Goal: Task Accomplishment & Management: Complete application form

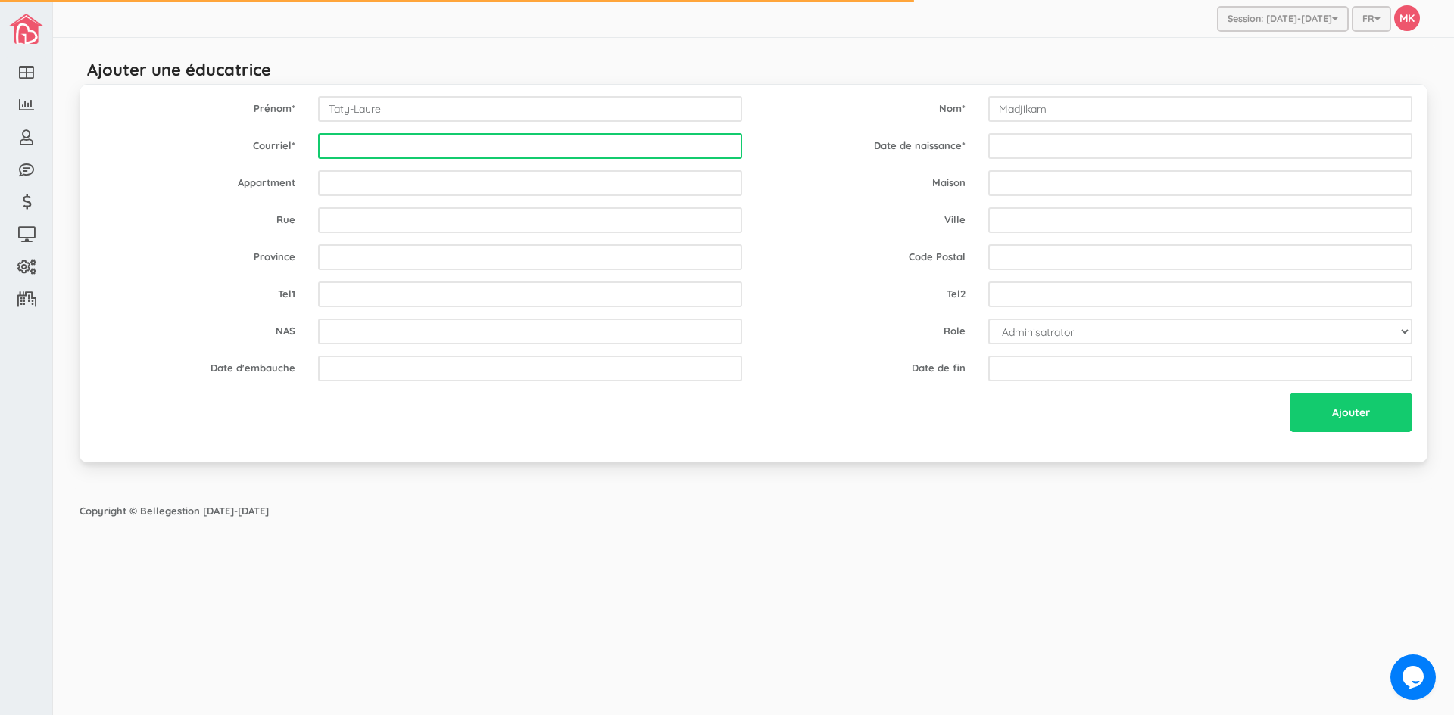
click at [557, 145] on input "email" at bounding box center [530, 146] width 424 height 26
click at [404, 149] on input "lauremadjikam.fr" at bounding box center [530, 146] width 424 height 26
click at [401, 154] on input "lauremadjikam.fr" at bounding box center [530, 146] width 424 height 26
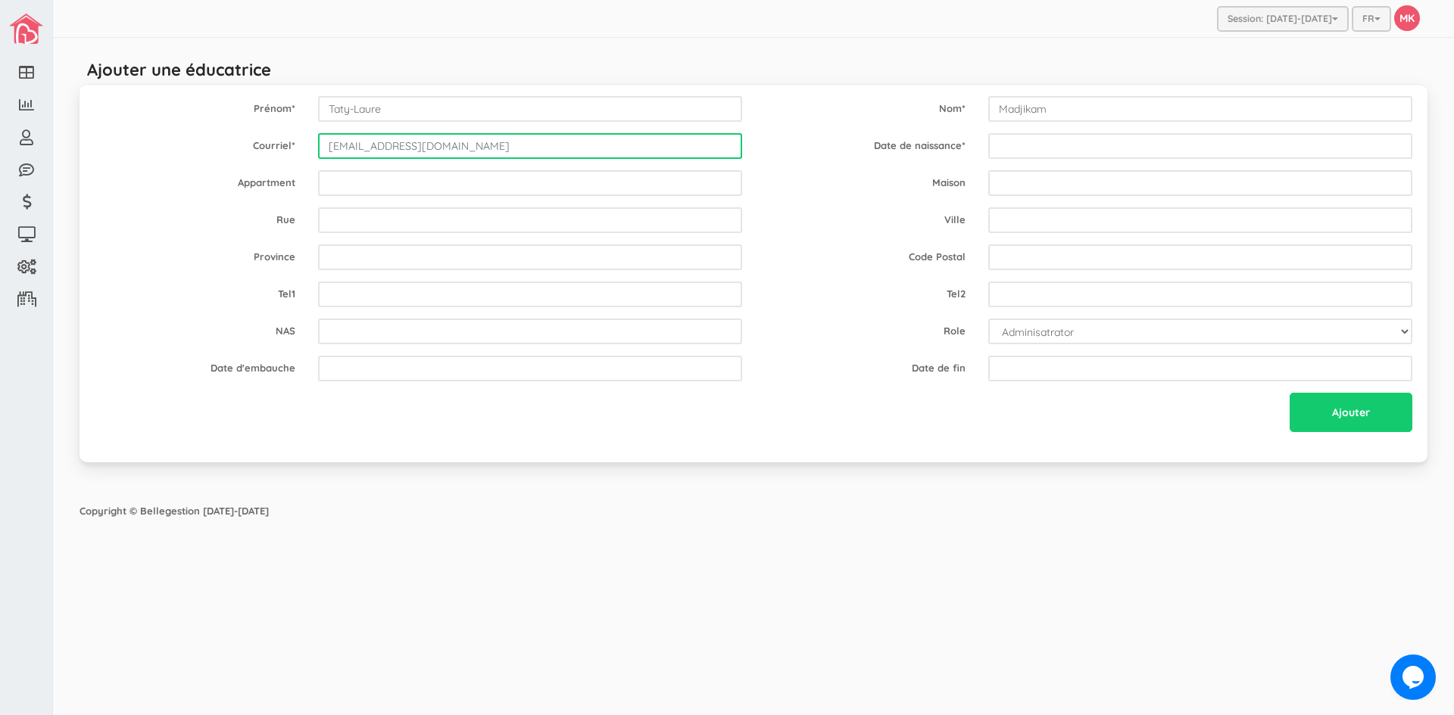
type input "lauremadjikam@yahoo.fr"
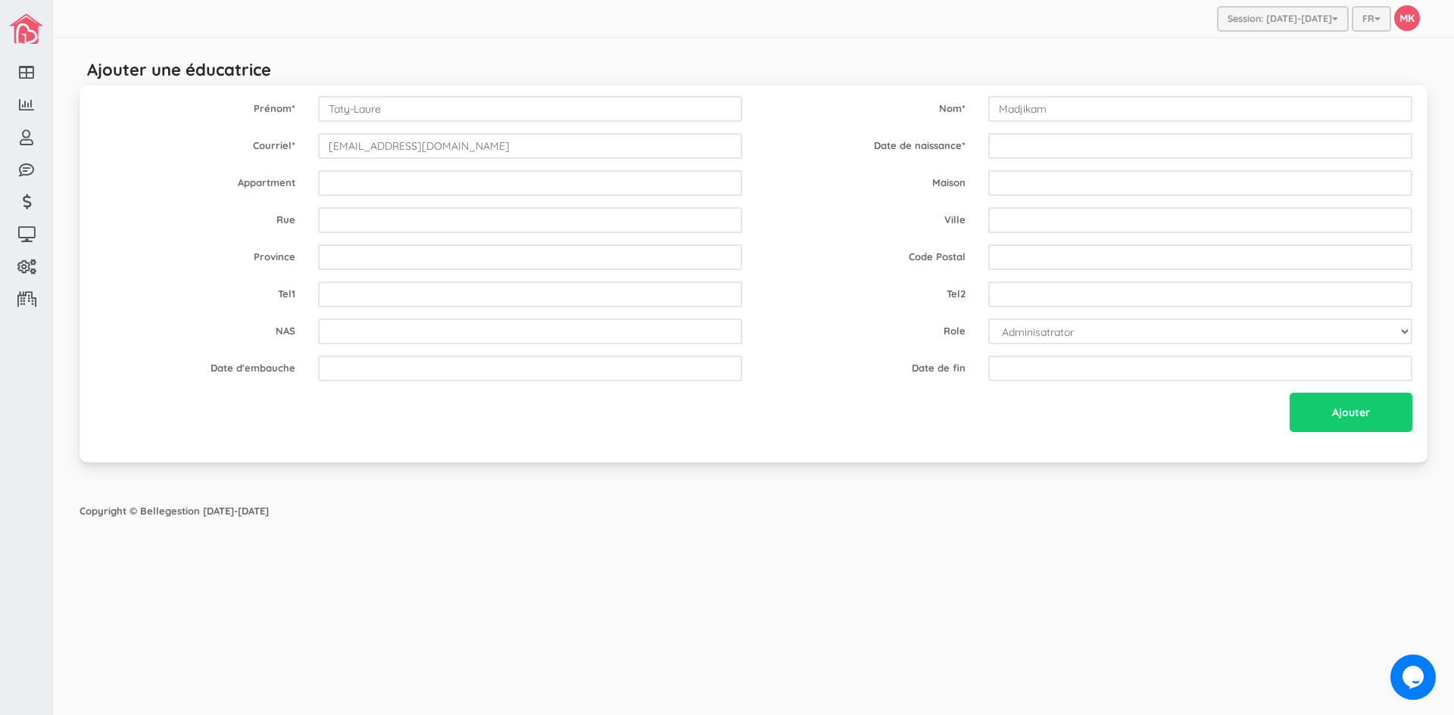
drag, startPoint x: 812, startPoint y: 120, endPoint x: 822, endPoint y: 124, distance: 10.8
click at [814, 120] on div "Prénom * Taty-Laure Nom * Madjikam" at bounding box center [753, 109] width 1340 height 26
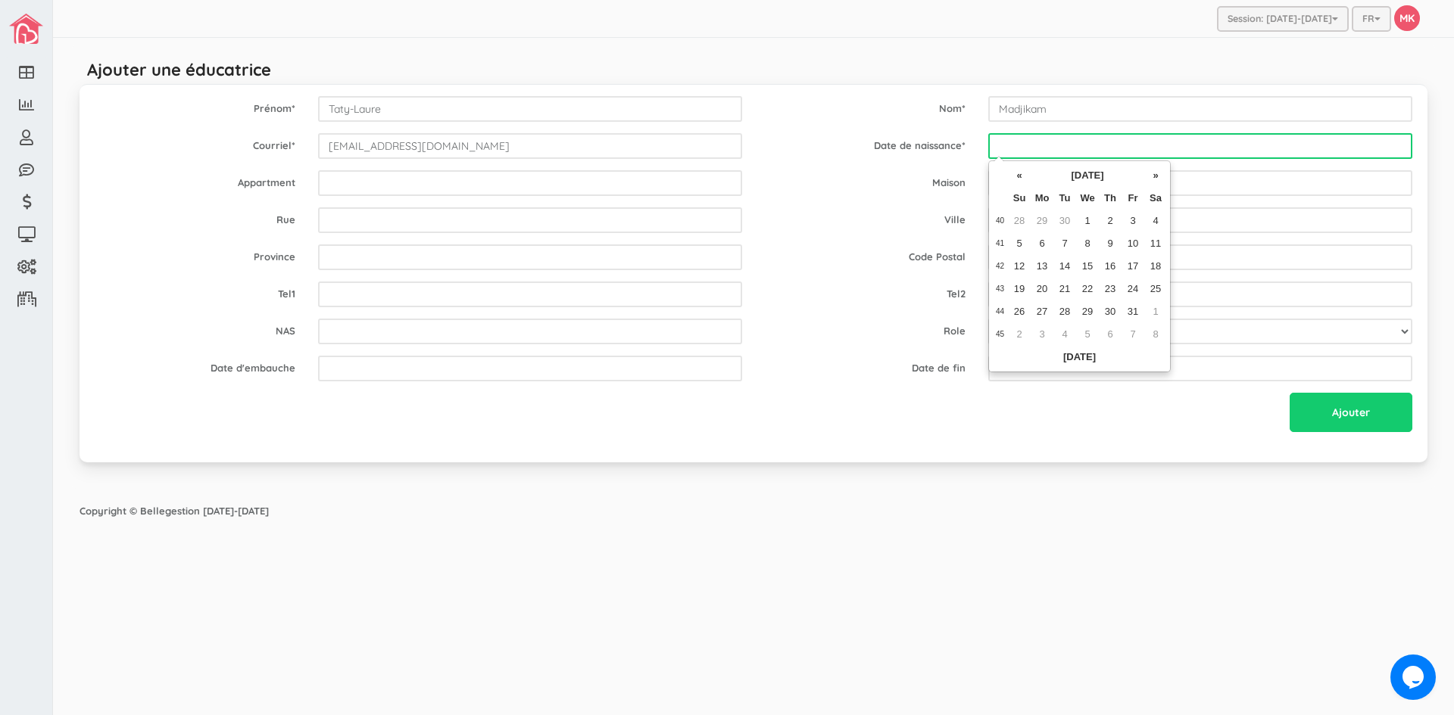
click at [1021, 141] on input "text" at bounding box center [1200, 146] width 424 height 26
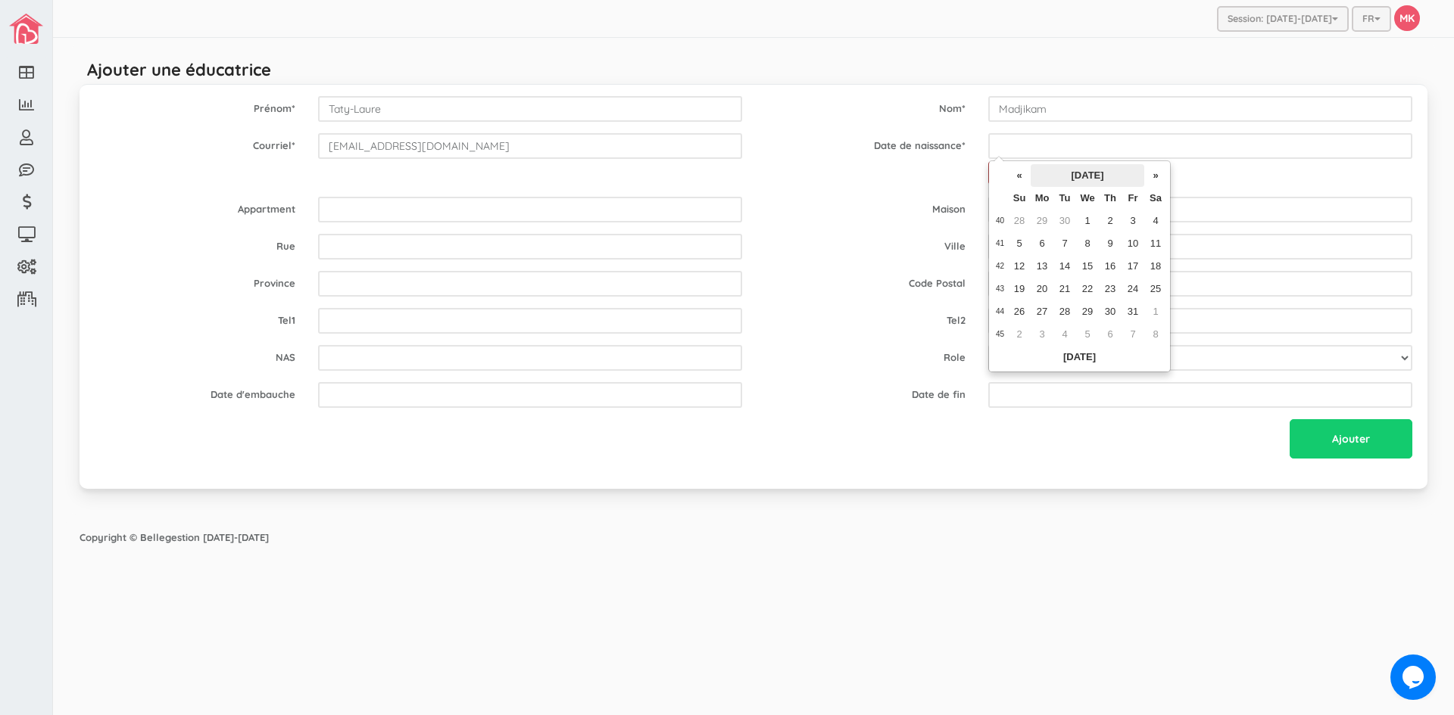
click at [1043, 167] on th "October 2025" at bounding box center [1087, 175] width 114 height 23
click at [1046, 173] on th "2025" at bounding box center [1070, 175] width 110 height 23
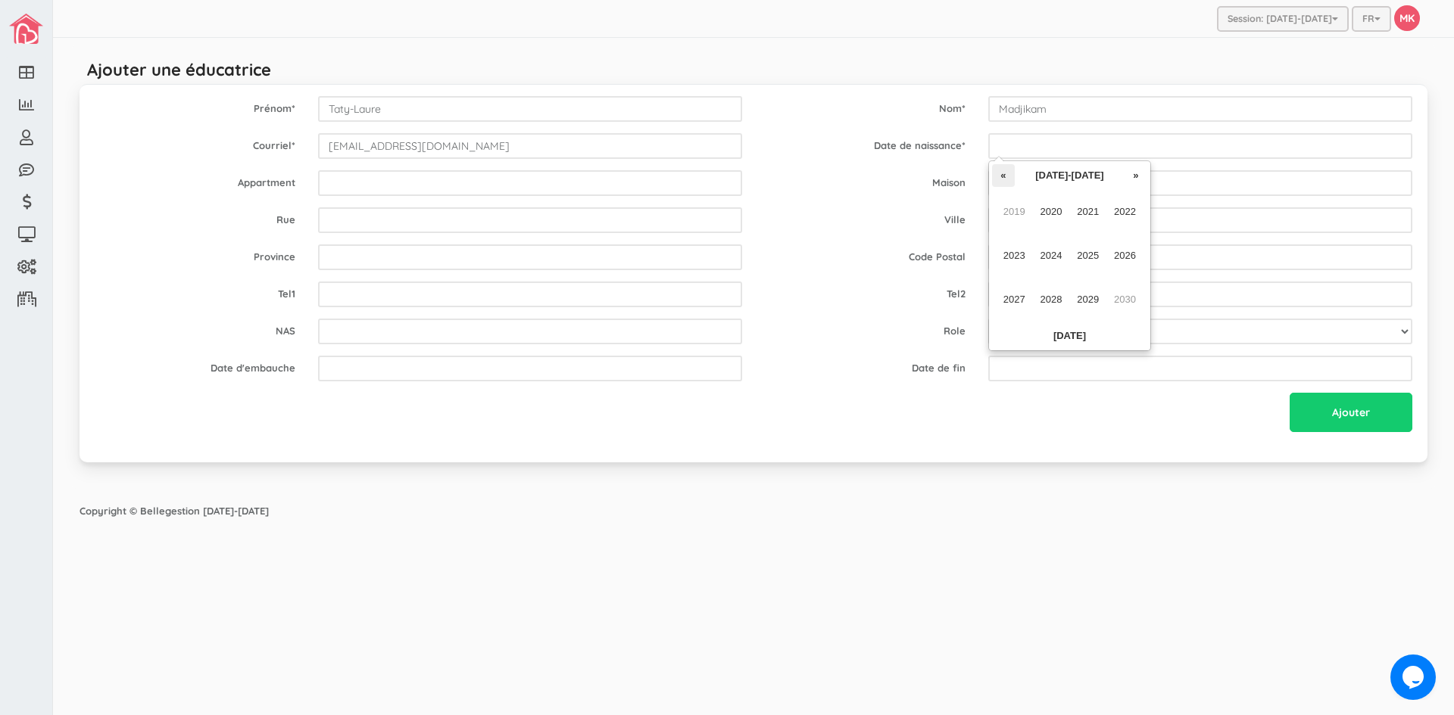
click at [1002, 172] on th "«" at bounding box center [1003, 175] width 23 height 23
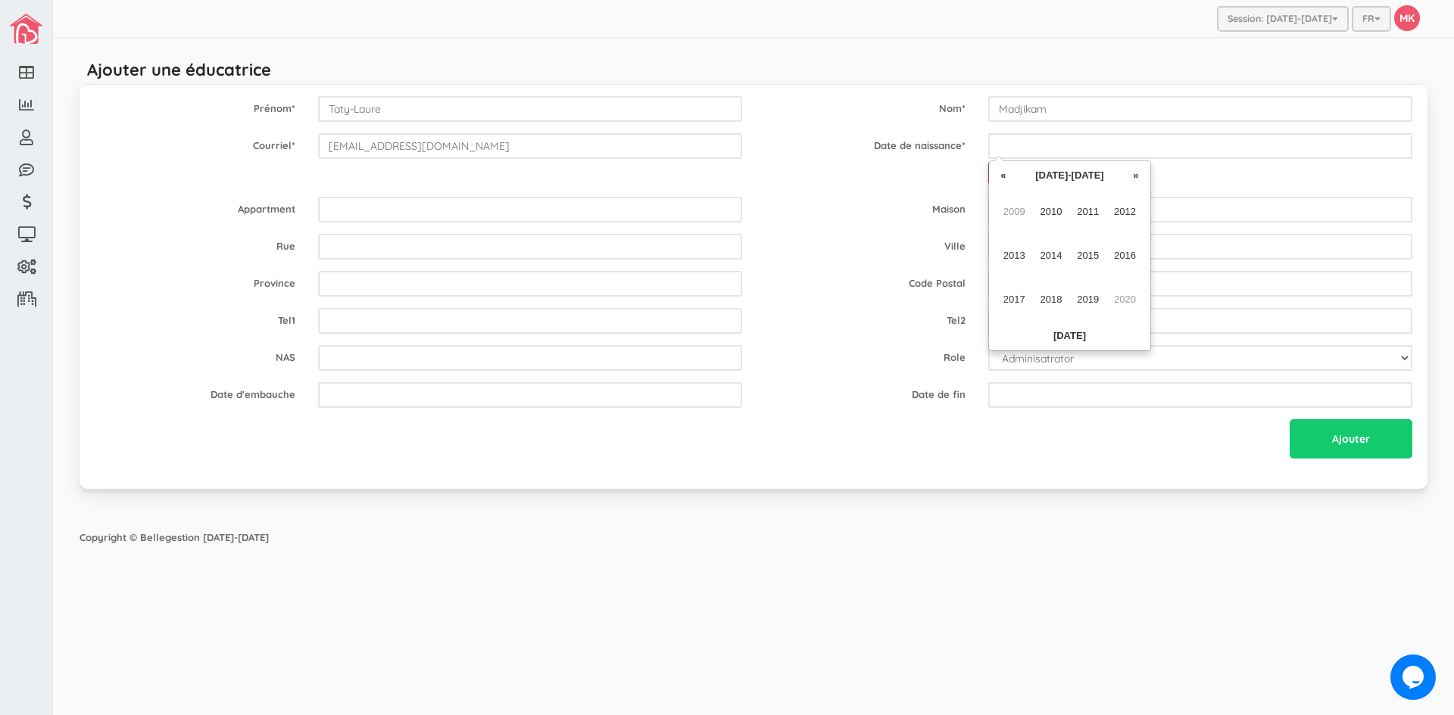
click at [1002, 172] on th "«" at bounding box center [1003, 175] width 23 height 23
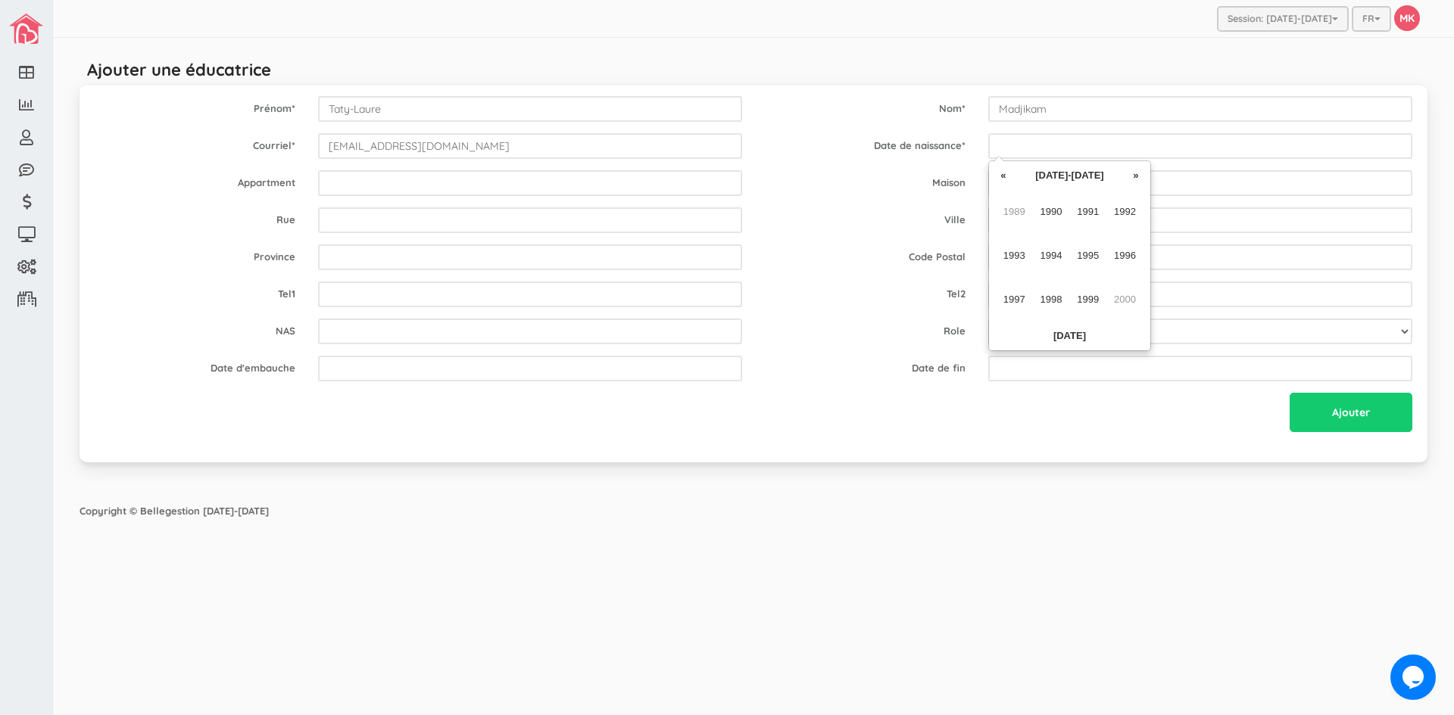
click at [1002, 172] on th "«" at bounding box center [1003, 175] width 23 height 23
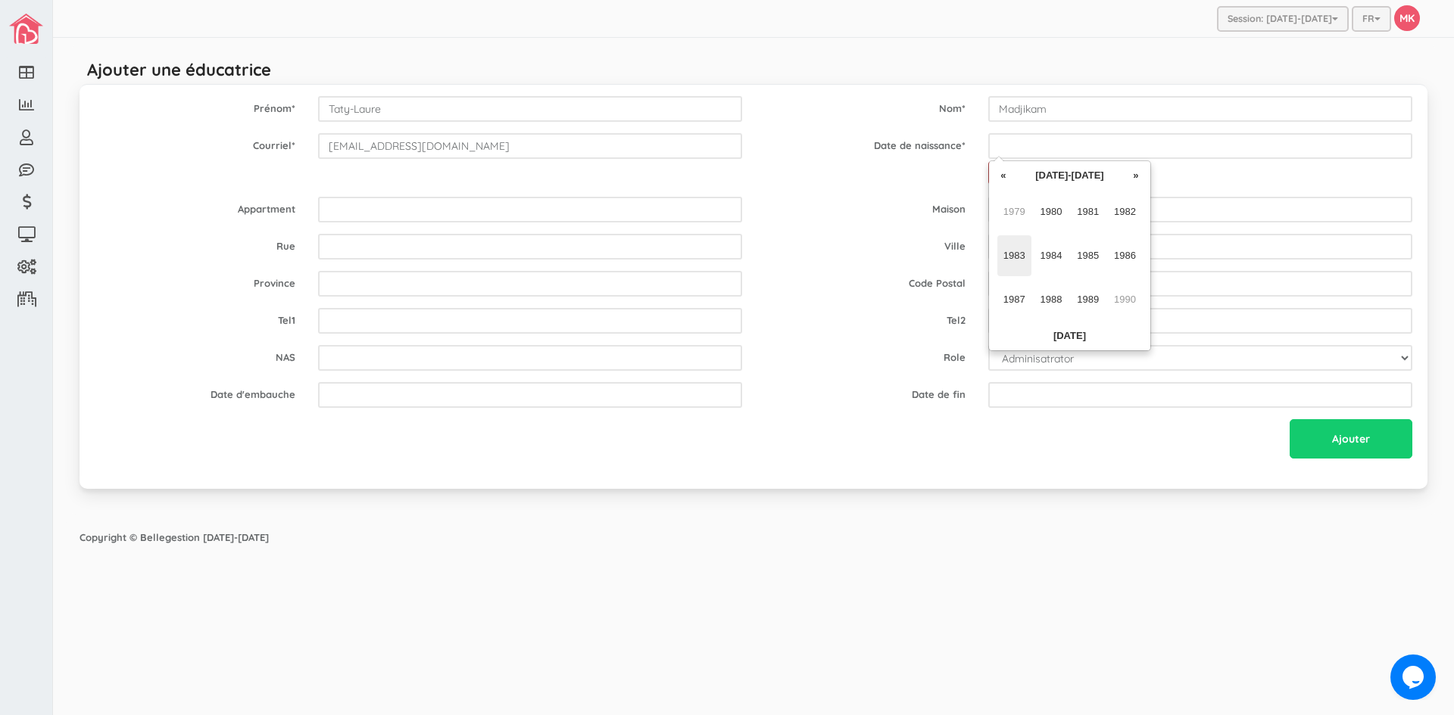
click at [1017, 254] on span "1983" at bounding box center [1014, 255] width 34 height 41
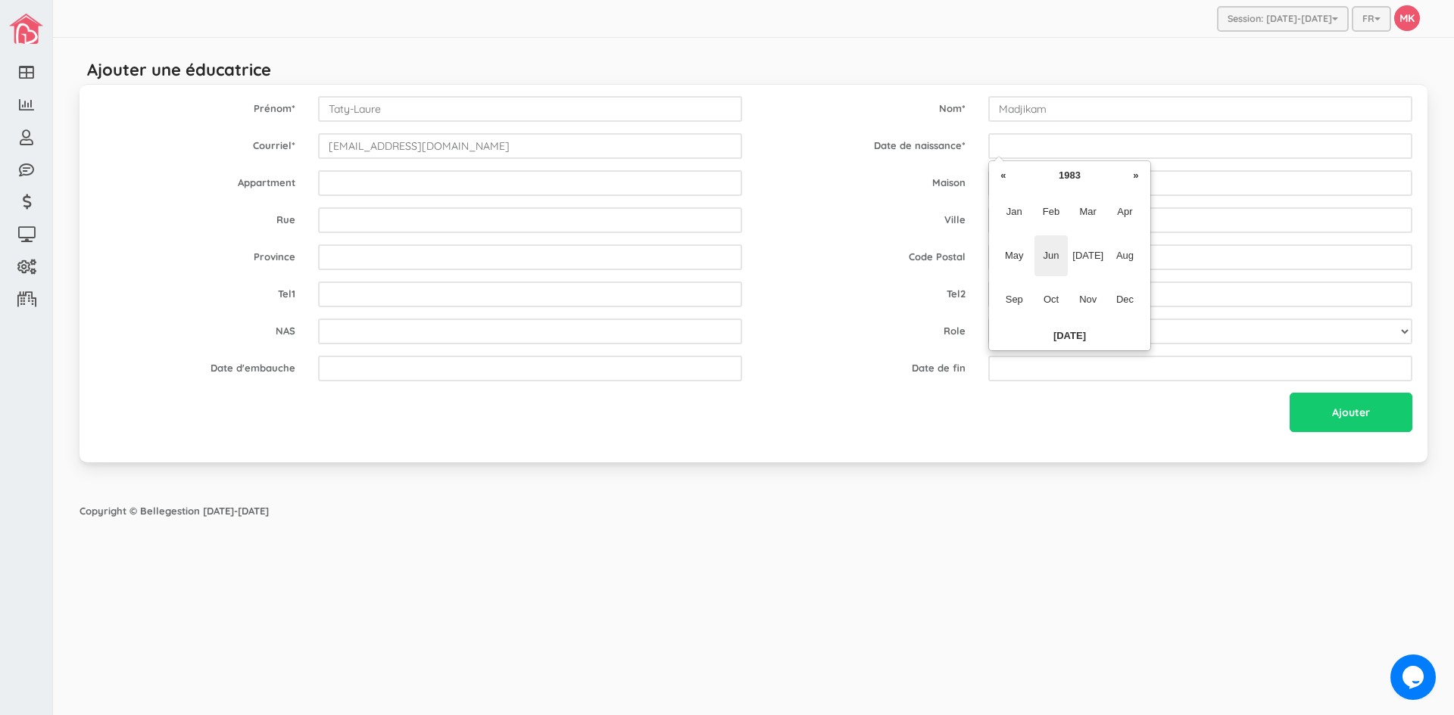
click at [1055, 257] on span "Jun" at bounding box center [1051, 255] width 34 height 41
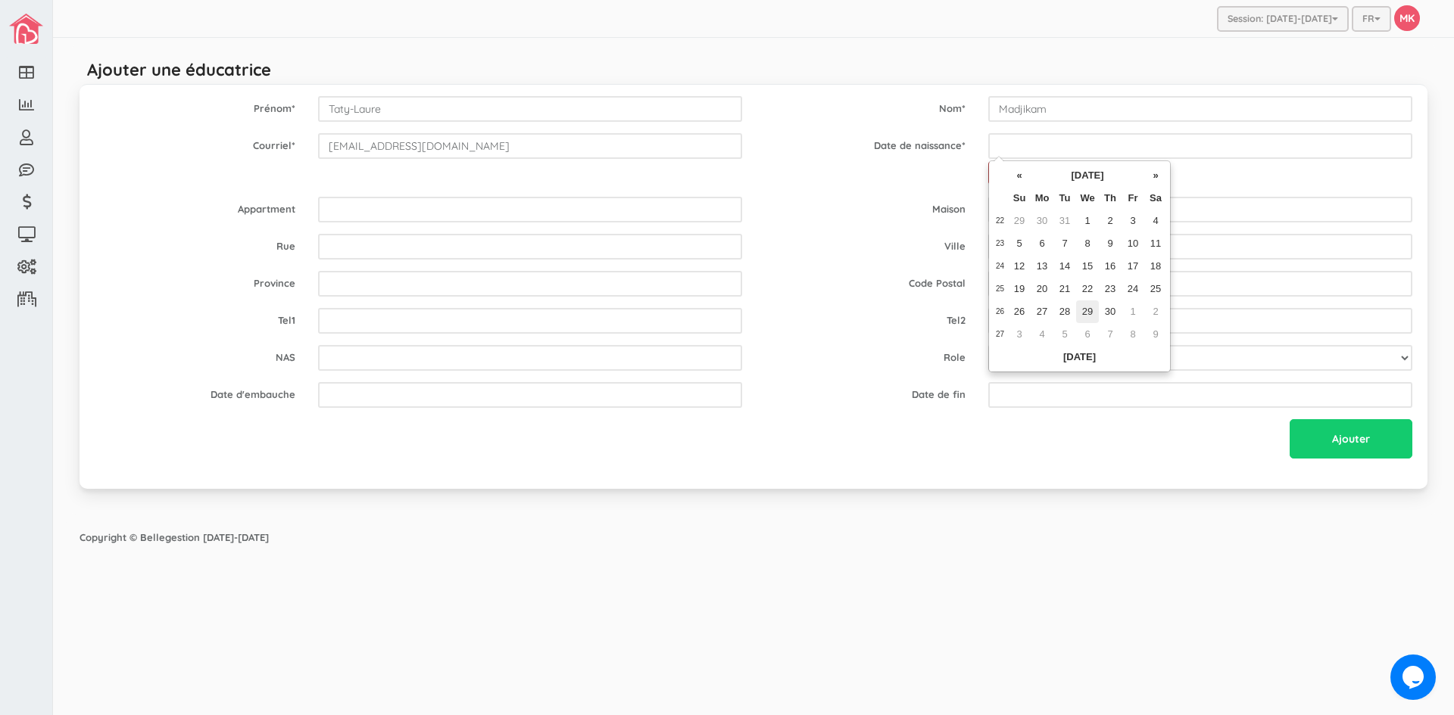
click at [1087, 308] on td "29" at bounding box center [1087, 312] width 23 height 23
type input "1983-06-29"
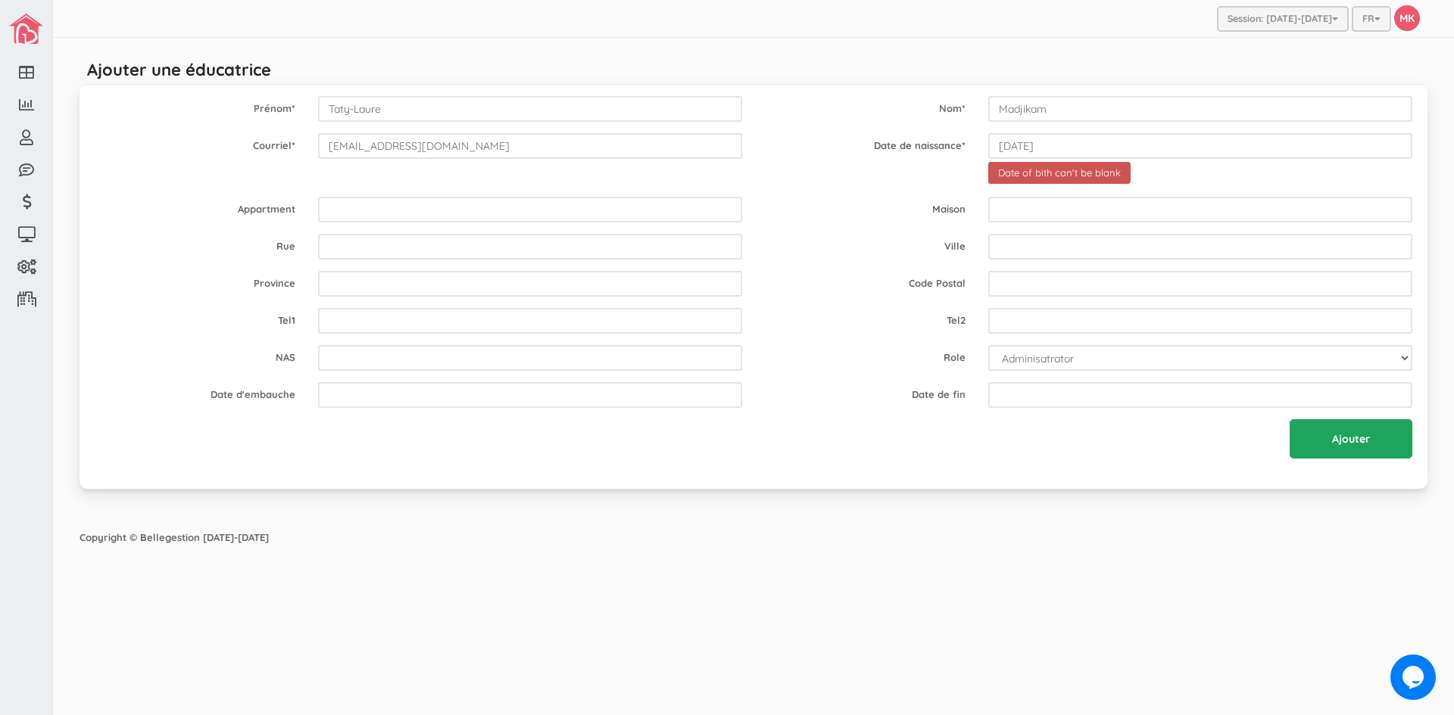
click at [1336, 440] on input "Ajouter" at bounding box center [1350, 438] width 123 height 39
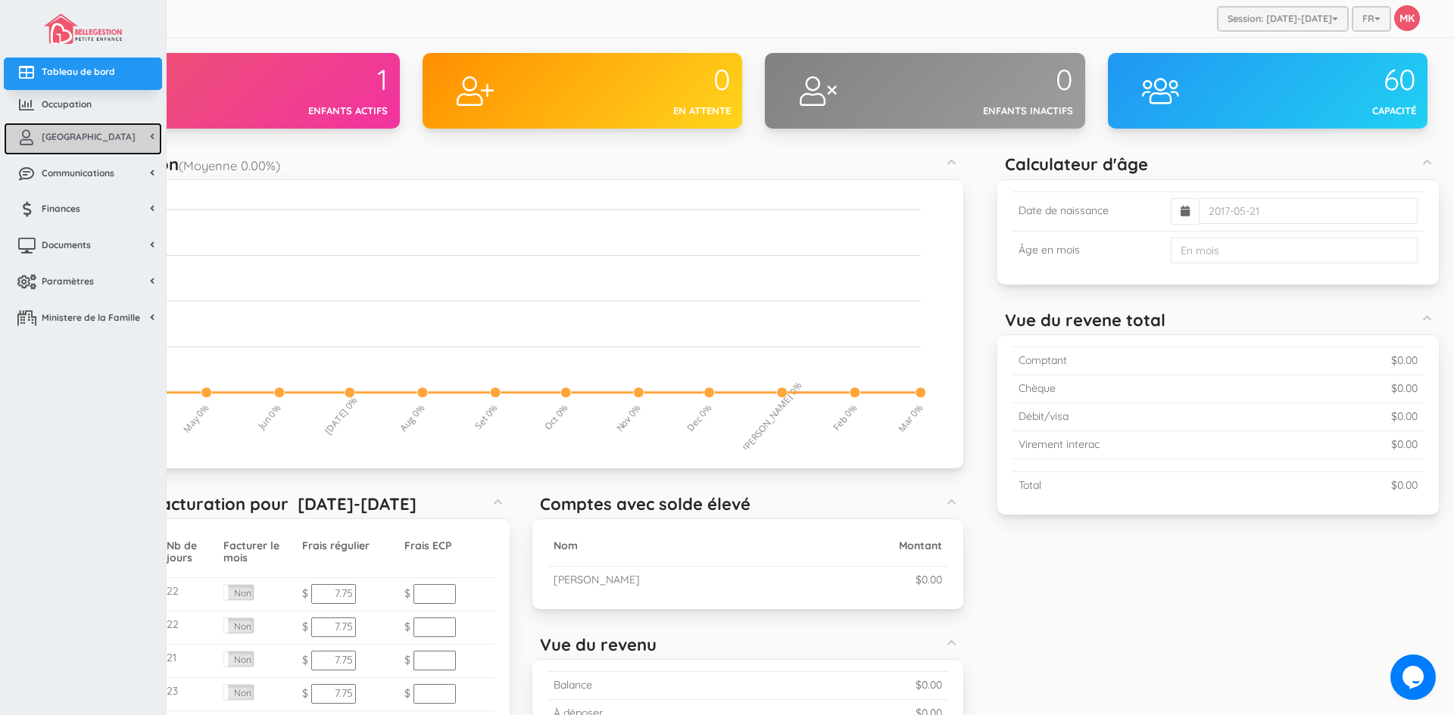
click at [54, 148] on link "[GEOGRAPHIC_DATA]" at bounding box center [83, 139] width 158 height 33
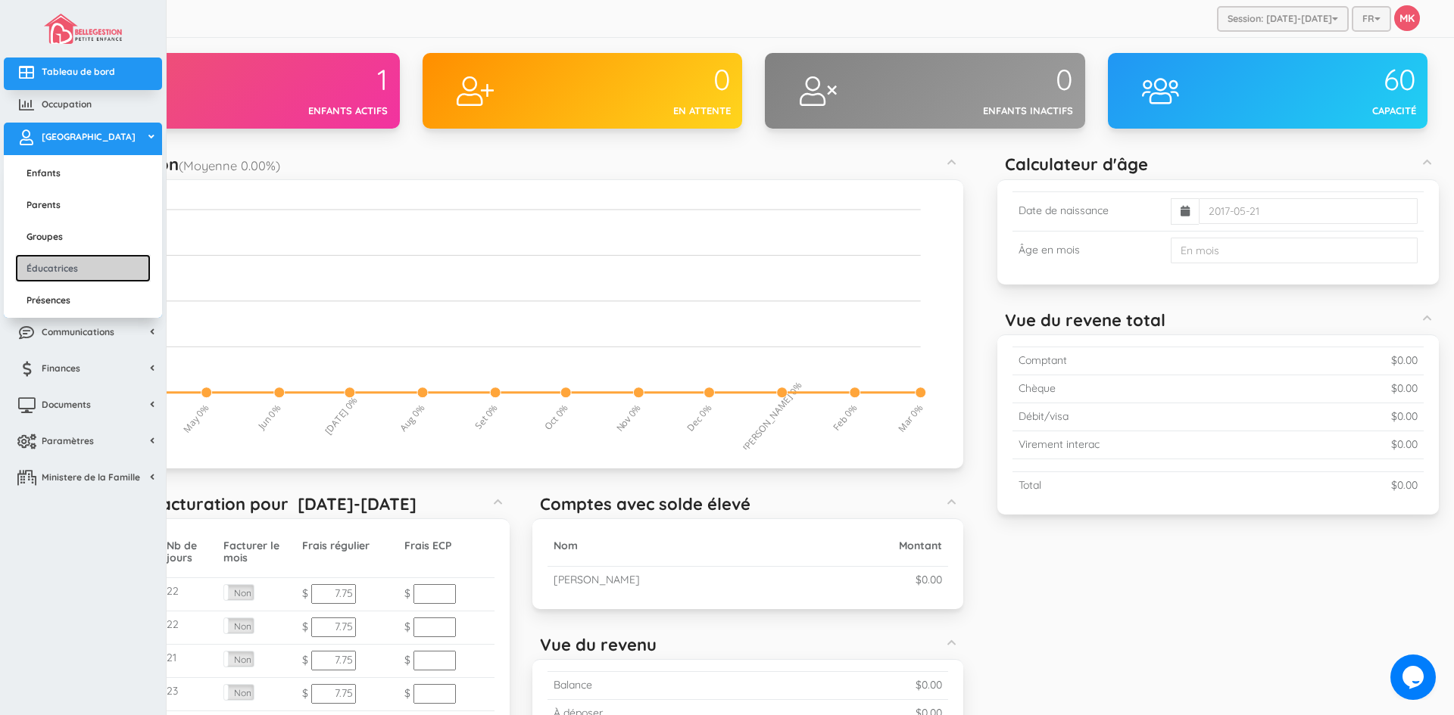
click at [64, 267] on link "Éducatrices" at bounding box center [83, 268] width 136 height 28
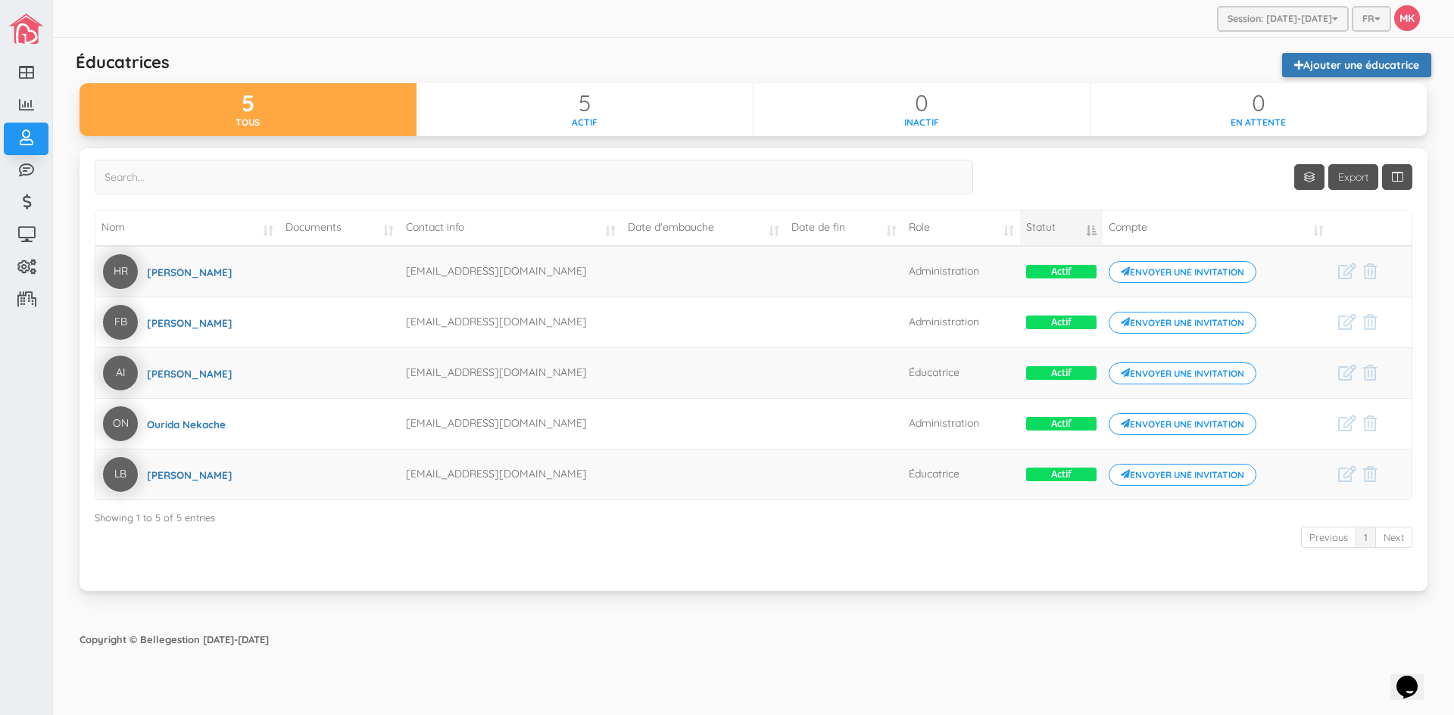
click at [1353, 59] on link "Ajouter une éducatrice" at bounding box center [1356, 65] width 149 height 24
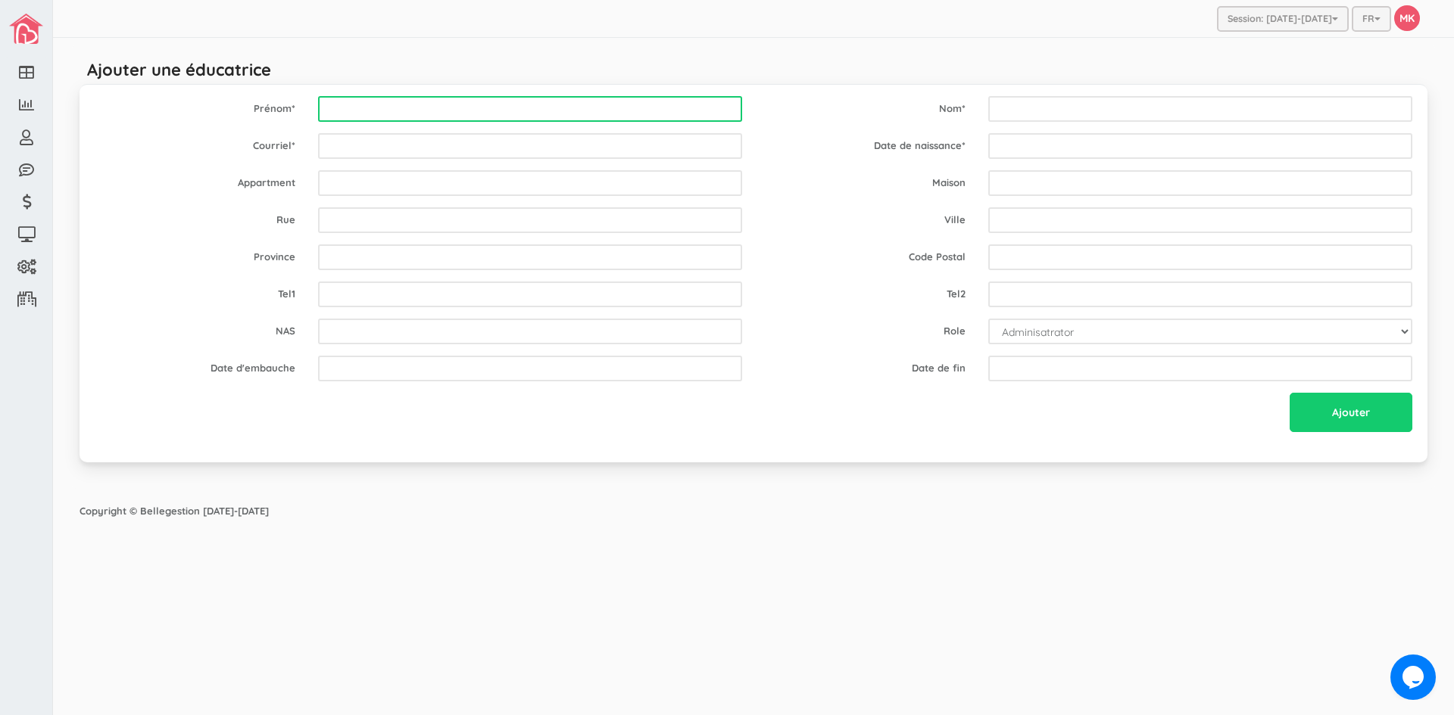
click at [662, 107] on input "text" at bounding box center [530, 109] width 424 height 26
type input "Taty-Laure"
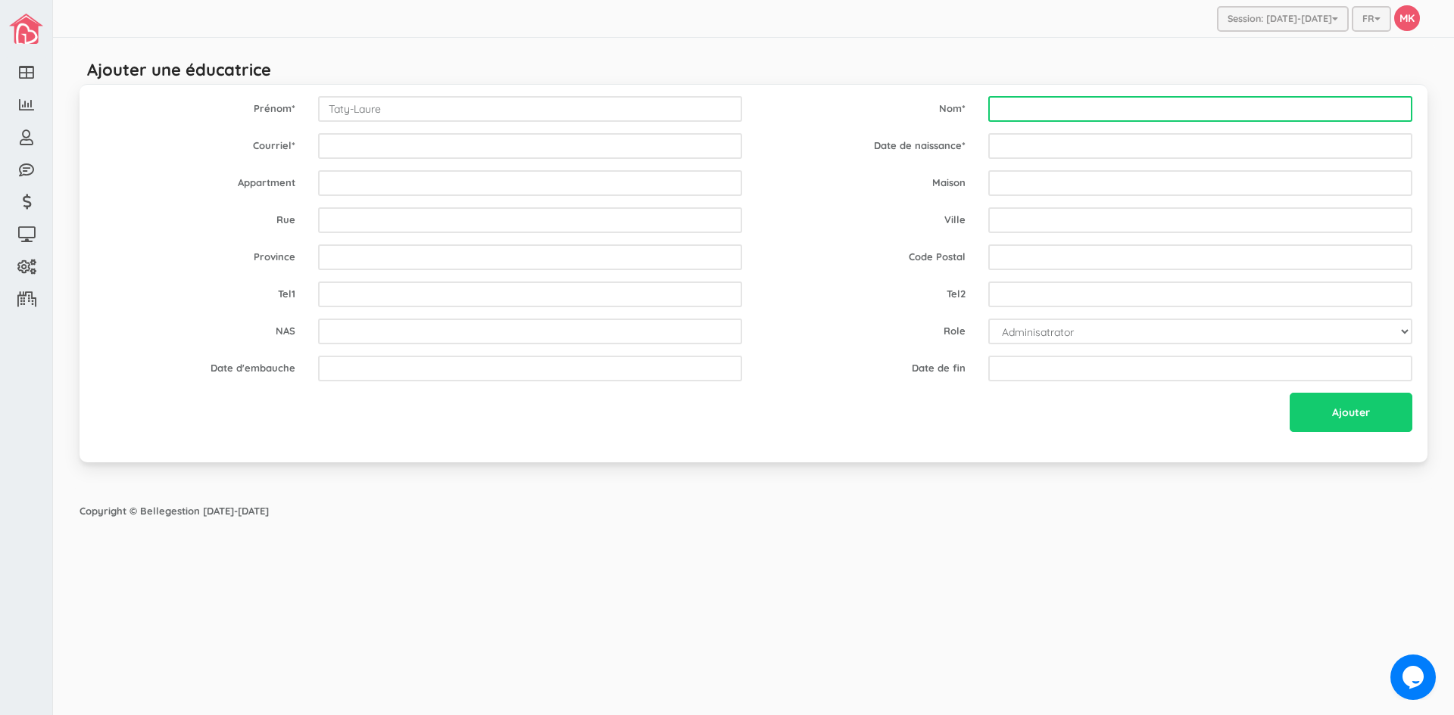
click at [1034, 105] on input "text" at bounding box center [1200, 109] width 424 height 26
type input "Madjikam"
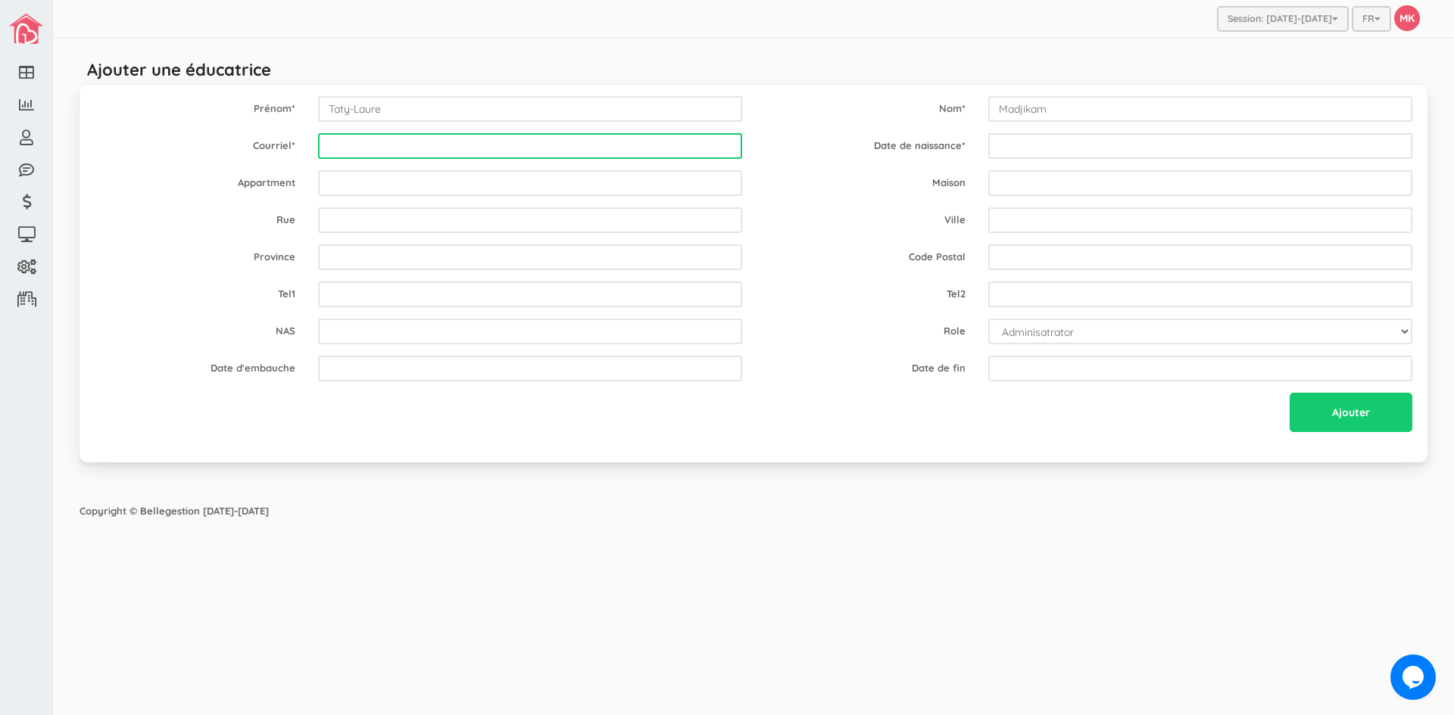
click at [597, 150] on input "email" at bounding box center [530, 146] width 424 height 26
type input "lauremadjikam@yahoo.fr"
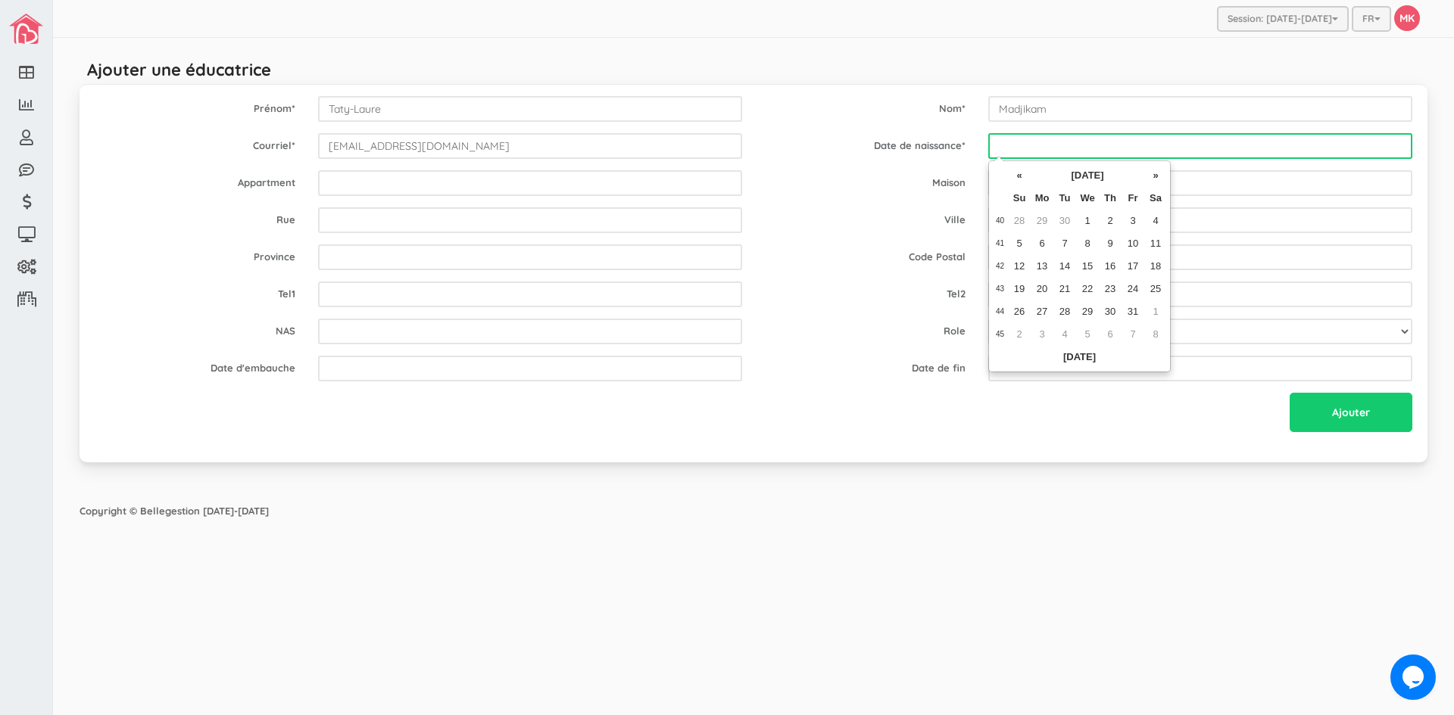
click at [1135, 139] on input "text" at bounding box center [1200, 146] width 424 height 26
type input "1983-06-29"
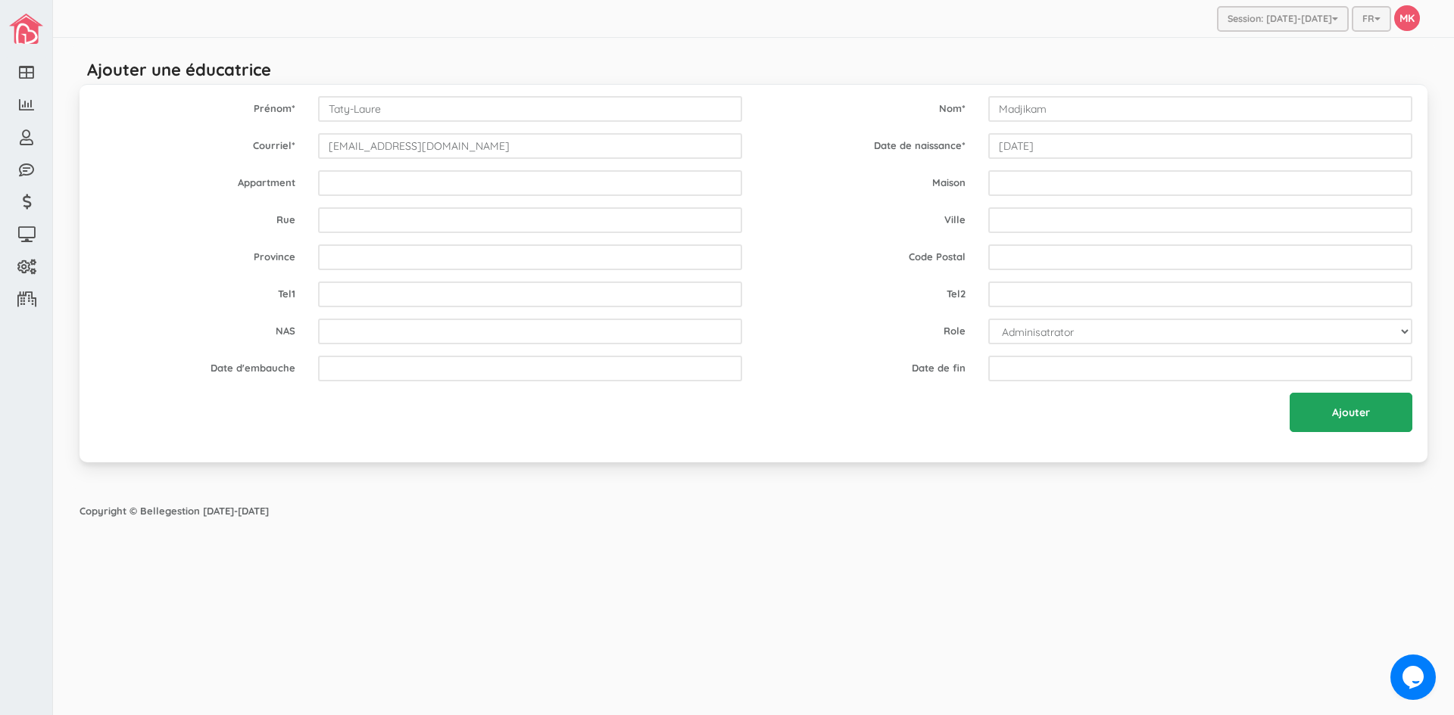
click at [1351, 409] on input "Ajouter" at bounding box center [1350, 412] width 123 height 39
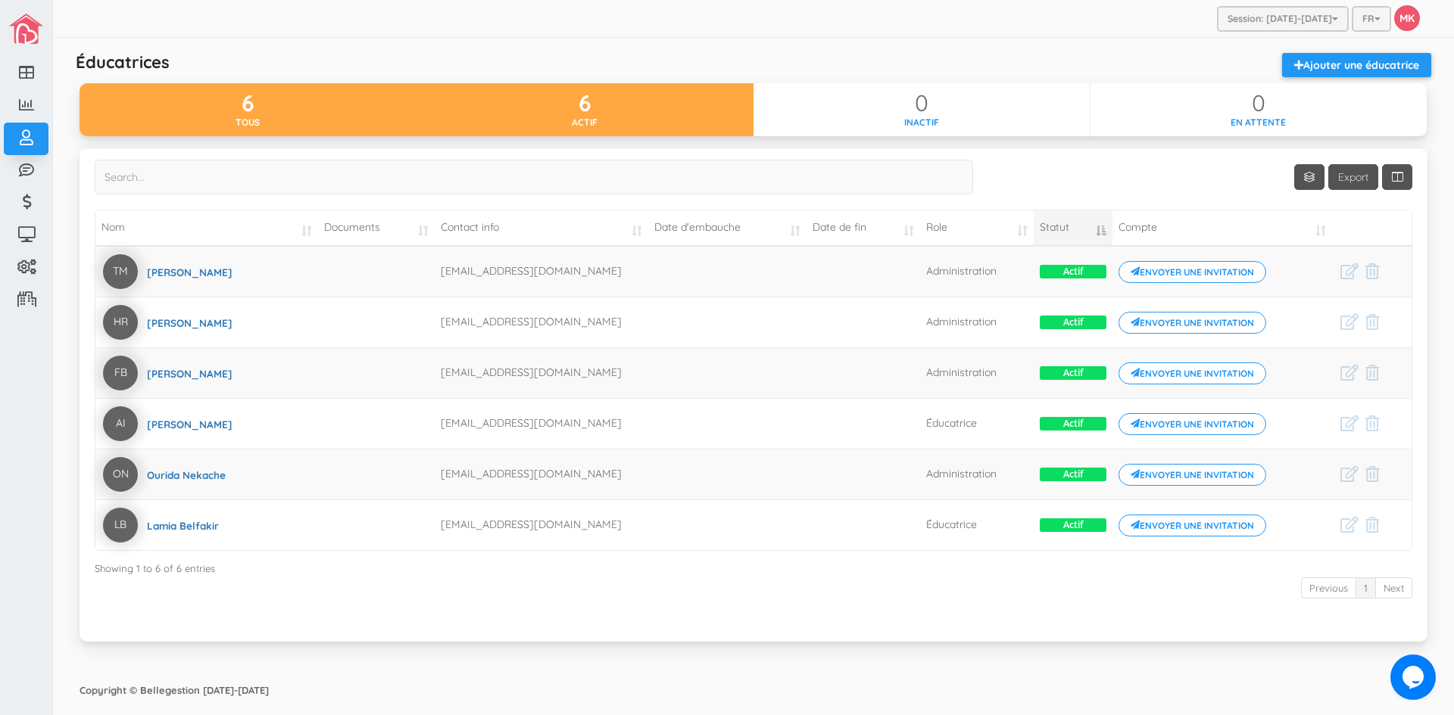
click at [586, 120] on div "Actif" at bounding box center [584, 122] width 337 height 13
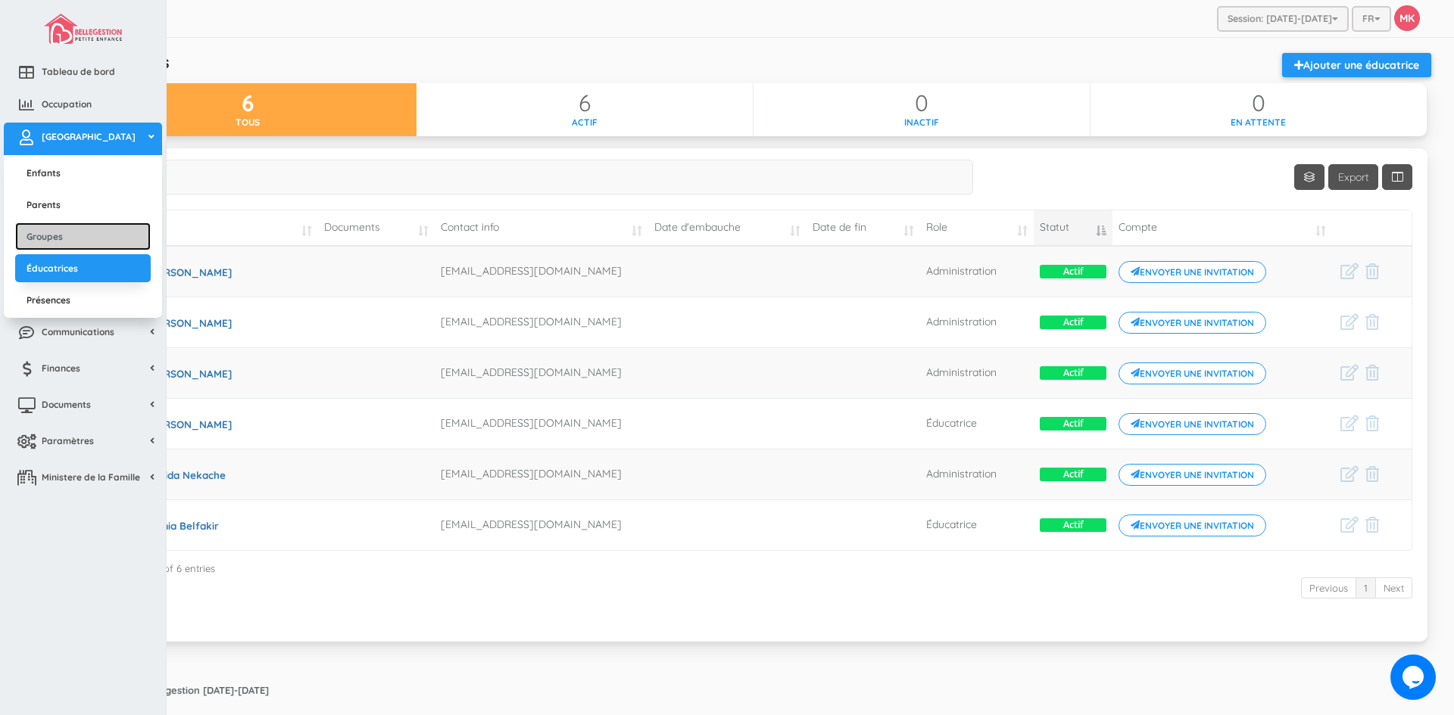
click at [69, 228] on link "Groupes" at bounding box center [83, 237] width 136 height 28
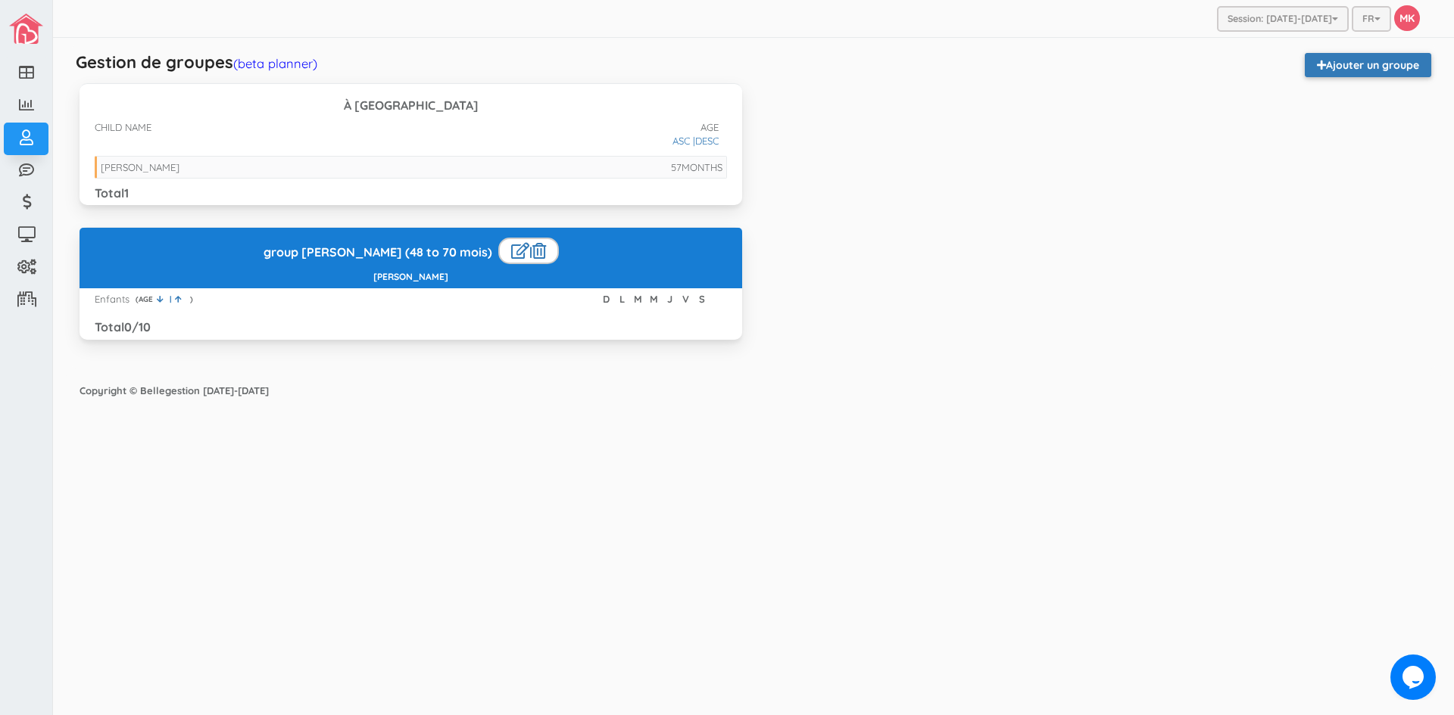
click at [1351, 64] on link "Ajouter un groupe" at bounding box center [1368, 65] width 126 height 24
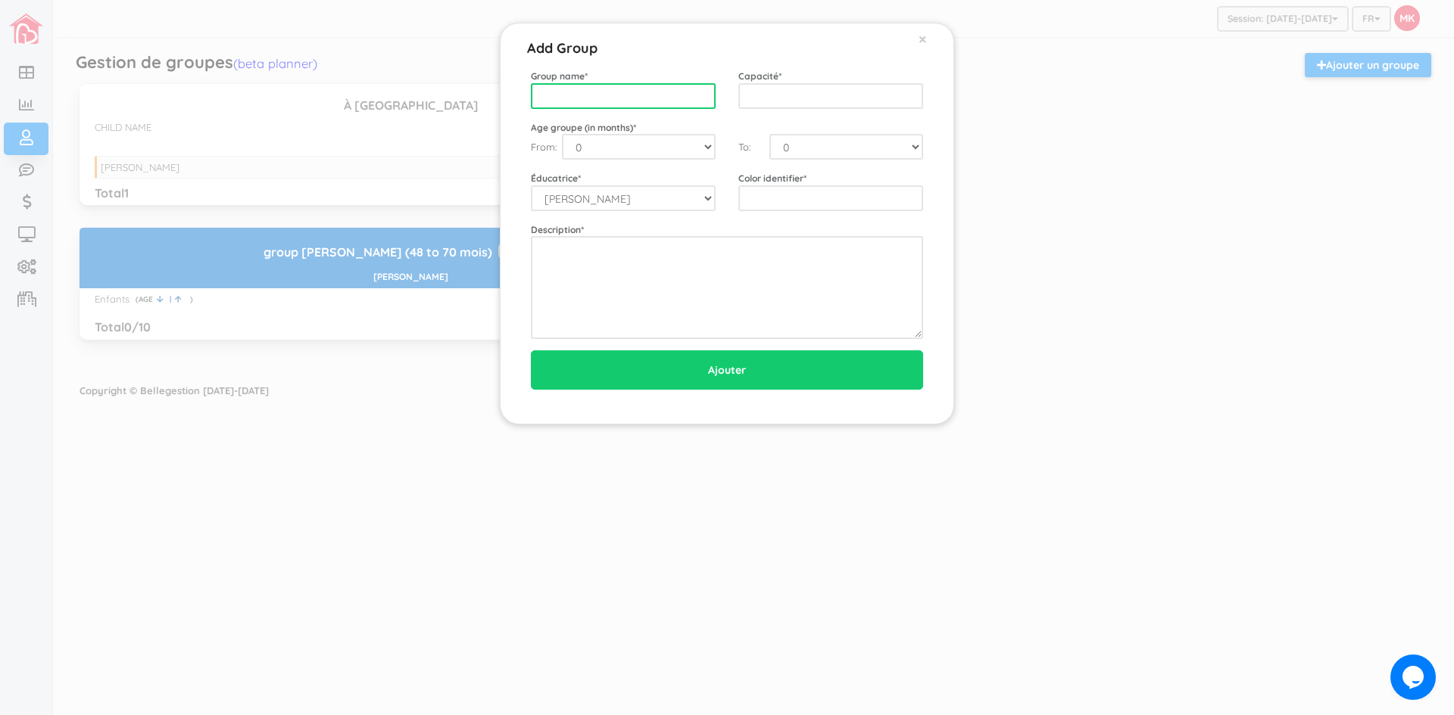
click at [667, 98] on input "text" at bounding box center [623, 96] width 185 height 26
type input "Lamia"
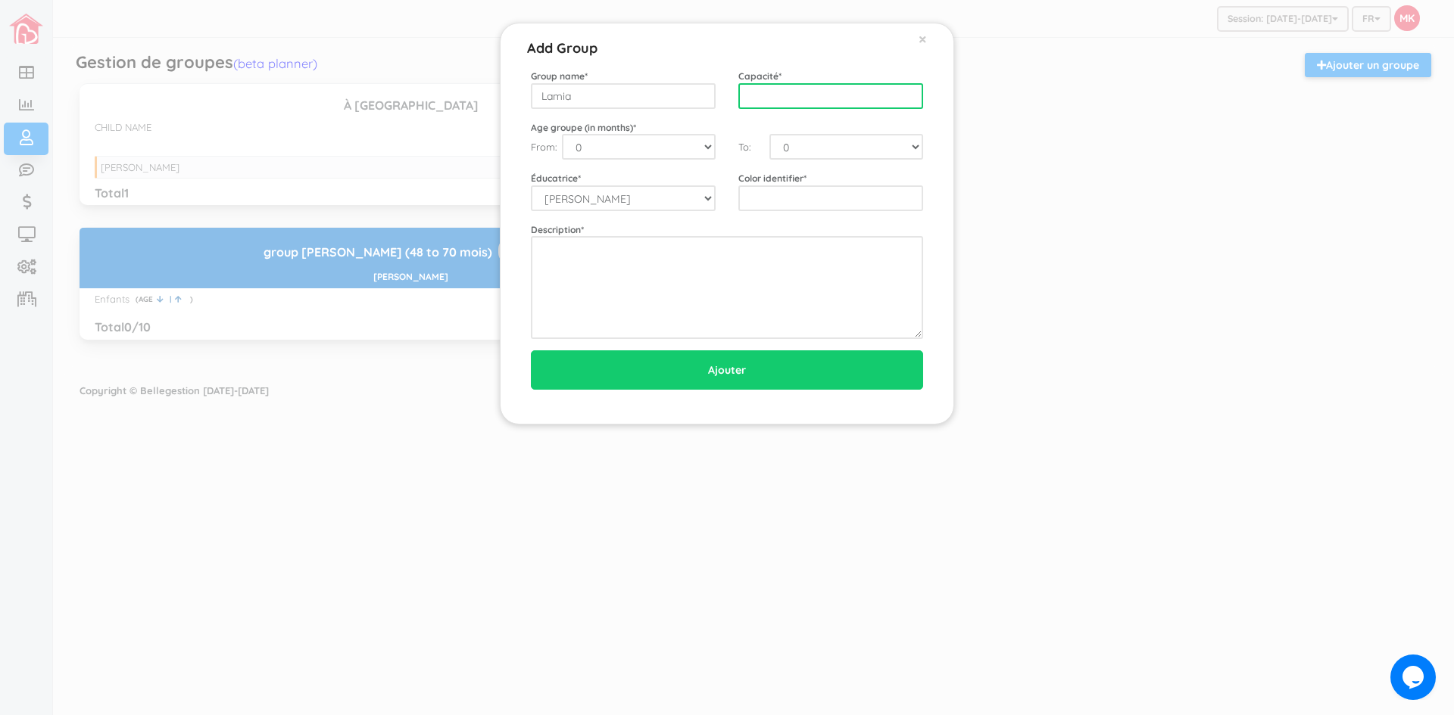
click at [775, 97] on input "text" at bounding box center [830, 96] width 185 height 26
type input "8"
click at [706, 148] on select "0 1 2 3 4 5 6 7 8 9 10 11 12 13 14 15 16 17 18 19 20 21 22 23 24 25 26 27 28 29…" at bounding box center [639, 147] width 154 height 26
select select "36"
click at [562, 134] on select "0 1 2 3 4 5 6 7 8 9 10 11 12 13 14 15 16 17 18 19 20 21 22 23 24 25 26 27 28 29…" at bounding box center [639, 147] width 154 height 26
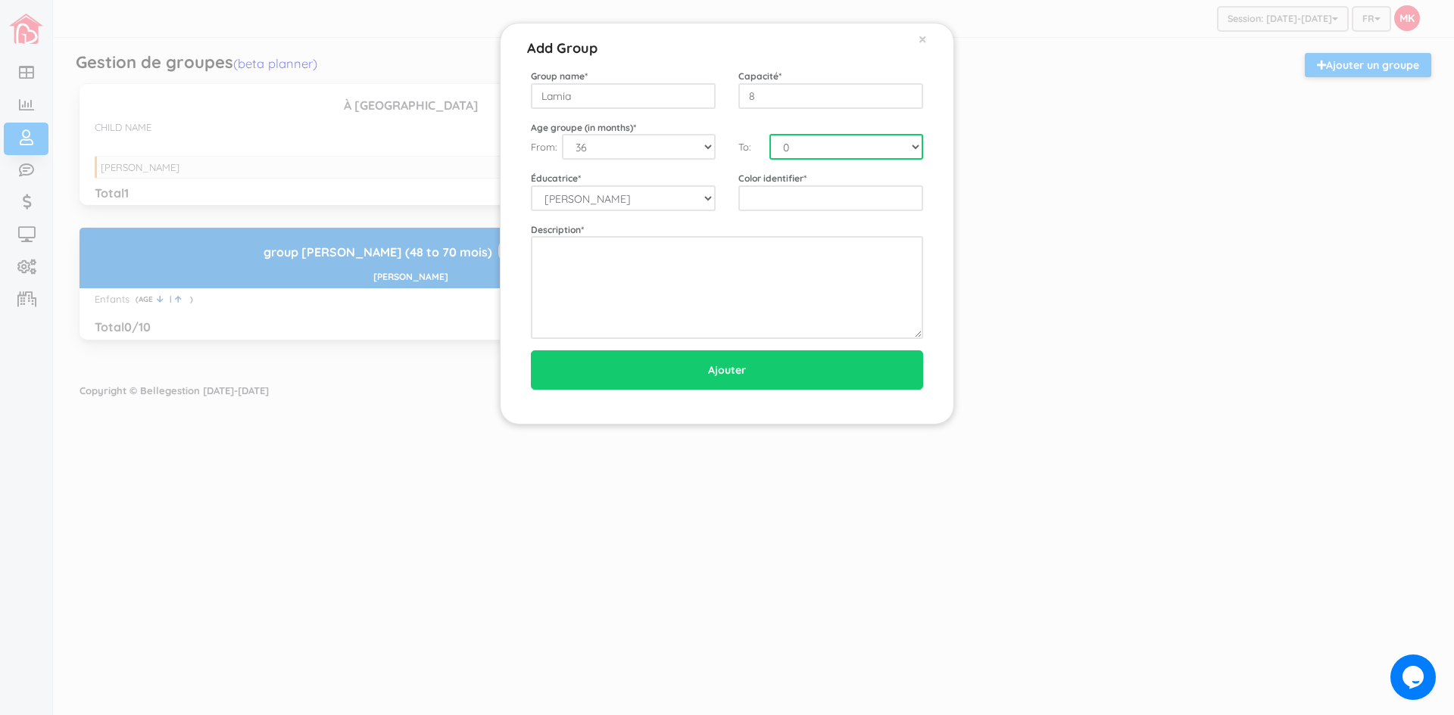
click at [896, 150] on select "0 1 2 3 4 5 6 7 8 9 10 11 12 13 14 15 16 17 18 19 20 21 22 23 24 25 26 27 28 29…" at bounding box center [846, 147] width 154 height 26
select select "48"
click at [769, 134] on select "0 1 2 3 4 5 6 7 8 9 10 11 12 13 14 15 16 17 18 19 20 21 22 23 24 25 26 27 28 29…" at bounding box center [846, 147] width 154 height 26
click at [699, 199] on select "[PERSON_NAME] Madjikam [PERSON_NAME] Rehab [PERSON_NAME] Ourida Nekache Lamia B…" at bounding box center [623, 198] width 185 height 26
select select "191"
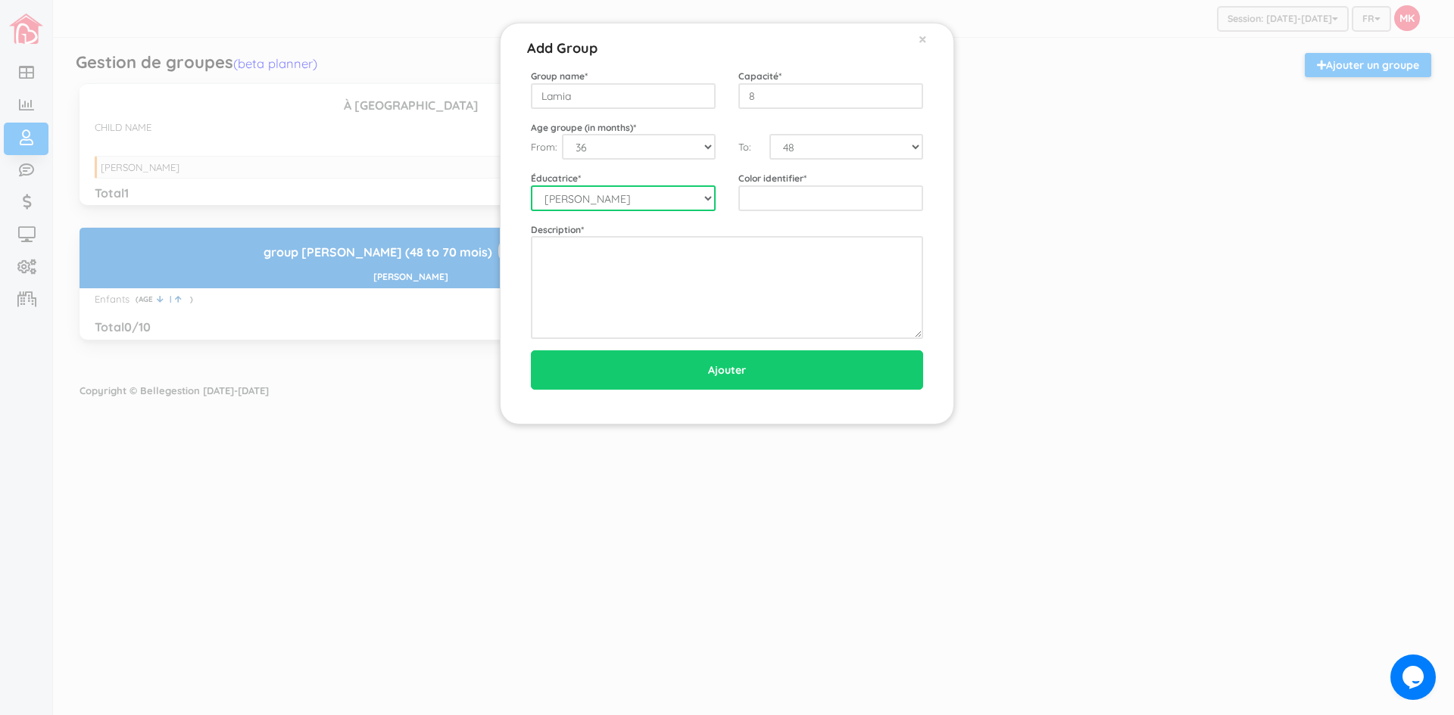
click at [531, 185] on select "[PERSON_NAME] Madjikam [PERSON_NAME] Rehab [PERSON_NAME] Ourida Nekache Lamia B…" at bounding box center [623, 198] width 185 height 26
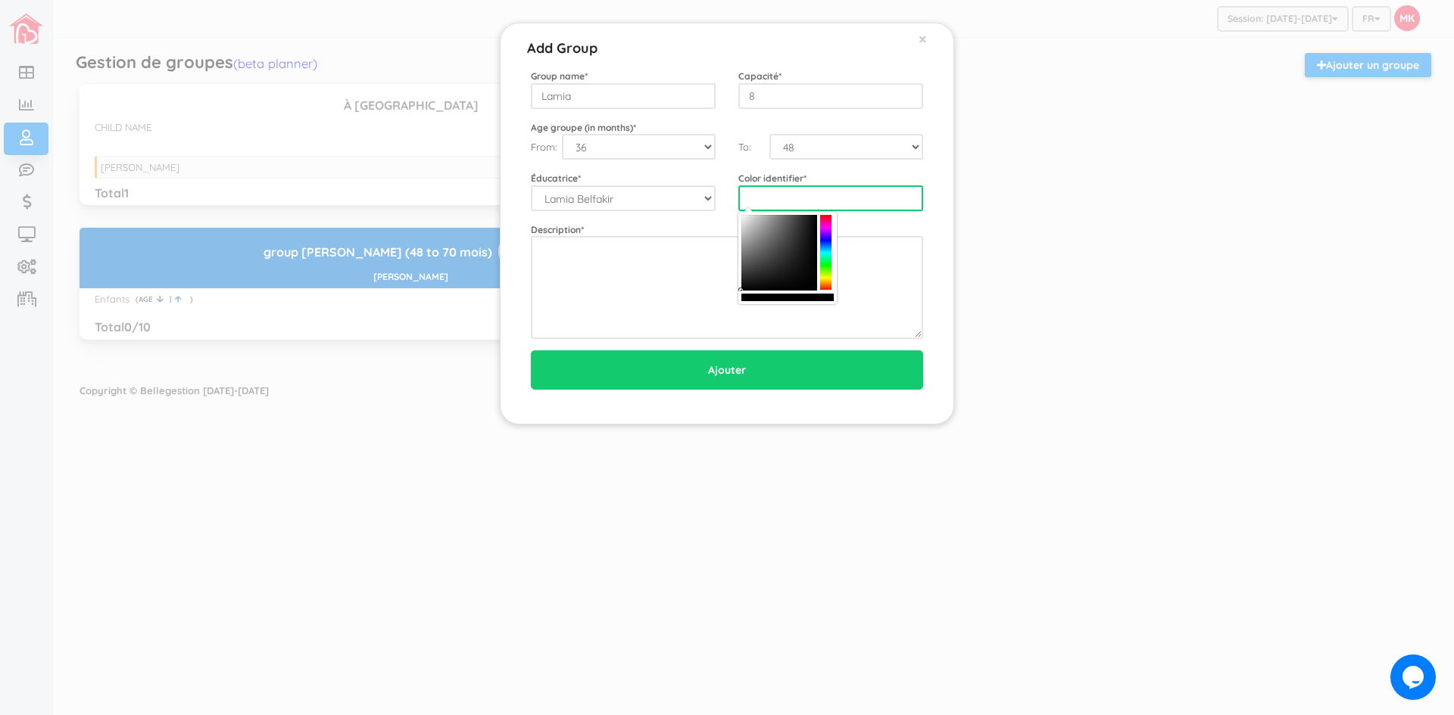
click at [756, 189] on input "text" at bounding box center [830, 198] width 185 height 26
click at [828, 252] on div at bounding box center [825, 253] width 11 height 76
click at [826, 249] on div at bounding box center [825, 253] width 11 height 76
click at [794, 232] on div at bounding box center [779, 253] width 76 height 76
click at [795, 238] on div at bounding box center [779, 253] width 76 height 76
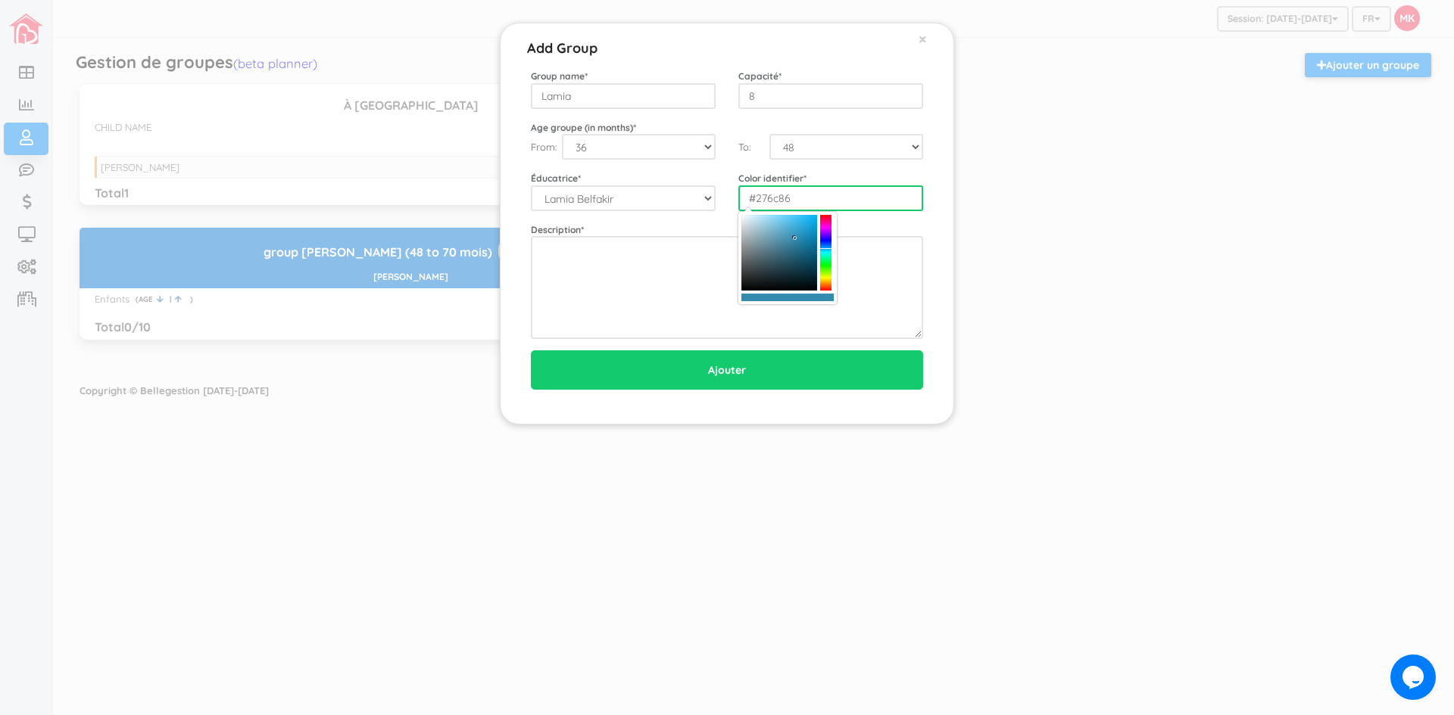
click at [795, 251] on div at bounding box center [779, 253] width 76 height 76
type input "#50b5dd"
click at [790, 225] on div at bounding box center [779, 253] width 76 height 76
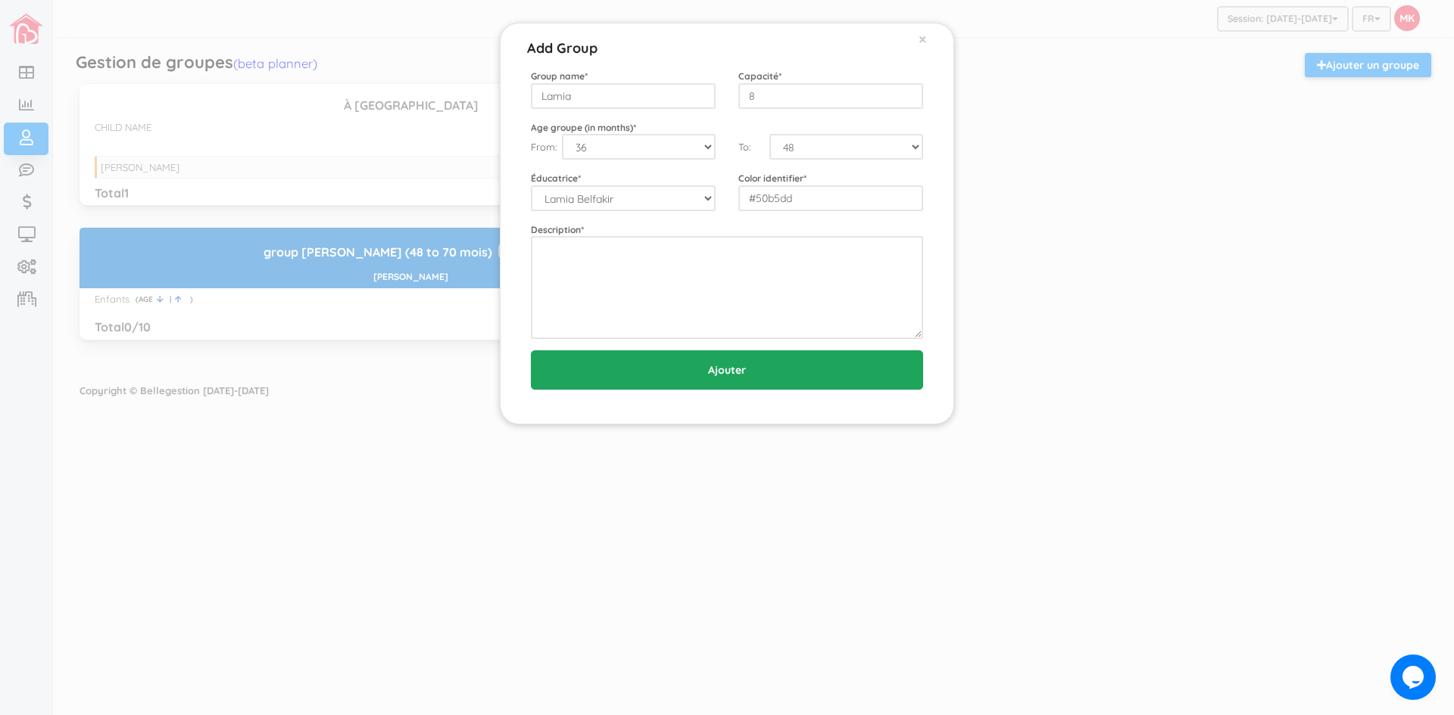
click at [756, 371] on input "Ajouter" at bounding box center [727, 370] width 392 height 39
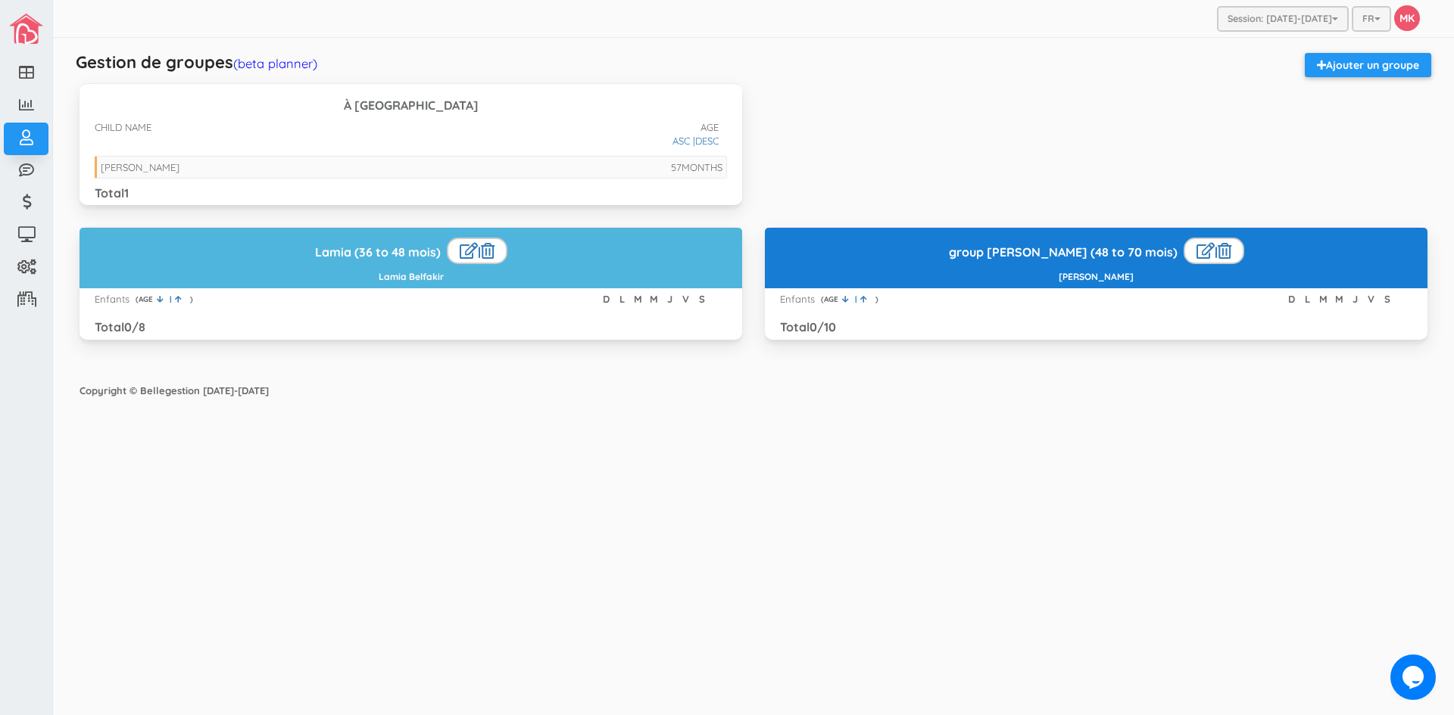
click at [411, 112] on h3 "À [GEOGRAPHIC_DATA]" at bounding box center [411, 106] width 632 height 14
click at [409, 113] on div "À [GEOGRAPHIC_DATA] CHILD NAME AGE DESC ASC | 57 MONTHS [PERSON_NAME] Total 1" at bounding box center [410, 144] width 662 height 122
click at [408, 114] on div "À [GEOGRAPHIC_DATA] CHILD NAME AGE DESC ASC | 57 MONTHS [PERSON_NAME] Total 1" at bounding box center [410, 144] width 662 height 122
click at [412, 111] on h3 "À [GEOGRAPHIC_DATA]" at bounding box center [411, 106] width 632 height 14
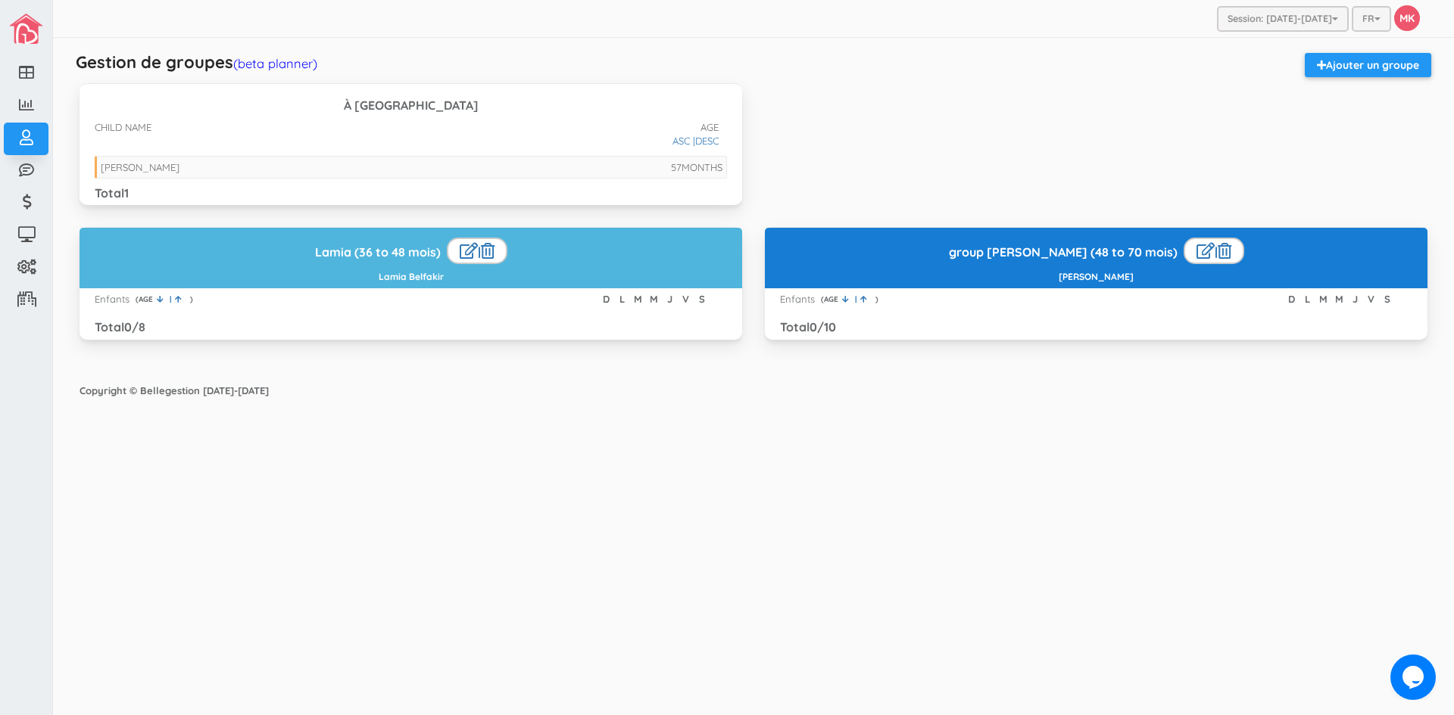
click at [778, 516] on div "Session: [DATE]-[DATE] [DATE]-[DATE] [DATE]-[DATE] FR FR EN MK Modifier profil …" at bounding box center [753, 357] width 1401 height 715
click at [1029, 267] on div "group [PERSON_NAME] (48 to 70 mois) | [PERSON_NAME]" at bounding box center [1096, 258] width 662 height 61
click at [1196, 250] on link at bounding box center [1205, 251] width 18 height 16
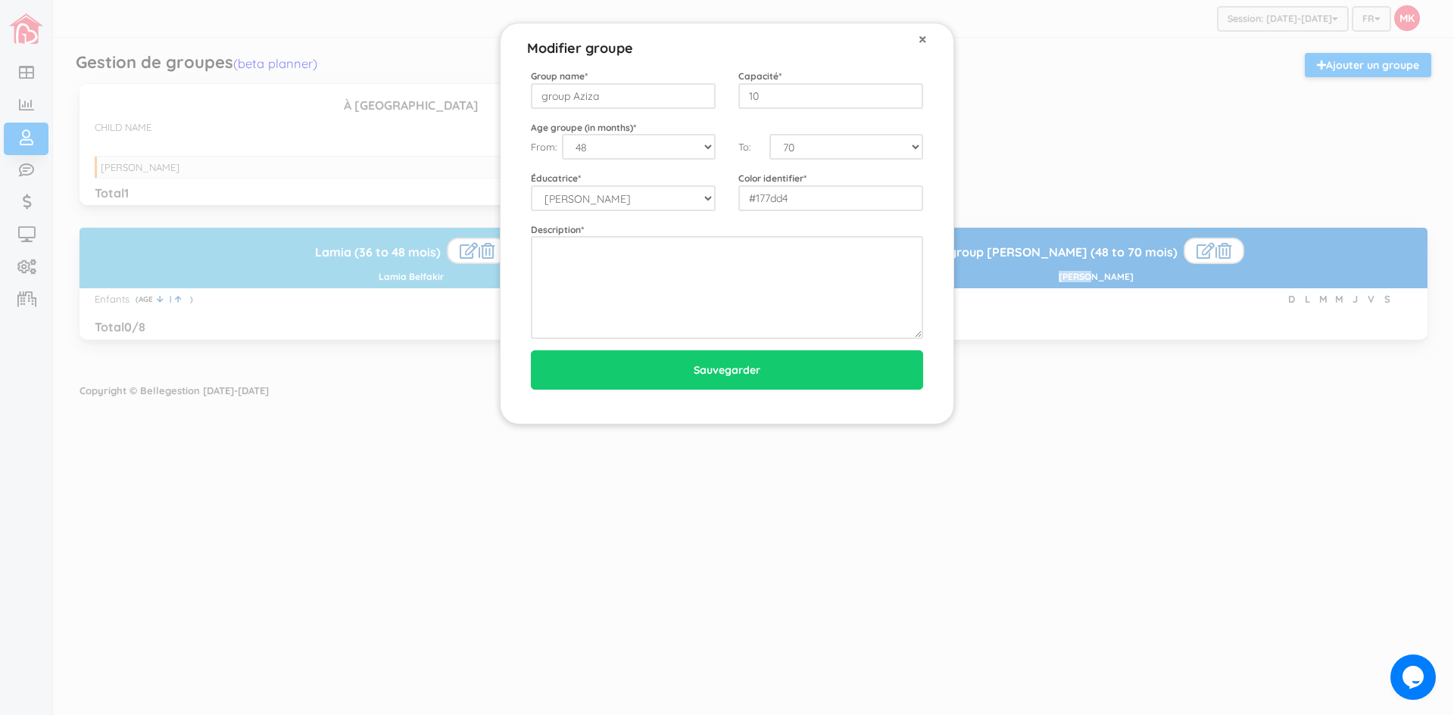
click at [924, 39] on span "×" at bounding box center [922, 39] width 8 height 20
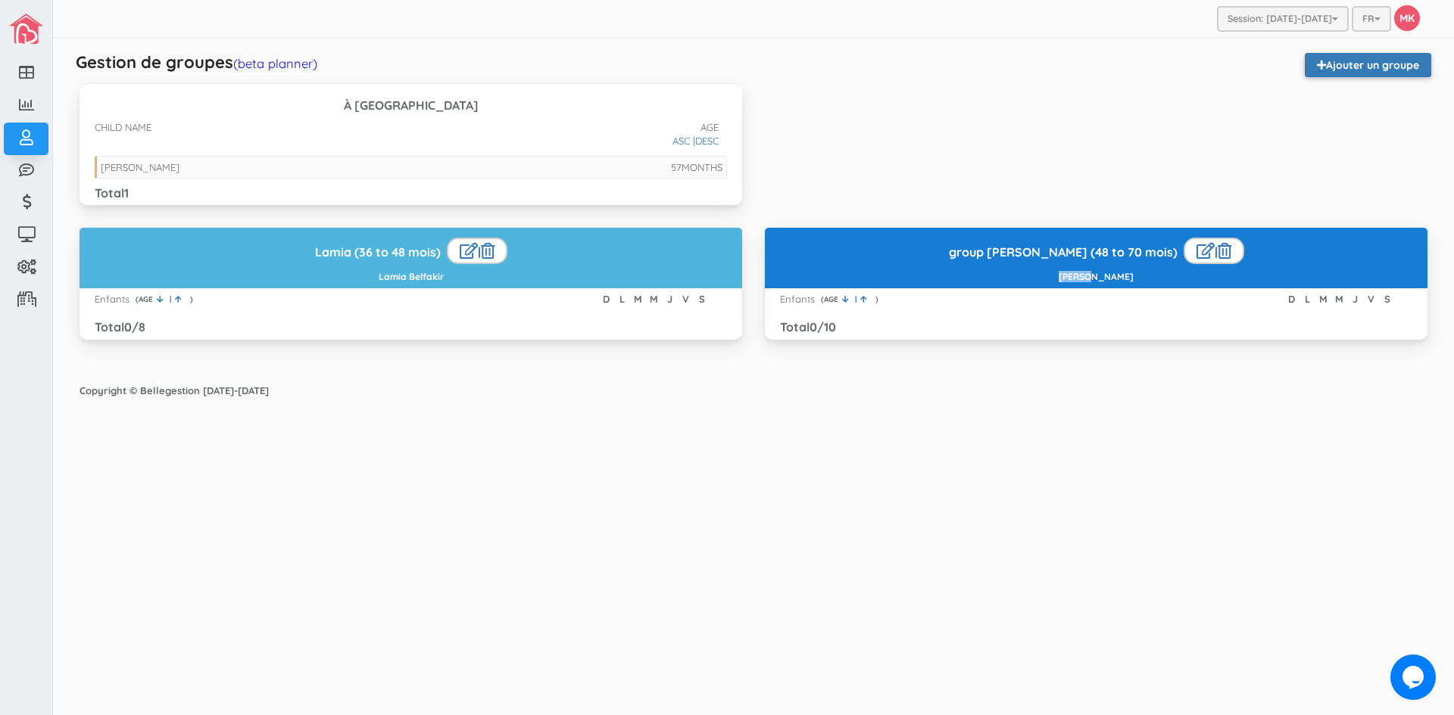
click at [1364, 67] on link "Ajouter un groupe" at bounding box center [1368, 65] width 126 height 24
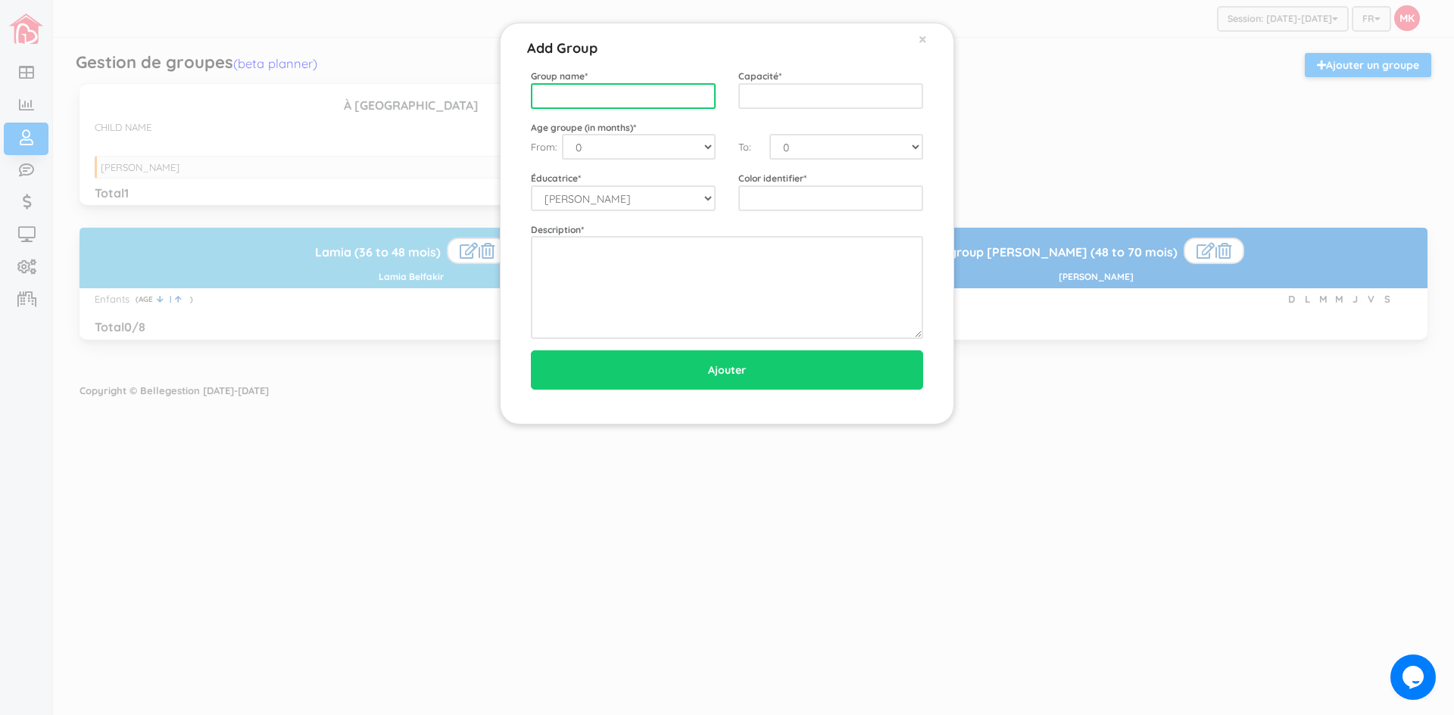
click at [638, 95] on input "text" at bounding box center [623, 96] width 185 height 26
type input "Ourida"
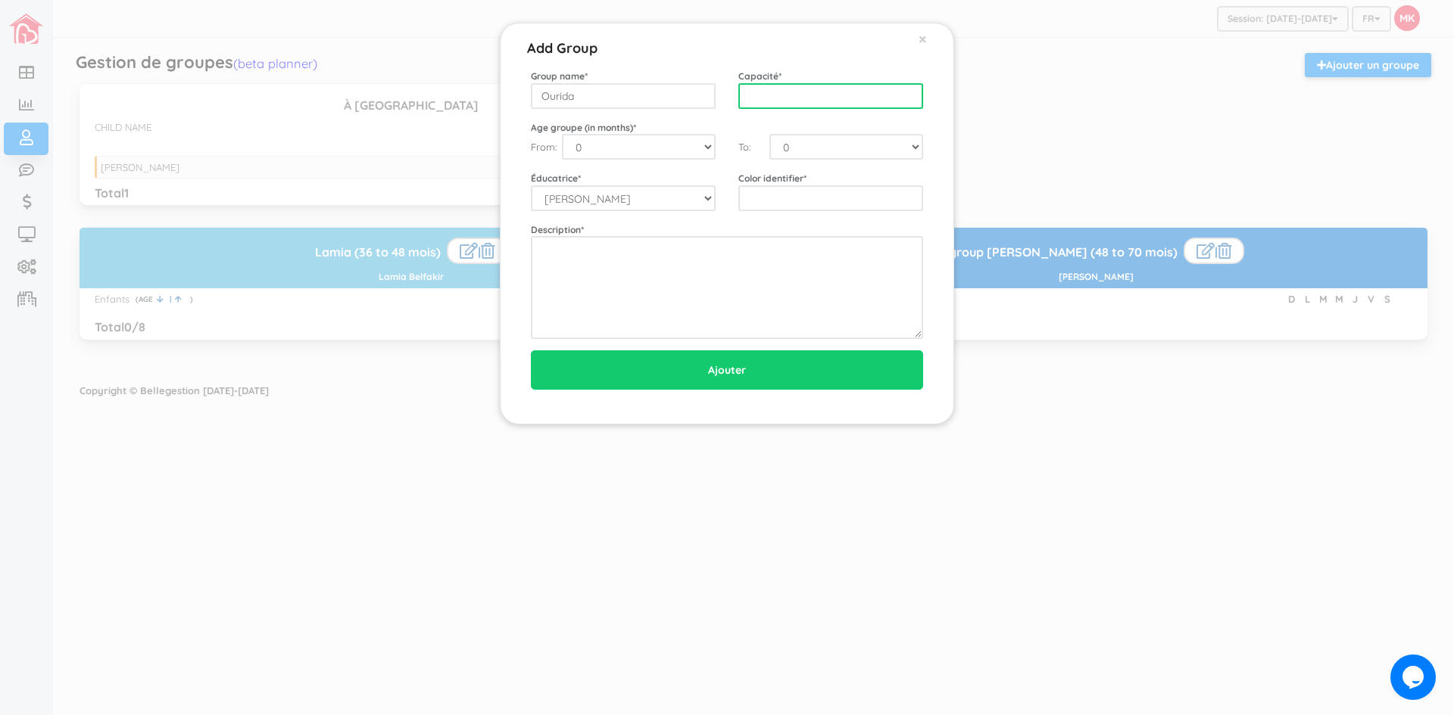
click at [755, 94] on input "text" at bounding box center [830, 96] width 185 height 26
type input "8"
click at [709, 149] on select "0 1 2 3 4 5 6 7 8 9 10 11 12 13 14 15 16 17 18 19 20 21 22 23 24 25 26 27 28 29…" at bounding box center [639, 147] width 154 height 26
select select "24"
click at [562, 134] on select "0 1 2 3 4 5 6 7 8 9 10 11 12 13 14 15 16 17 18 19 20 21 22 23 24 25 26 27 28 29…" at bounding box center [639, 147] width 154 height 26
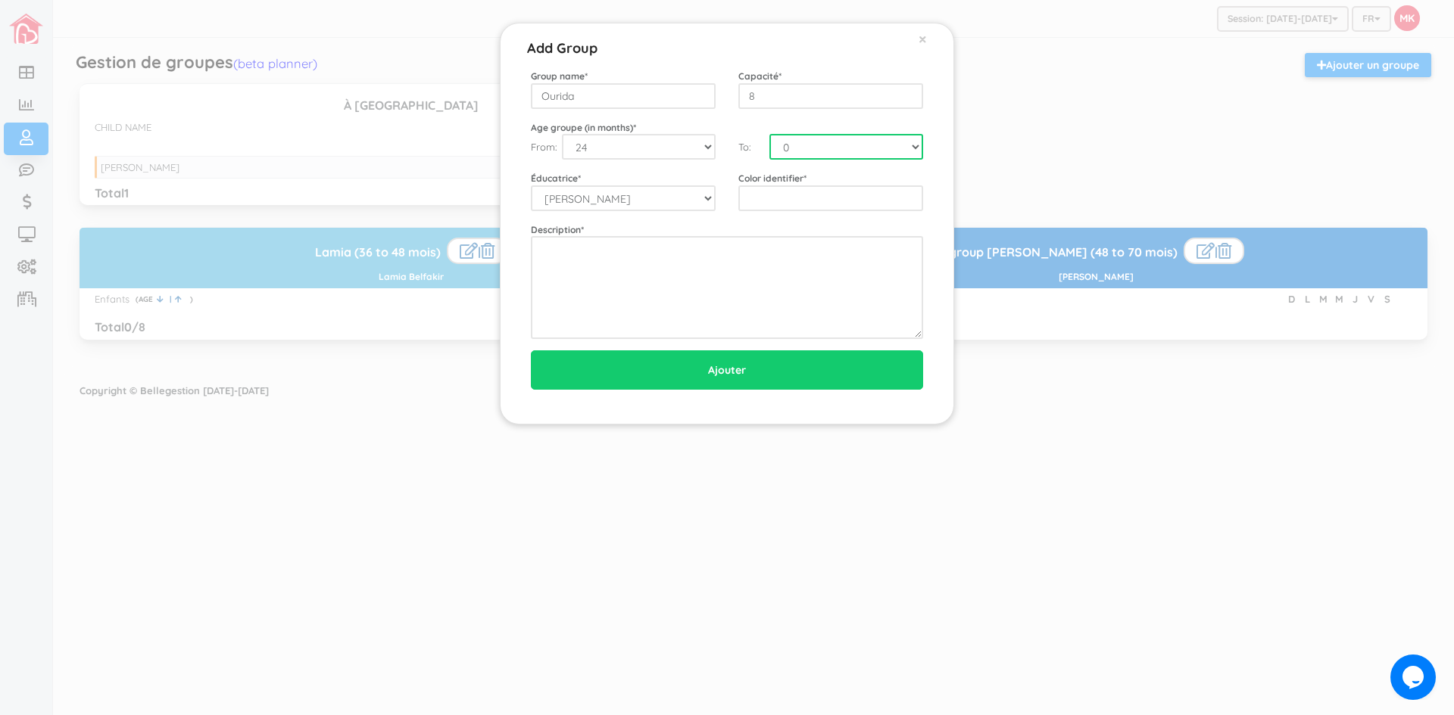
click at [800, 145] on select "0 1 2 3 4 5 6 7 8 9 10 11 12 13 14 15 16 17 18 19 20 21 22 23 24 25 26 27 28 29…" at bounding box center [846, 147] width 154 height 26
select select "36"
click at [769, 134] on select "0 1 2 3 4 5 6 7 8 9 10 11 12 13 14 15 16 17 18 19 20 21 22 23 24 25 26 27 28 29…" at bounding box center [846, 147] width 154 height 26
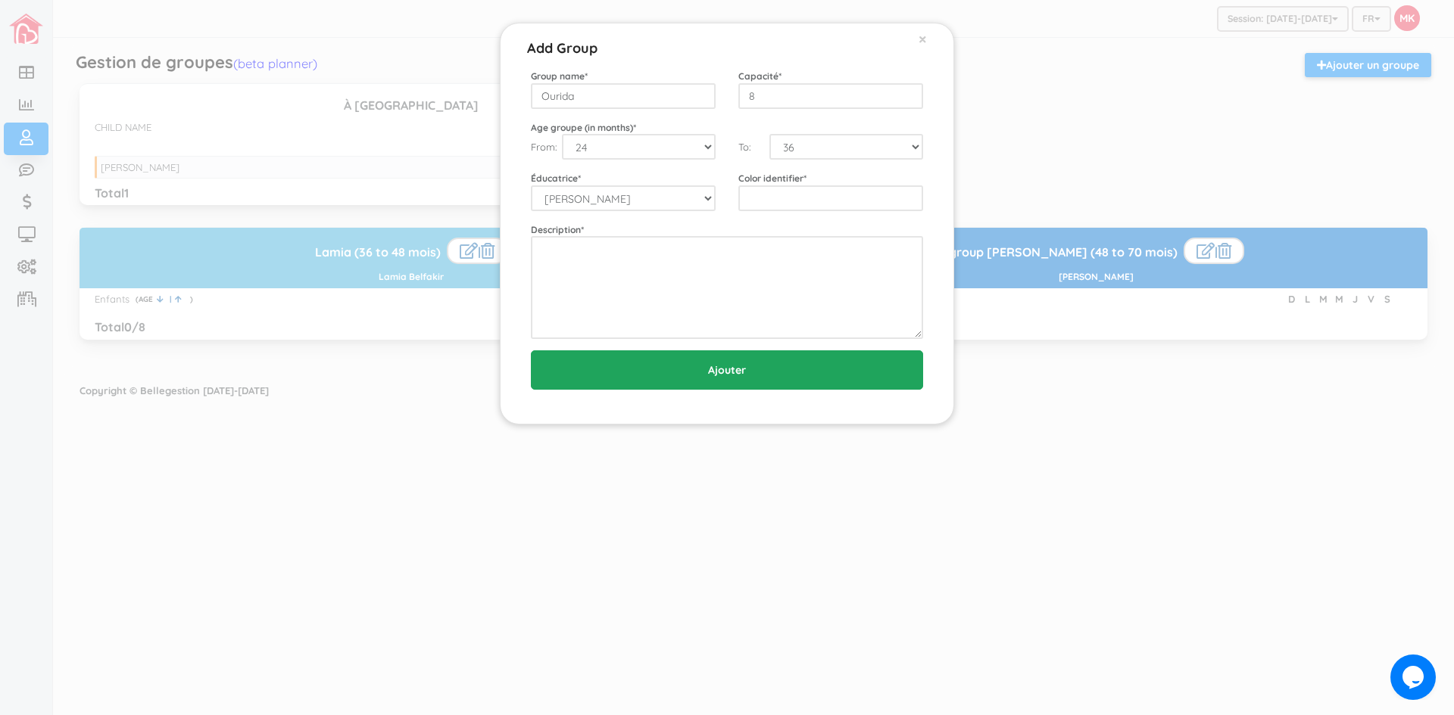
click at [780, 376] on input "Ajouter" at bounding box center [727, 370] width 392 height 39
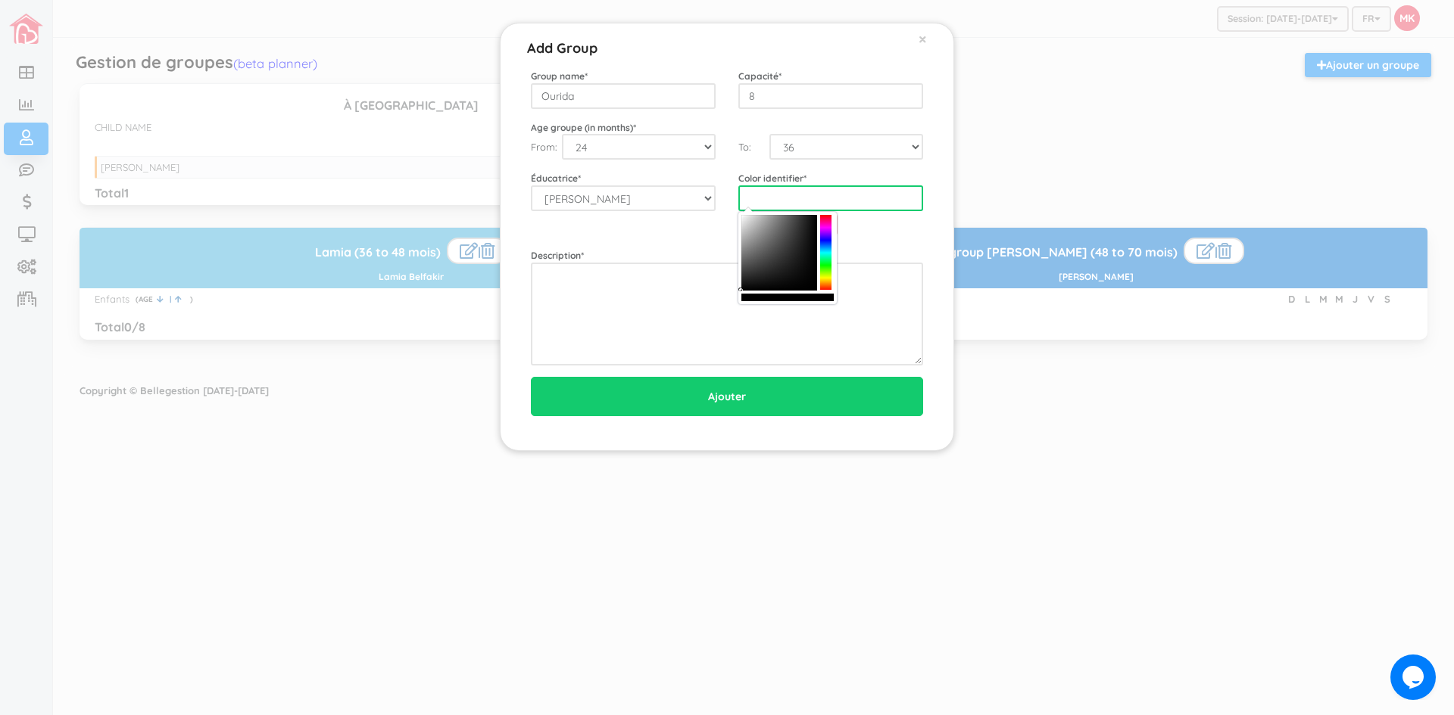
click at [771, 203] on input "text" at bounding box center [830, 198] width 185 height 26
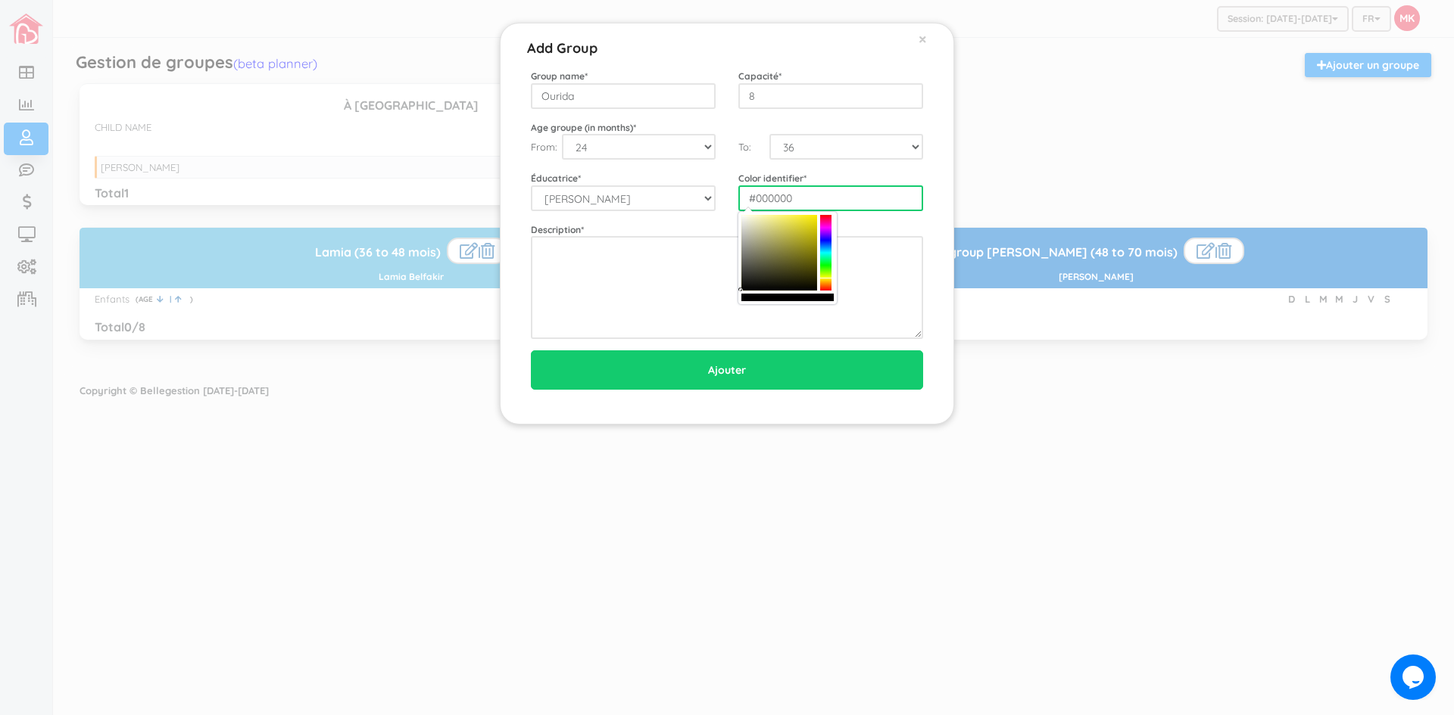
click at [827, 279] on div at bounding box center [825, 253] width 11 height 76
type input "#eadf31"
click at [801, 221] on div at bounding box center [779, 253] width 76 height 76
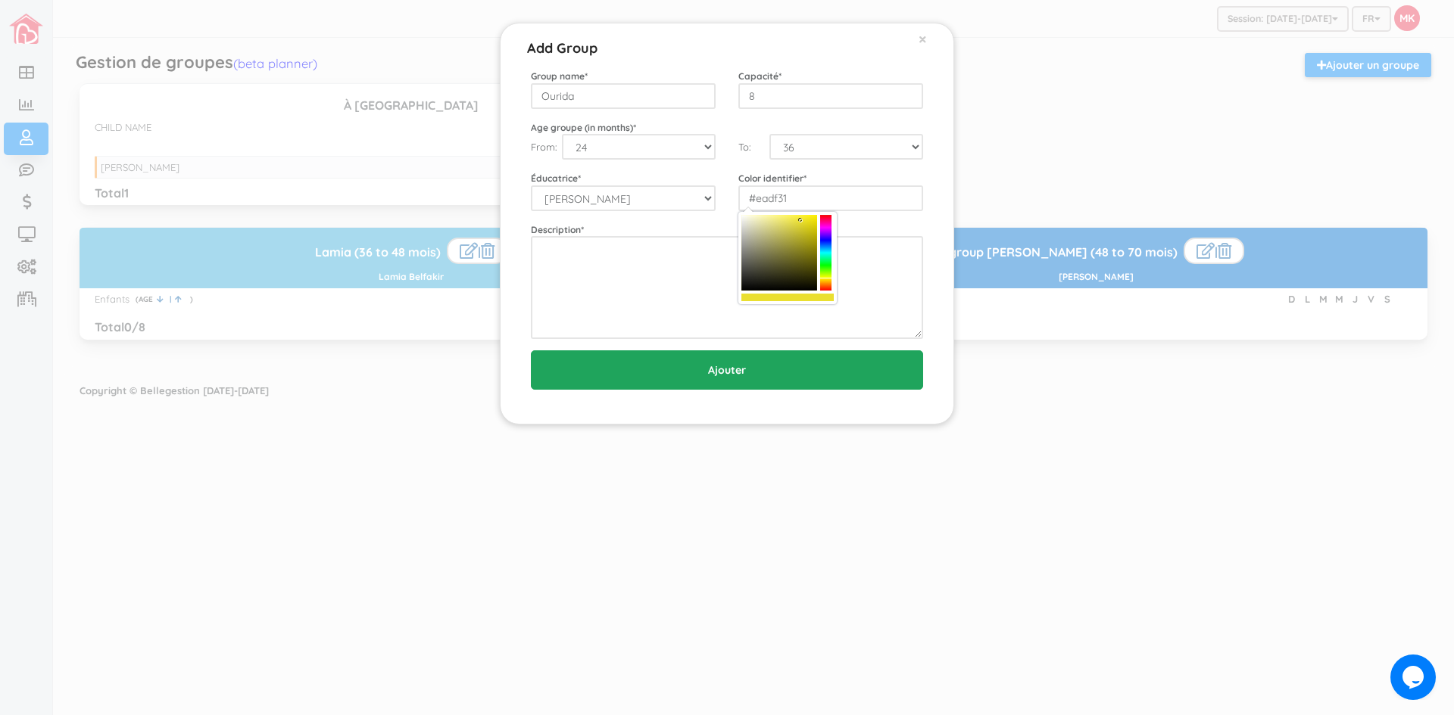
click at [720, 373] on input "Ajouter" at bounding box center [727, 370] width 392 height 39
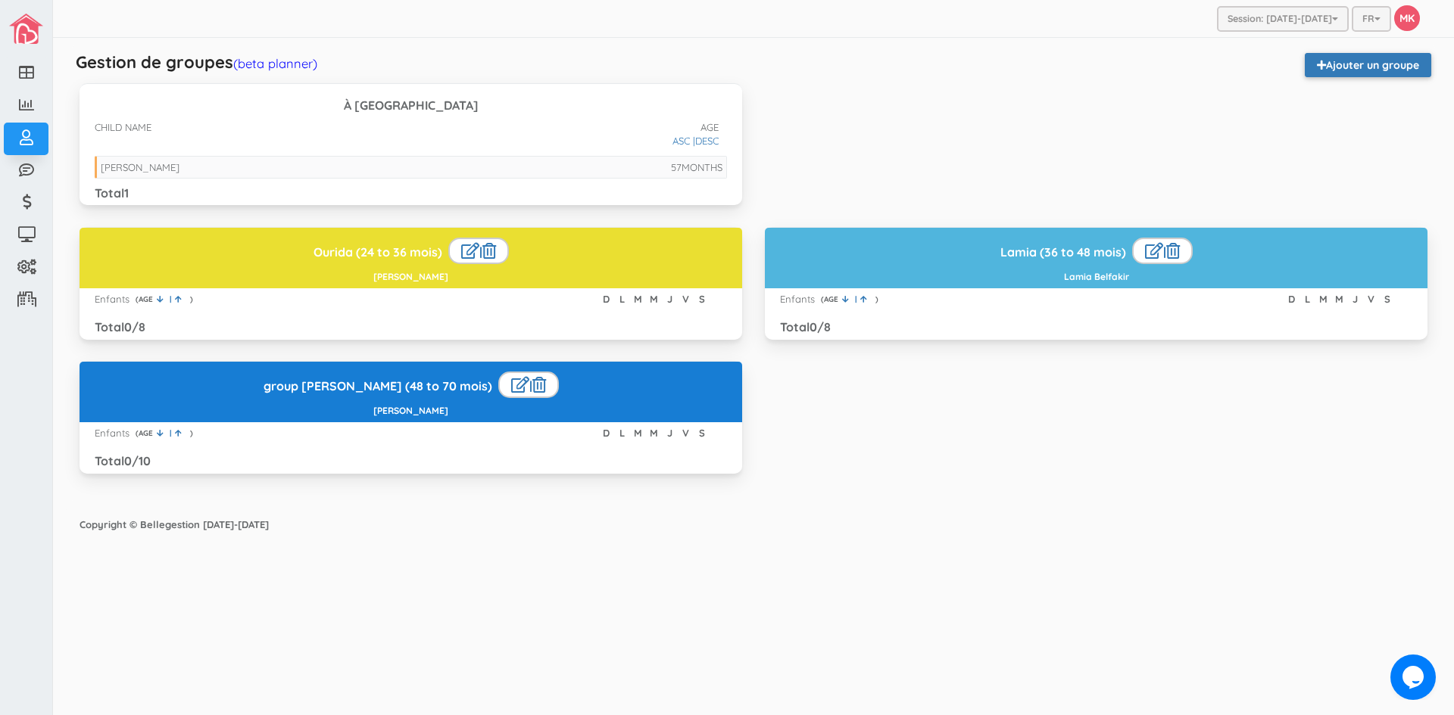
click at [1320, 58] on link "Ajouter un groupe" at bounding box center [1368, 65] width 126 height 24
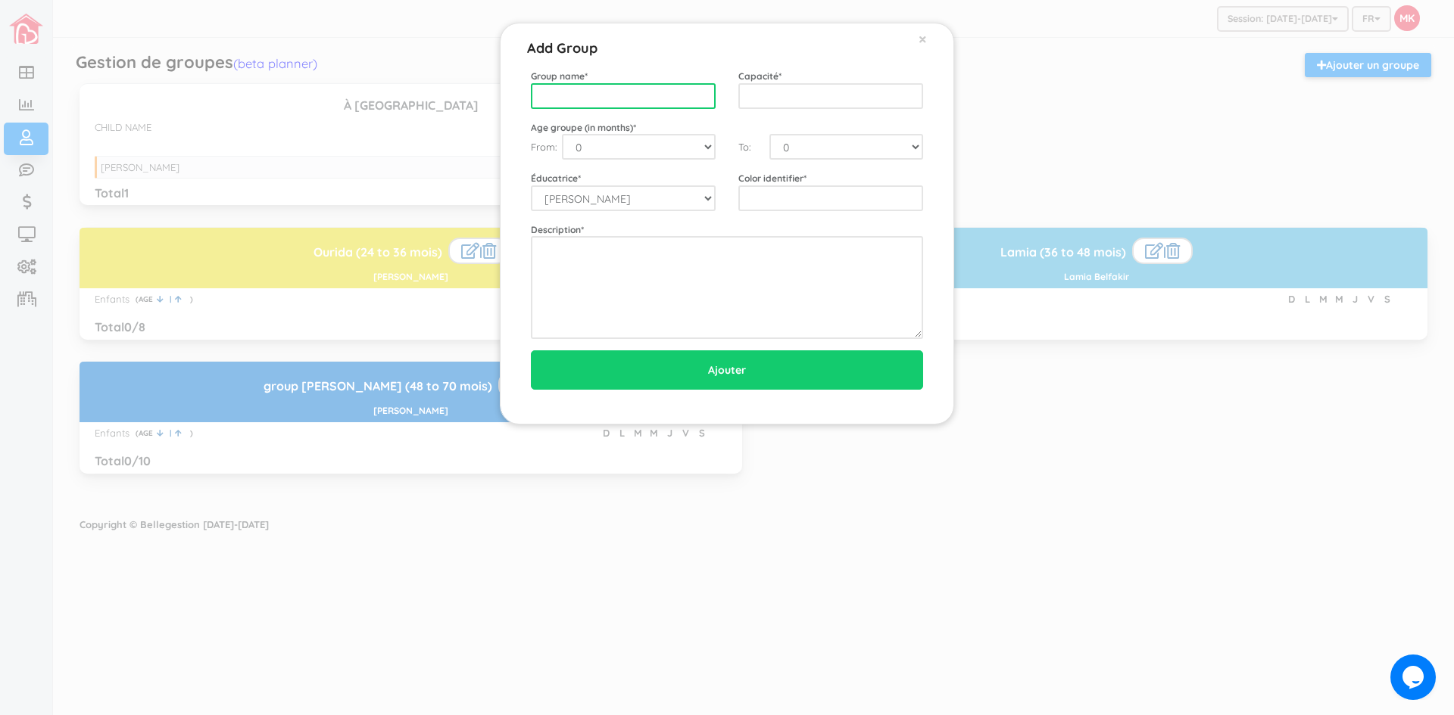
click at [693, 91] on input "text" at bounding box center [623, 96] width 185 height 26
drag, startPoint x: 692, startPoint y: 92, endPoint x: 670, endPoint y: 96, distance: 22.4
click at [670, 96] on input "text" at bounding box center [623, 96] width 185 height 26
drag, startPoint x: 669, startPoint y: 95, endPoint x: 624, endPoint y: 92, distance: 44.8
click at [624, 92] on input "text" at bounding box center [623, 96] width 185 height 26
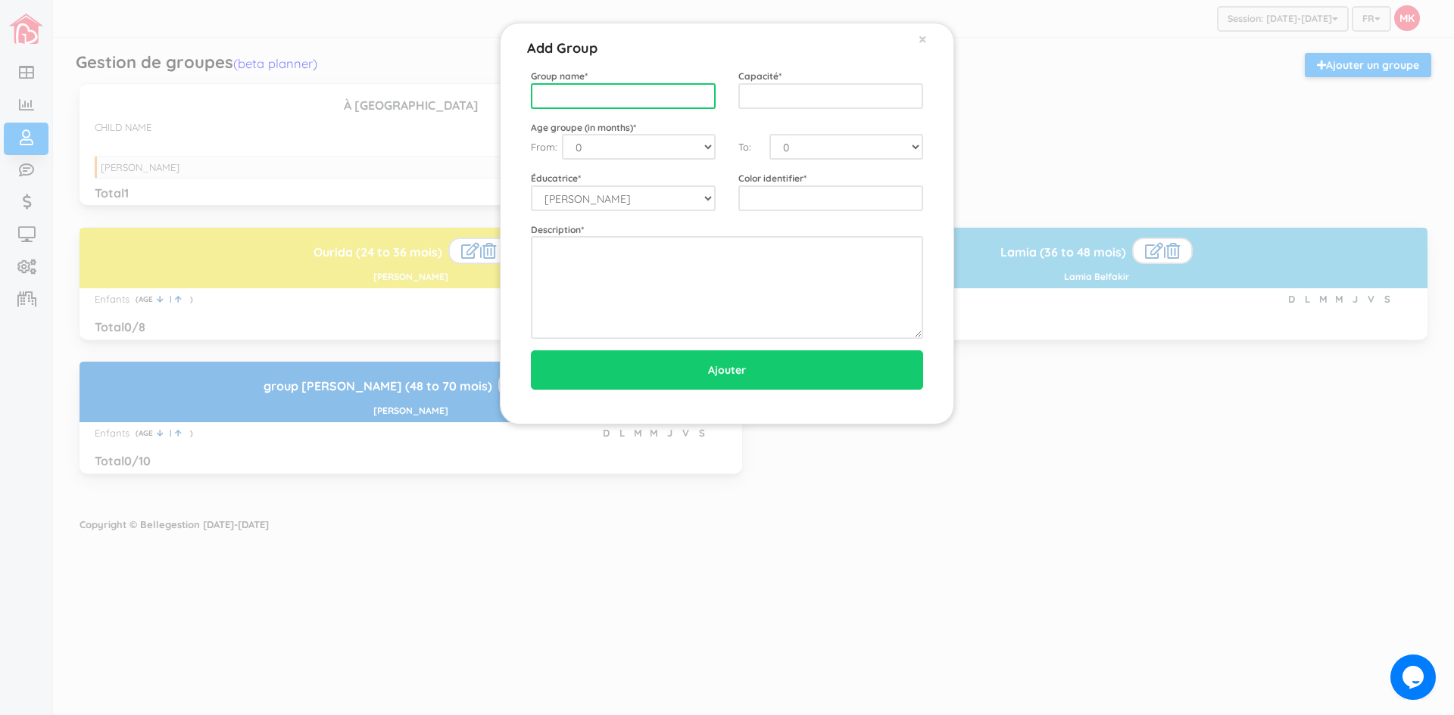
click at [621, 105] on input "text" at bounding box center [623, 96] width 185 height 26
type input "Fatiha"
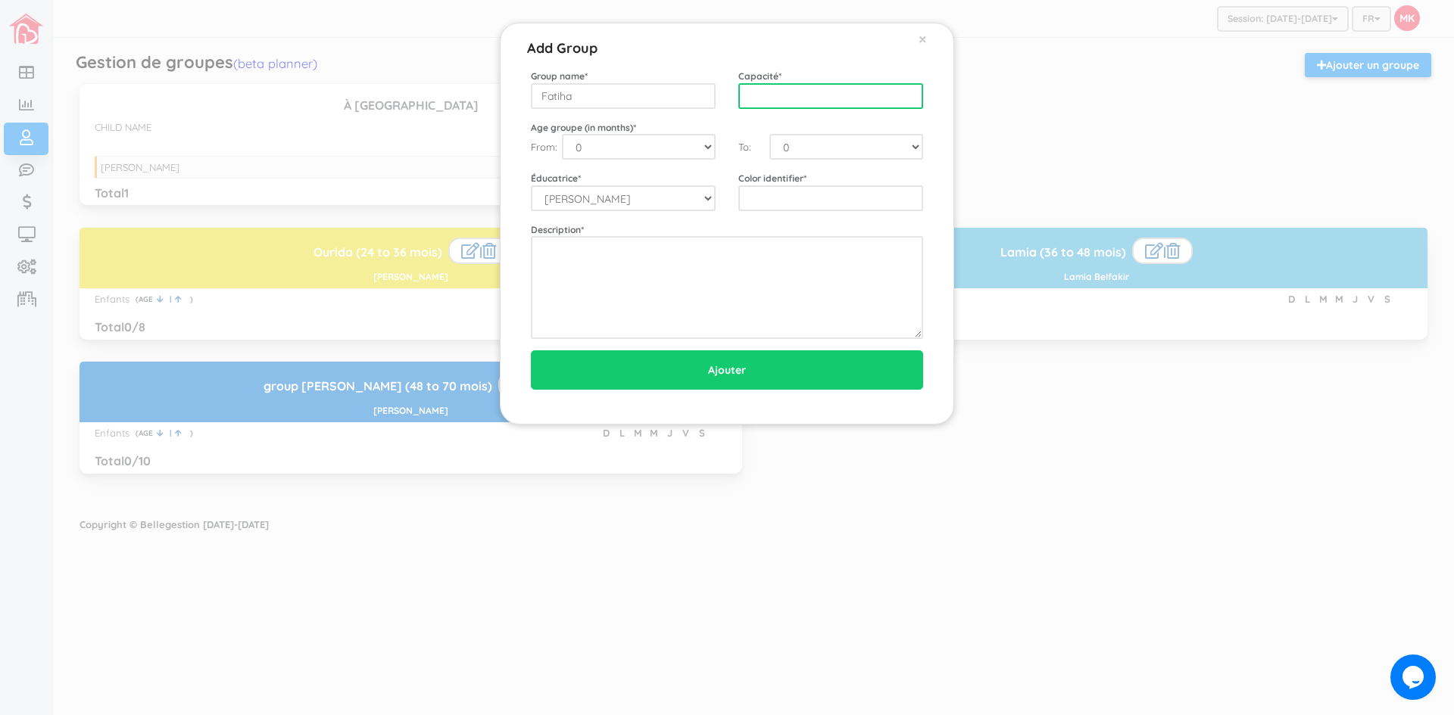
click at [772, 87] on input "text" at bounding box center [830, 96] width 185 height 26
type input "8"
click at [709, 142] on select "0 1 2 3 4 5 6 7 8 9 10 11 12 13 14 15 16 17 18 19 20 21 22 23 24 25 26 27 28 29…" at bounding box center [639, 147] width 154 height 26
select select "18"
click at [562, 134] on select "0 1 2 3 4 5 6 7 8 9 10 11 12 13 14 15 16 17 18 19 20 21 22 23 24 25 26 27 28 29…" at bounding box center [639, 147] width 154 height 26
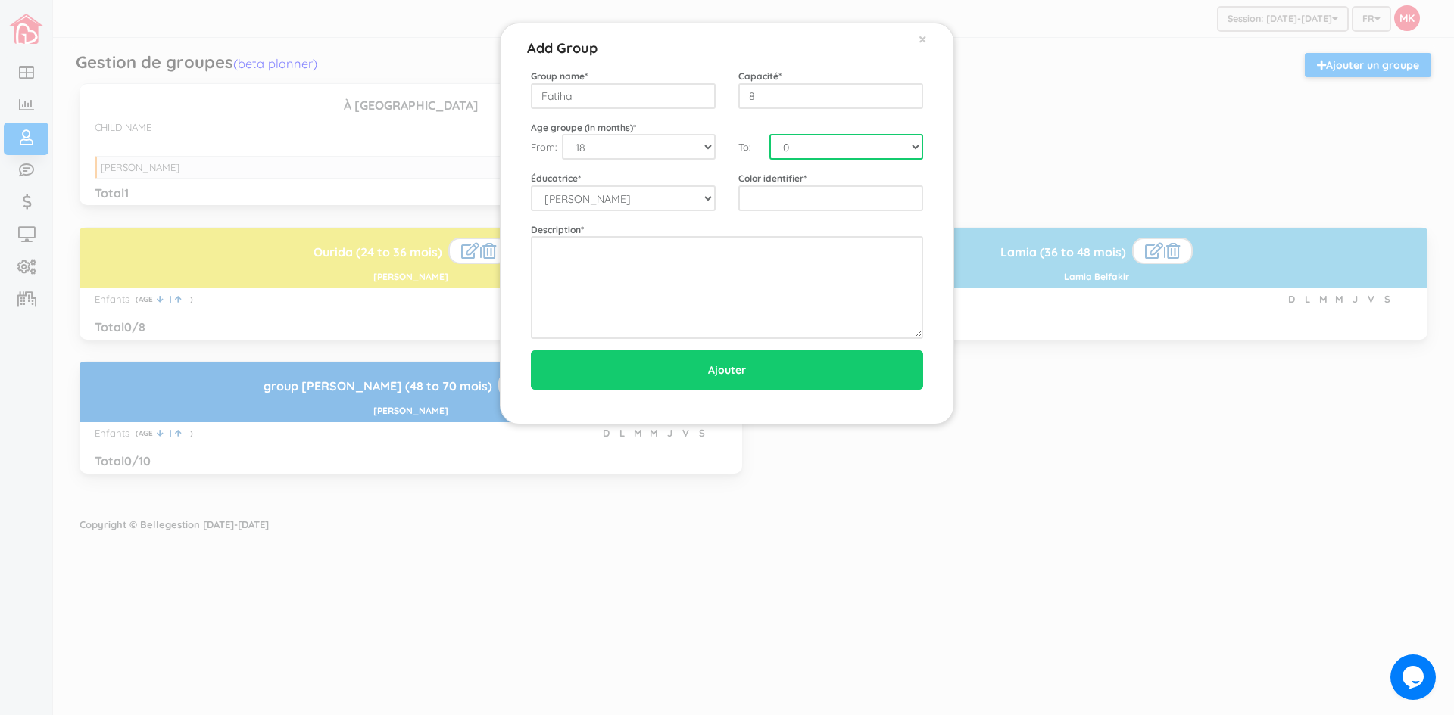
click at [848, 139] on select "0 1 2 3 4 5 6 7 8 9 10 11 12 13 14 15 16 17 18 19 20 21 22 23 24 25 26 27 28 29…" at bounding box center [846, 147] width 154 height 26
select select "24"
click at [769, 134] on select "0 1 2 3 4 5 6 7 8 9 10 11 12 13 14 15 16 17 18 19 20 21 22 23 24 25 26 27 28 29…" at bounding box center [846, 147] width 154 height 26
click at [763, 205] on input "text" at bounding box center [830, 198] width 185 height 26
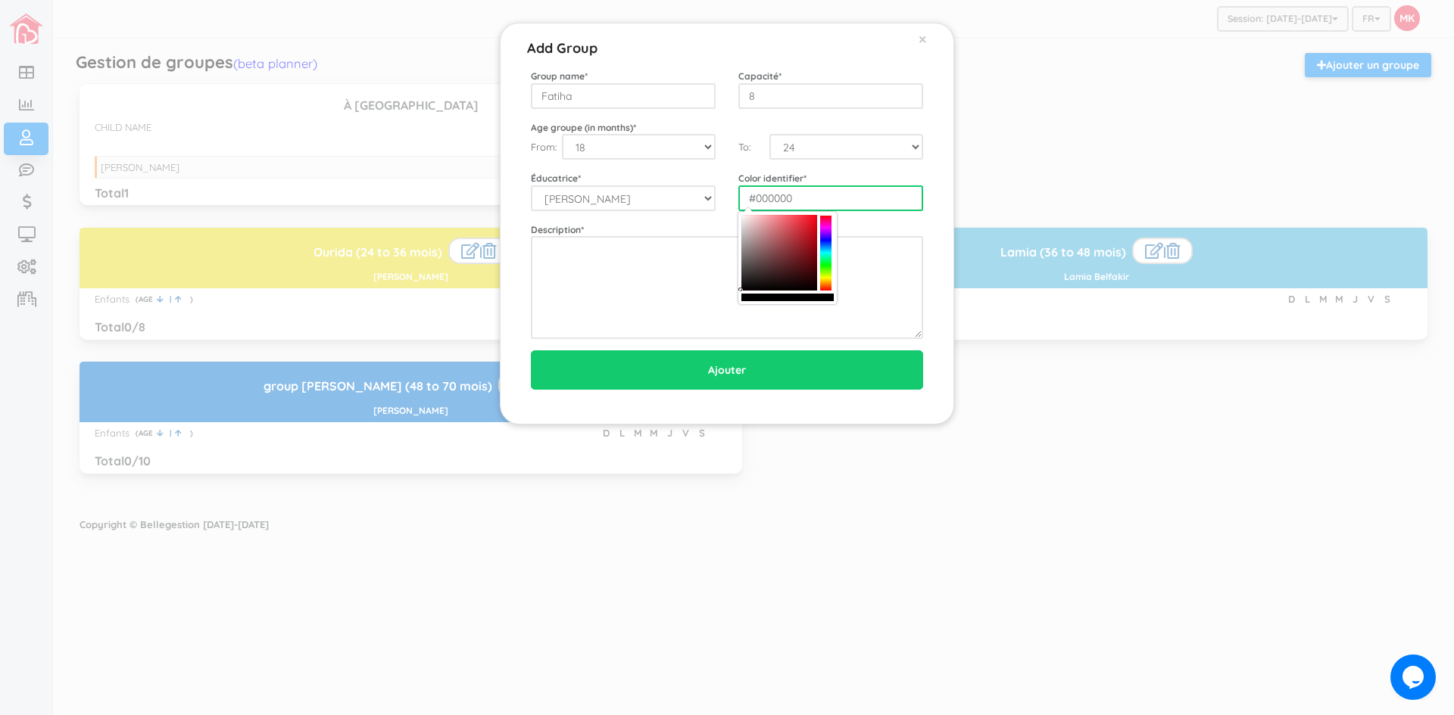
click at [828, 216] on div at bounding box center [825, 253] width 11 height 76
type input "#e02433"
click at [805, 224] on div at bounding box center [779, 253] width 76 height 76
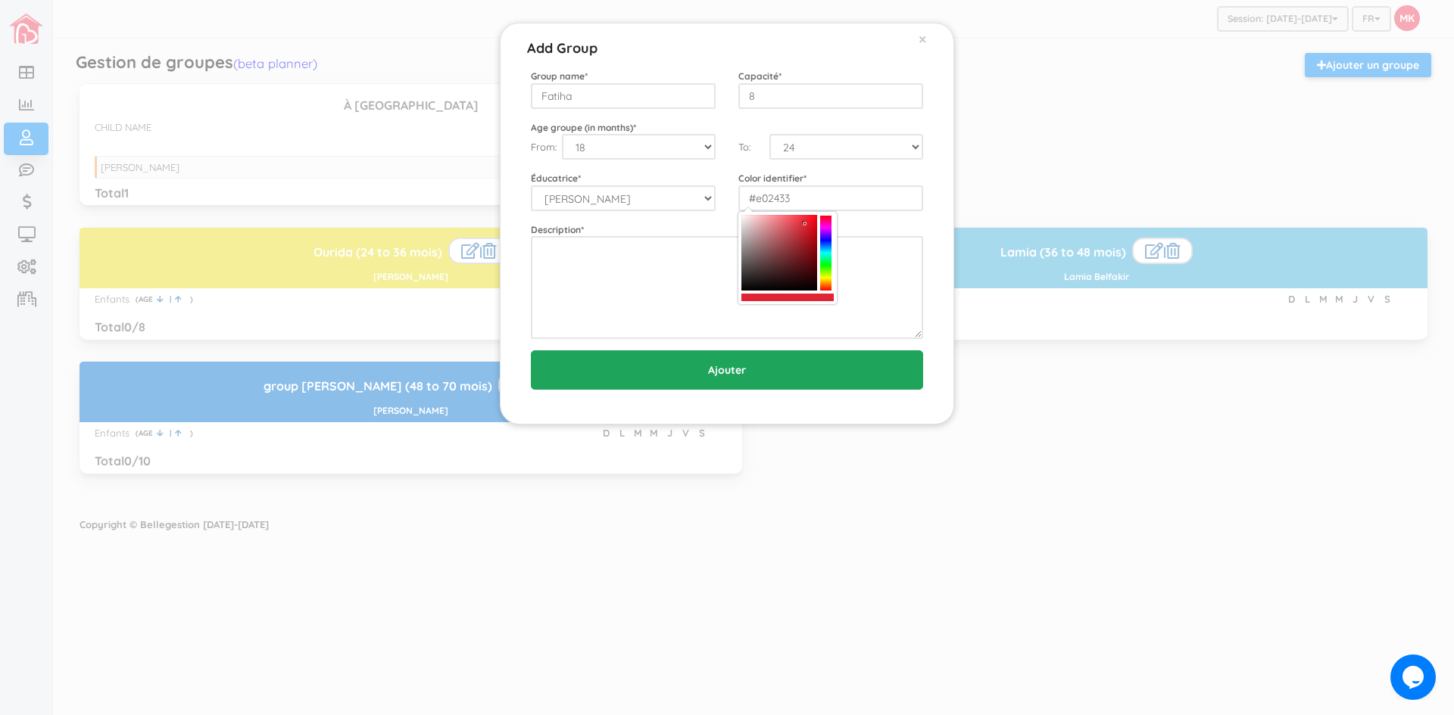
click at [747, 376] on input "Ajouter" at bounding box center [727, 370] width 392 height 39
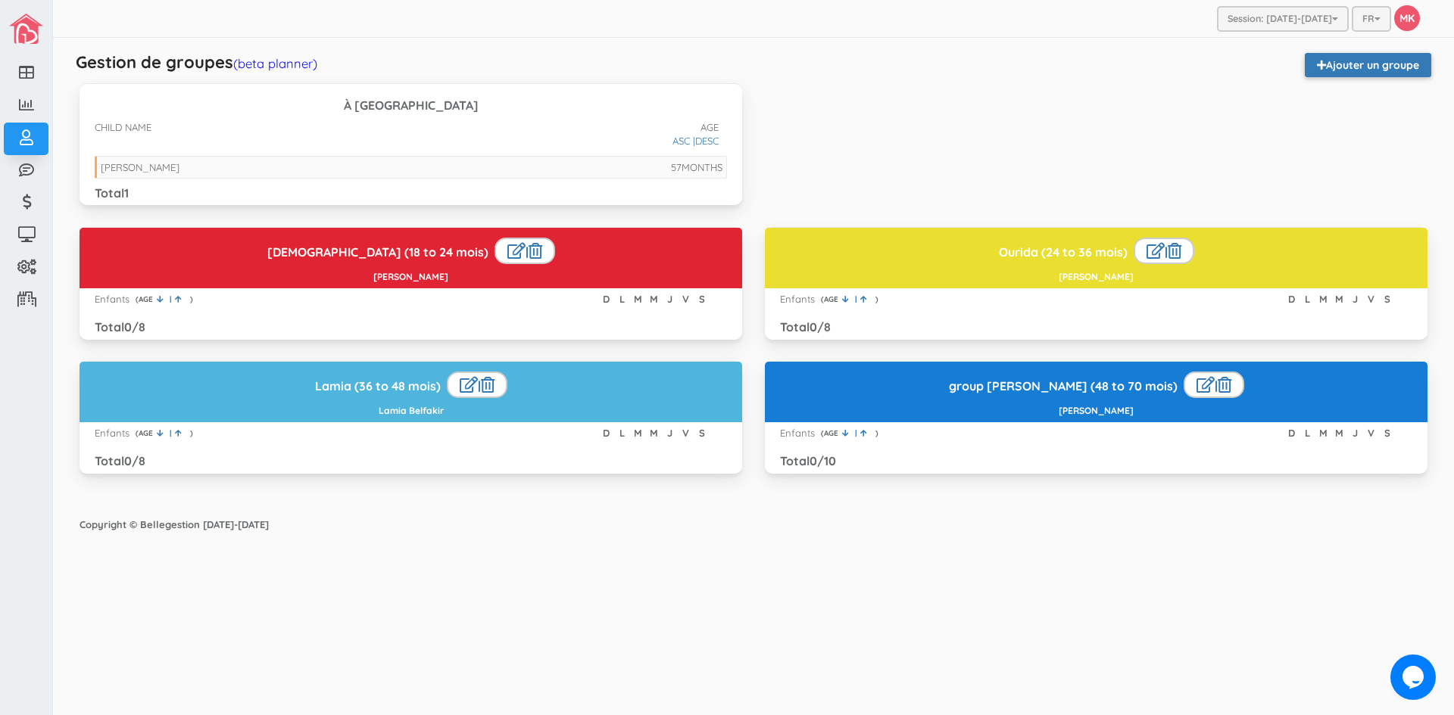
click at [1344, 61] on link "Ajouter un groupe" at bounding box center [1368, 65] width 126 height 24
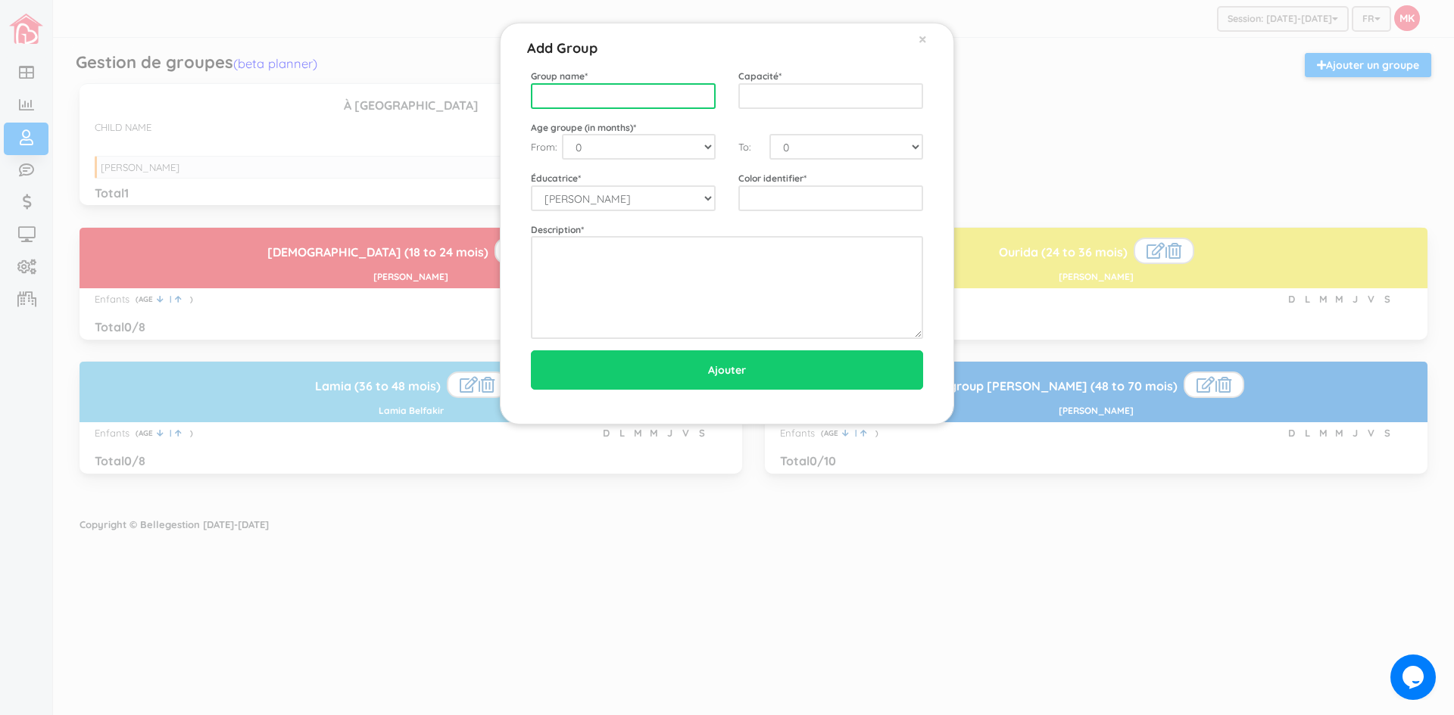
click at [673, 98] on input "text" at bounding box center [623, 96] width 185 height 26
type input "poupons"
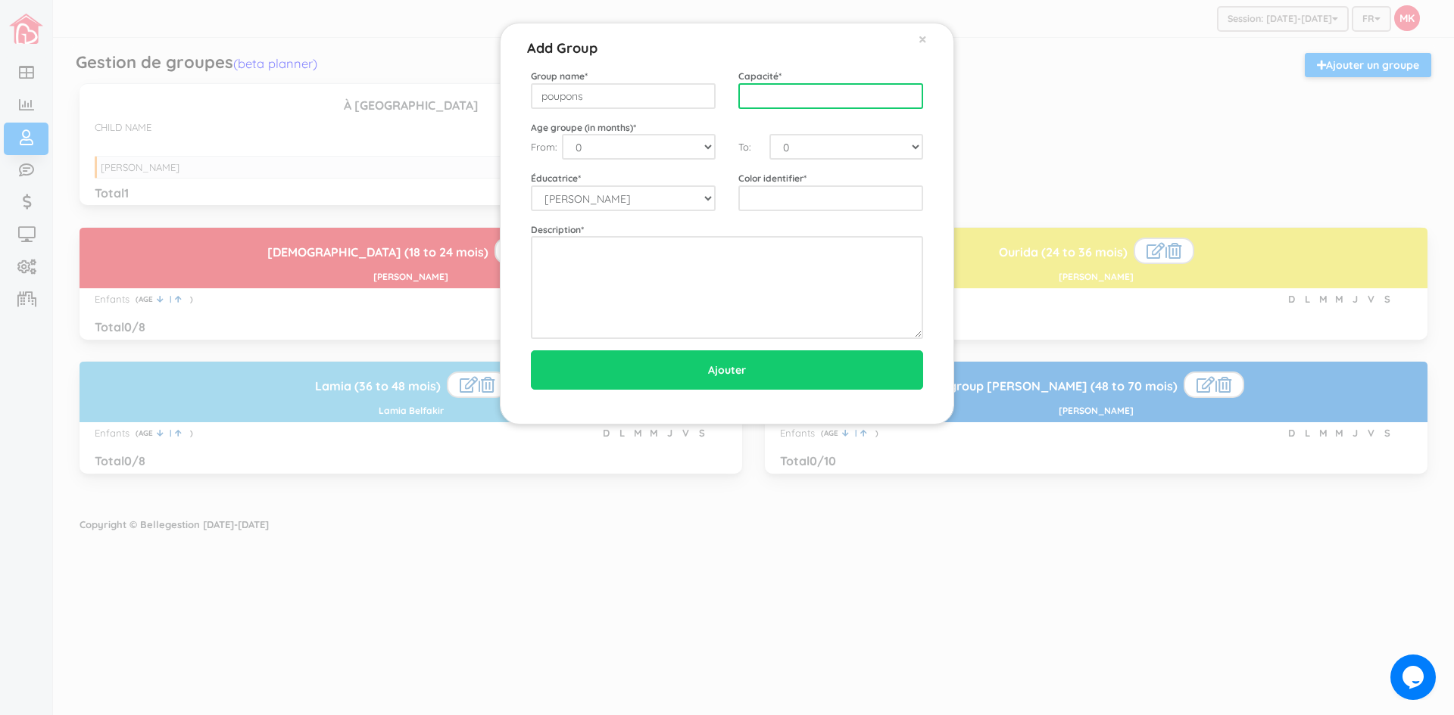
click at [812, 97] on input "text" at bounding box center [830, 96] width 185 height 26
type input "10"
click at [701, 148] on select "0 1 2 3 4 5 6 7 8 9 10 11 12 13 14 15 16 17 18 19 20 21 22 23 24 25 26 27 28 29…" at bounding box center [639, 147] width 154 height 26
click at [562, 134] on select "0 1 2 3 4 5 6 7 8 9 10 11 12 13 14 15 16 17 18 19 20 21 22 23 24 25 26 27 28 29…" at bounding box center [639, 147] width 154 height 26
click at [793, 150] on select "0 1 2 3 4 5 6 7 8 9 10 11 12 13 14 15 16 17 18 19 20 21 22 23 24 25 26 27 28 29…" at bounding box center [846, 147] width 154 height 26
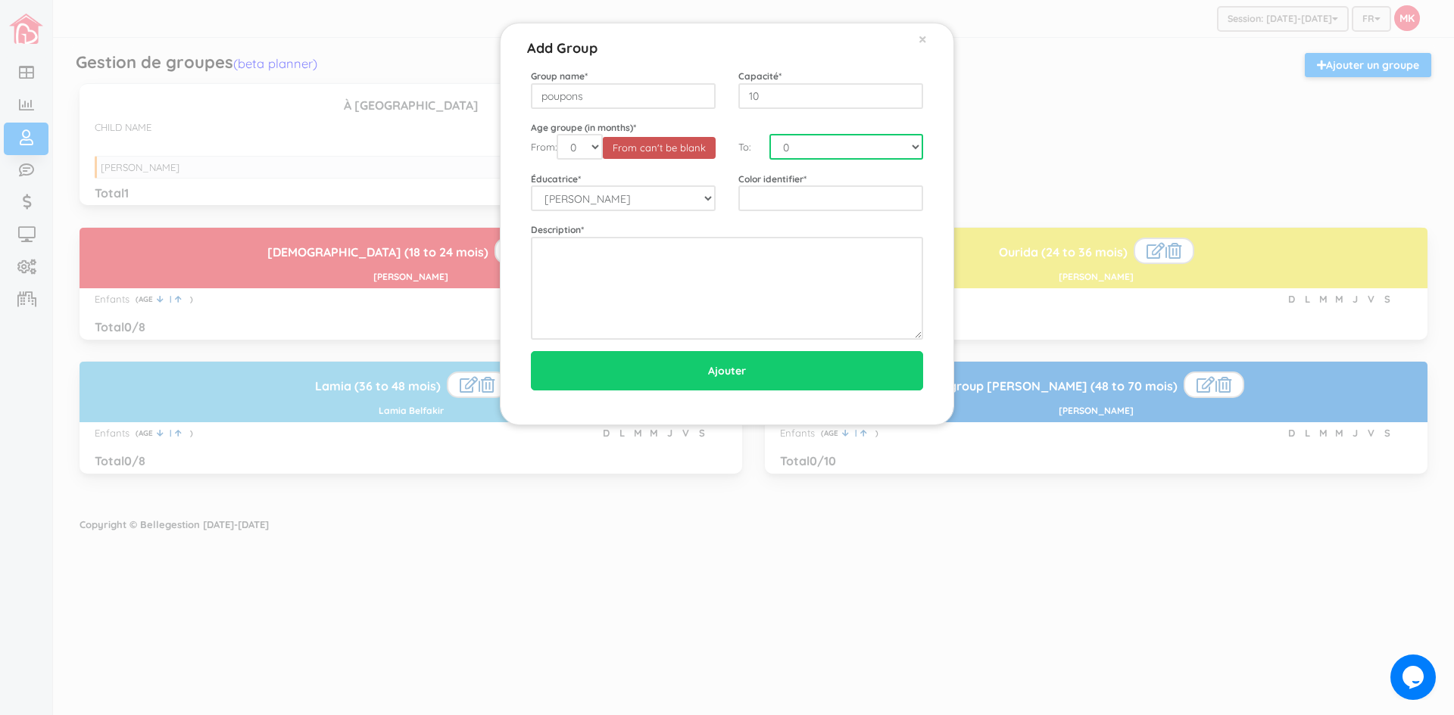
select select "18"
click at [769, 134] on select "0 1 2 3 4 5 6 7 8 9 10 11 12 13 14 15 16 17 18 19 20 21 22 23 24 25 26 27 28 29…" at bounding box center [846, 147] width 154 height 26
click at [597, 143] on select "0 1 2 3 4 5 6 7 8 9 10 11 12 13 14 15 16 17 18 19 20 21 22 23 24 25 26 27 28 29…" at bounding box center [579, 147] width 46 height 26
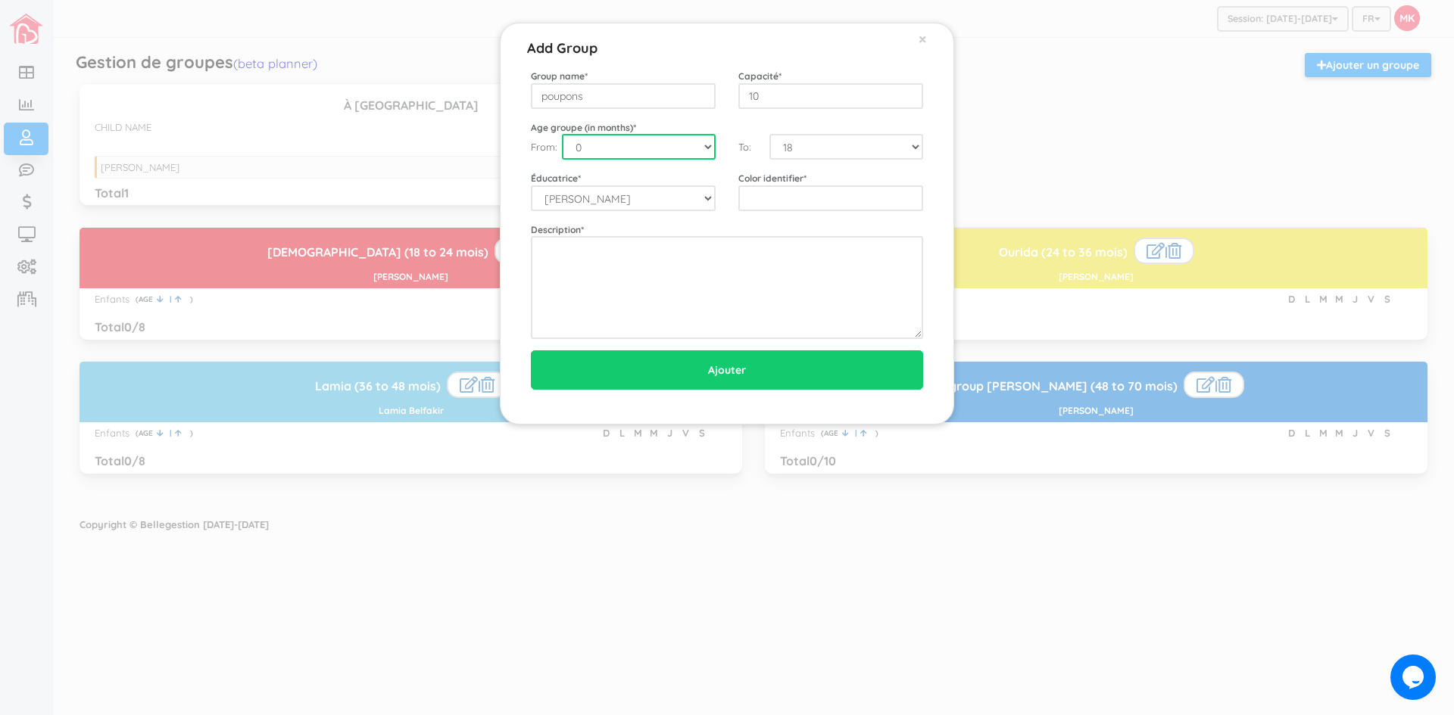
select select "1"
click at [562, 134] on select "0 1 2 3 4 5 6 7 8 9 10 11 12 13 14 15 16 17 18 19 20 21 22 23 24 25 26 27 28 29…" at bounding box center [639, 147] width 154 height 26
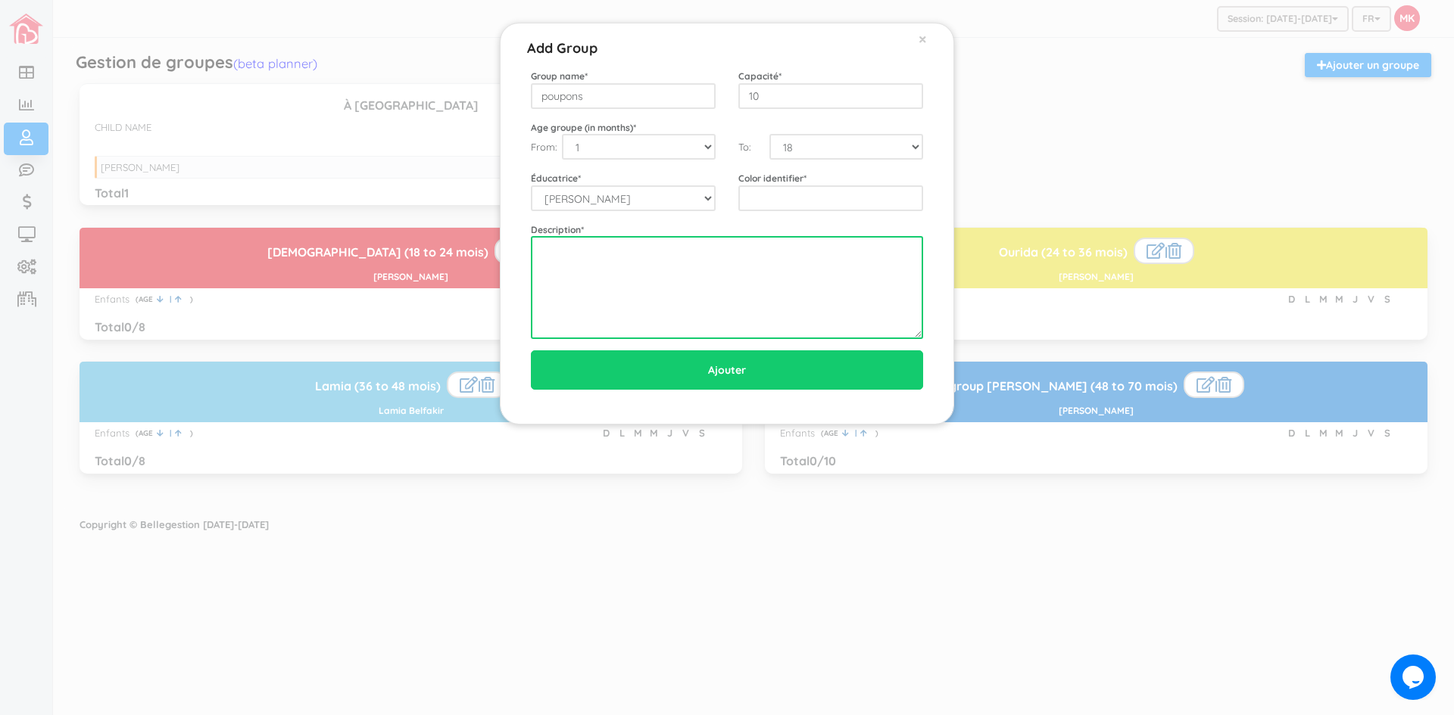
click at [827, 292] on textarea at bounding box center [727, 287] width 392 height 103
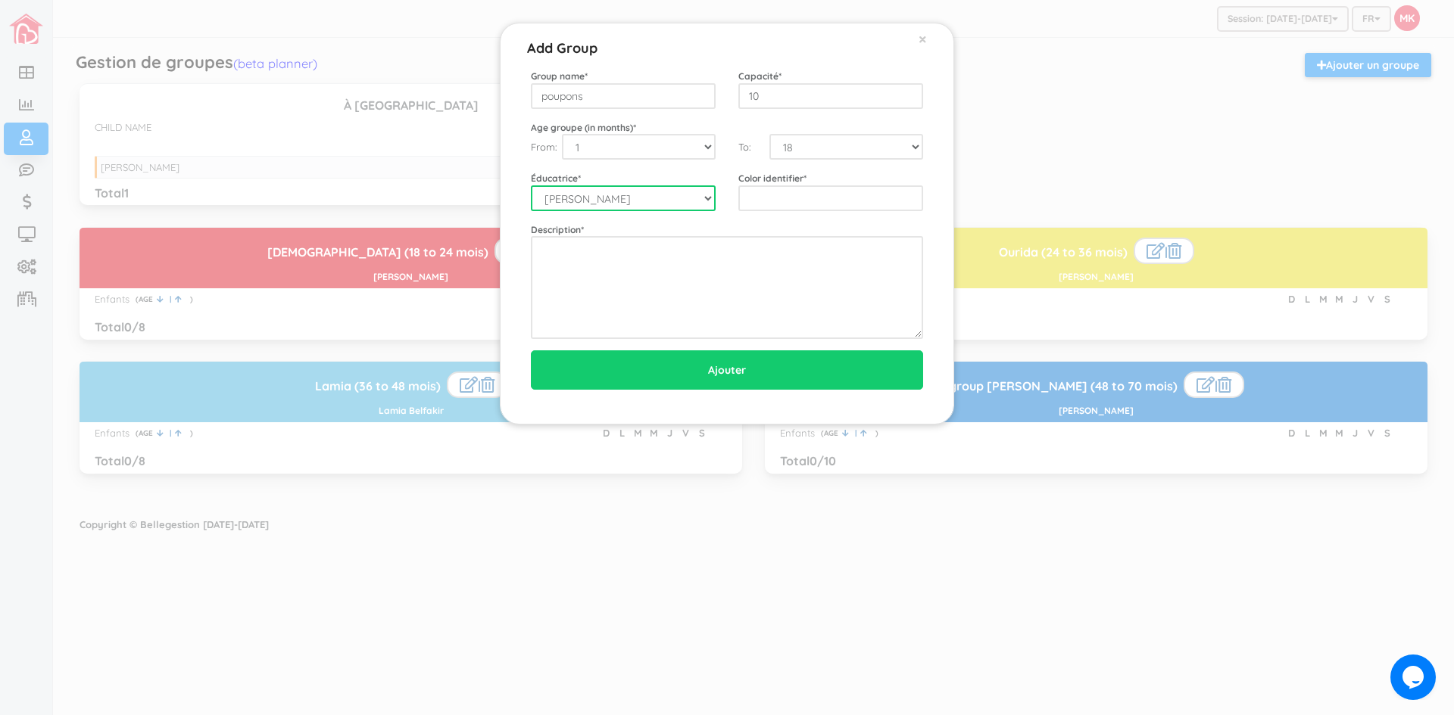
click at [707, 198] on select "Taty-Laure Madjikam Hassan Rehab Fatiha Bahmed Aziza Iguermia Ourida Nekache La…" at bounding box center [623, 198] width 185 height 26
click at [531, 185] on select "Taty-Laure Madjikam Hassan Rehab Fatiha Bahmed Aziza Iguermia Ourida Nekache La…" at bounding box center [623, 198] width 185 height 26
drag, startPoint x: 820, startPoint y: 86, endPoint x: 737, endPoint y: 87, distance: 83.3
click at [737, 87] on div "Capacité * 10" at bounding box center [830, 89] width 207 height 40
type input "5"
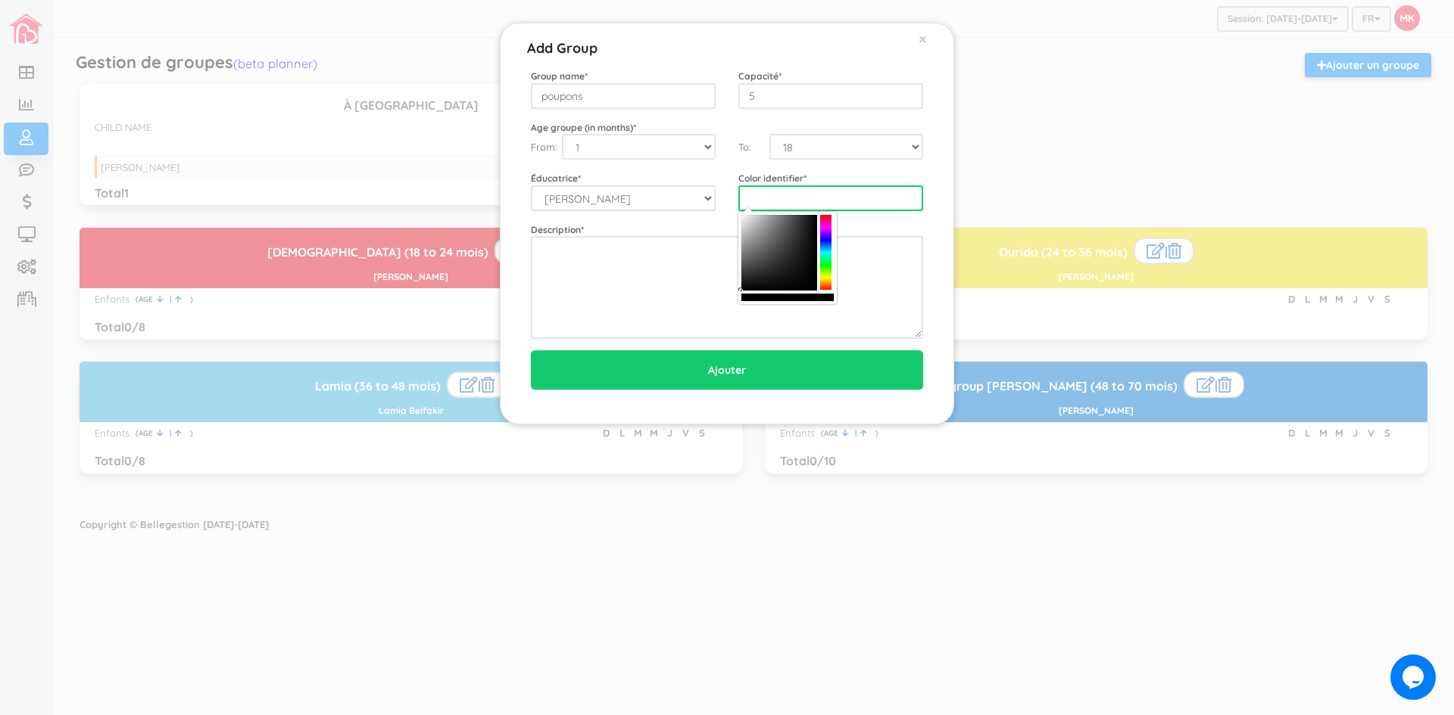
click at [831, 198] on input "text" at bounding box center [830, 198] width 185 height 26
click at [828, 286] on div at bounding box center [825, 253] width 11 height 76
click at [810, 221] on div at bounding box center [779, 253] width 76 height 76
click at [803, 220] on div at bounding box center [779, 253] width 76 height 76
type input "#e57135"
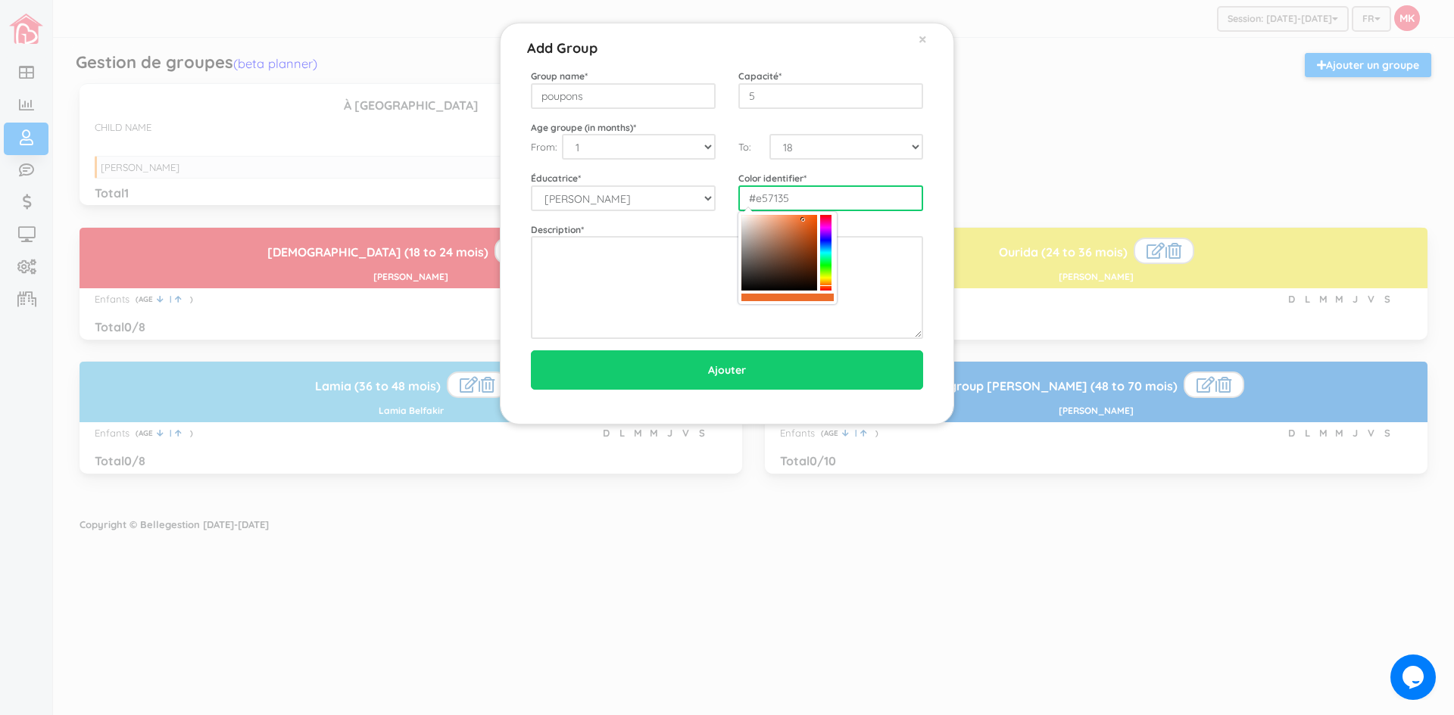
click at [800, 223] on div at bounding box center [779, 253] width 76 height 76
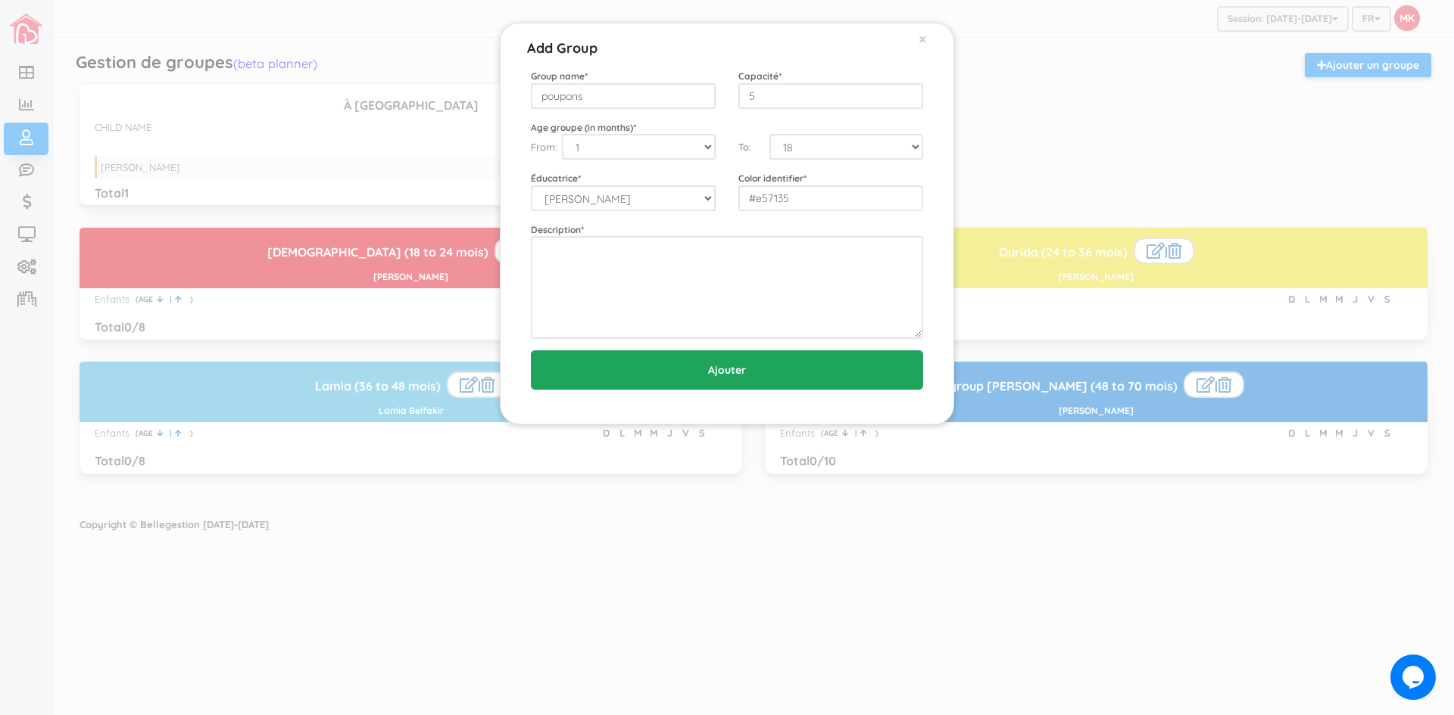
click at [745, 372] on input "Ajouter" at bounding box center [727, 370] width 392 height 39
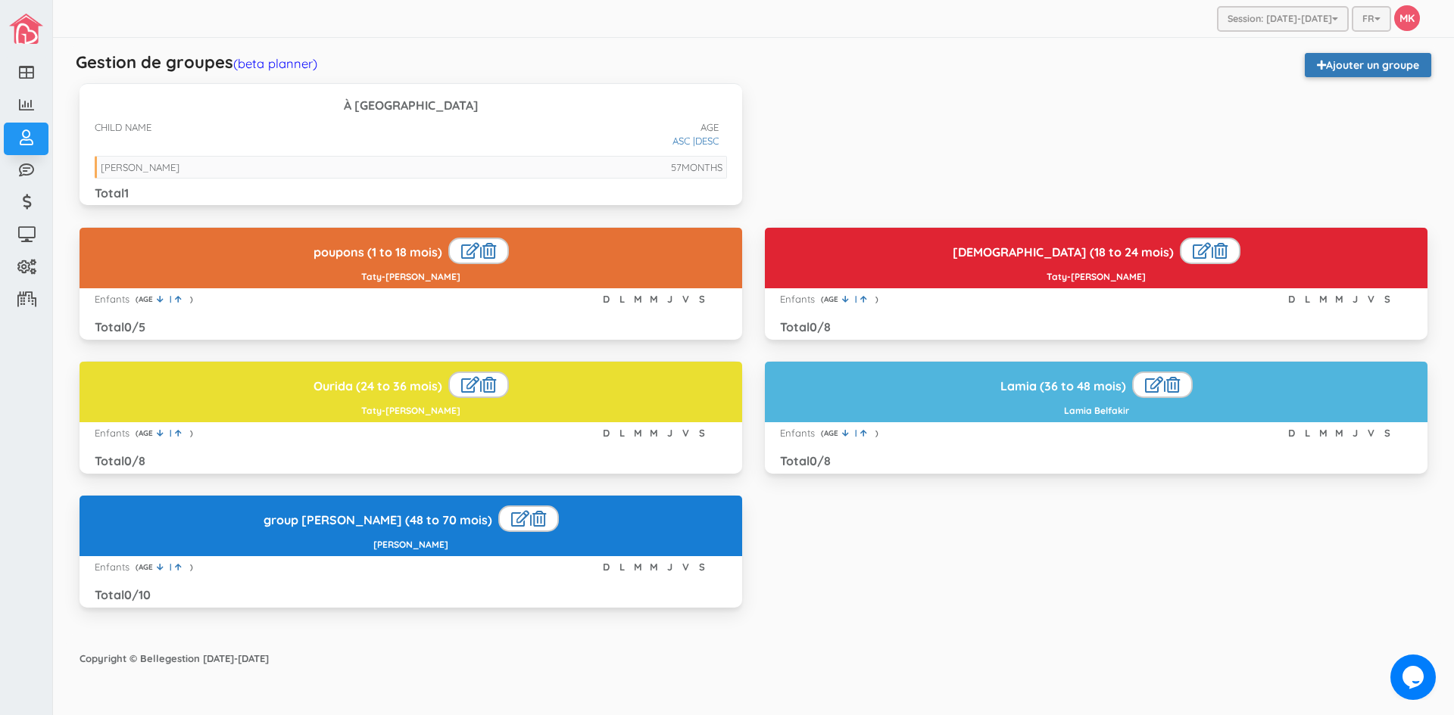
click at [1364, 67] on link "Ajouter un groupe" at bounding box center [1368, 65] width 126 height 24
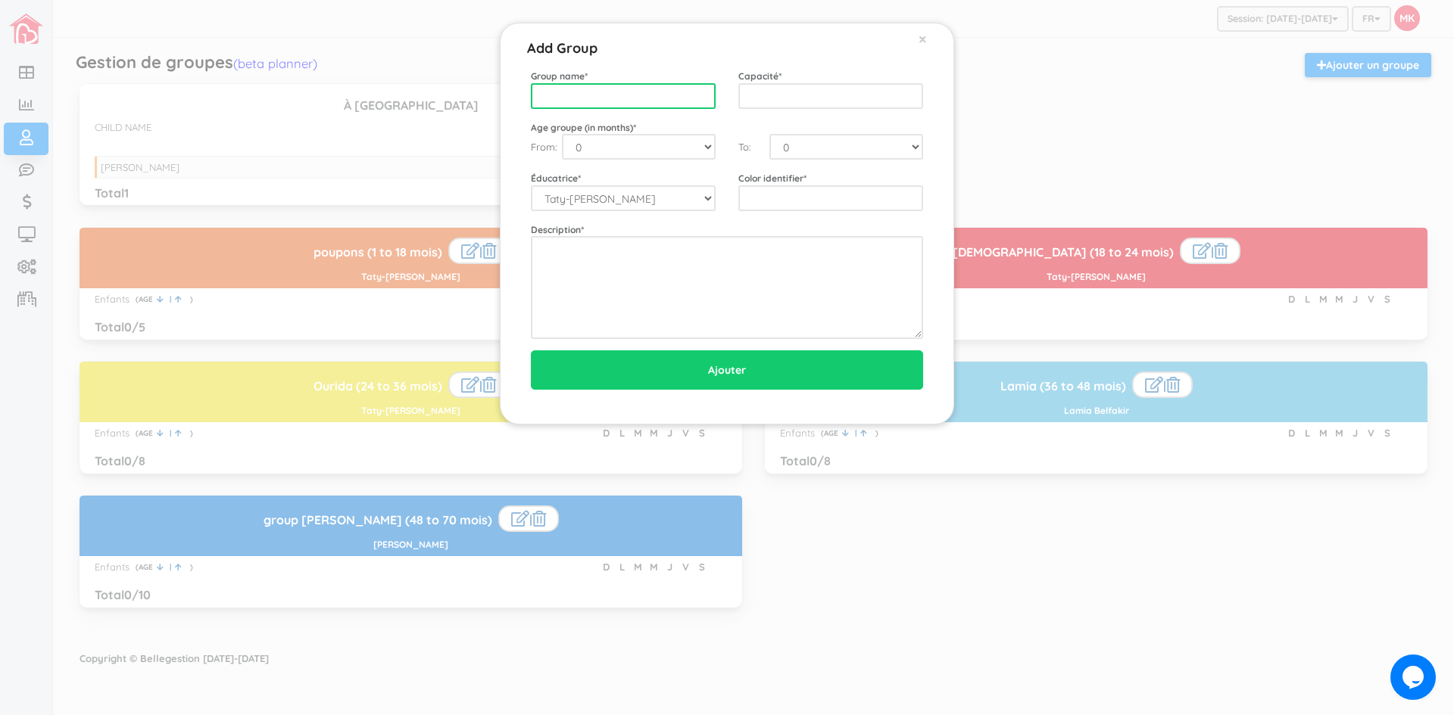
click at [657, 100] on input "text" at bounding box center [623, 96] width 185 height 26
type input "Rehab"
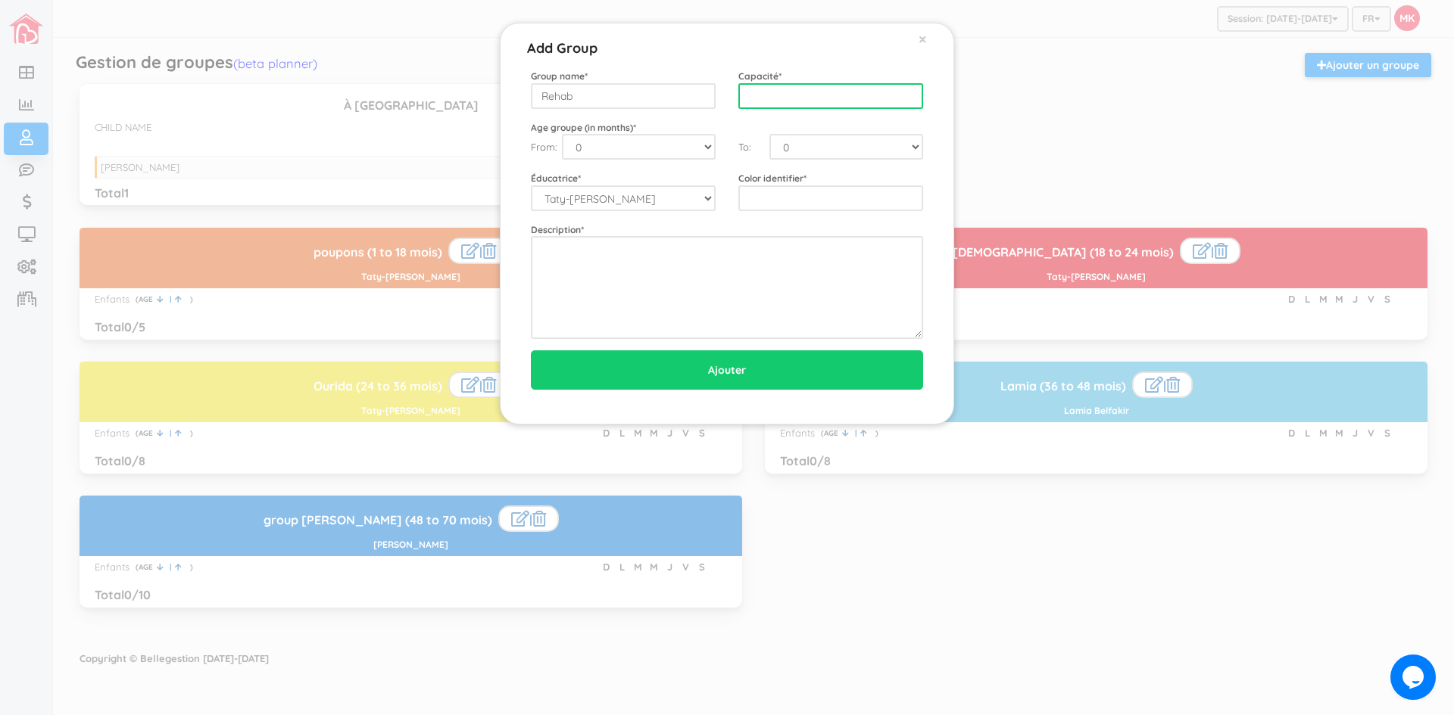
click at [825, 104] on input "text" at bounding box center [830, 96] width 185 height 26
type input "8"
type input "5"
click at [707, 154] on select "0 1 2 3 4 5 6 7 8 9 10 11 12 13 14 15 16 17 18 19 20 21 22 23 24 25 26 27 28 29…" at bounding box center [639, 147] width 154 height 26
select select "1"
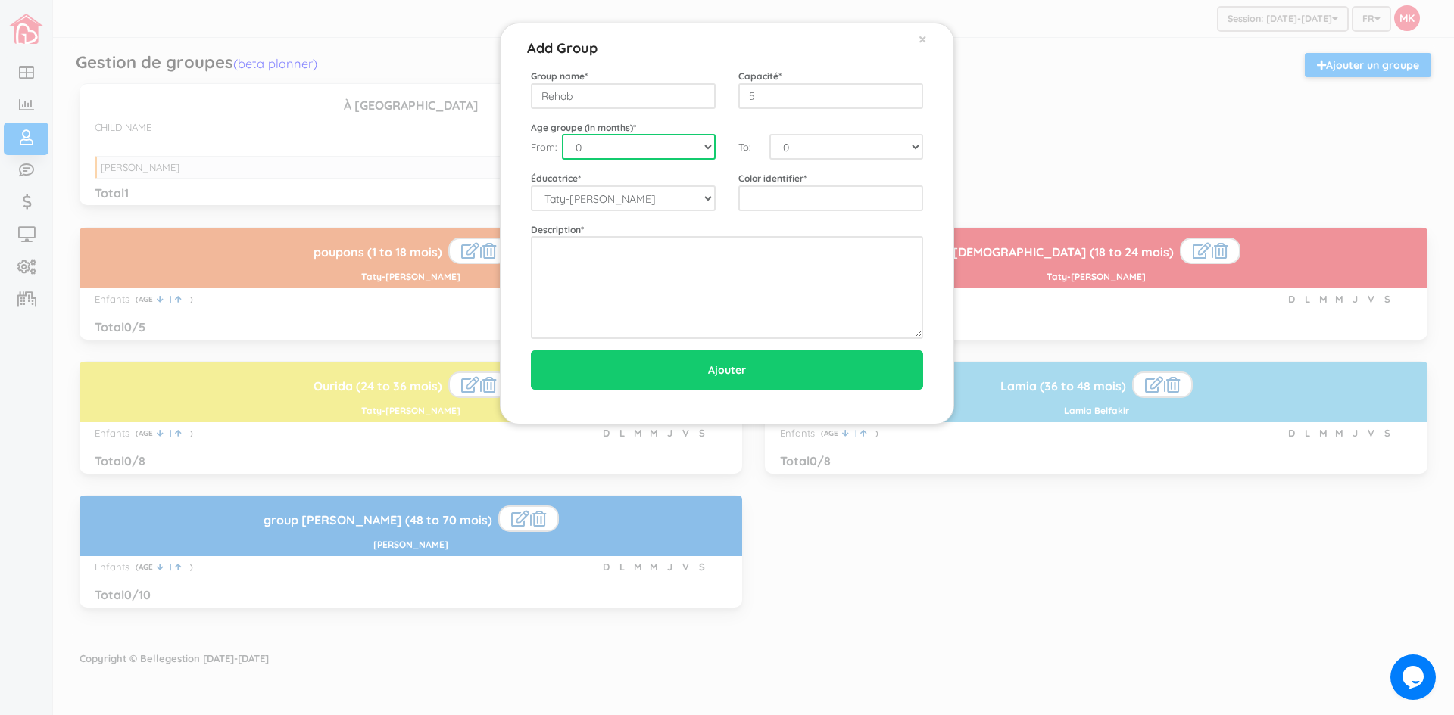
click at [562, 134] on select "0 1 2 3 4 5 6 7 8 9 10 11 12 13 14 15 16 17 18 19 20 21 22 23 24 25 26 27 28 29…" at bounding box center [639, 147] width 154 height 26
click at [806, 154] on select "0 1 2 3 4 5 6 7 8 9 10 11 12 13 14 15 16 17 18 19 20 21 22 23 24 25 26 27 28 29…" at bounding box center [846, 147] width 154 height 26
select select "18"
click at [769, 134] on select "0 1 2 3 4 5 6 7 8 9 10 11 12 13 14 15 16 17 18 19 20 21 22 23 24 25 26 27 28 29…" at bounding box center [846, 147] width 154 height 26
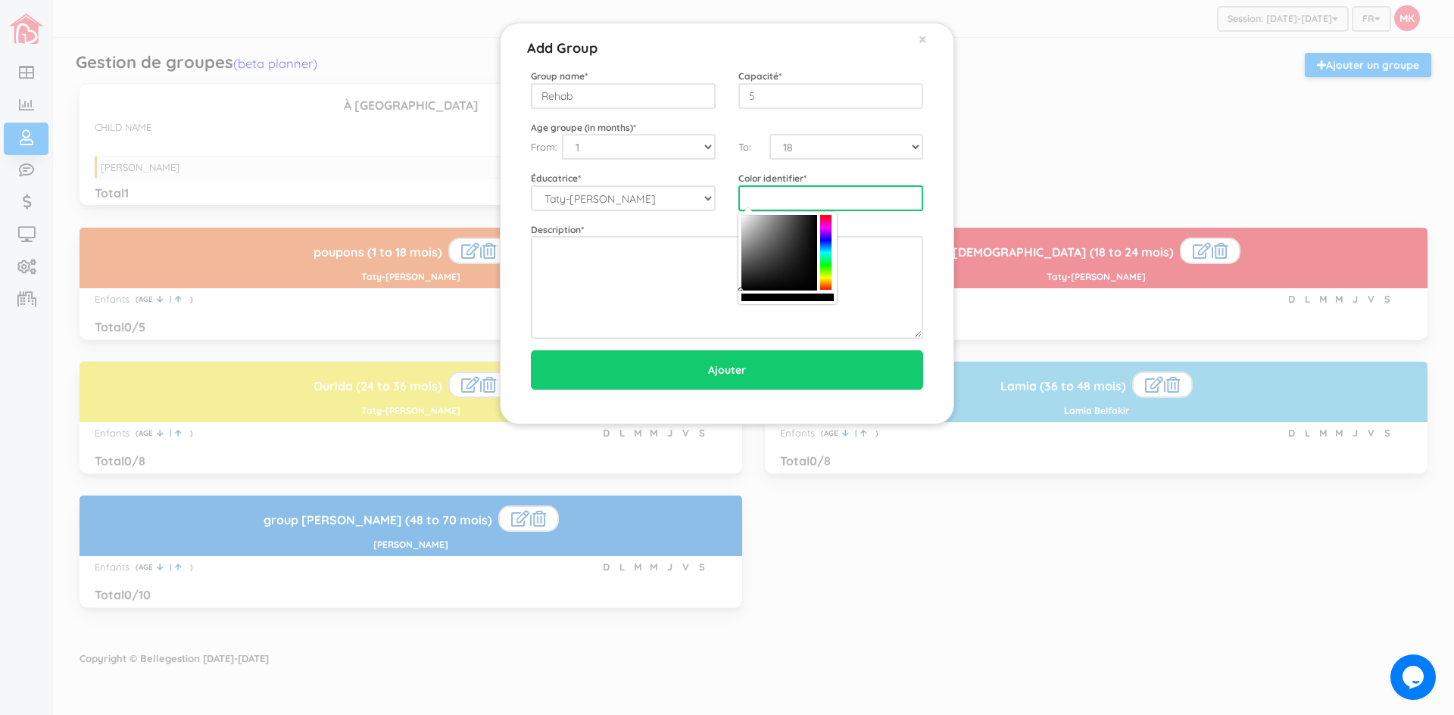
click at [775, 197] on input "text" at bounding box center [830, 198] width 185 height 26
click at [829, 226] on div at bounding box center [825, 253] width 11 height 76
click at [828, 290] on div at bounding box center [825, 253] width 11 height 76
click at [825, 282] on div at bounding box center [825, 253] width 11 height 76
type input "#e7a020"
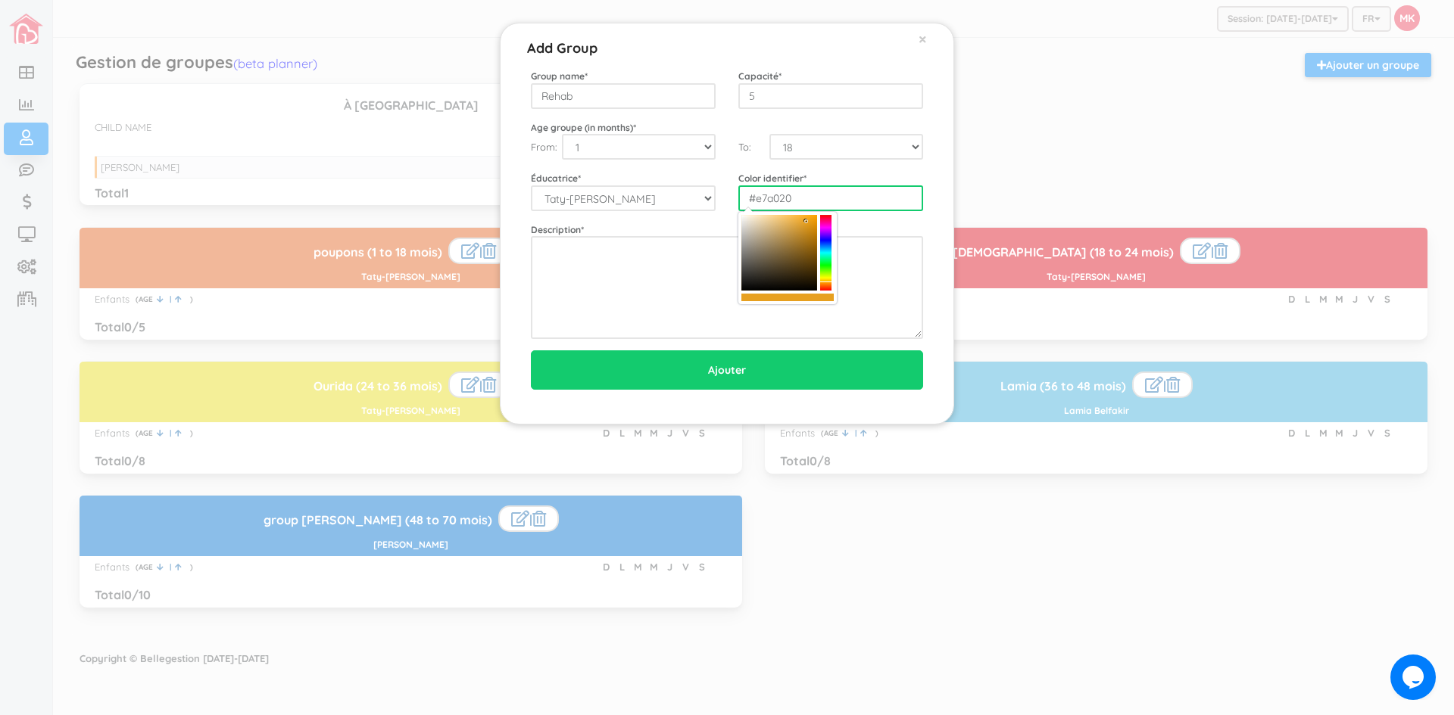
click at [806, 222] on div at bounding box center [779, 253] width 76 height 76
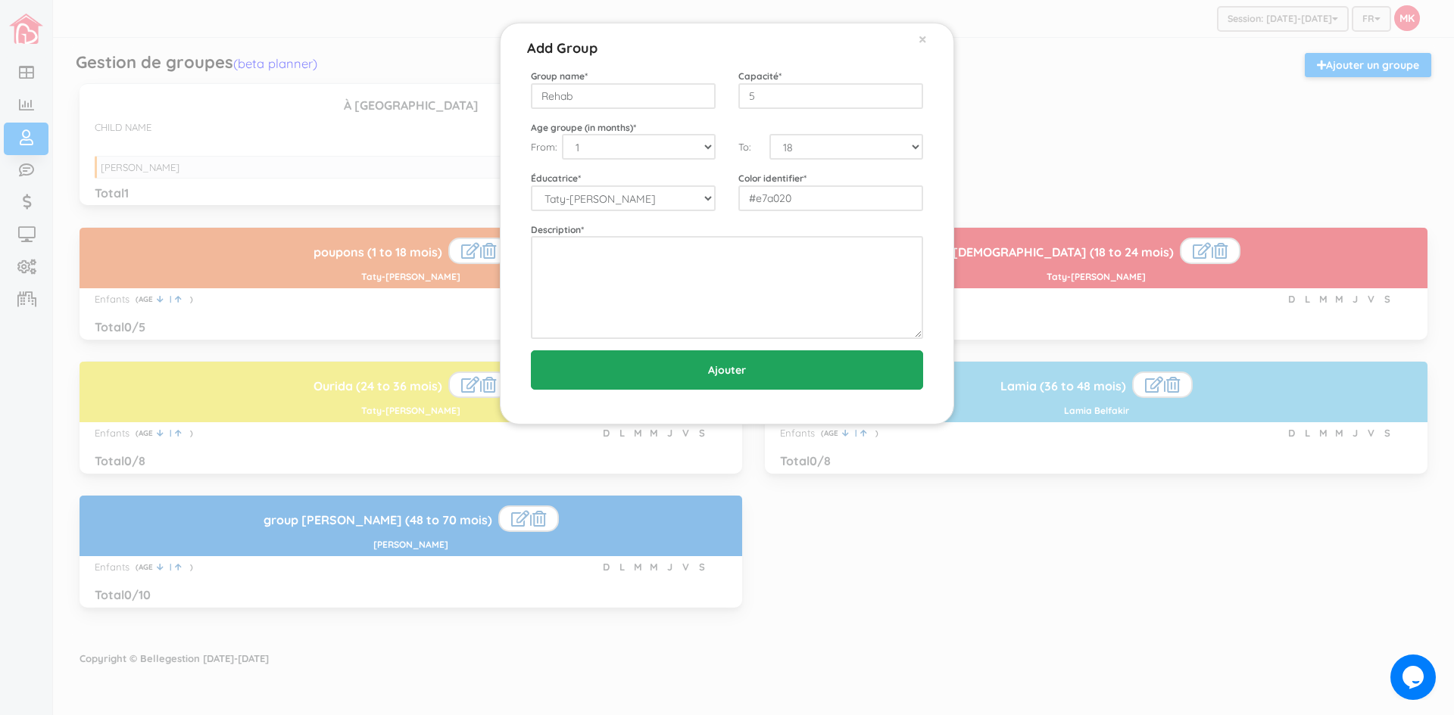
click at [774, 385] on input "Ajouter" at bounding box center [727, 370] width 392 height 39
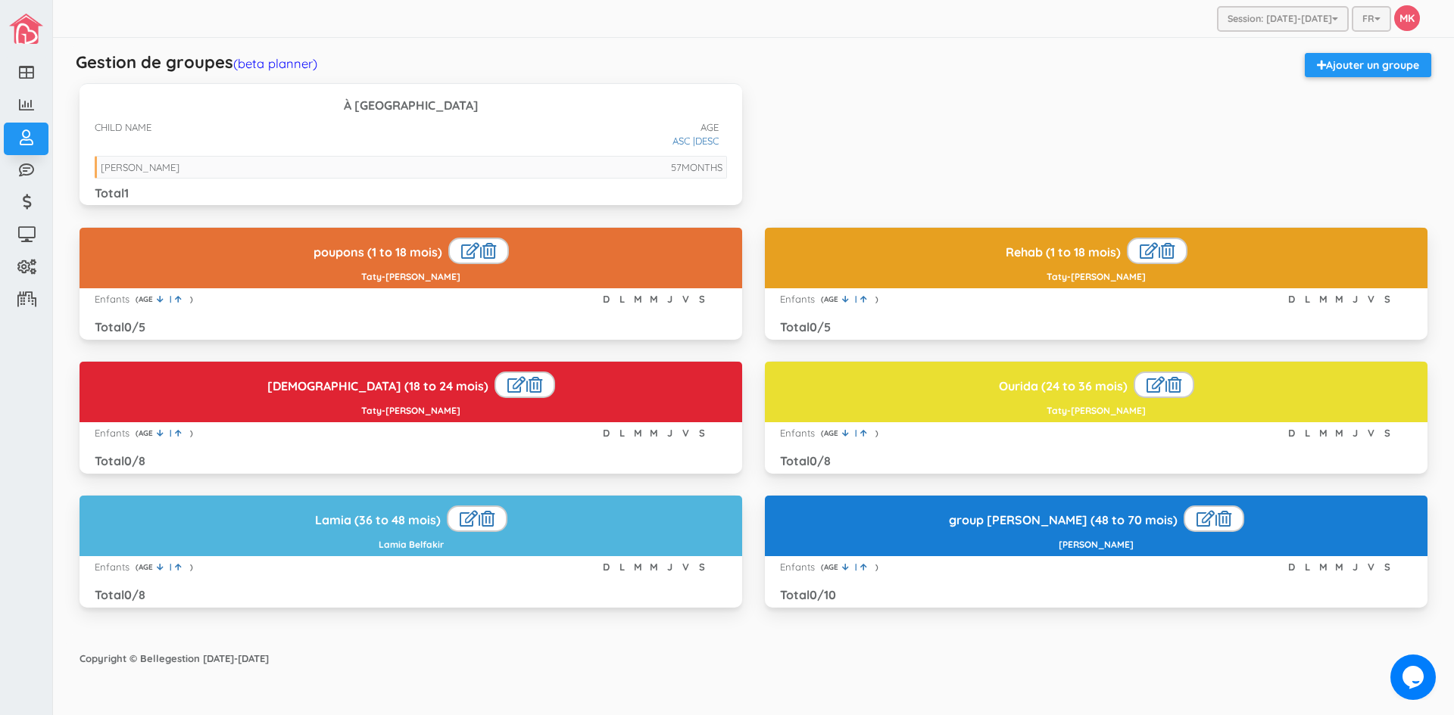
click at [1056, 44] on div "Gestion de groupes (beta planner) Ajouter un groupe À [GEOGRAPHIC_DATA] CHILD N…" at bounding box center [753, 341] width 1378 height 606
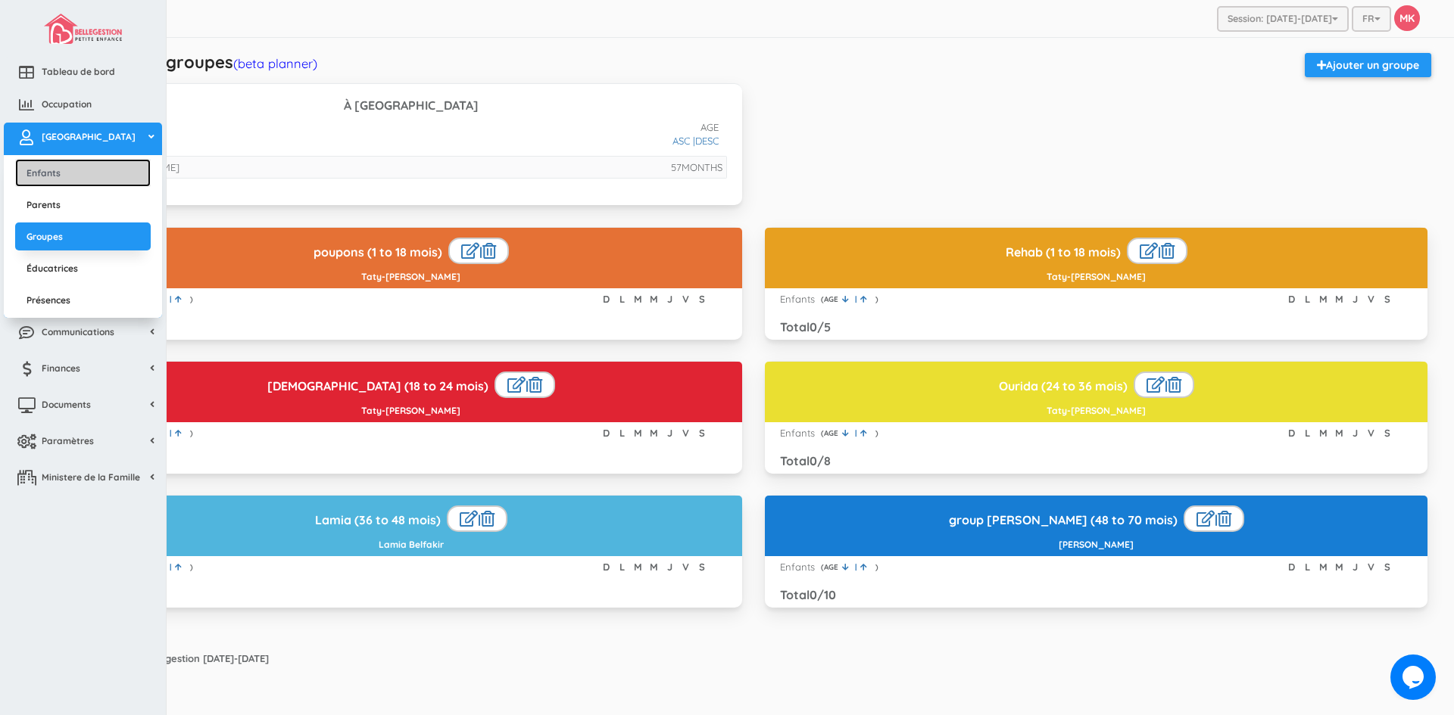
click at [27, 170] on link "Enfants" at bounding box center [83, 173] width 136 height 28
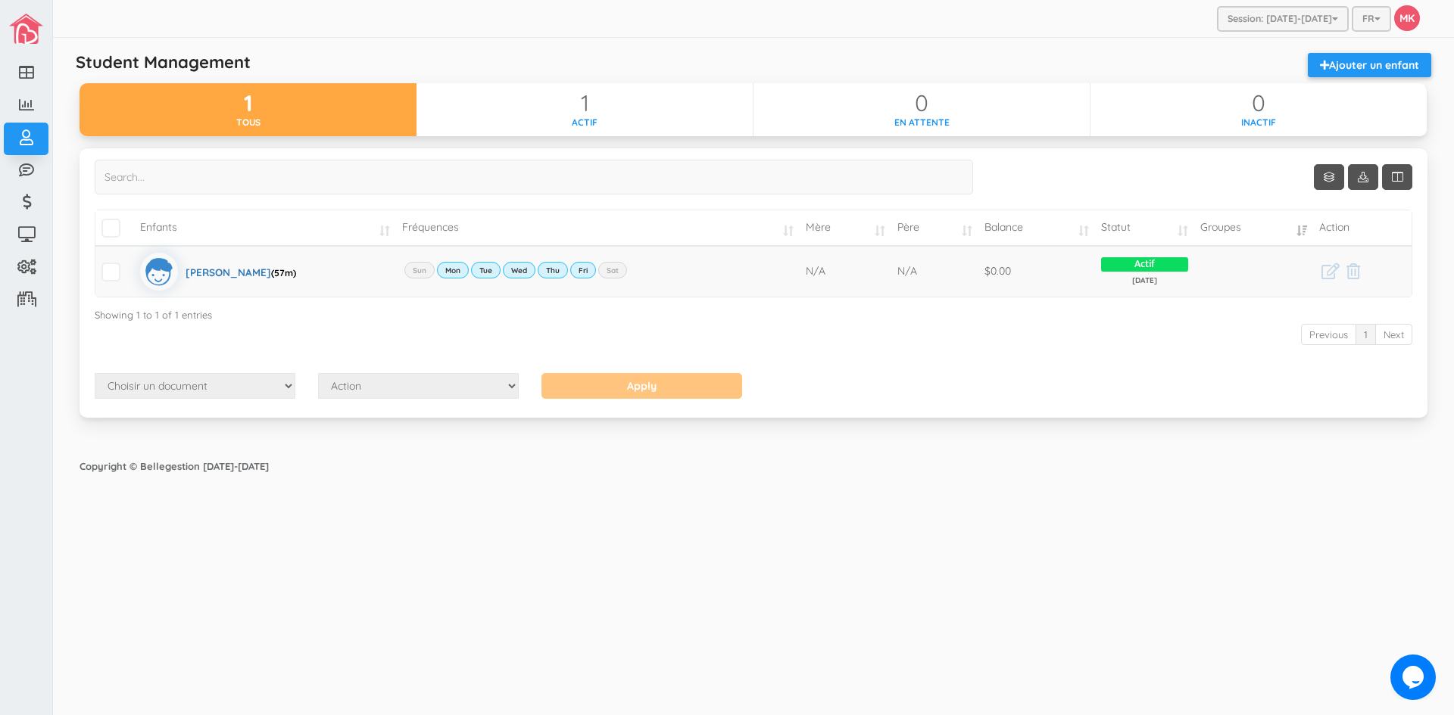
click at [625, 554] on div "Session: [DATE]-[DATE] [DATE]-[DATE] [DATE]-[DATE] FR FR EN MK Modifier profil …" at bounding box center [753, 357] width 1401 height 715
click at [1332, 270] on icon at bounding box center [1330, 271] width 18 height 16
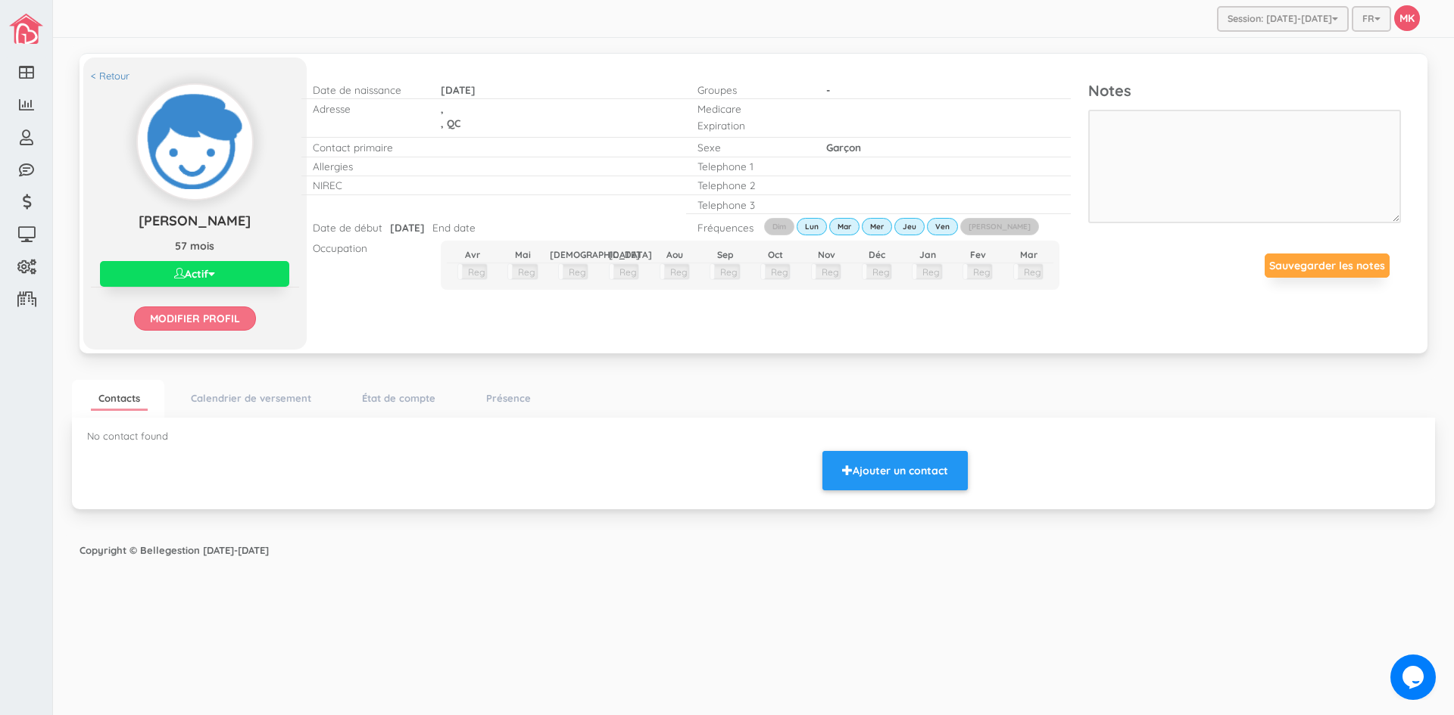
click at [208, 316] on input "Modifier profil" at bounding box center [195, 319] width 122 height 24
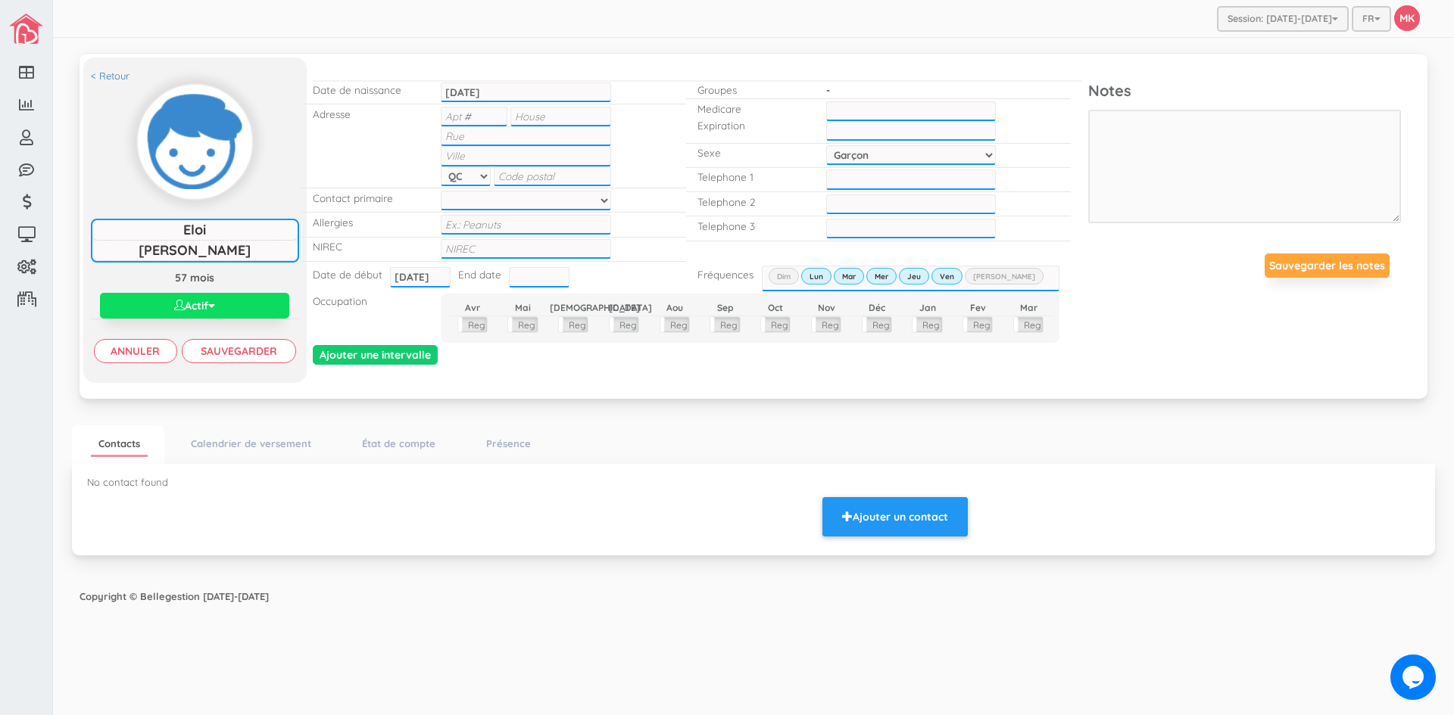
click at [827, 87] on p "-" at bounding box center [911, 90] width 170 height 14
click at [808, 89] on div "Groupes" at bounding box center [750, 89] width 128 height 18
click at [821, 89] on div "-" at bounding box center [911, 89] width 192 height 18
click at [826, 94] on p "-" at bounding box center [911, 90] width 170 height 14
click at [657, 82] on div "Date de naissance 2021-01-01 2021-01-01" at bounding box center [493, 92] width 385 height 24
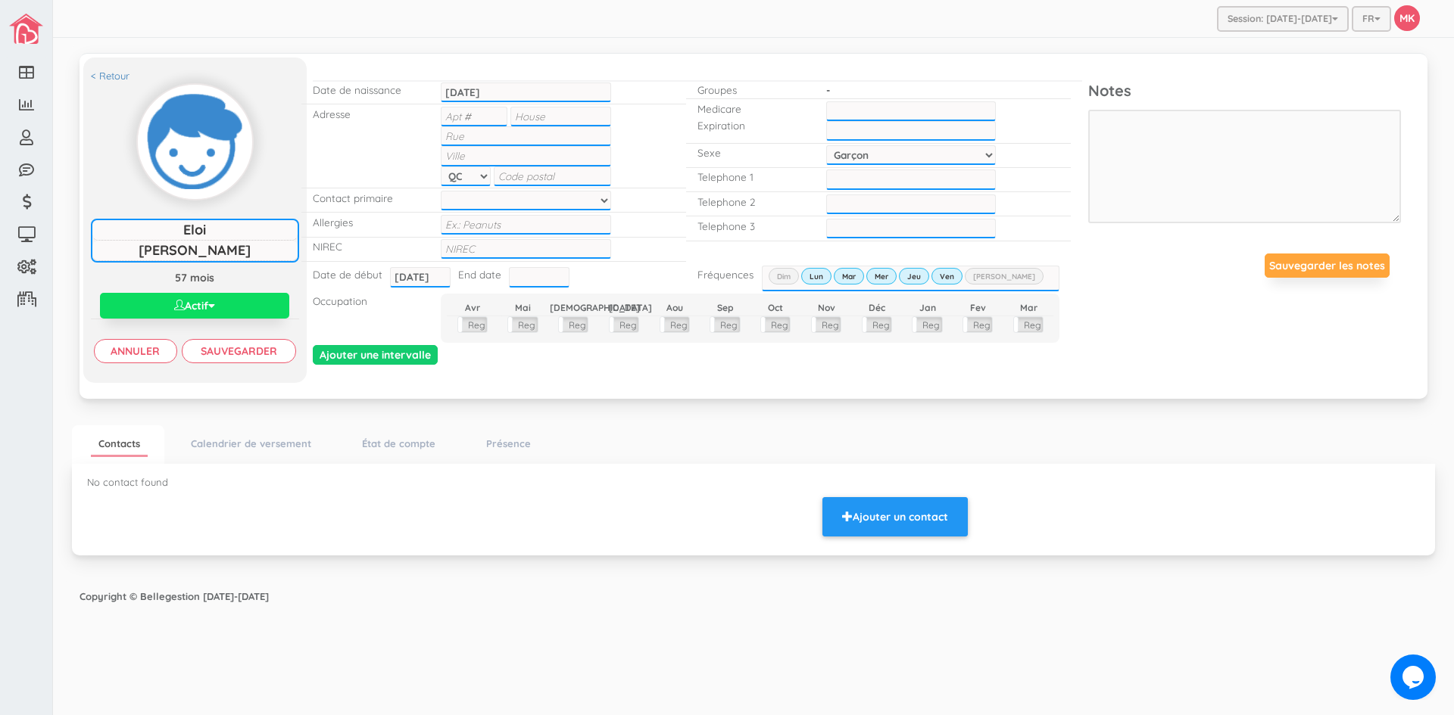
click at [915, 87] on p "-" at bounding box center [911, 90] width 170 height 14
click at [915, 86] on p "-" at bounding box center [911, 90] width 170 height 14
click at [933, 93] on p "-" at bounding box center [911, 90] width 170 height 14
click at [827, 93] on p "-" at bounding box center [911, 90] width 170 height 14
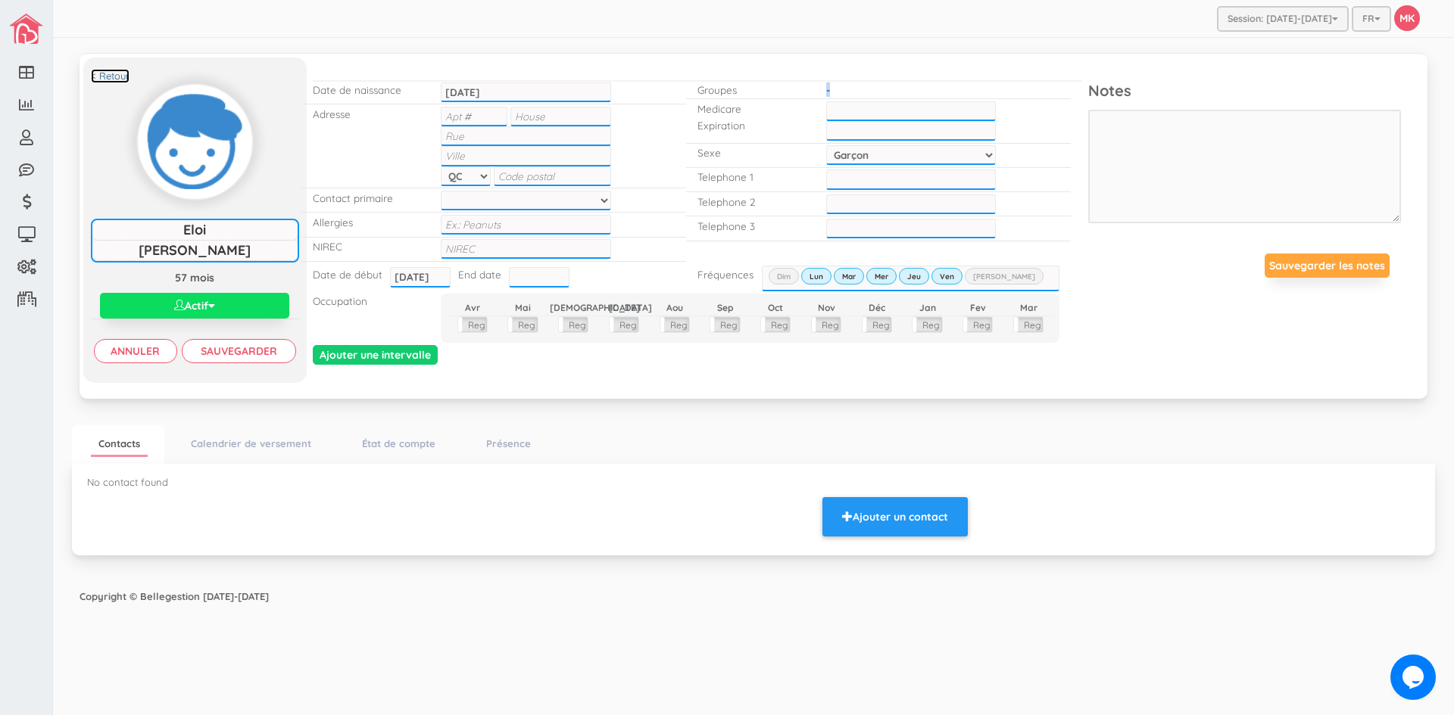
click at [114, 75] on link "< Retour" at bounding box center [110, 76] width 39 height 14
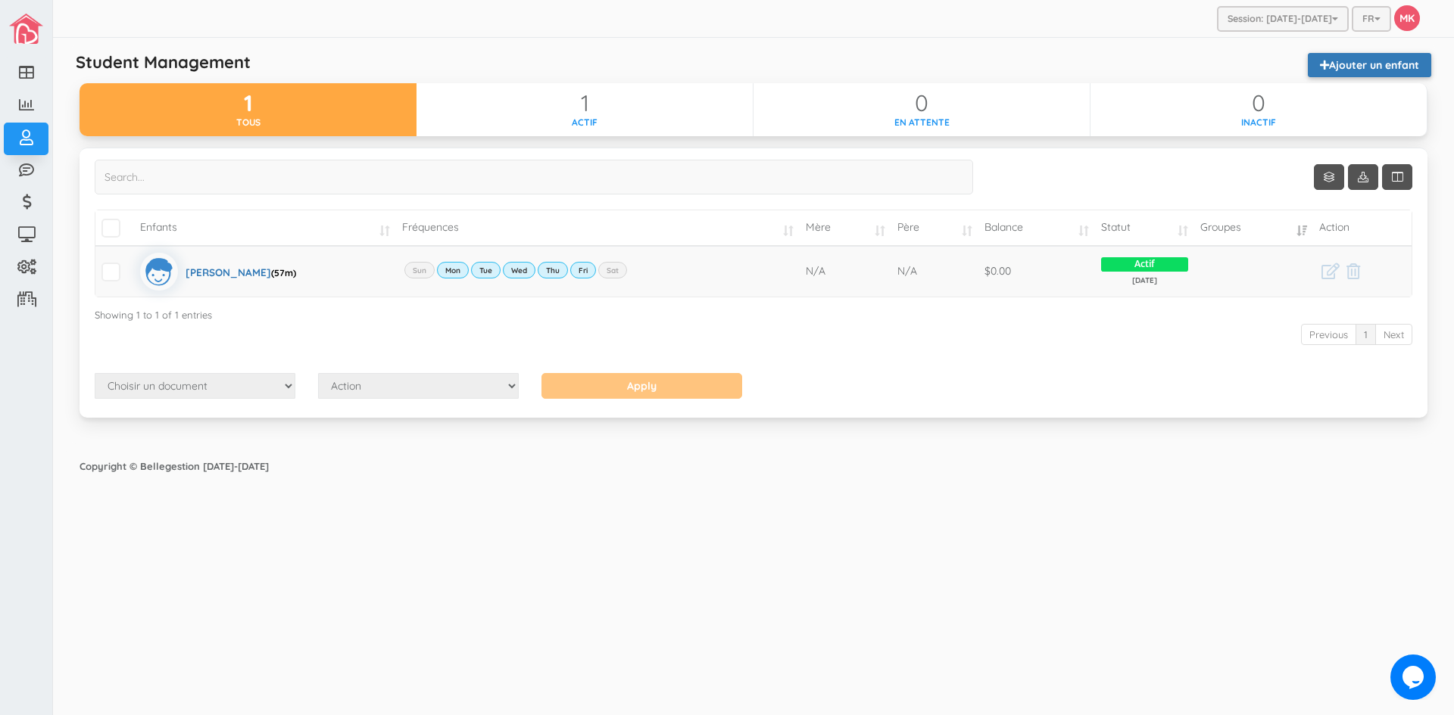
click at [1372, 65] on link "Ajouter un enfant" at bounding box center [1369, 65] width 123 height 24
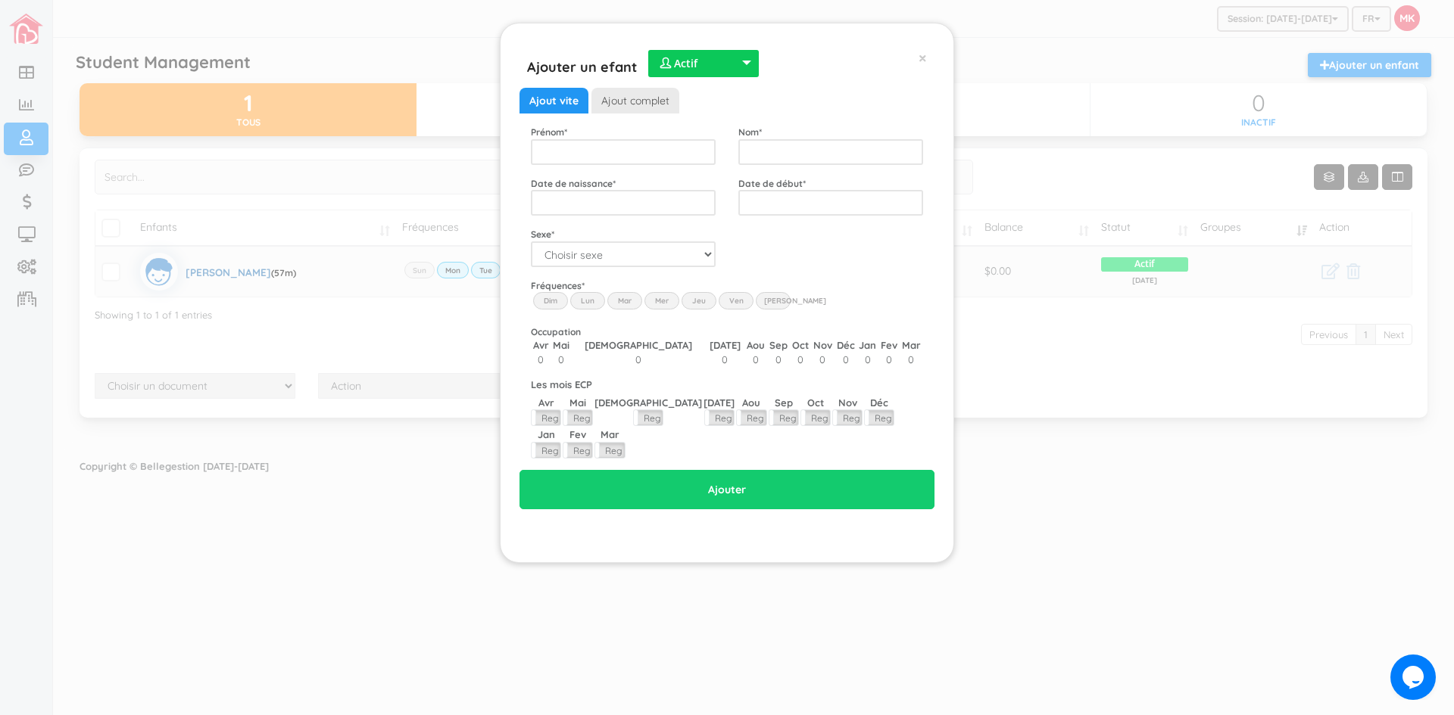
click at [627, 104] on link "Ajout complet" at bounding box center [635, 101] width 88 height 26
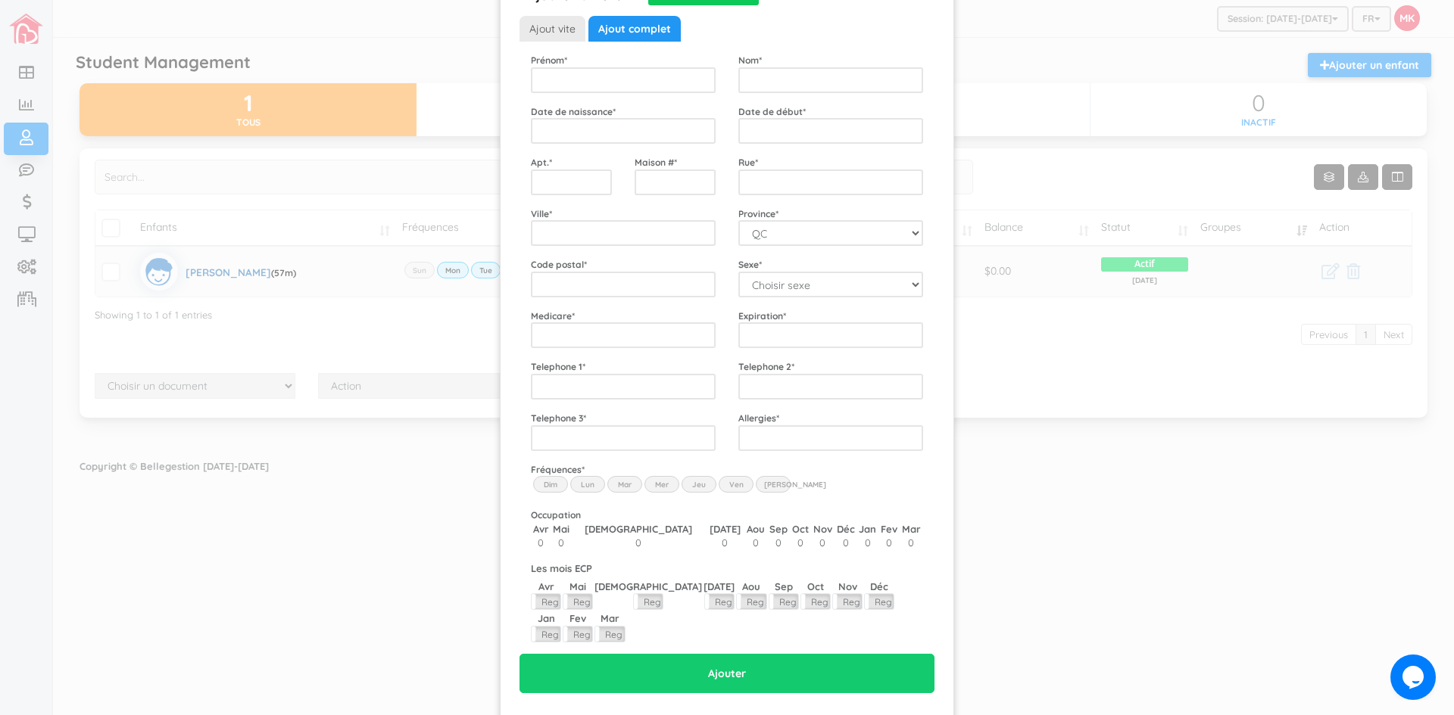
scroll to position [94, 0]
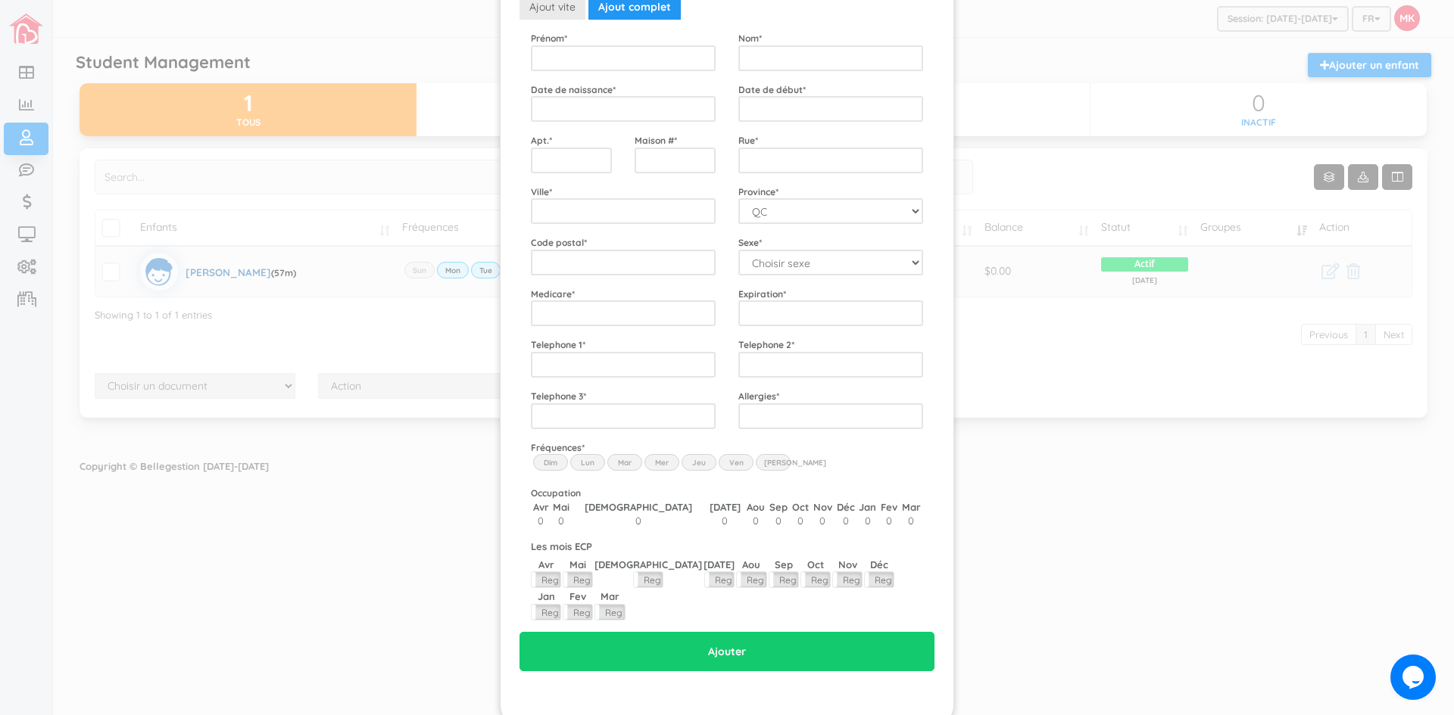
click at [540, 522] on td "0" at bounding box center [541, 521] width 20 height 14
click at [571, 516] on td "0" at bounding box center [560, 521] width 20 height 14
click at [587, 464] on label "Lun" at bounding box center [587, 462] width 35 height 17
click at [0, 0] on input "Lun" at bounding box center [0, 0] width 0 height 0
click at [618, 466] on label "Mar" at bounding box center [624, 462] width 35 height 17
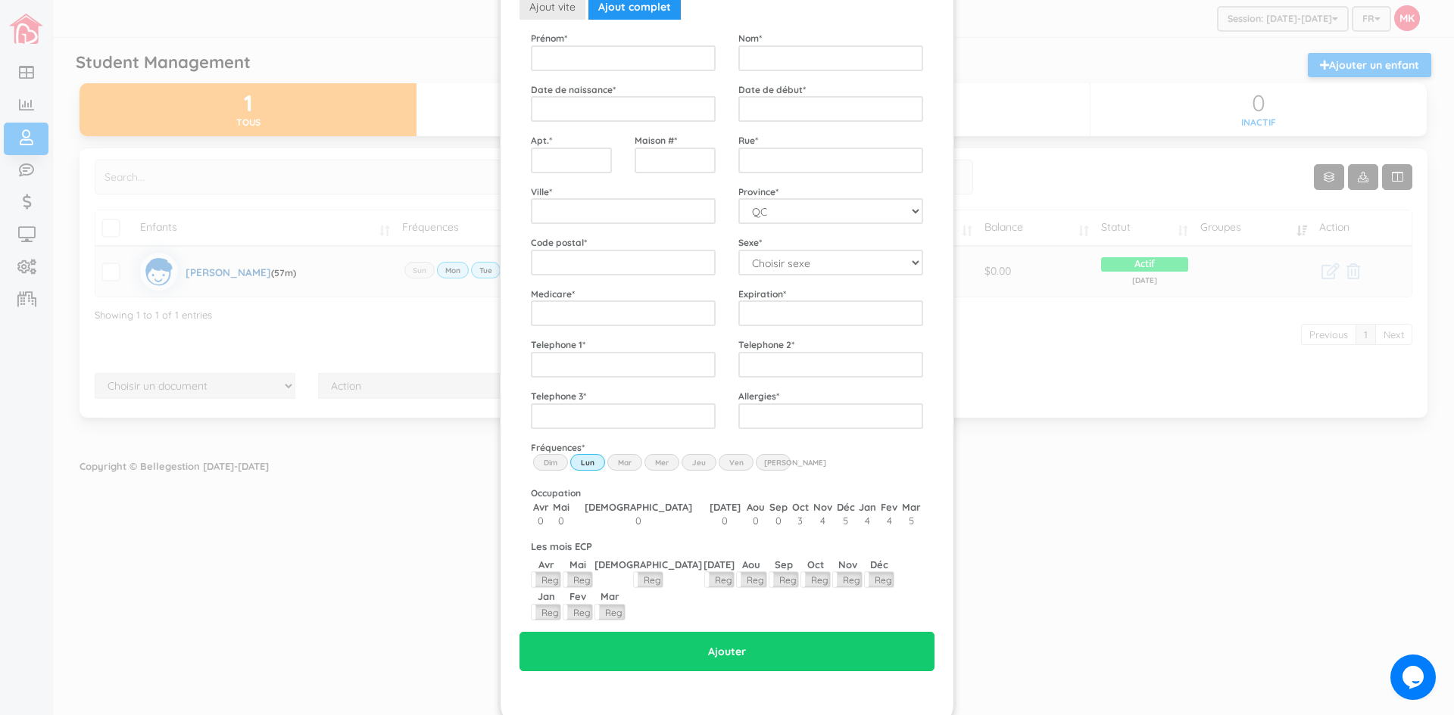
click at [0, 0] on input "Mar" at bounding box center [0, 0] width 0 height 0
click at [655, 458] on label "Mer" at bounding box center [661, 462] width 35 height 17
click at [0, 0] on input "Wed" at bounding box center [0, 0] width 0 height 0
click at [698, 457] on label "Jeu" at bounding box center [698, 462] width 35 height 17
click at [0, 0] on input "Thu" at bounding box center [0, 0] width 0 height 0
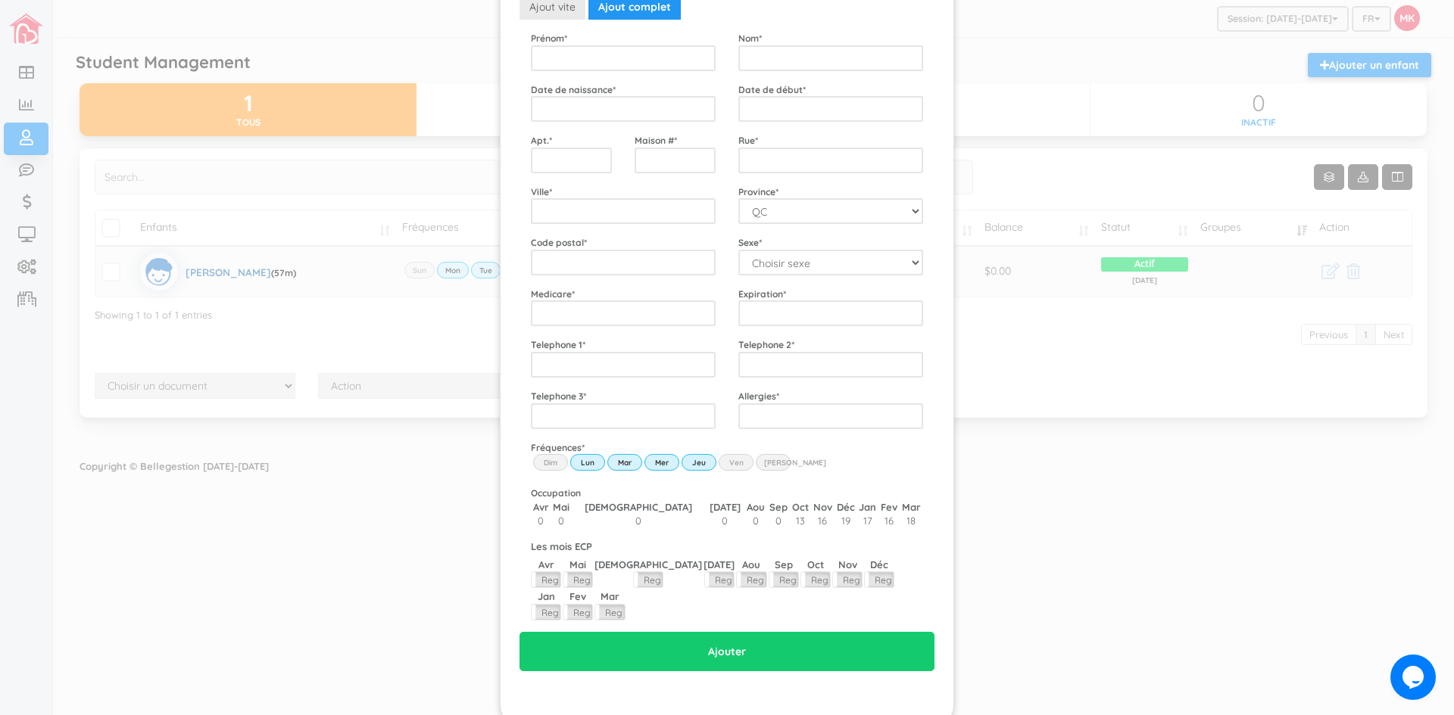
click at [725, 464] on label "Ven" at bounding box center [736, 462] width 35 height 17
click at [0, 0] on input "Fri" at bounding box center [0, 0] width 0 height 0
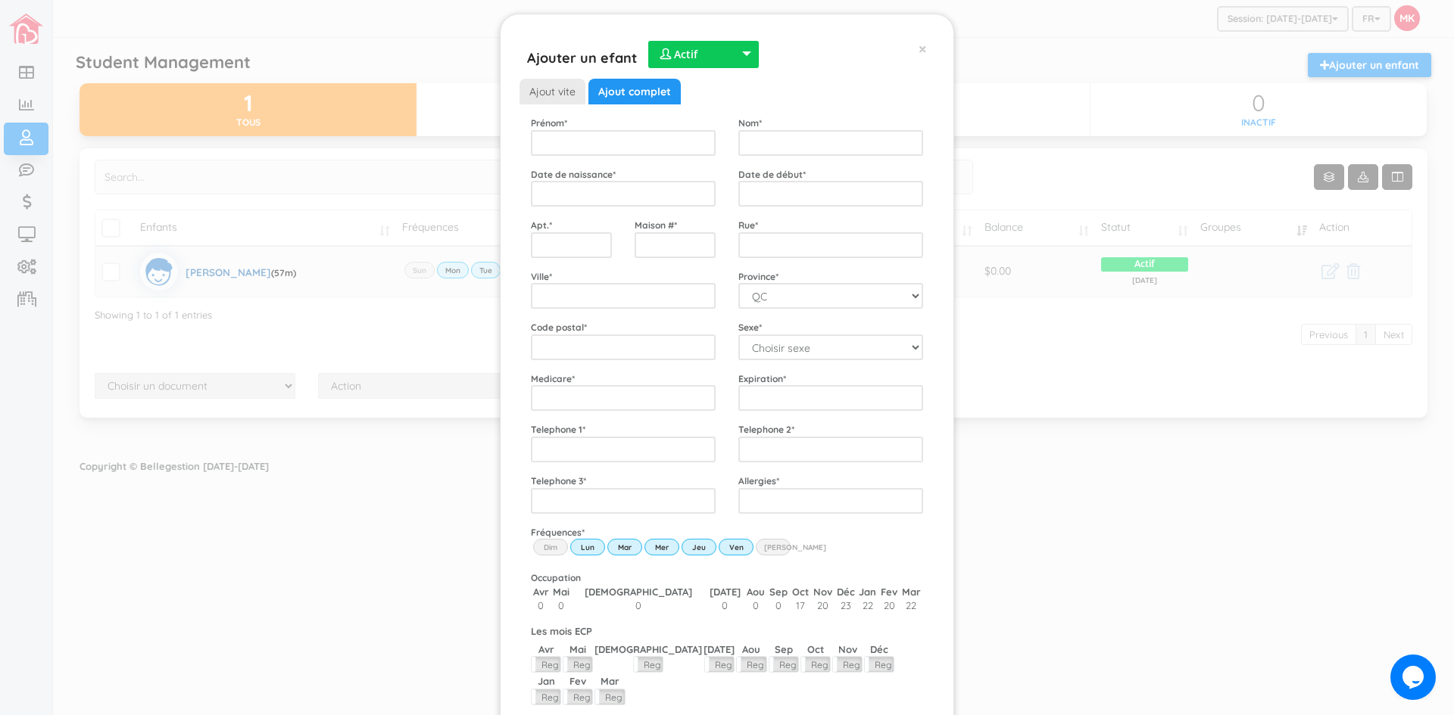
scroll to position [0, 0]
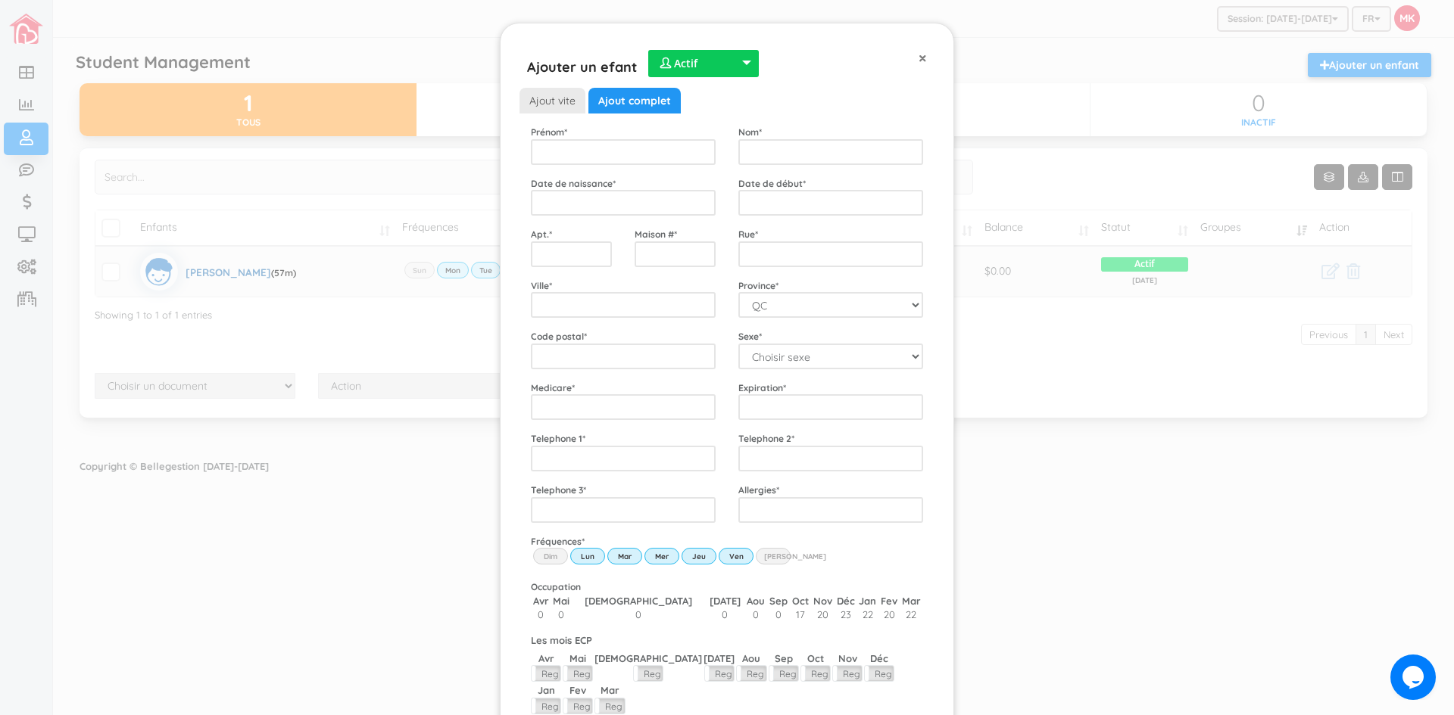
click at [918, 56] on span "×" at bounding box center [922, 58] width 8 height 20
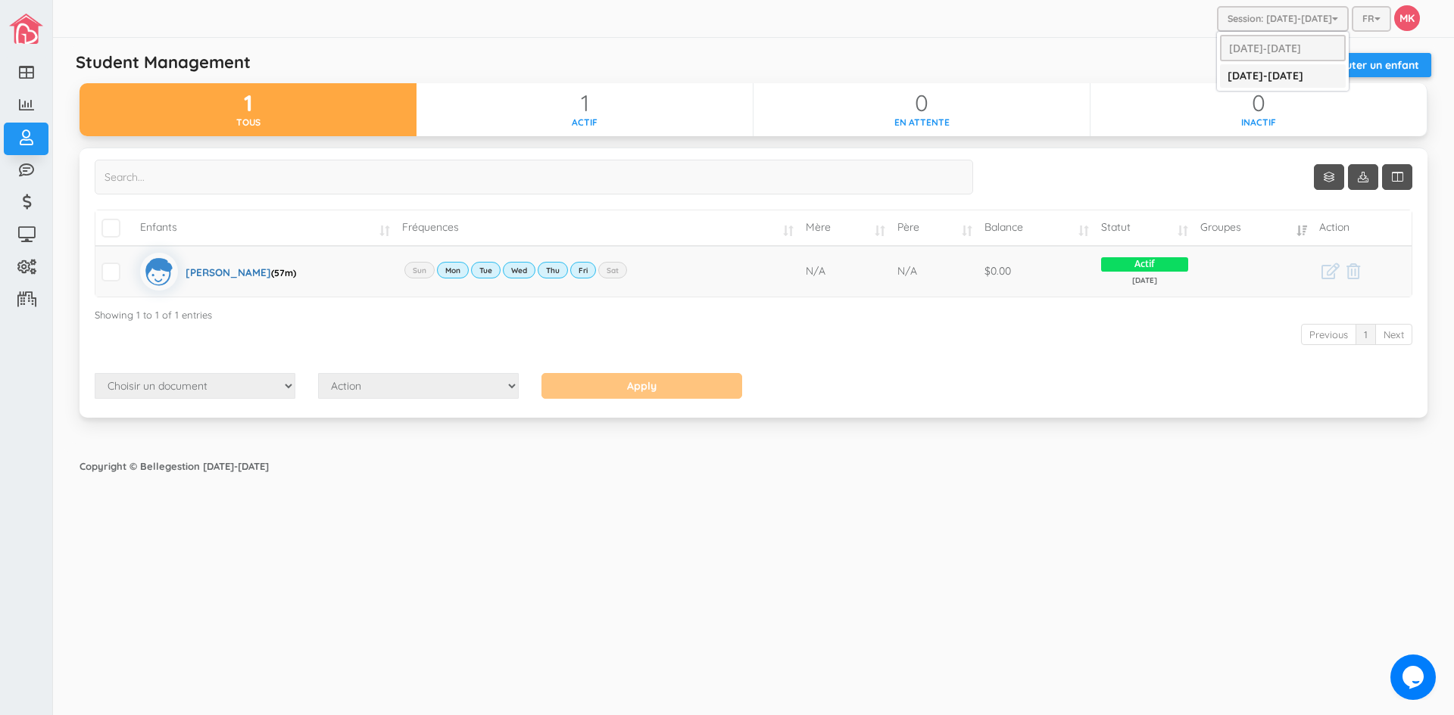
drag, startPoint x: 1277, startPoint y: 12, endPoint x: 1274, endPoint y: 70, distance: 58.4
click at [1274, 32] on div "Session: 2025-2026 2025-2026 2024-2025" at bounding box center [1283, 19] width 132 height 26
click at [1271, 71] on link "[DATE]-[DATE]" at bounding box center [1283, 75] width 126 height 23
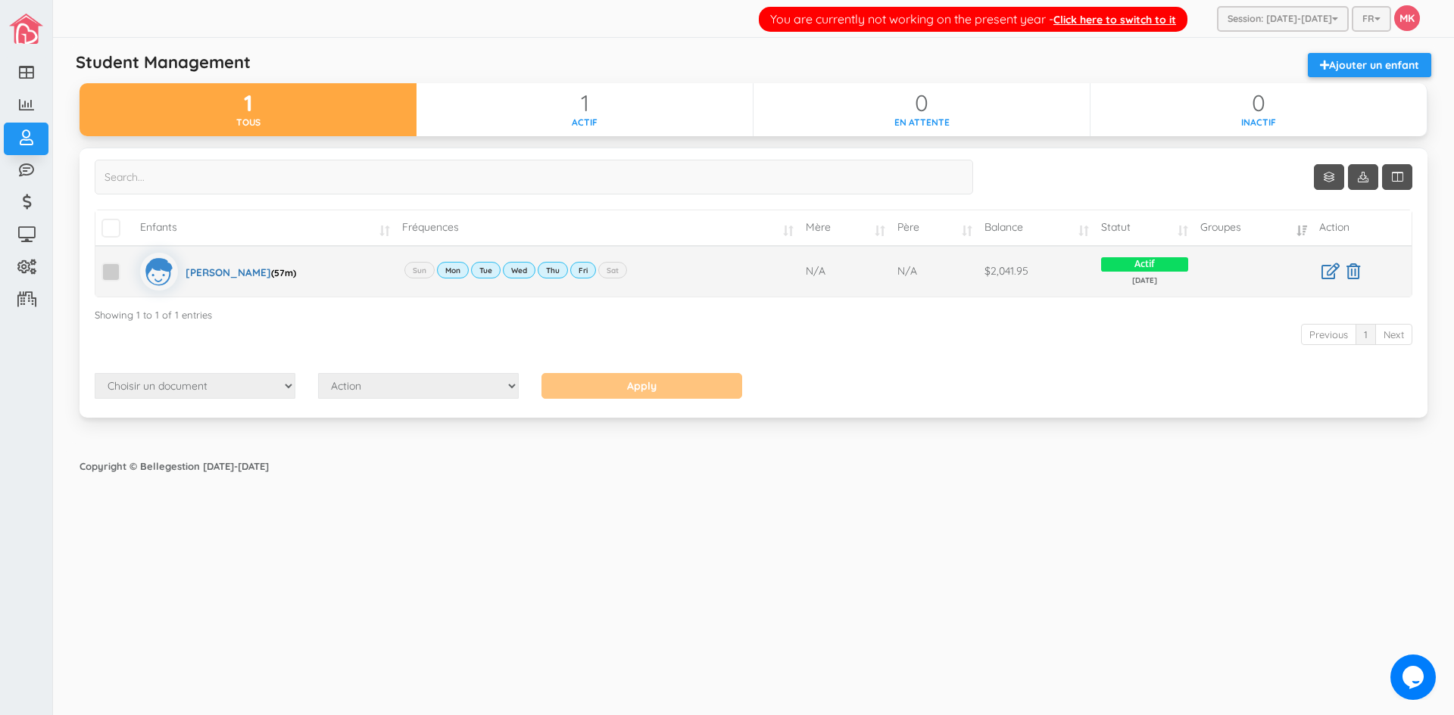
click at [111, 273] on span at bounding box center [110, 272] width 19 height 19
click at [128, 266] on input "checkbox" at bounding box center [128, 266] width 0 height 0
click at [291, 388] on select "Choisir un document État de compte Calendrier de versements" at bounding box center [195, 386] width 201 height 26
click at [310, 348] on div "Previous 1 Next" at bounding box center [753, 337] width 1317 height 28
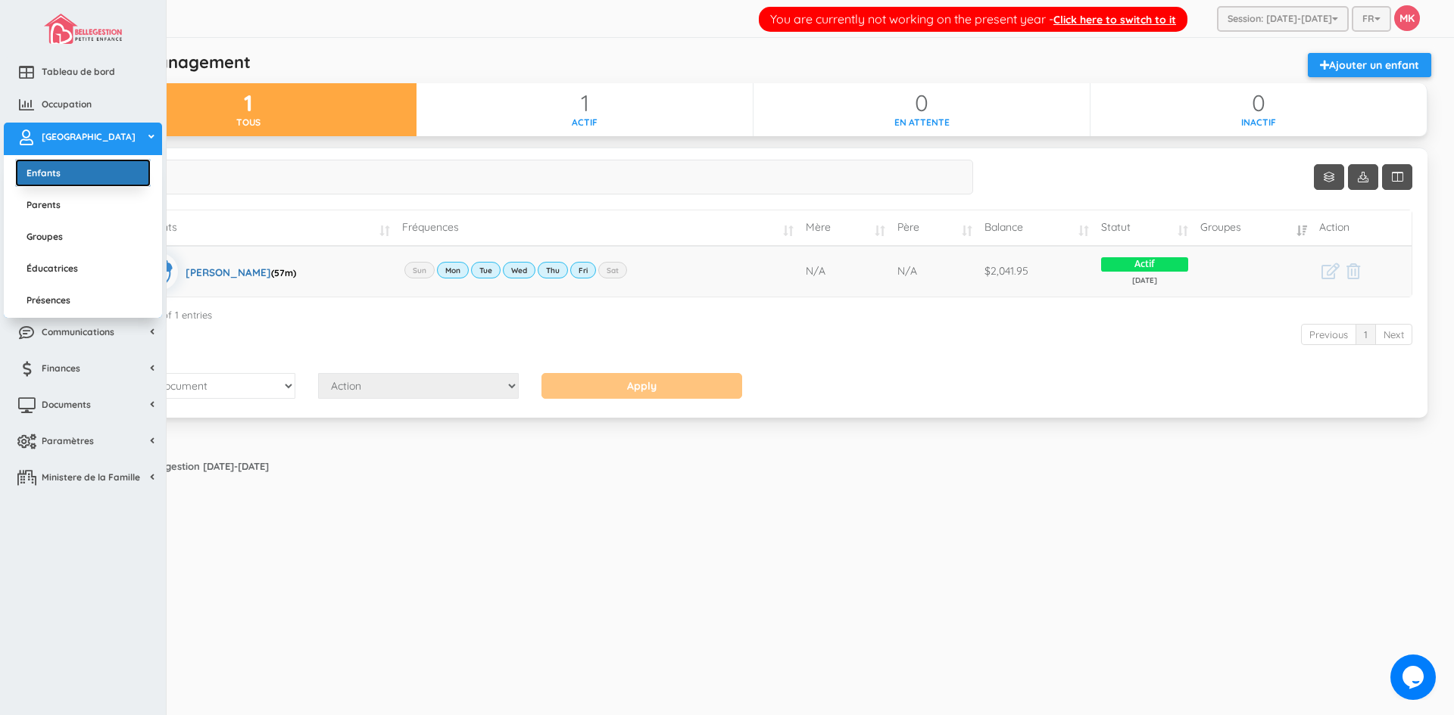
click at [23, 179] on link "Enfants" at bounding box center [83, 173] width 136 height 28
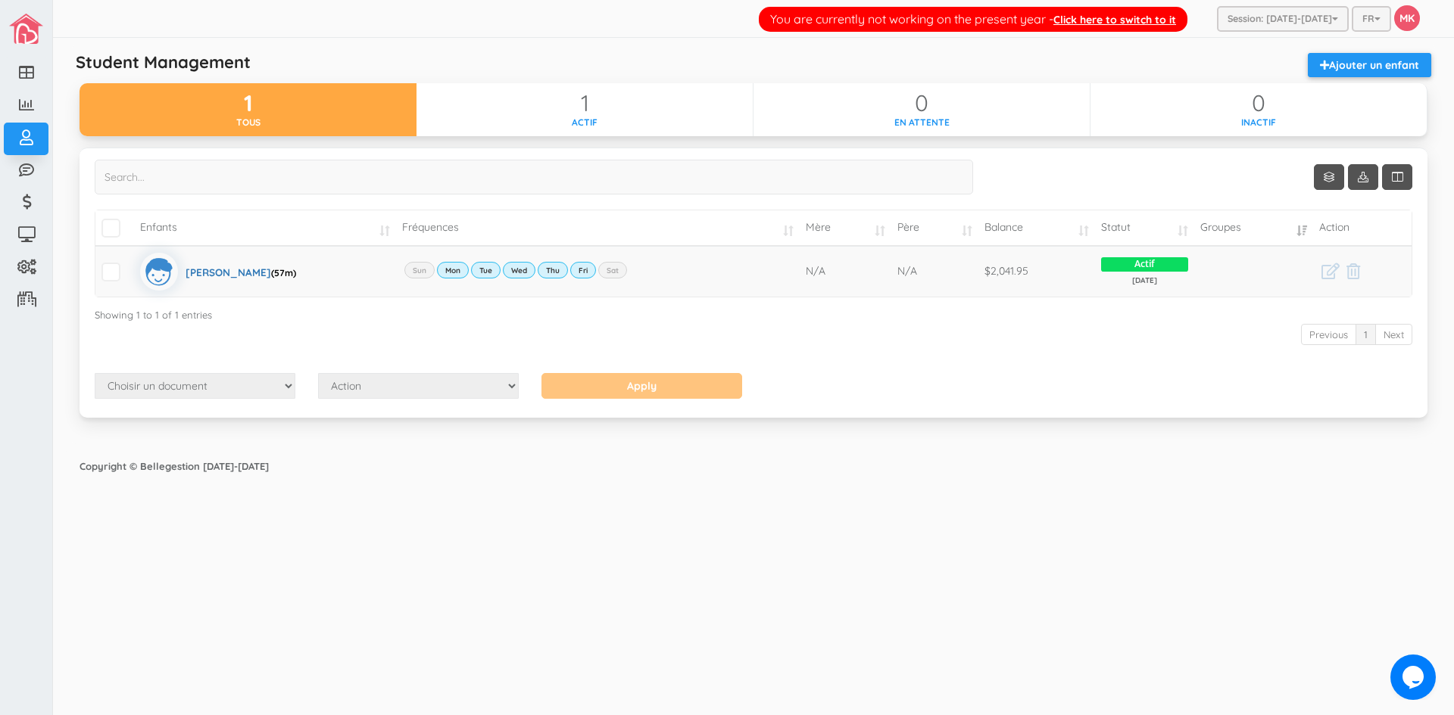
click at [752, 492] on div "You are currently not working on the present year - Click here to switch to it …" at bounding box center [753, 357] width 1401 height 715
click at [106, 278] on span at bounding box center [110, 272] width 19 height 19
click at [128, 266] on input "checkbox" at bounding box center [128, 266] width 0 height 0
click at [287, 386] on select "Choisir un document État de compte Calendrier de versements" at bounding box center [195, 386] width 201 height 26
click at [313, 345] on div "Previous 1 Next" at bounding box center [753, 337] width 1317 height 28
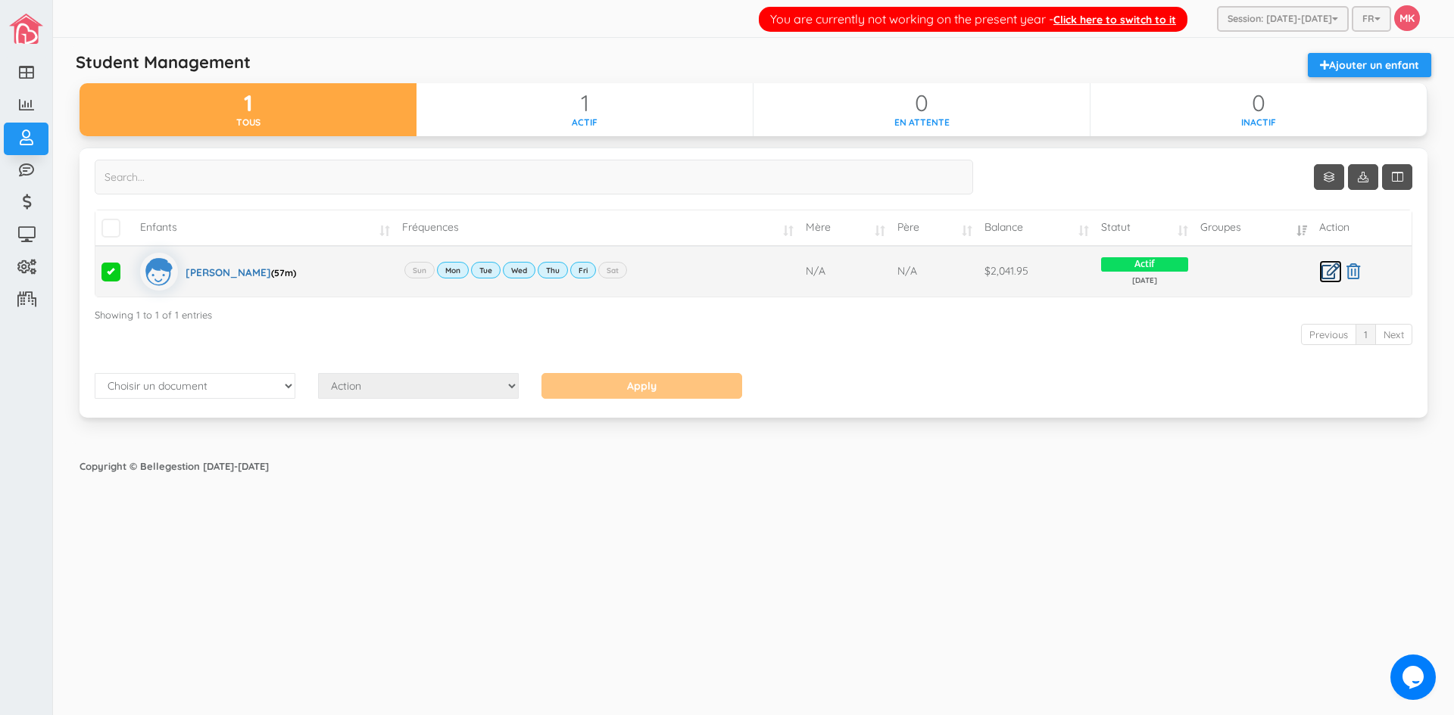
click at [1332, 267] on icon at bounding box center [1330, 271] width 18 height 16
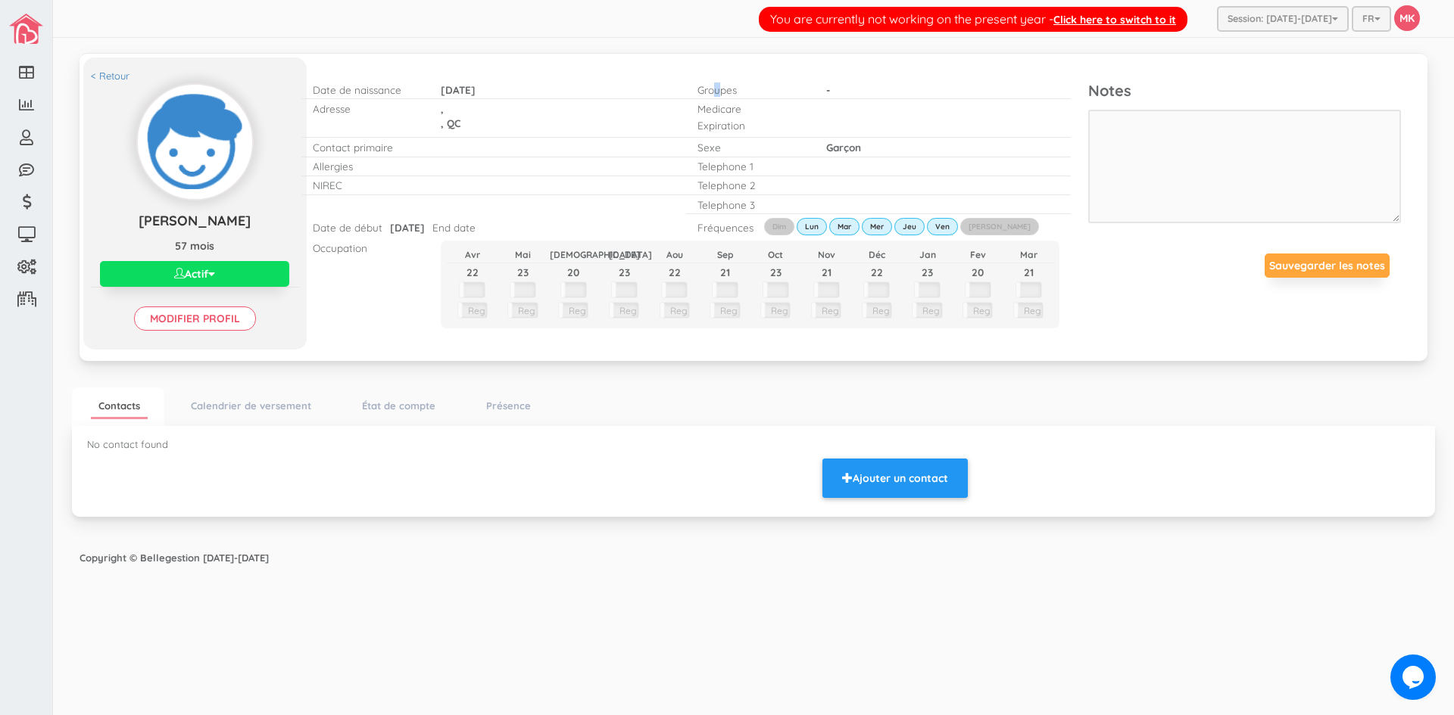
click at [718, 95] on p "Groupes" at bounding box center [749, 90] width 105 height 14
click at [829, 89] on p "-" at bounding box center [911, 90] width 170 height 14
click at [846, 89] on p "-" at bounding box center [911, 90] width 170 height 14
click at [811, 89] on div "Groupes" at bounding box center [750, 89] width 128 height 18
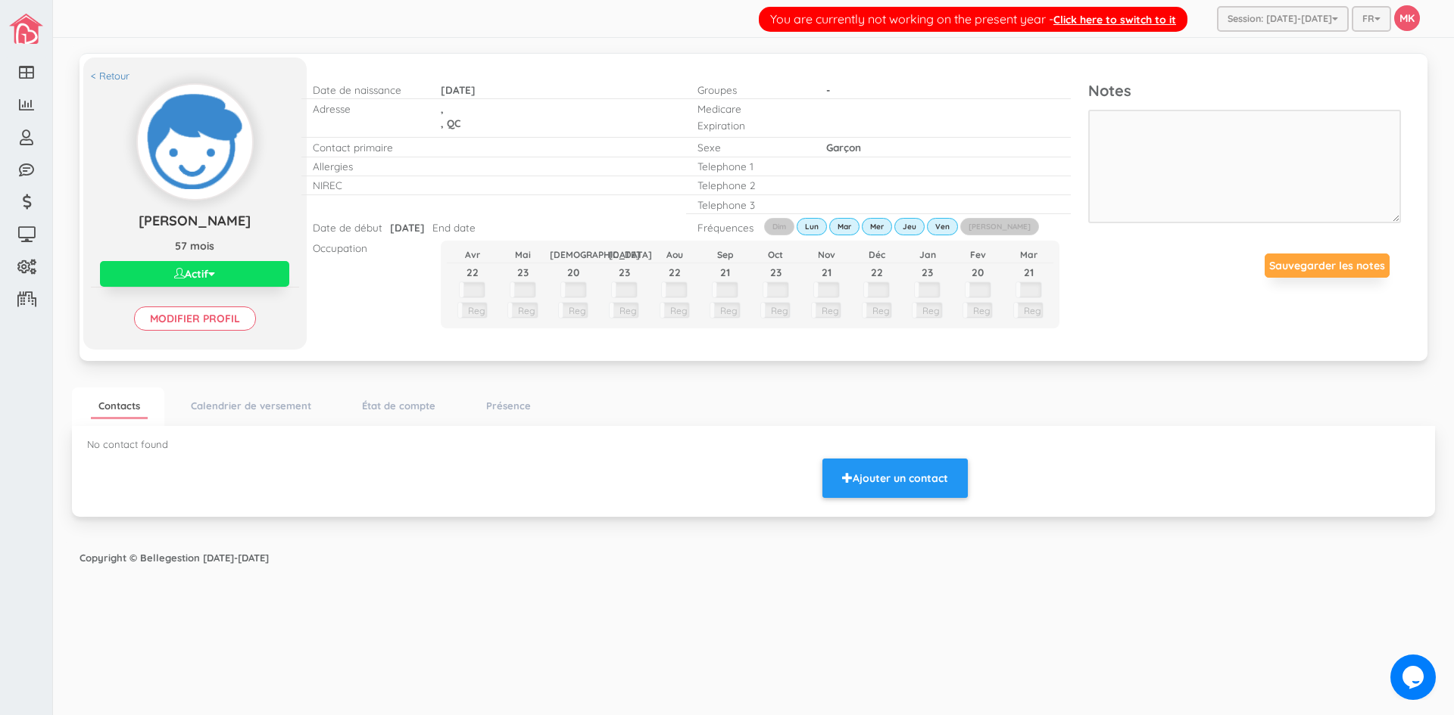
click at [812, 89] on div "Groupes" at bounding box center [750, 89] width 128 height 18
click at [818, 87] on div "-" at bounding box center [911, 89] width 192 height 18
drag, startPoint x: 818, startPoint y: 87, endPoint x: 798, endPoint y: 92, distance: 20.2
click at [817, 87] on div "-" at bounding box center [911, 89] width 192 height 18
drag, startPoint x: 715, startPoint y: 95, endPoint x: 735, endPoint y: 96, distance: 20.5
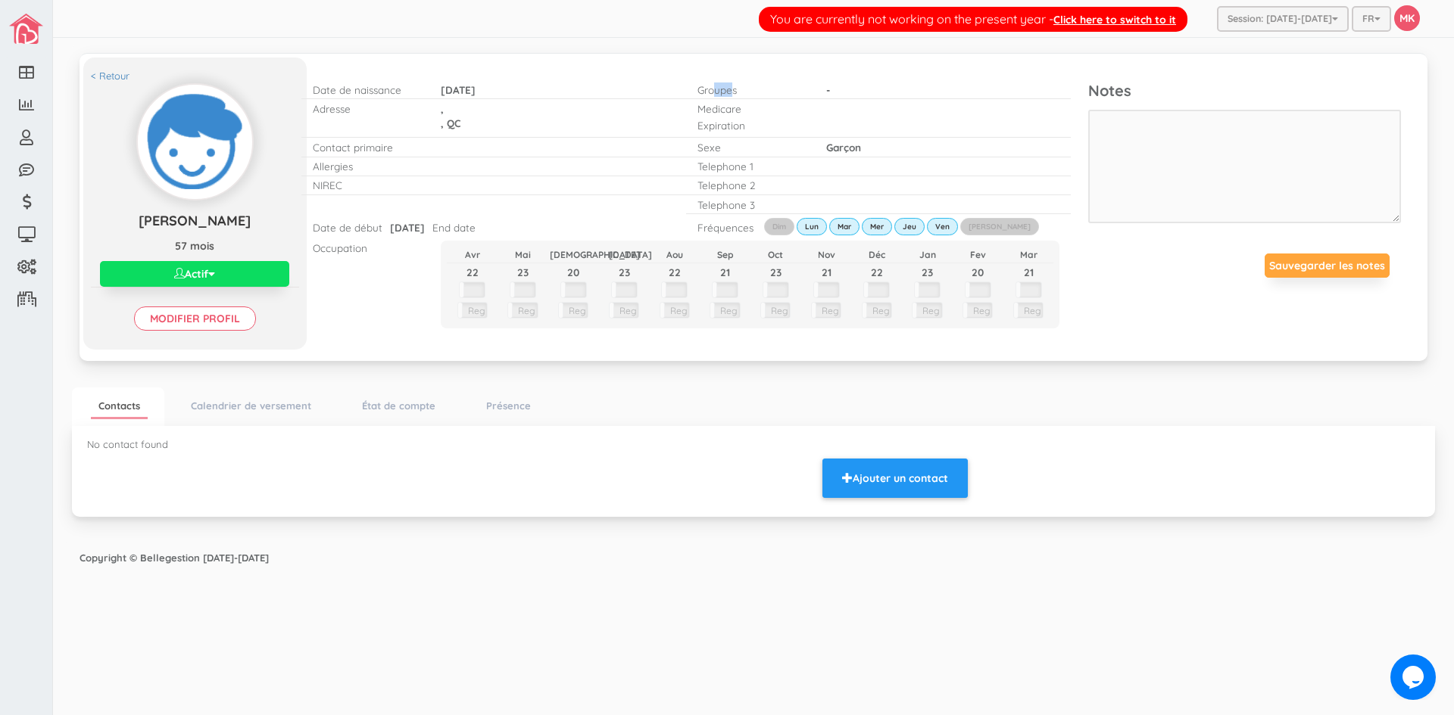
click at [735, 96] on p "Groupes" at bounding box center [749, 90] width 105 height 14
click at [828, 94] on p "-" at bounding box center [911, 90] width 170 height 14
click at [826, 92] on p "-" at bounding box center [911, 90] width 170 height 14
click at [827, 92] on p "-" at bounding box center [911, 90] width 170 height 14
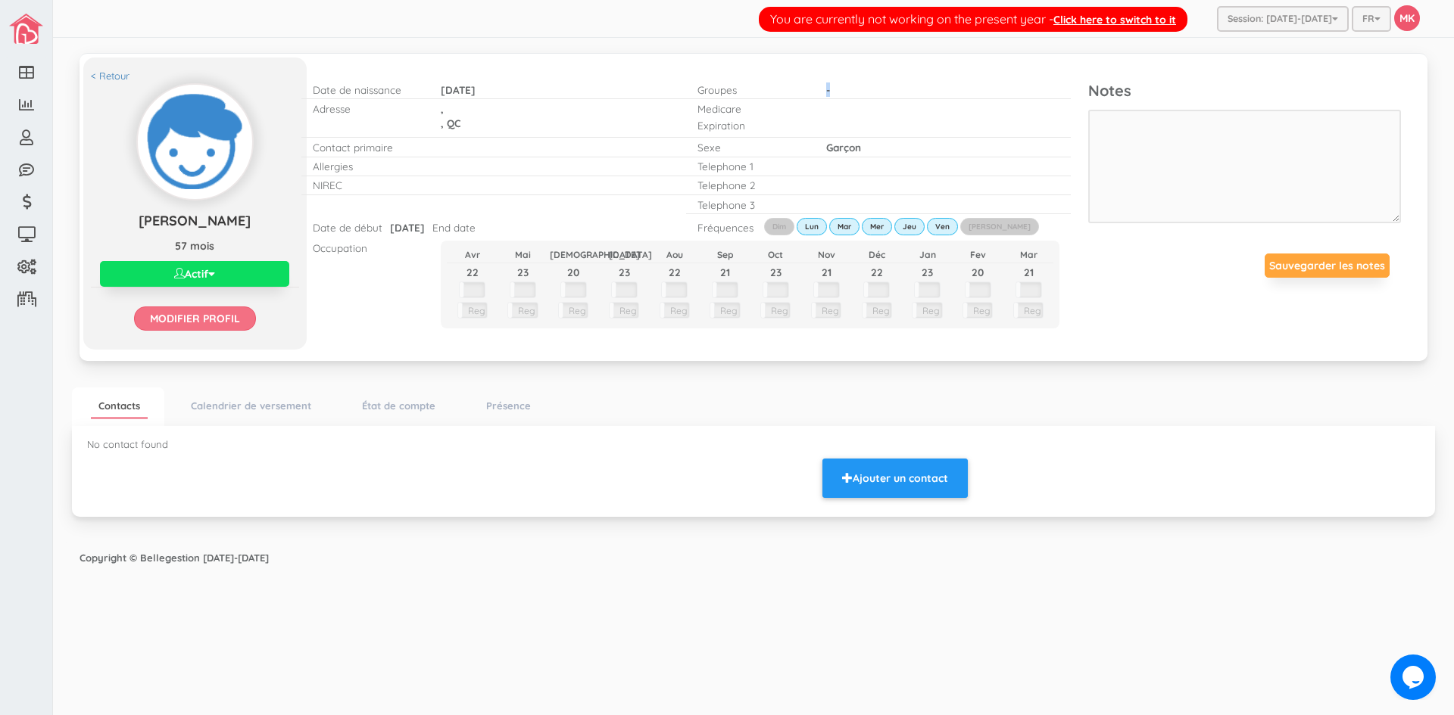
click at [172, 316] on input "Modifier profil" at bounding box center [195, 319] width 122 height 24
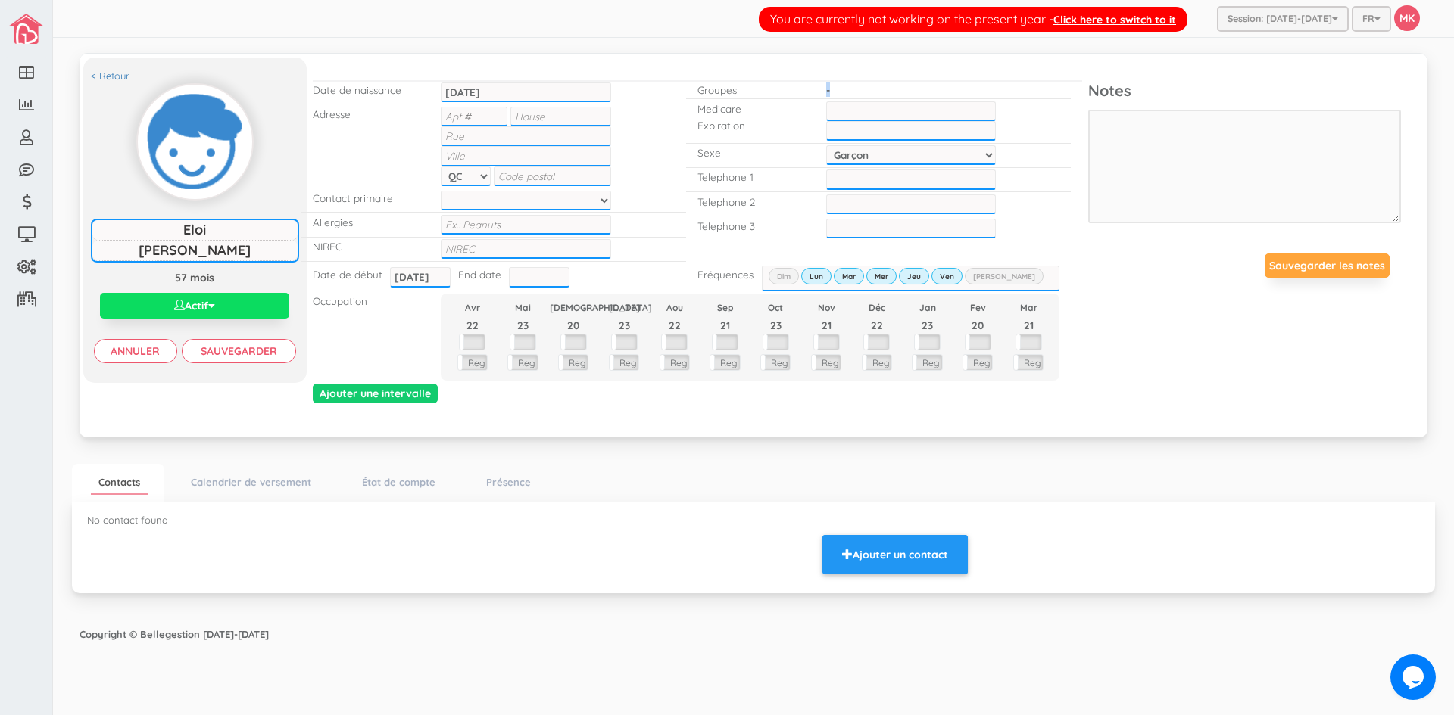
click at [912, 91] on p "-" at bounding box center [911, 90] width 170 height 14
click at [868, 91] on p "-" at bounding box center [911, 90] width 170 height 14
click at [834, 91] on p "-" at bounding box center [911, 90] width 170 height 14
click at [827, 91] on p "-" at bounding box center [911, 90] width 170 height 14
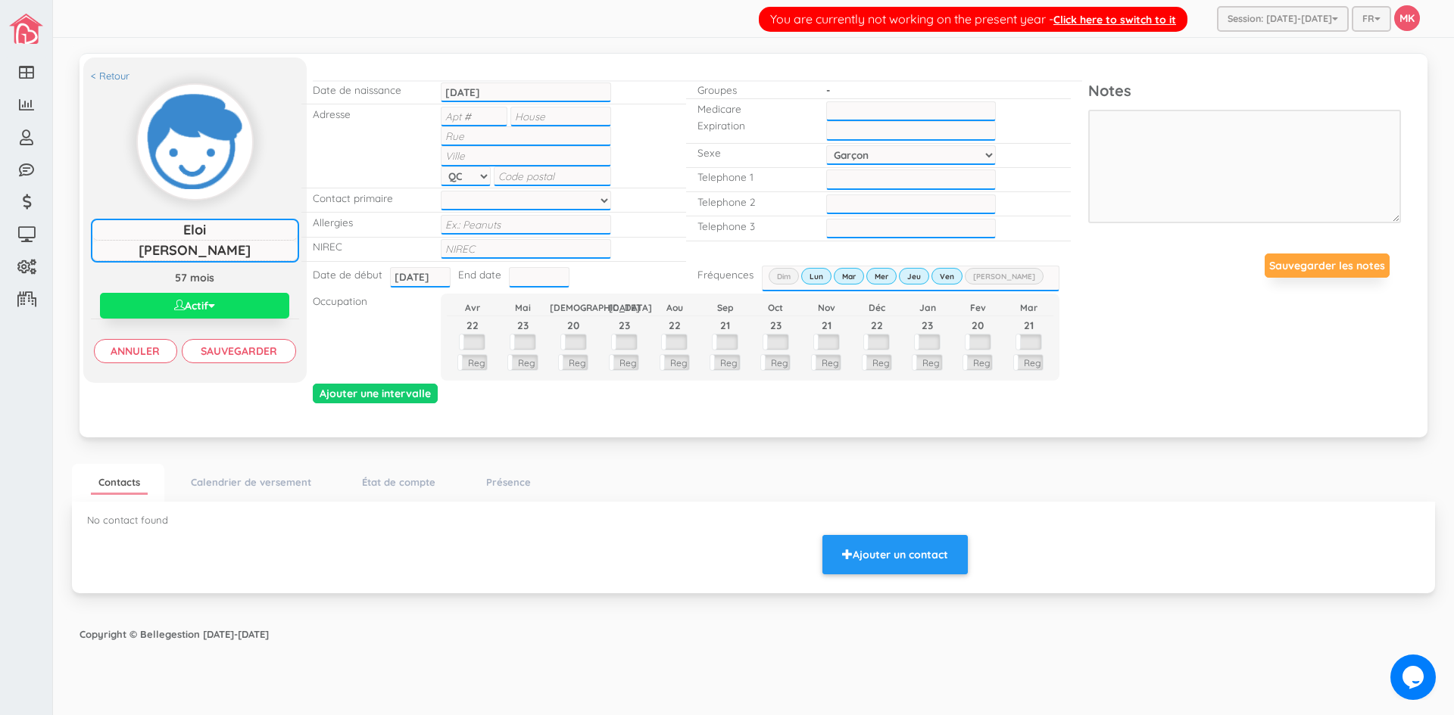
click at [868, 100] on div at bounding box center [911, 121] width 192 height 44
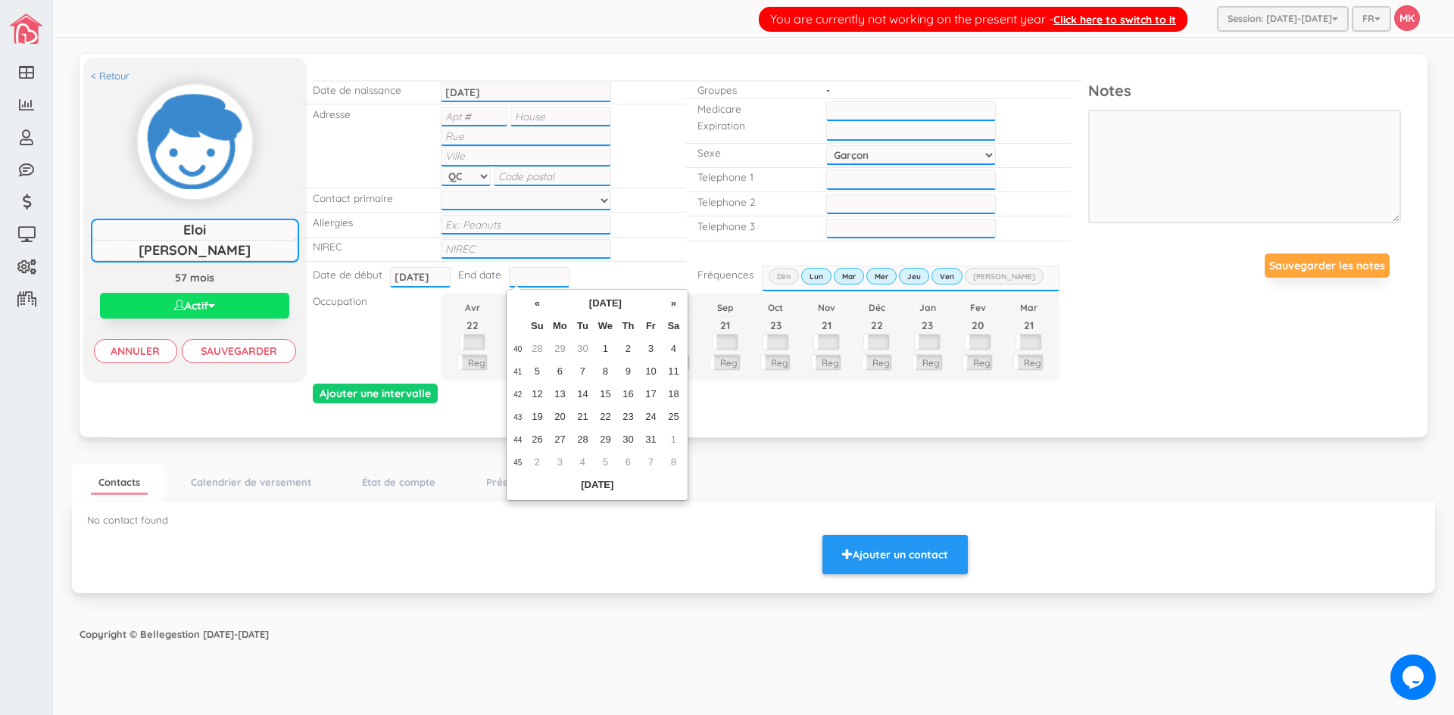
click at [531, 282] on input "text" at bounding box center [539, 277] width 61 height 20
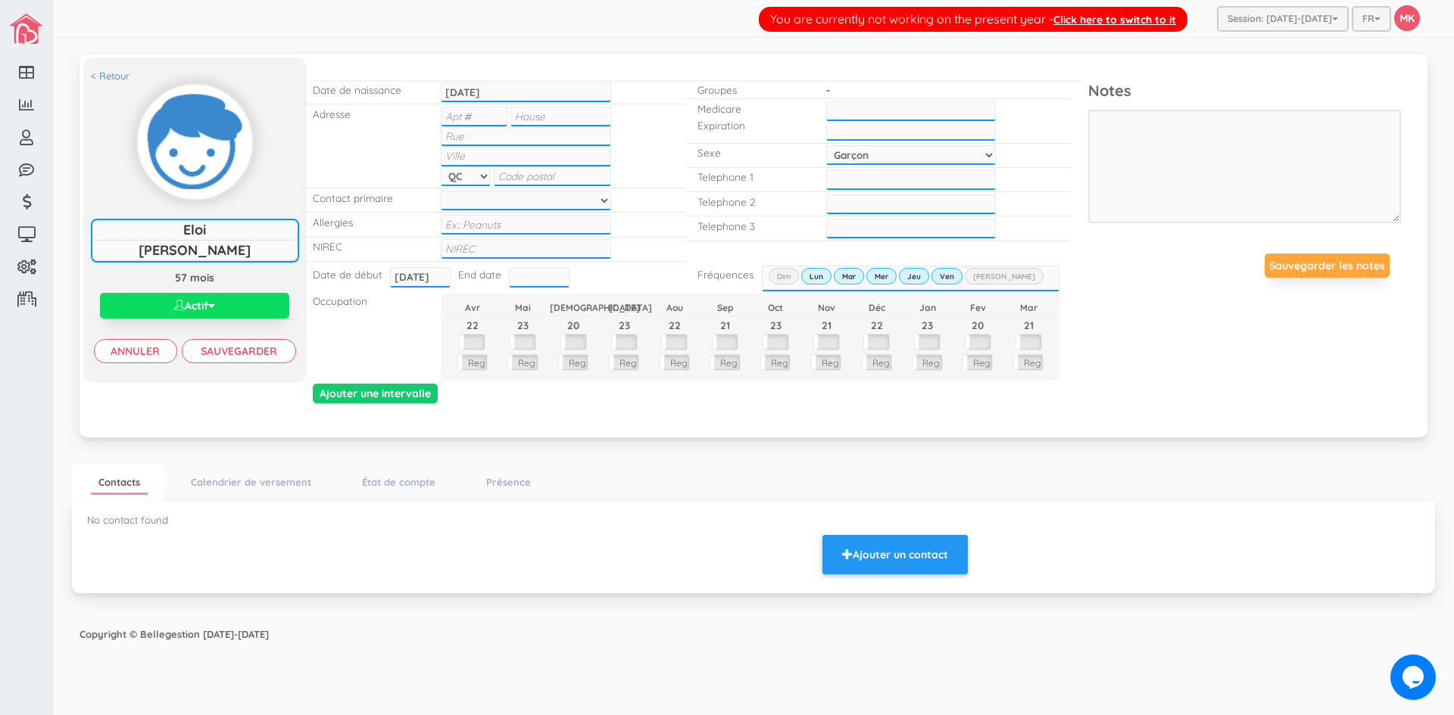
click at [769, 394] on div "Ajouter une intervalle" at bounding box center [697, 395] width 793 height 23
click at [392, 400] on input "Ajouter une intervalle" at bounding box center [375, 394] width 125 height 20
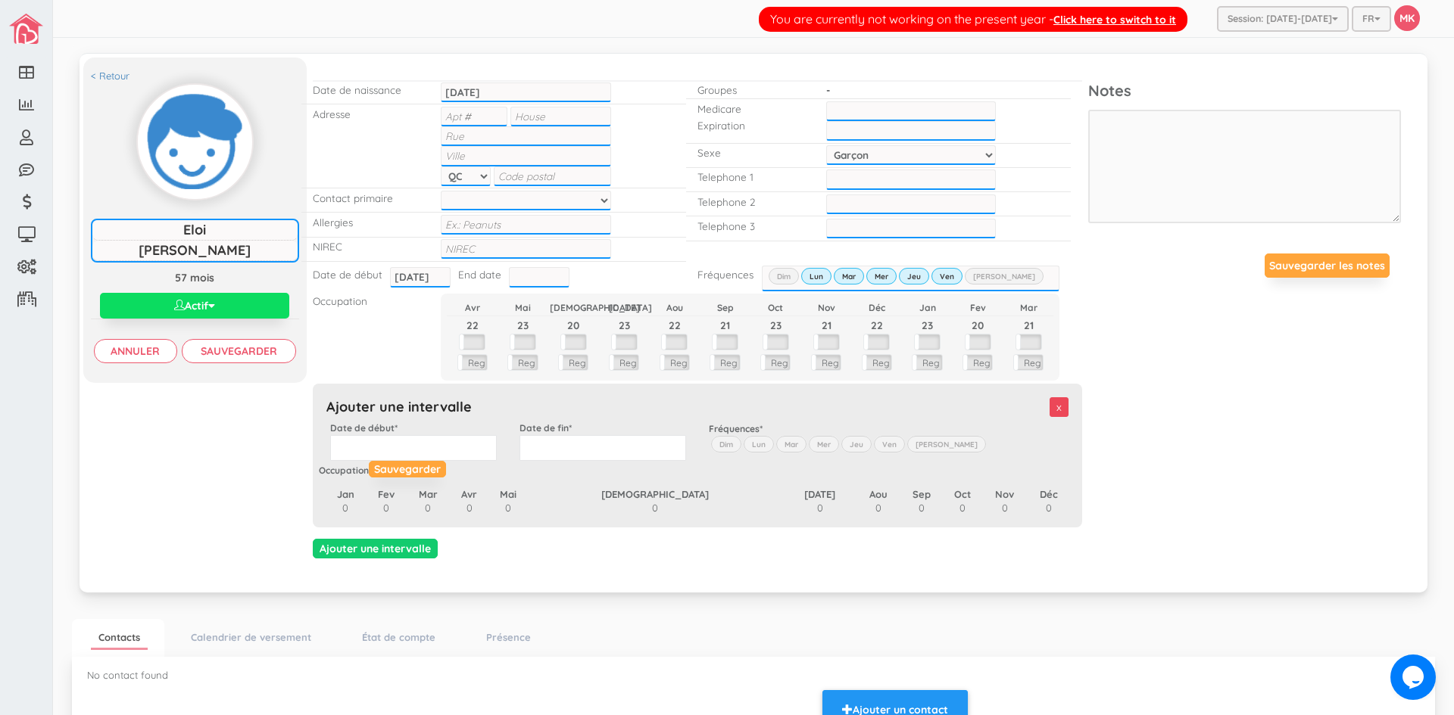
click at [1049, 408] on input "x" at bounding box center [1058, 407] width 19 height 20
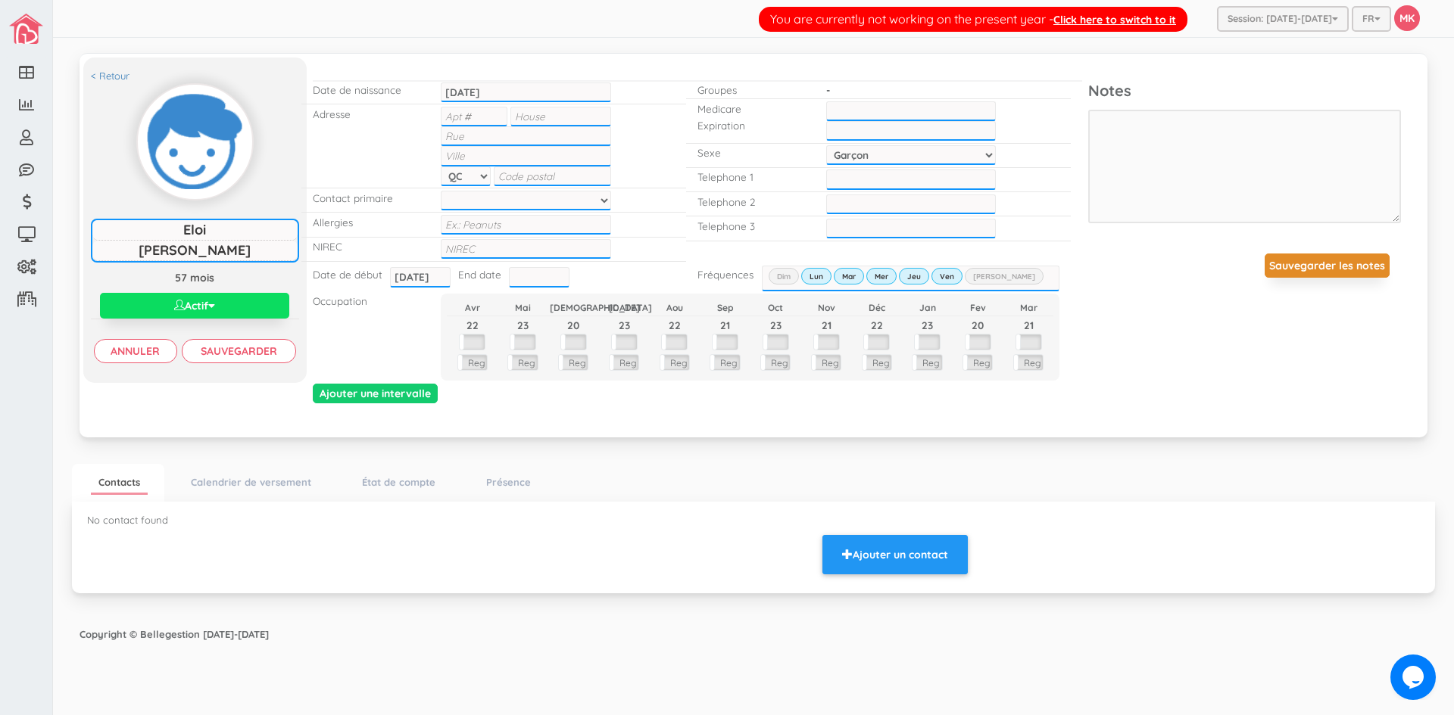
click at [1309, 263] on button "Sauvegarder les notes" at bounding box center [1326, 266] width 125 height 24
click at [215, 307] on span "button" at bounding box center [211, 306] width 7 height 11
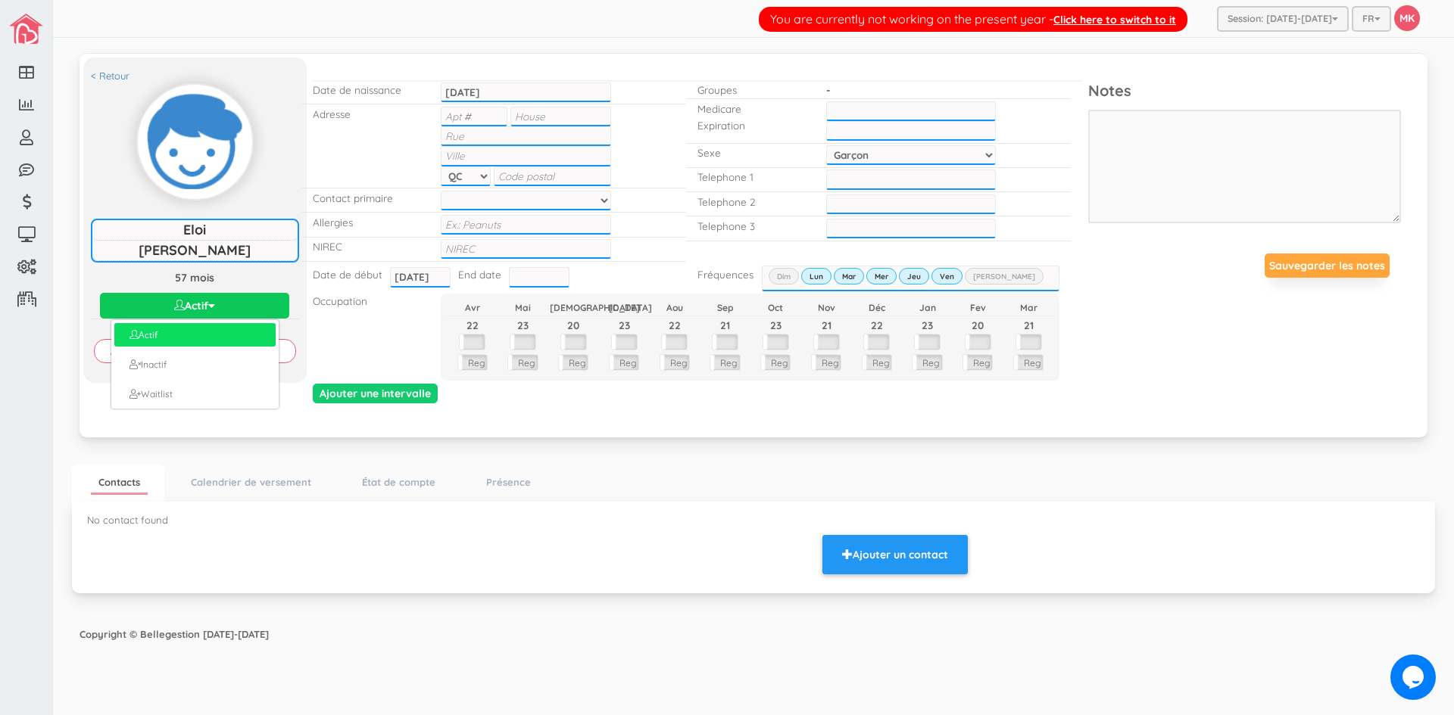
click at [214, 307] on span "button" at bounding box center [211, 306] width 7 height 11
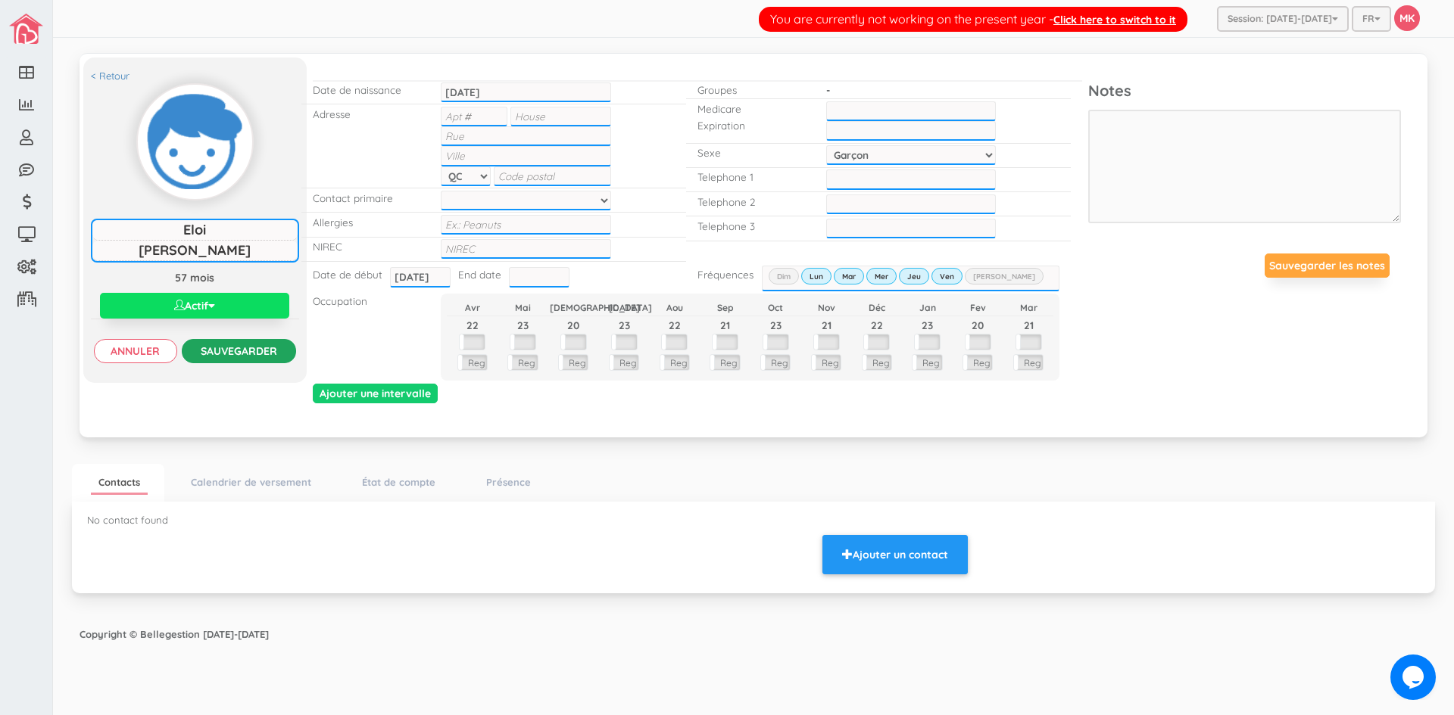
click at [240, 346] on input "Sauvegarder" at bounding box center [239, 351] width 114 height 24
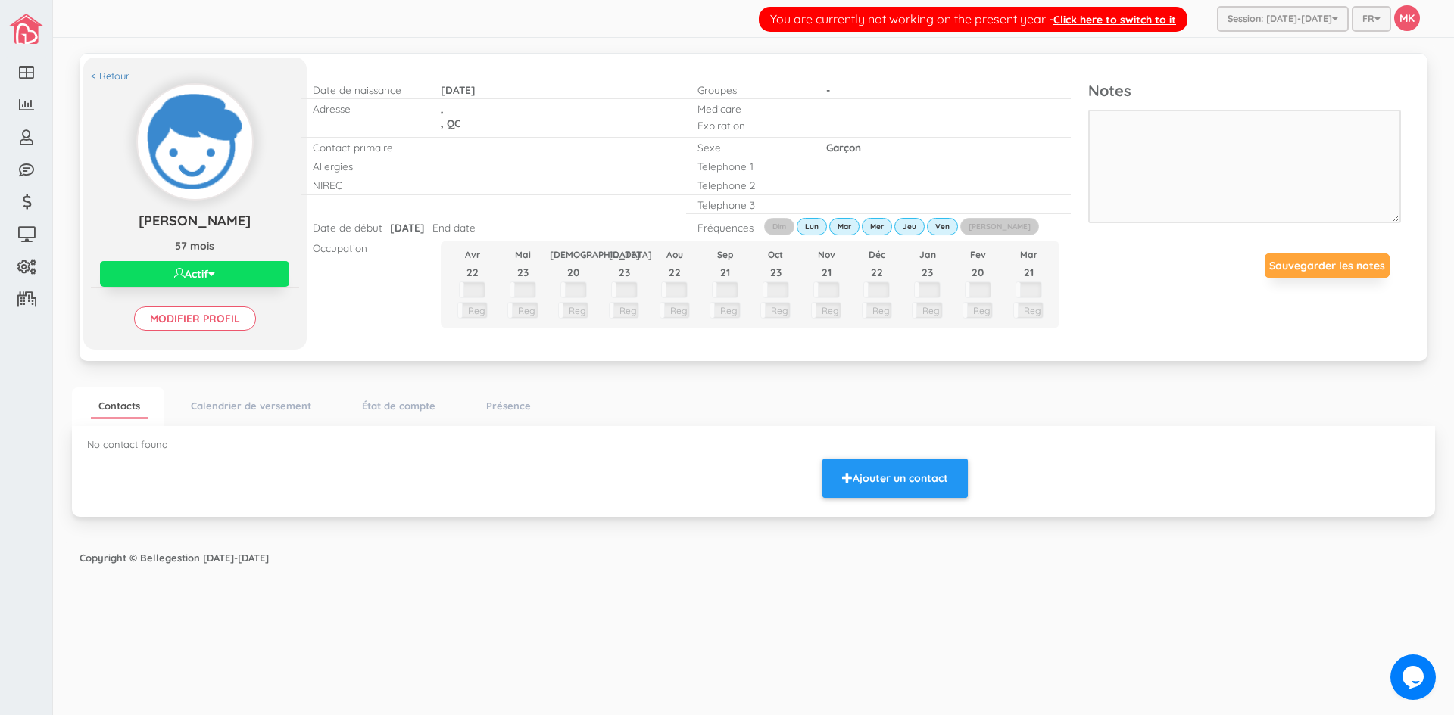
click at [1059, 417] on ul "Contacts Calendrier de versement État de compte Présence" at bounding box center [753, 407] width 1363 height 39
click at [1194, 400] on ul "Contacts Calendrier de versement État de compte Présence" at bounding box center [753, 407] width 1363 height 39
click at [662, 19] on div "You are currently not working on the present year - Click here to switch to it …" at bounding box center [753, 19] width 1401 height 38
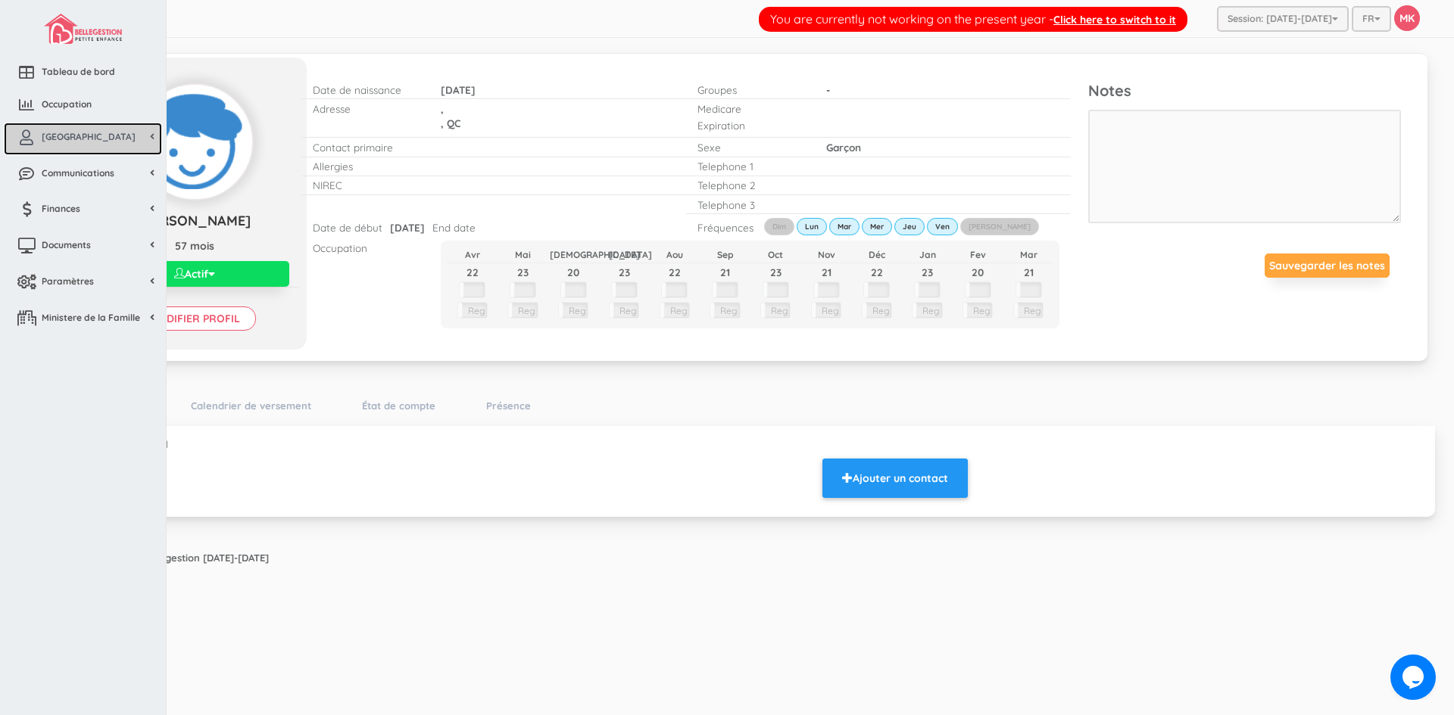
click at [112, 141] on link "[GEOGRAPHIC_DATA]" at bounding box center [83, 139] width 158 height 33
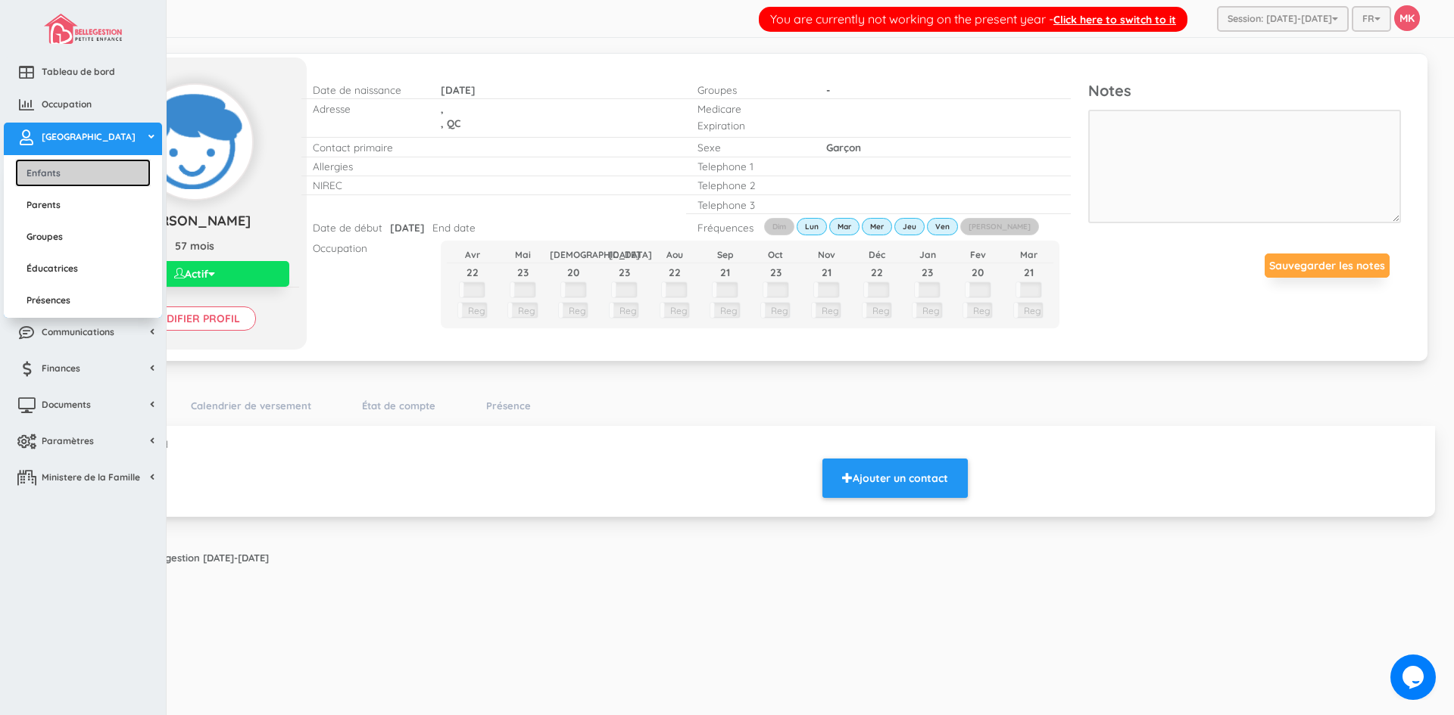
click at [86, 178] on link "Enfants" at bounding box center [83, 173] width 136 height 28
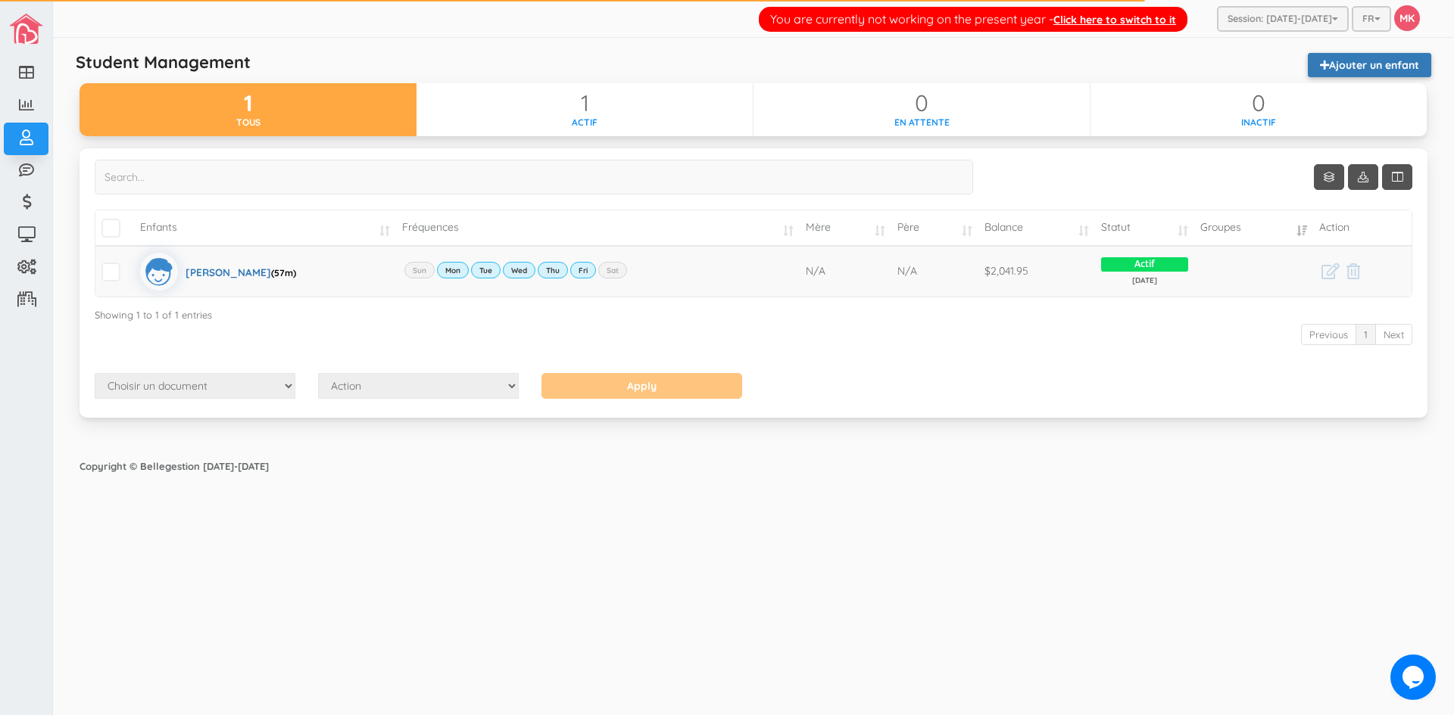
click at [1378, 71] on link "Ajouter un enfant" at bounding box center [1369, 65] width 123 height 24
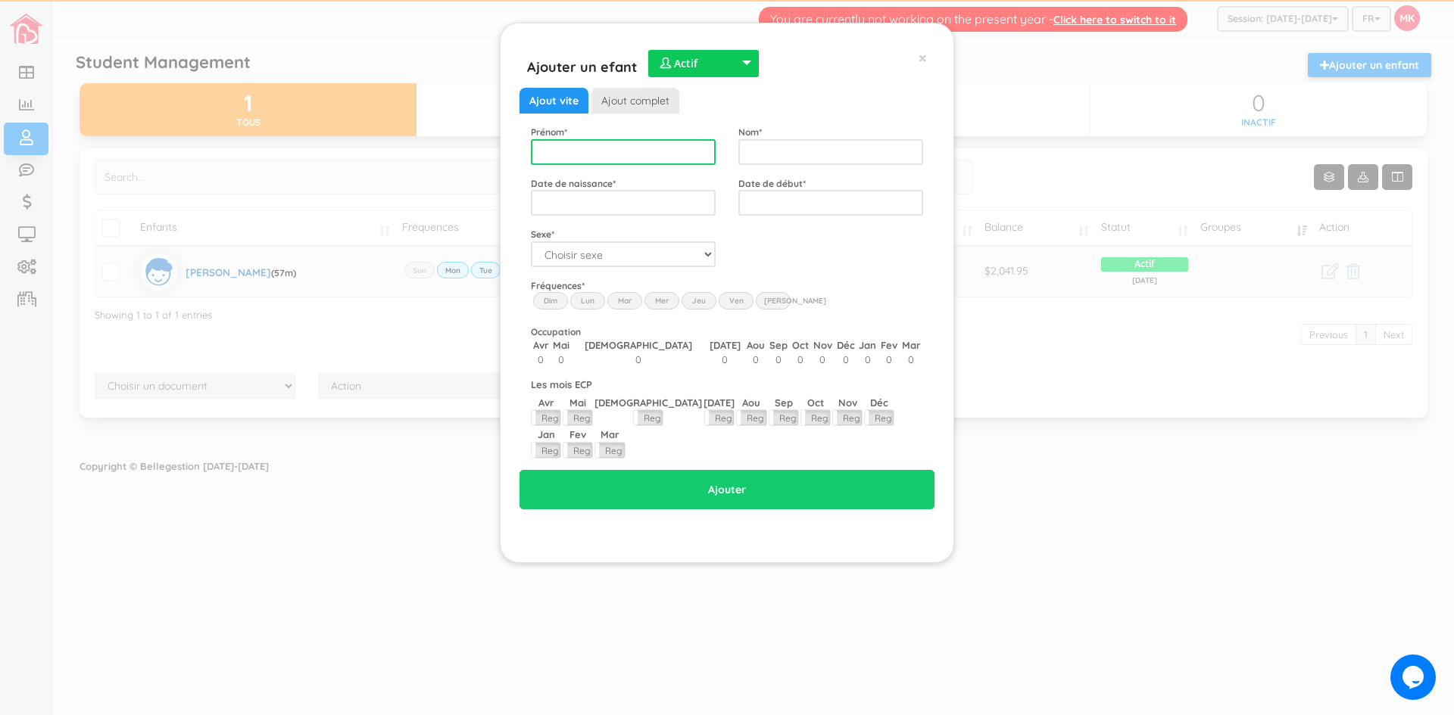
click at [653, 154] on input "text" at bounding box center [623, 152] width 185 height 26
type input "Rayan"
click at [784, 147] on input "text" at bounding box center [830, 152] width 185 height 26
type input "Aboelnaga"
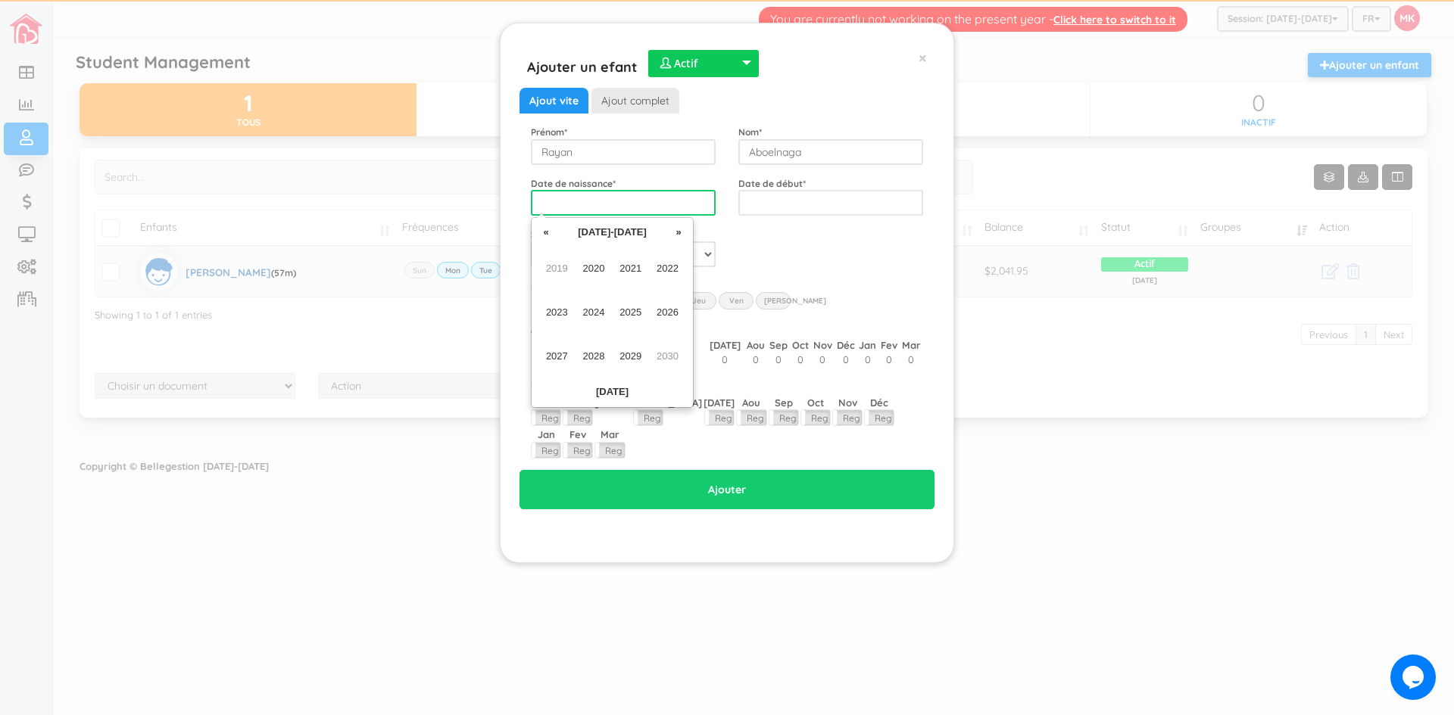
click at [691, 199] on input "text" at bounding box center [623, 203] width 185 height 26
click at [681, 266] on span "2022" at bounding box center [667, 268] width 34 height 41
click at [626, 310] on span "[DATE]" at bounding box center [630, 312] width 34 height 41
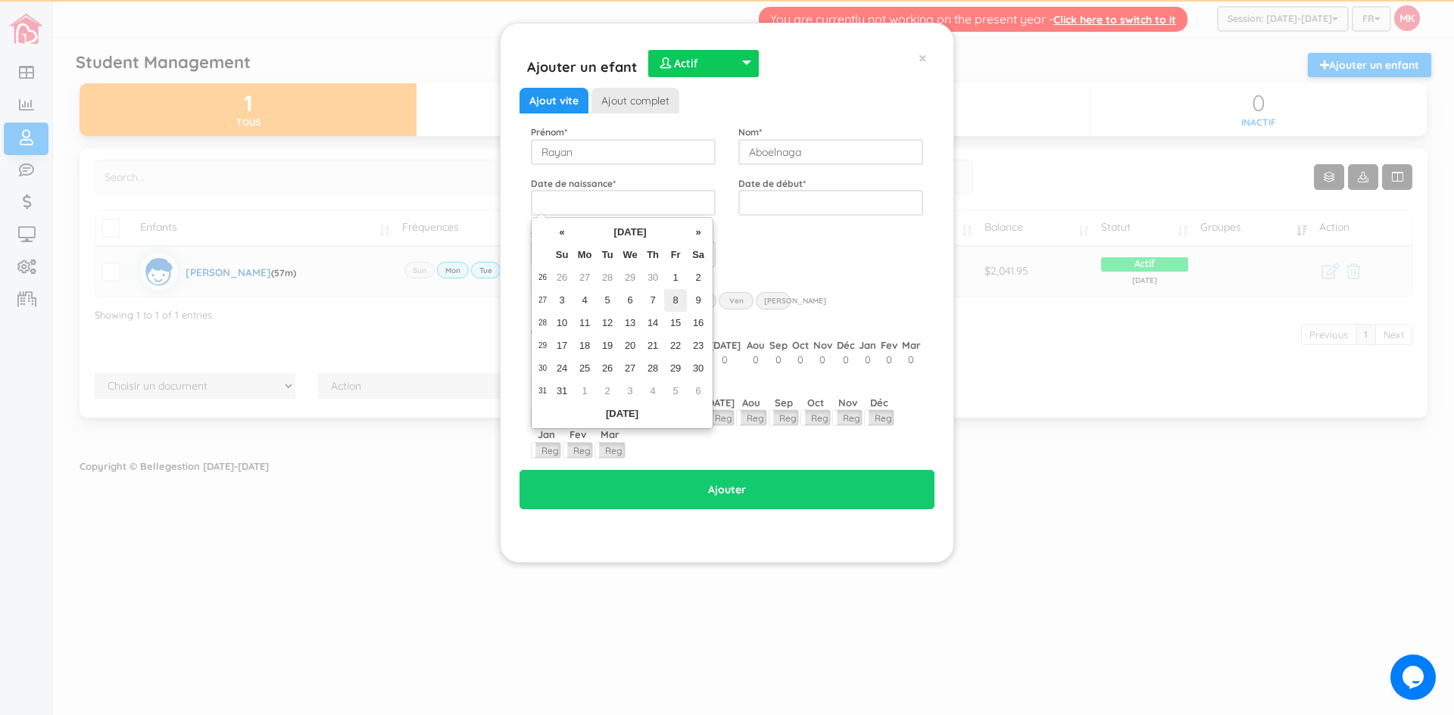
click at [671, 300] on td "8" at bounding box center [675, 300] width 23 height 23
type input "[DATE]"
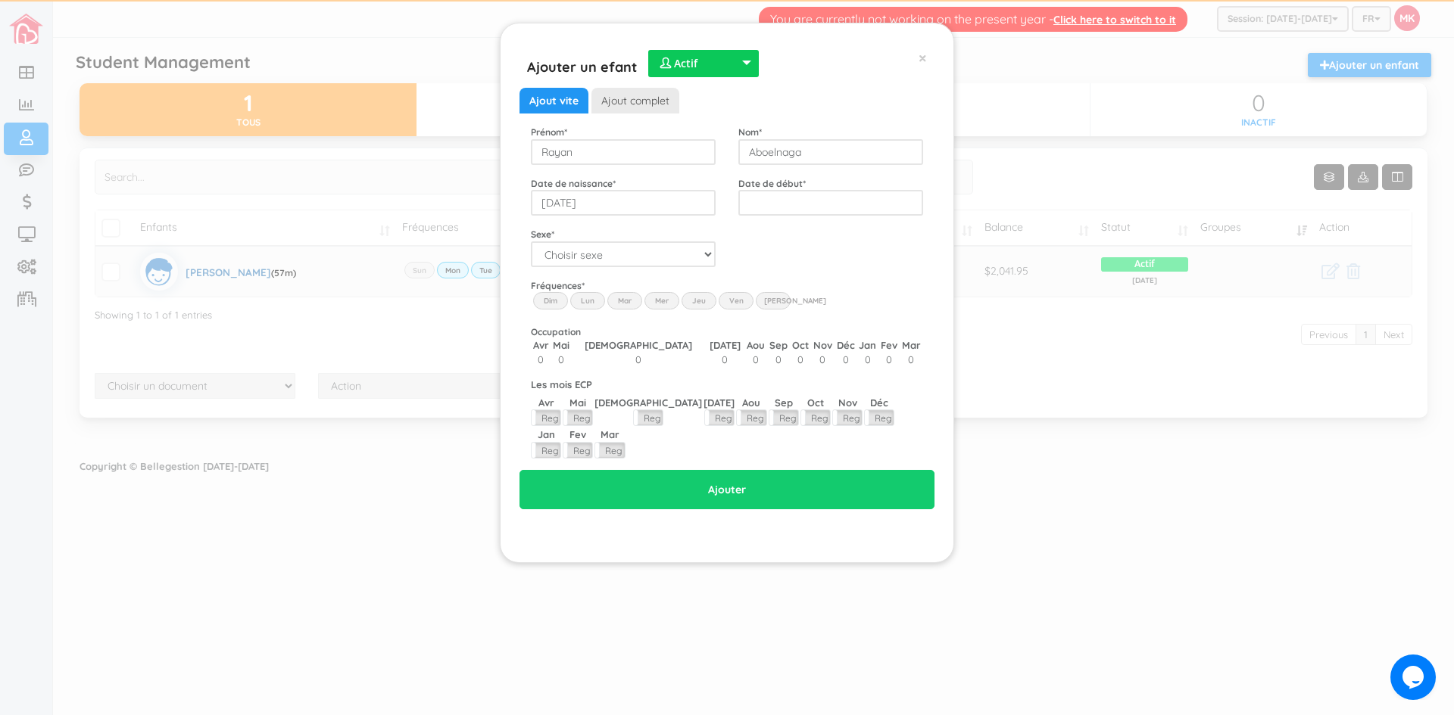
click at [796, 263] on div "Code postal * Sexe * Choisir sexe Garçon Fille" at bounding box center [726, 247] width 415 height 40
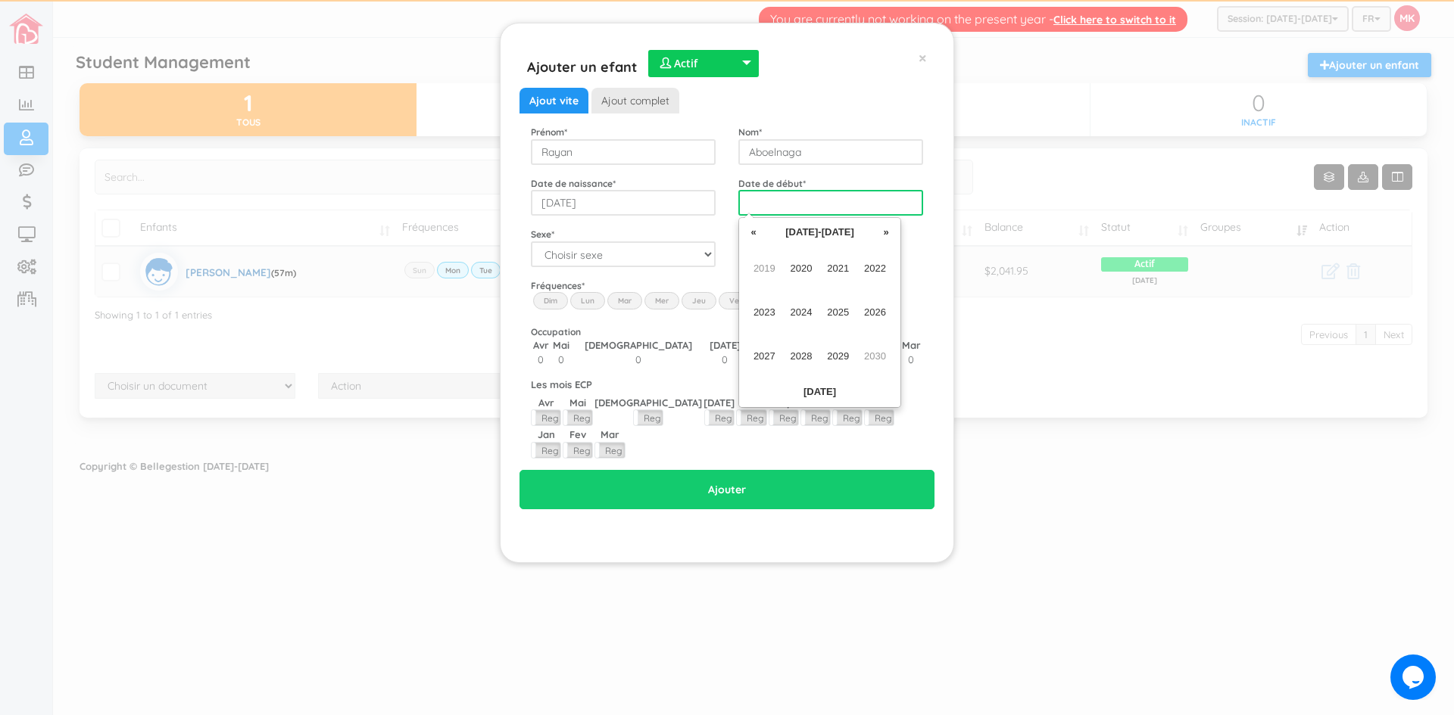
click at [837, 203] on input "text" at bounding box center [830, 203] width 185 height 26
click at [800, 303] on span "2024" at bounding box center [801, 312] width 34 height 41
click at [762, 314] on span "May" at bounding box center [764, 312] width 34 height 41
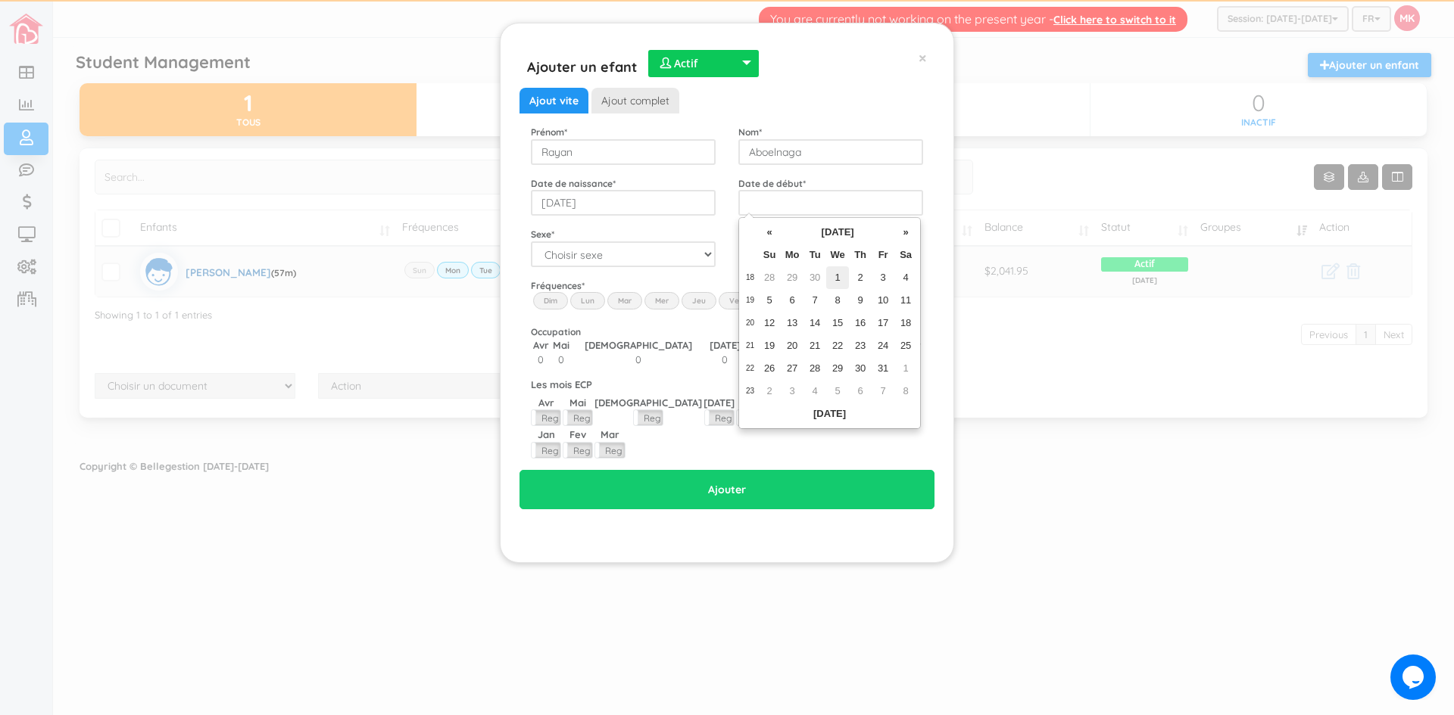
click at [837, 277] on td "1" at bounding box center [837, 278] width 23 height 23
type input "[DATE]"
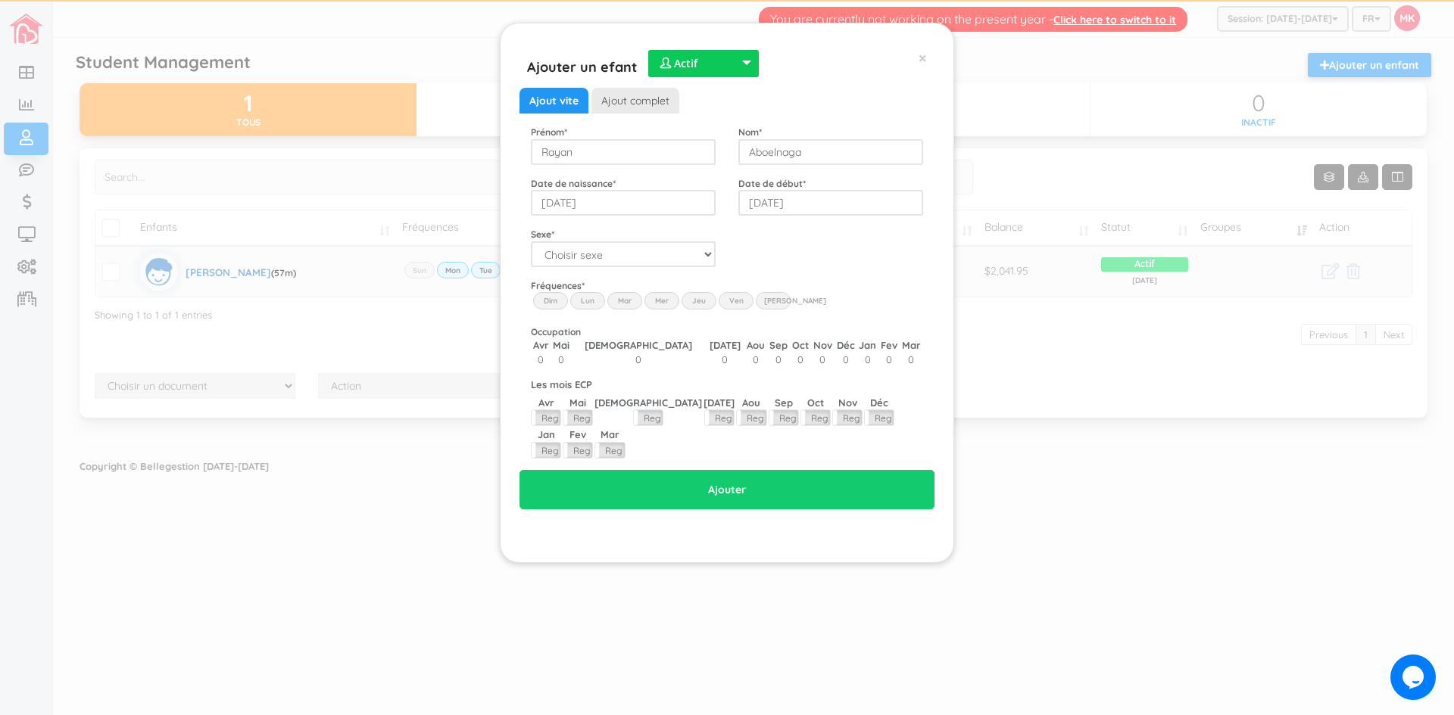
click at [846, 273] on div "Ajout vite Ajout complet Prénom * Rayan Nom * [GEOGRAPHIC_DATA] Date de naissan…" at bounding box center [727, 299] width 392 height 422
click at [629, 103] on link "Ajout complet" at bounding box center [635, 101] width 88 height 26
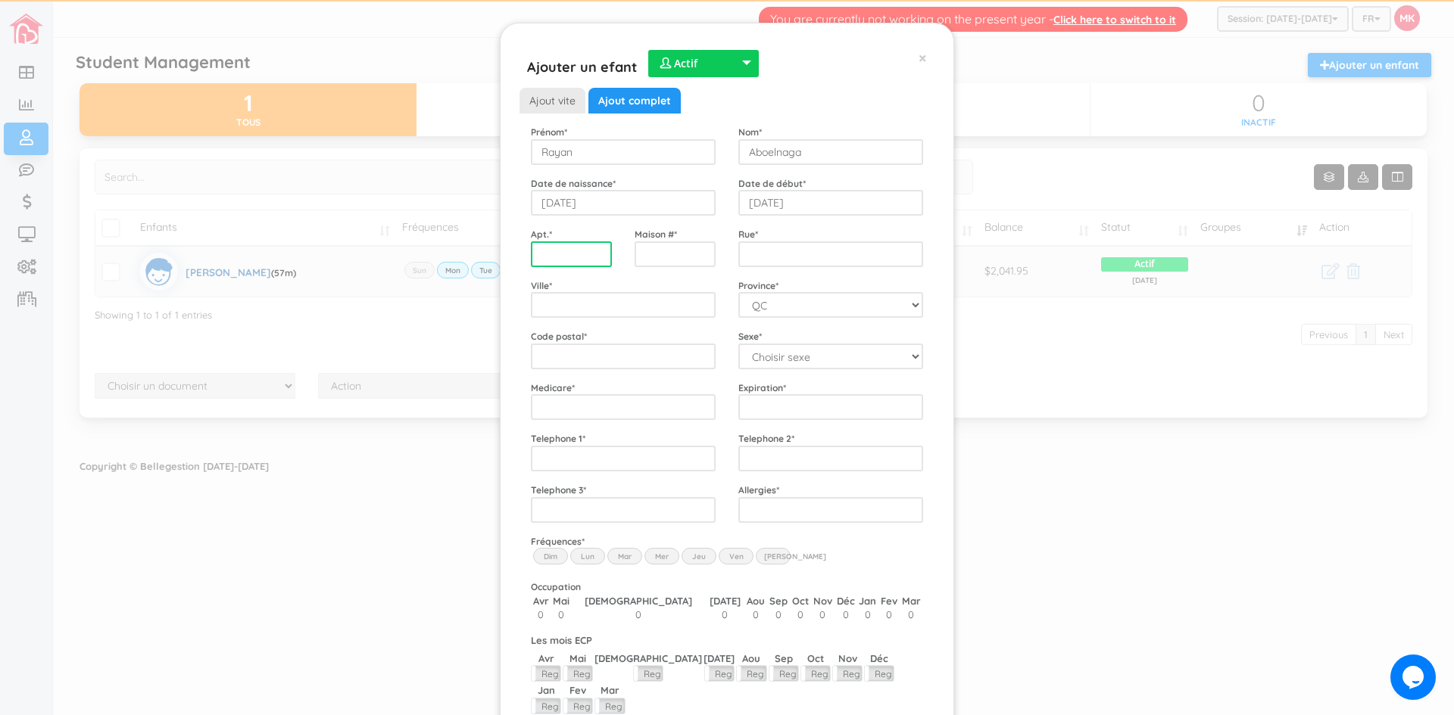
click at [585, 259] on input "text" at bounding box center [571, 255] width 81 height 26
type input "3667"
click at [753, 253] on input "Street" at bounding box center [830, 255] width 185 height 26
type input "a"
type input "[PERSON_NAME]"
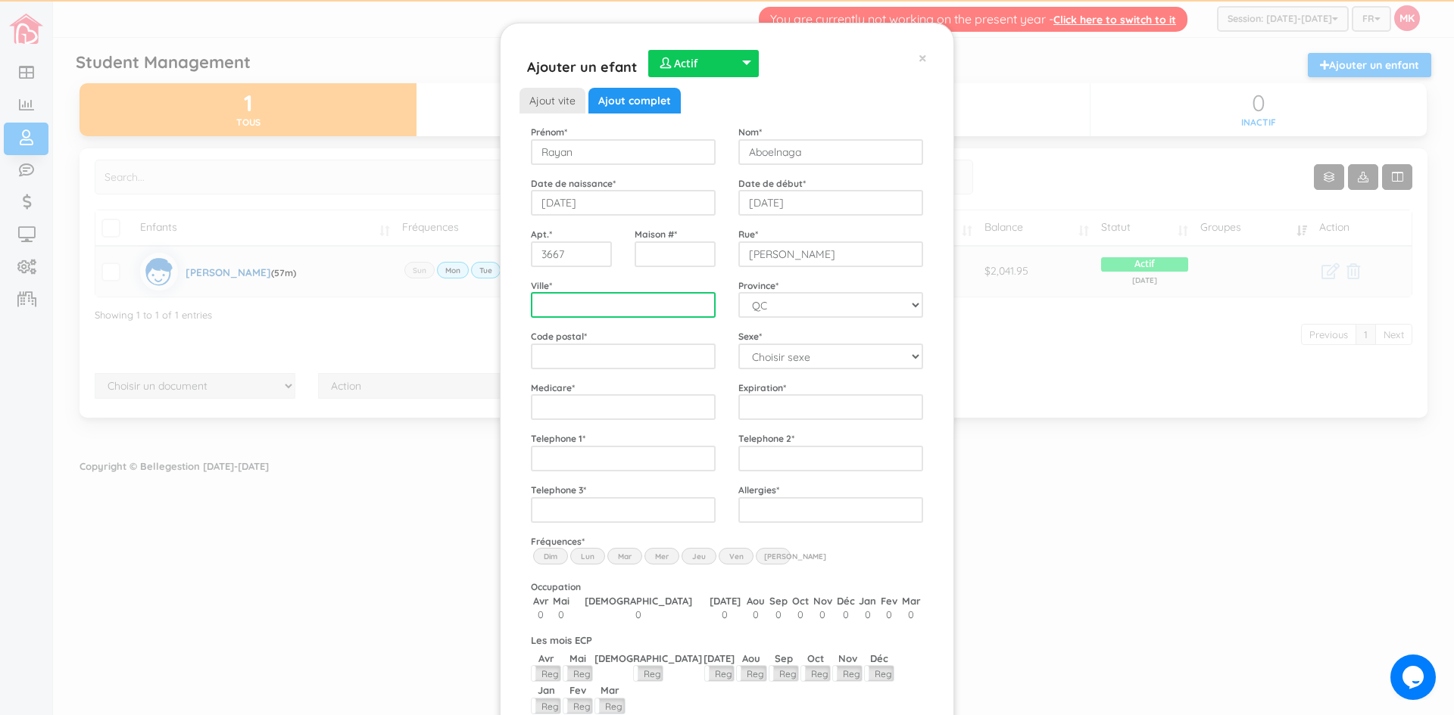
click at [643, 310] on input "City" at bounding box center [623, 305] width 185 height 26
type input "Monttreal"
click at [669, 355] on input "text" at bounding box center [623, 357] width 185 height 26
type input "H1W1Z3"
click at [862, 363] on select "Choisir sexe Garçon Fille" at bounding box center [830, 357] width 185 height 26
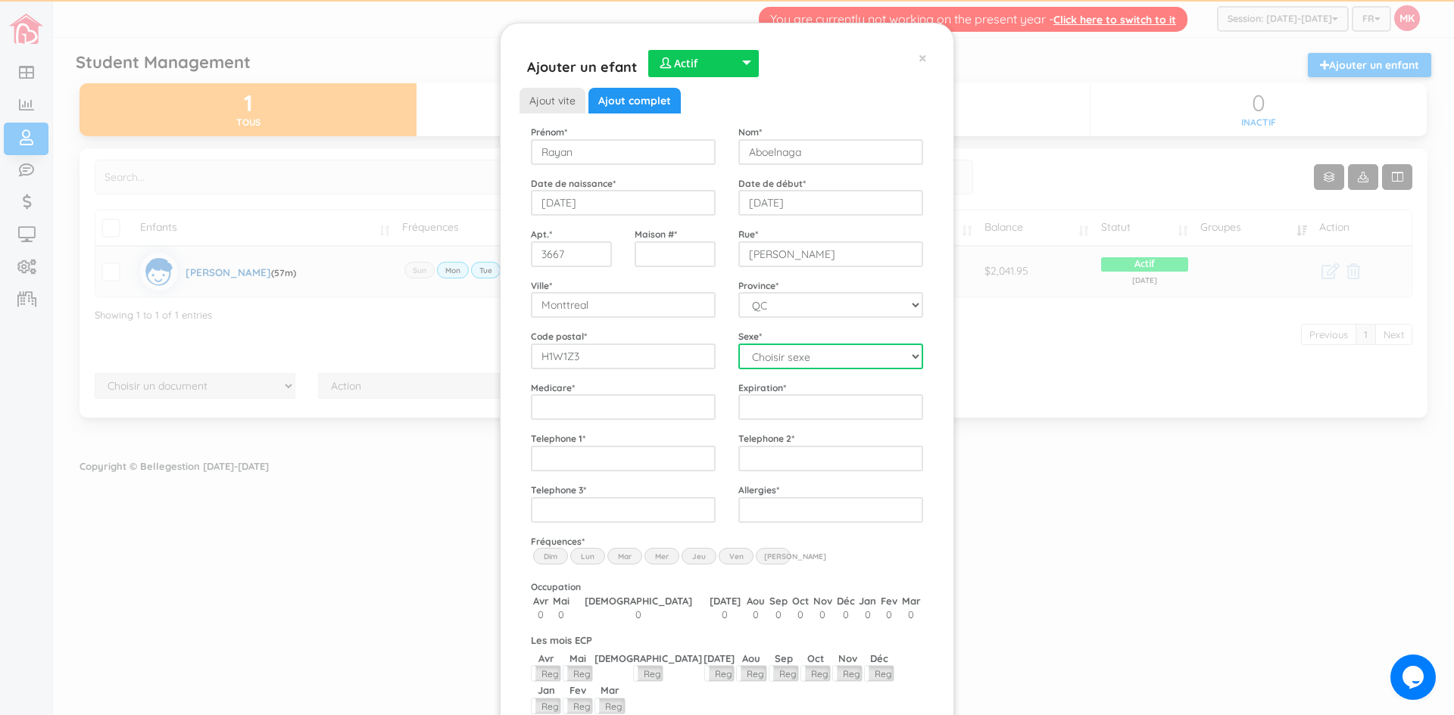
select select "1"
click at [738, 344] on select "Choisir sexe Garçon Fille" at bounding box center [830, 357] width 185 height 26
click at [690, 409] on input "Medicare" at bounding box center [623, 407] width 185 height 26
type input "ABOR22070816"
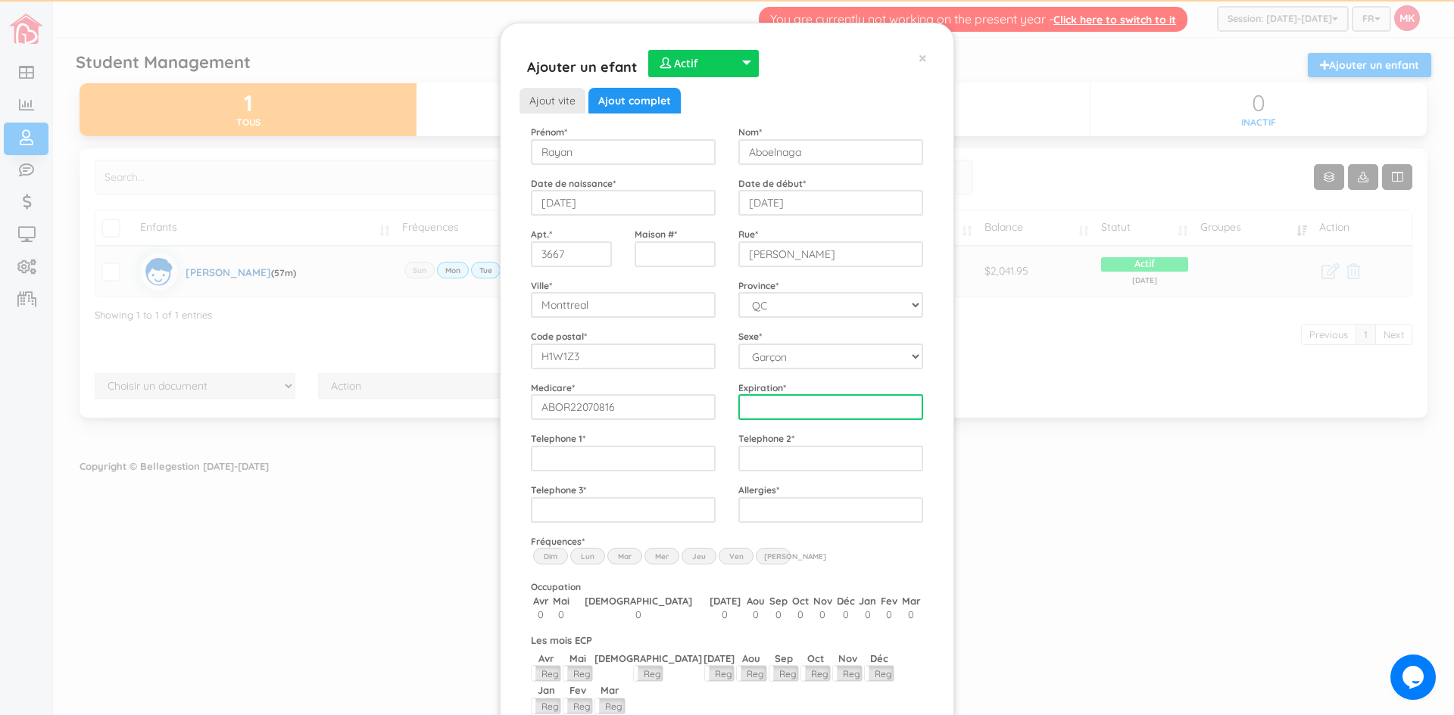
click at [815, 412] on input "Expiration" at bounding box center [830, 407] width 185 height 26
type input "02/2027"
click at [628, 464] on input "___-___-____" at bounding box center [623, 459] width 185 height 26
type input "514-296-1964"
drag, startPoint x: 676, startPoint y: 436, endPoint x: 731, endPoint y: 472, distance: 65.1
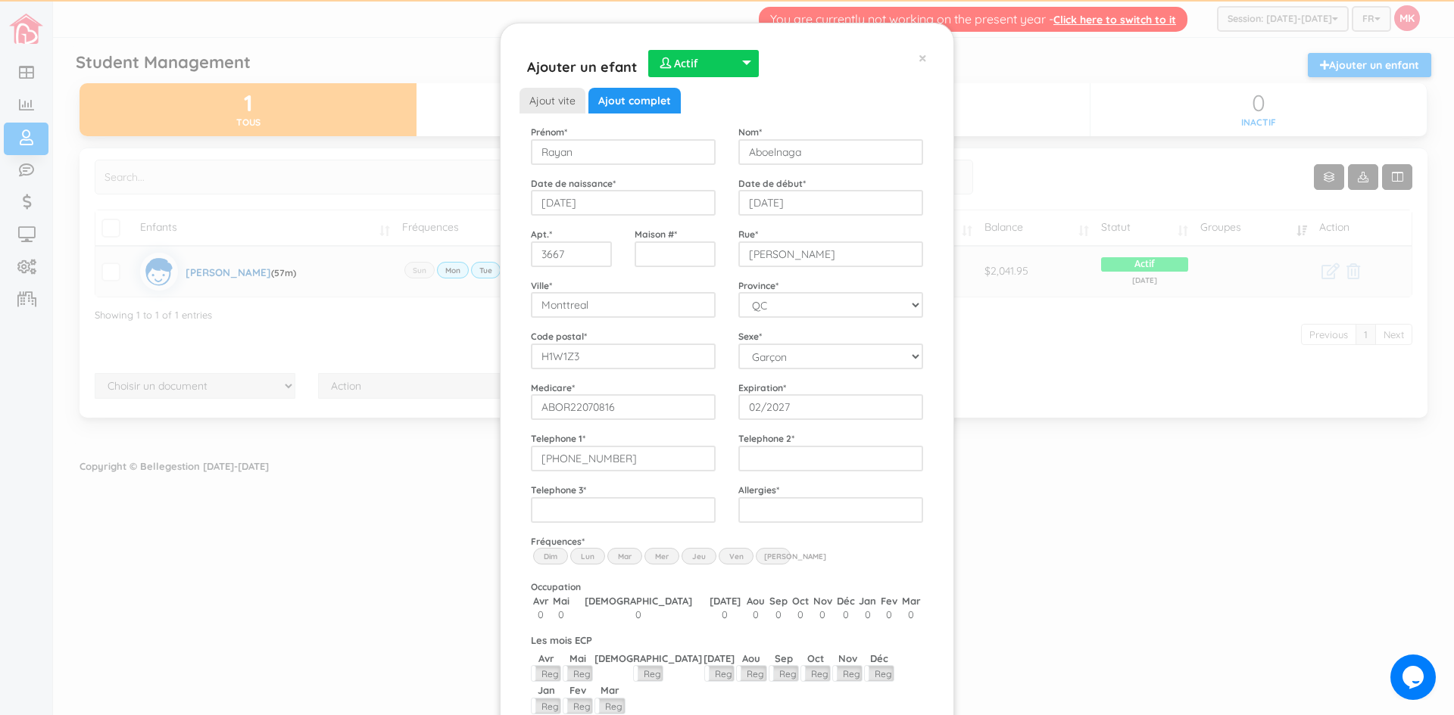
click at [677, 437] on div "Telephone 1 * 514-296-1964" at bounding box center [622, 452] width 207 height 40
type input "___-___-____"
click at [756, 460] on input "___-___-____" at bounding box center [830, 459] width 185 height 26
click at [757, 512] on input "text" at bounding box center [830, 510] width 185 height 26
type input "No"
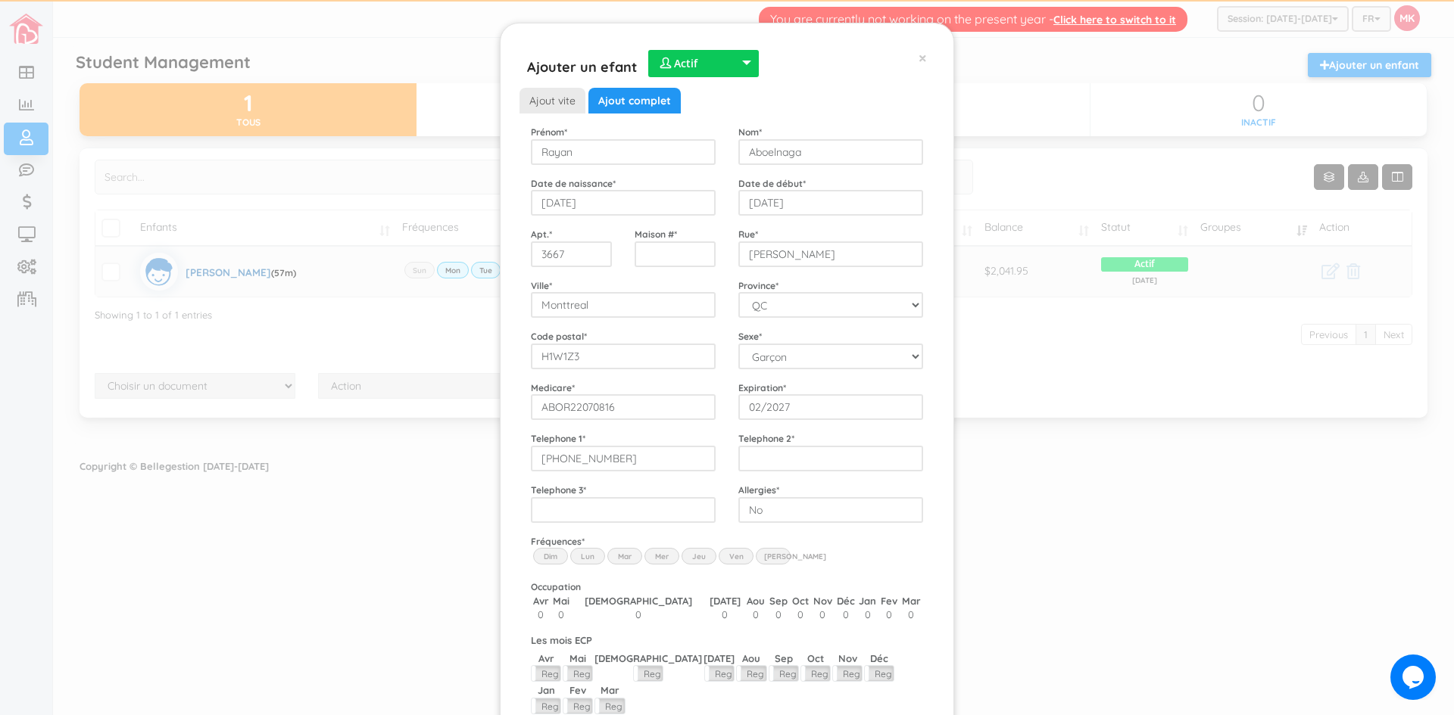
click at [837, 546] on div "Fréquences * Dim Lun Mar Mer Jeu Ven Sam" at bounding box center [726, 552] width 415 height 35
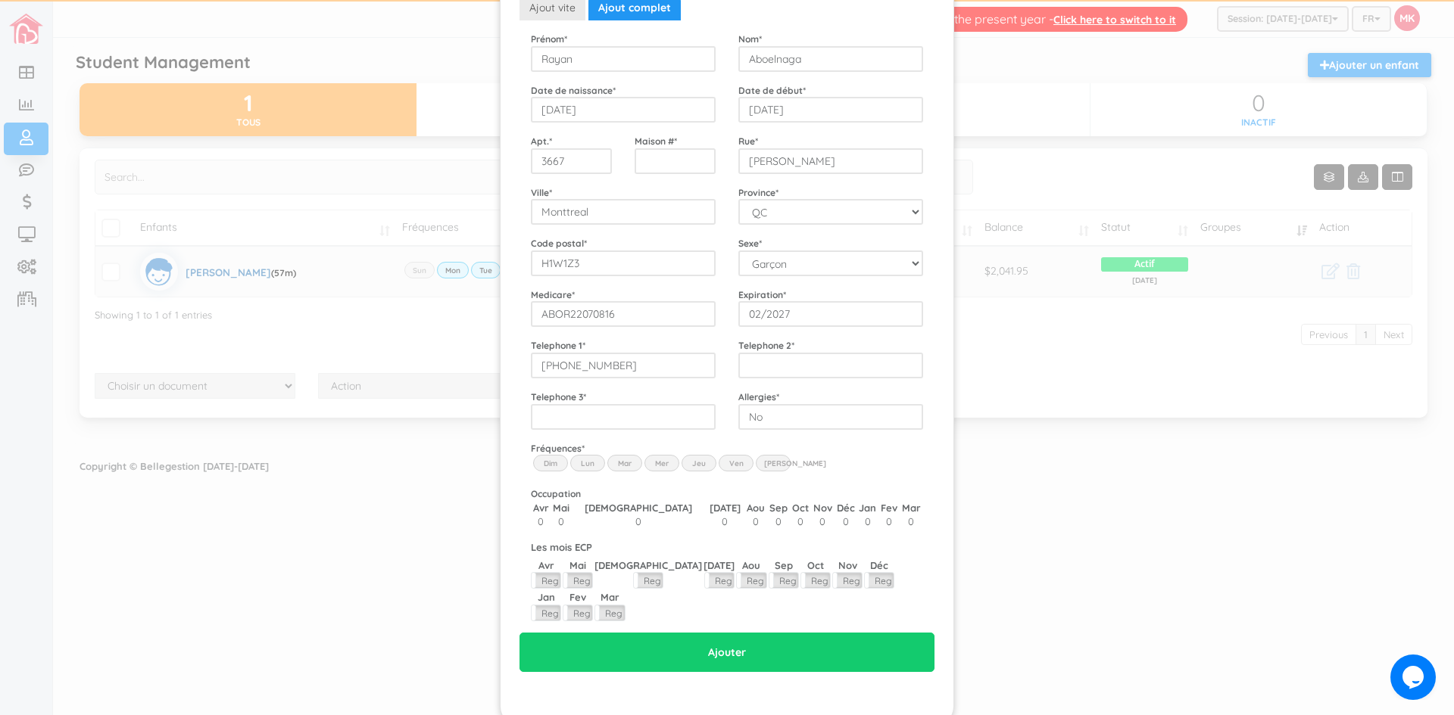
scroll to position [94, 0]
click at [580, 463] on label "Lun" at bounding box center [587, 462] width 35 height 17
click at [0, 0] on input "Lun" at bounding box center [0, 0] width 0 height 0
click at [613, 460] on label "Mar" at bounding box center [624, 462] width 35 height 17
click at [0, 0] on input "Mar" at bounding box center [0, 0] width 0 height 0
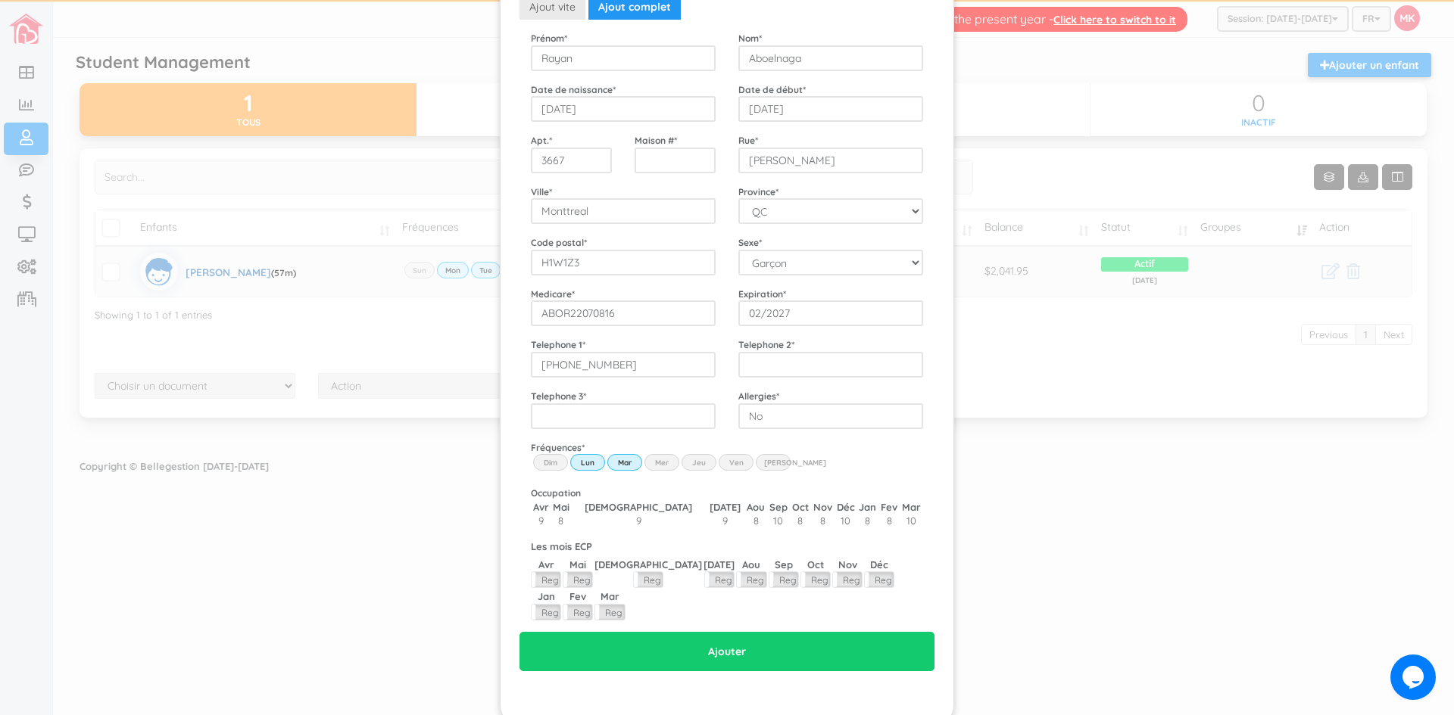
drag, startPoint x: 656, startPoint y: 461, endPoint x: 664, endPoint y: 463, distance: 8.5
click at [656, 462] on label "Mer" at bounding box center [661, 462] width 35 height 17
click at [0, 0] on input "Wed" at bounding box center [0, 0] width 0 height 0
click at [694, 461] on label "Jeu" at bounding box center [698, 462] width 35 height 17
click at [0, 0] on input "Thu" at bounding box center [0, 0] width 0 height 0
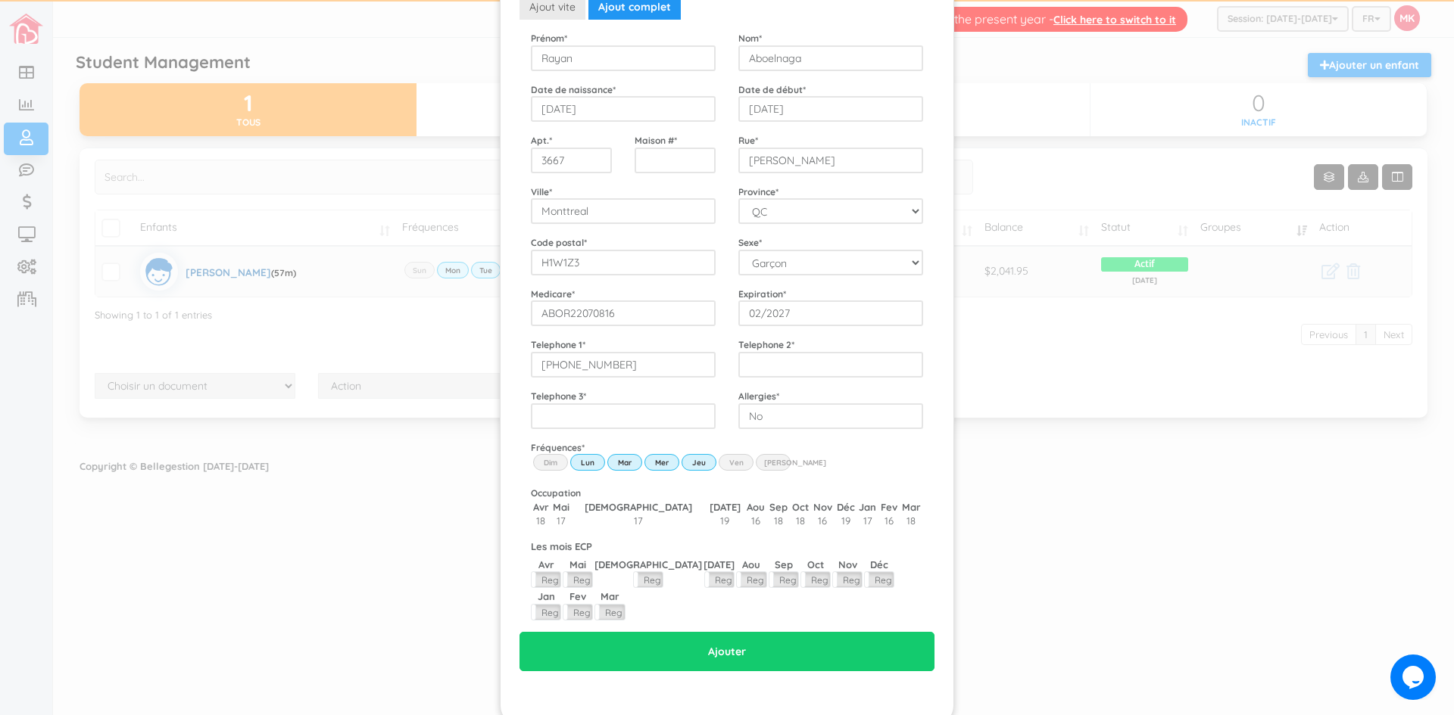
click at [730, 460] on label "Ven" at bounding box center [736, 462] width 35 height 17
click at [0, 0] on input "Fri" at bounding box center [0, 0] width 0 height 0
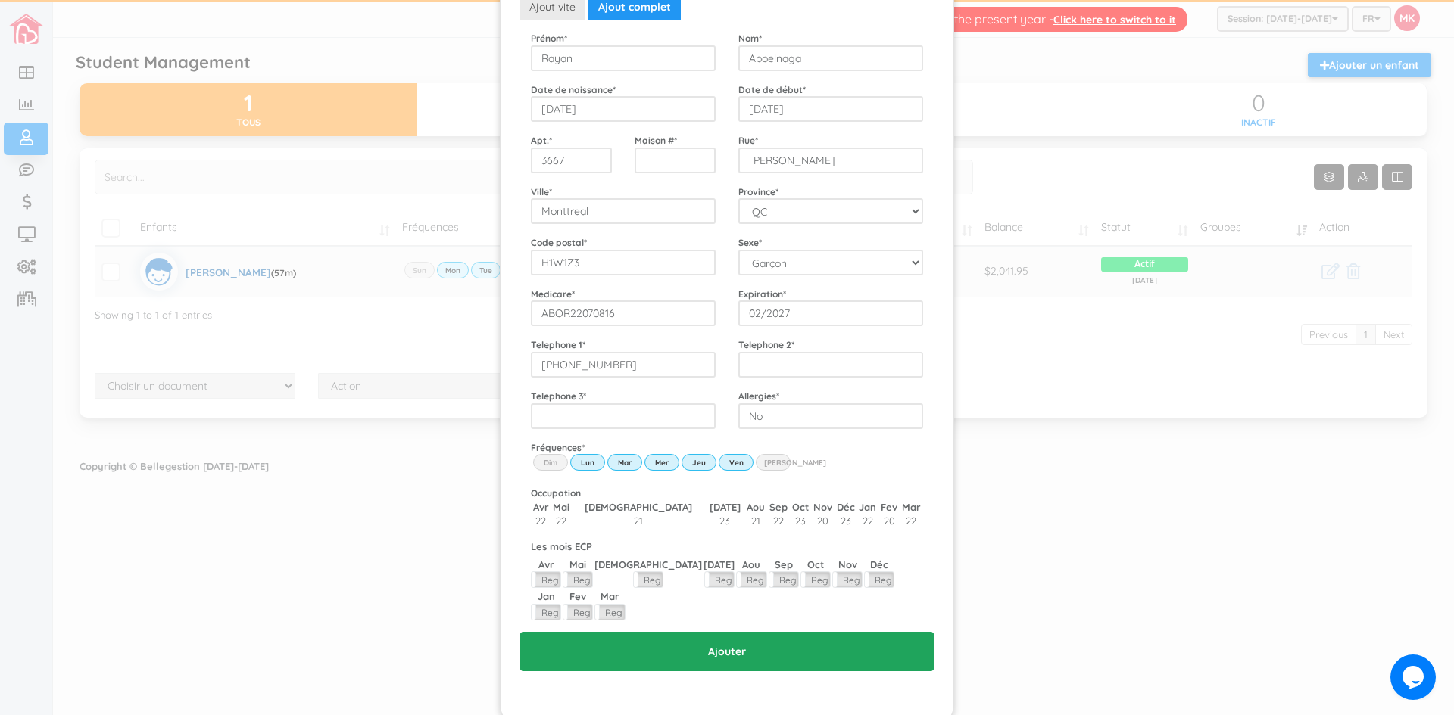
click at [771, 632] on input "Ajouter" at bounding box center [726, 651] width 415 height 39
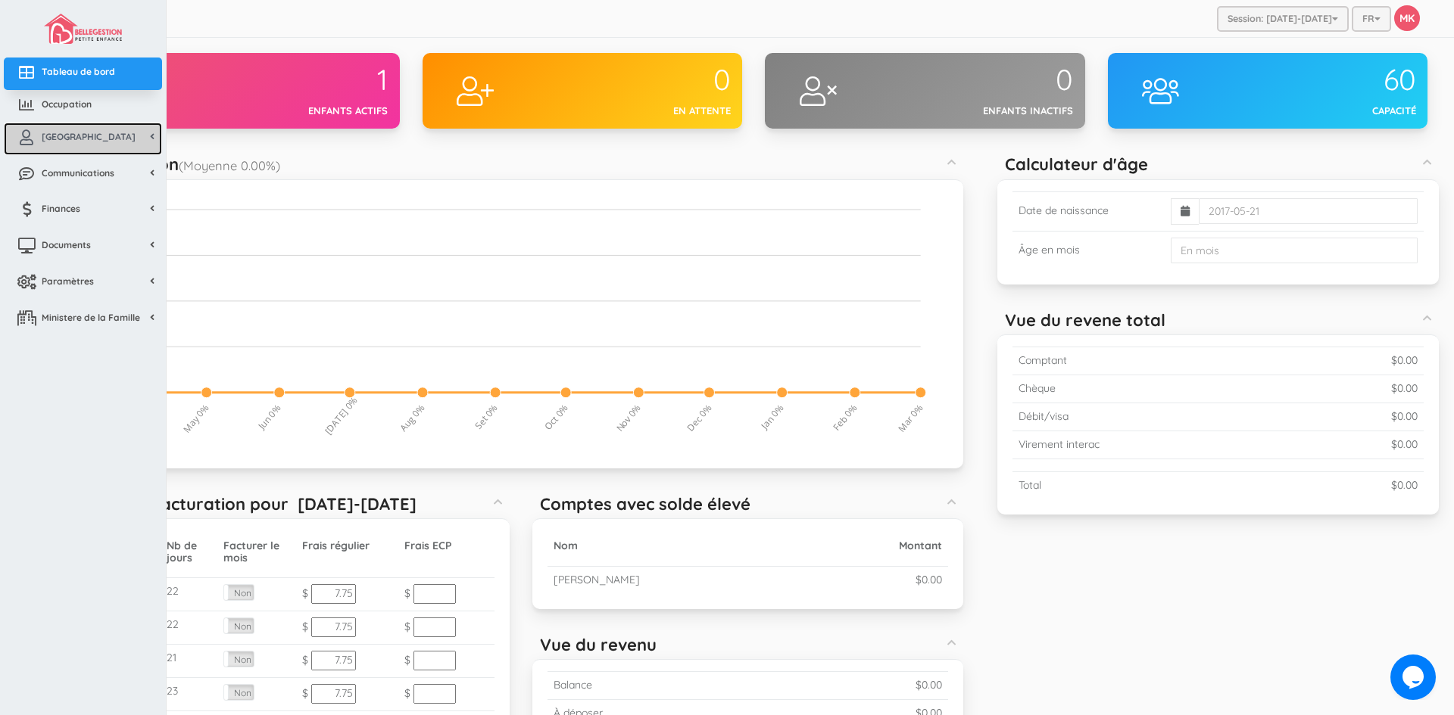
click at [75, 143] on link "[GEOGRAPHIC_DATA]" at bounding box center [83, 139] width 158 height 33
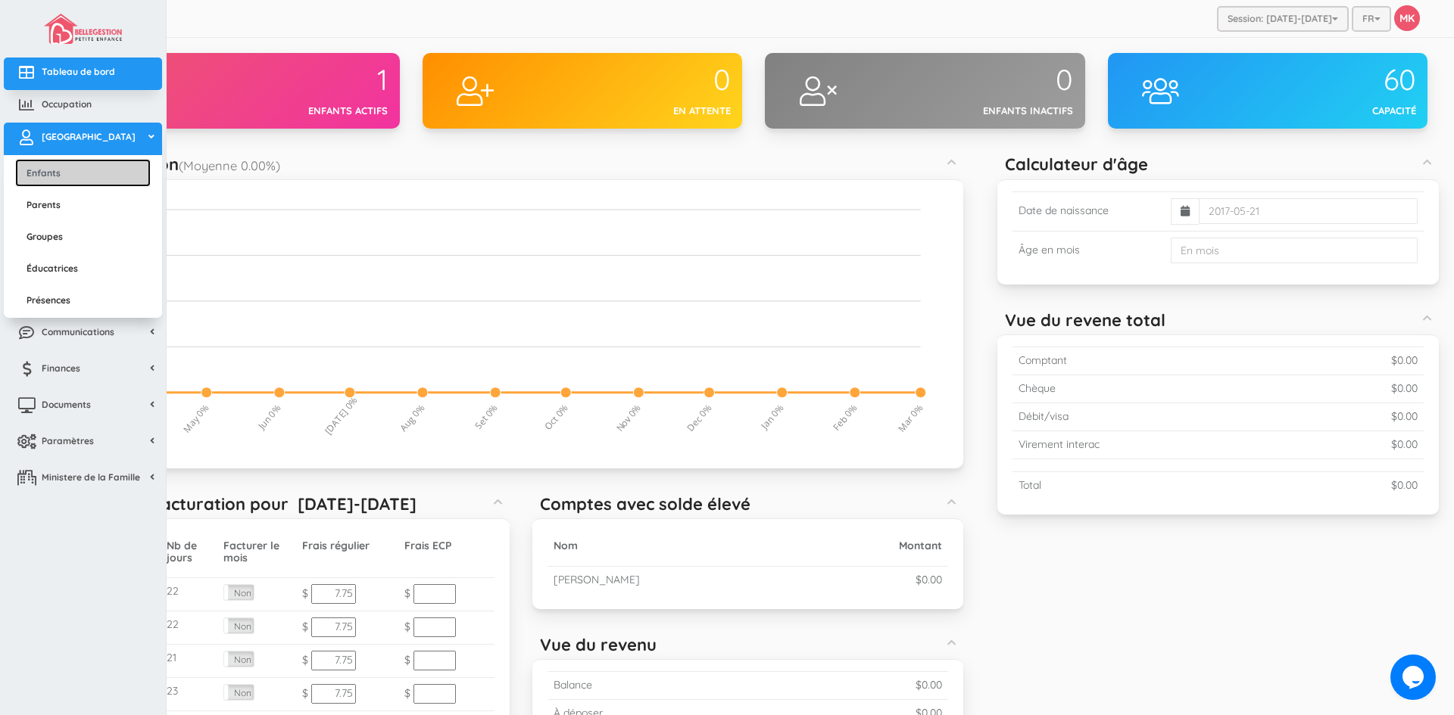
click at [55, 181] on link "Enfants" at bounding box center [83, 173] width 136 height 28
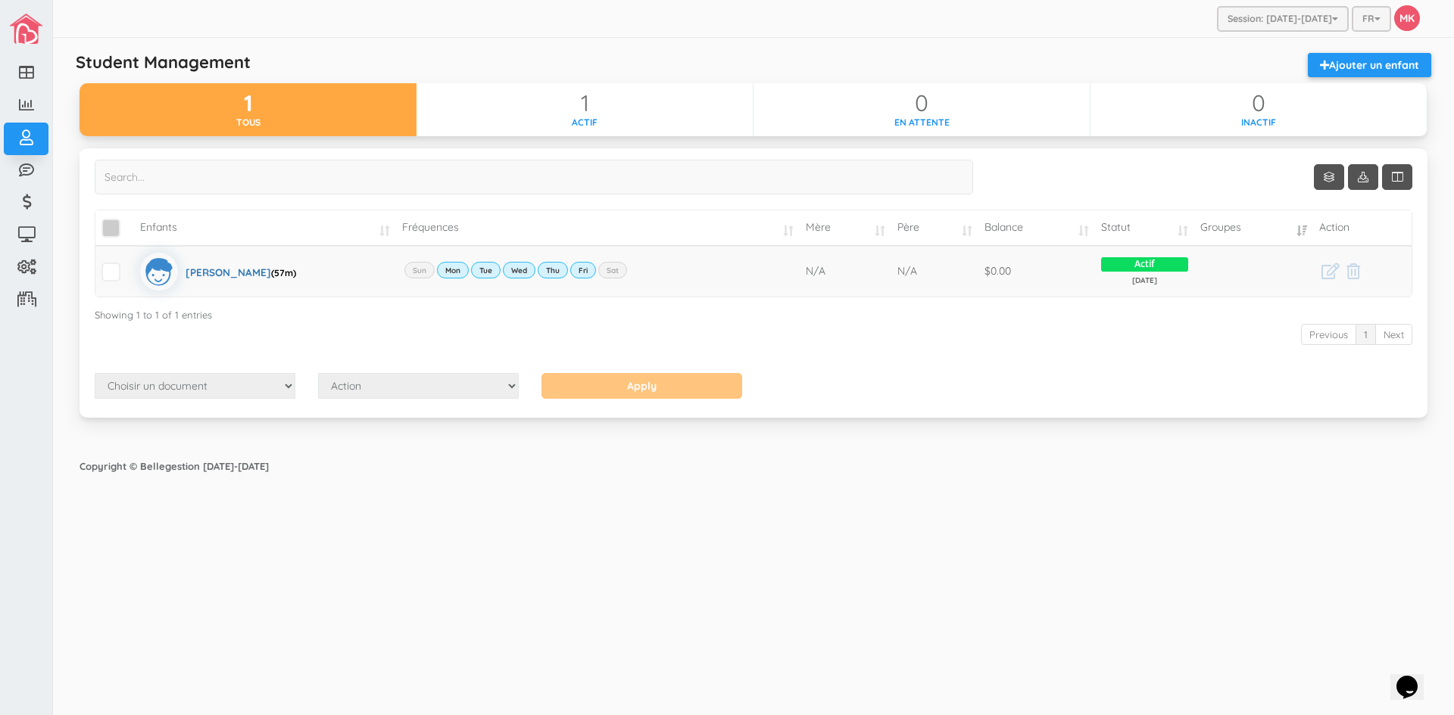
click at [111, 223] on span "\a\9\9\9\9\a\9\9\9\9 \a\9\9\9\9\a\9\9\9\9\a\9\9\9\9\a\9\9\9" at bounding box center [110, 228] width 19 height 19
click at [128, 222] on input "\a\9\9\9\9\a\9\9\9\9 \a\9\9\9\9\a\9\9\9\9\a\9\9\9\9\a\9\9\9" at bounding box center [128, 222] width 0 height 0
click at [1348, 62] on link "Ajouter un enfant" at bounding box center [1369, 65] width 123 height 24
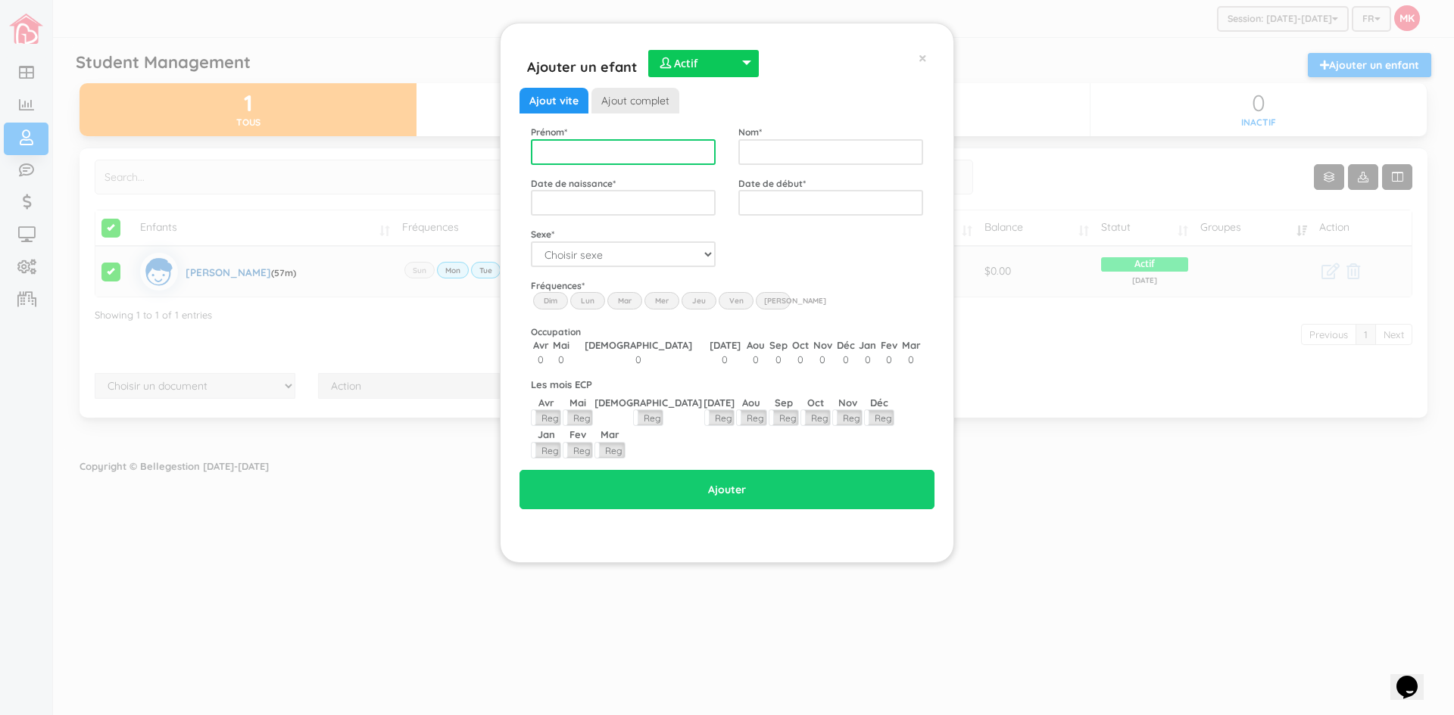
click at [678, 159] on input "text" at bounding box center [623, 152] width 185 height 26
click at [650, 105] on link "Ajout complet" at bounding box center [635, 101] width 88 height 26
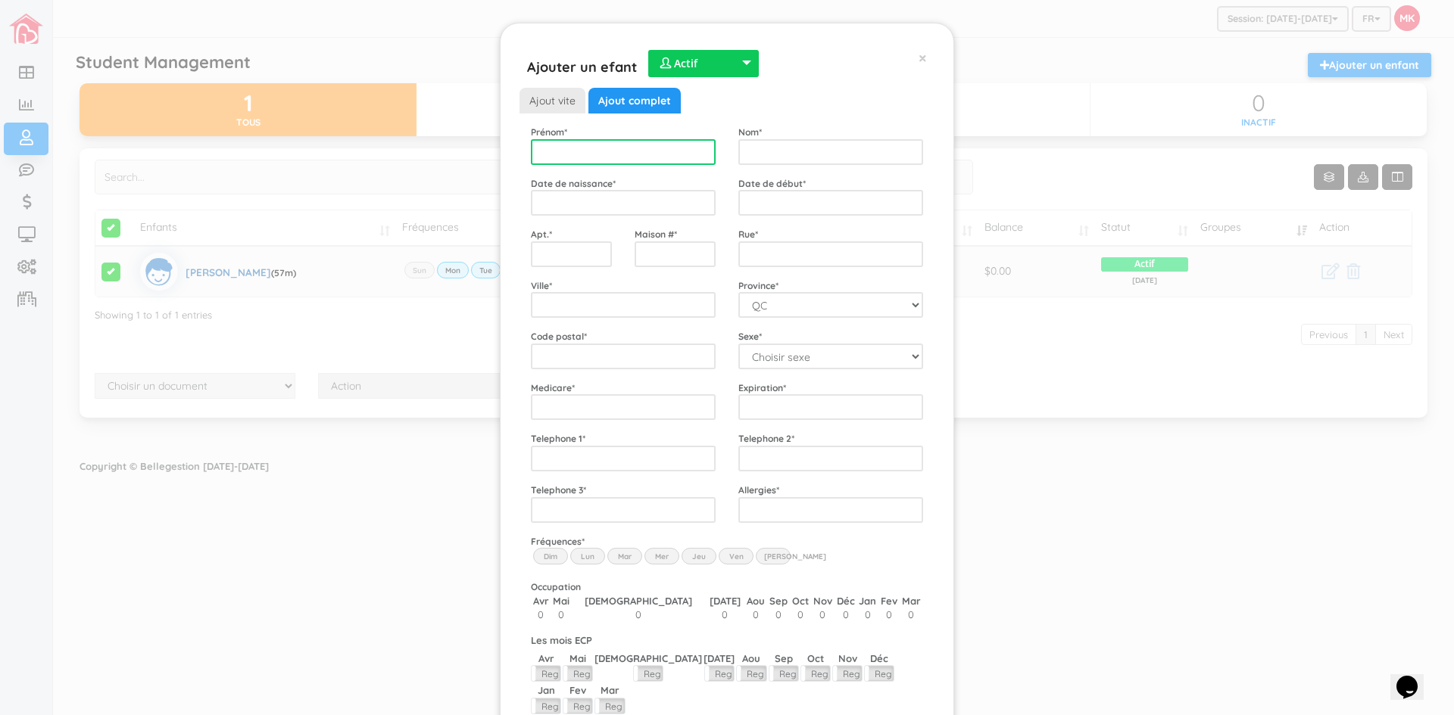
click at [678, 150] on input "text" at bounding box center [623, 152] width 185 height 26
type input "Abouelnaga"
click at [851, 148] on input "text" at bounding box center [830, 152] width 185 height 26
type input "Rayan"
click at [644, 202] on input "text" at bounding box center [623, 203] width 185 height 26
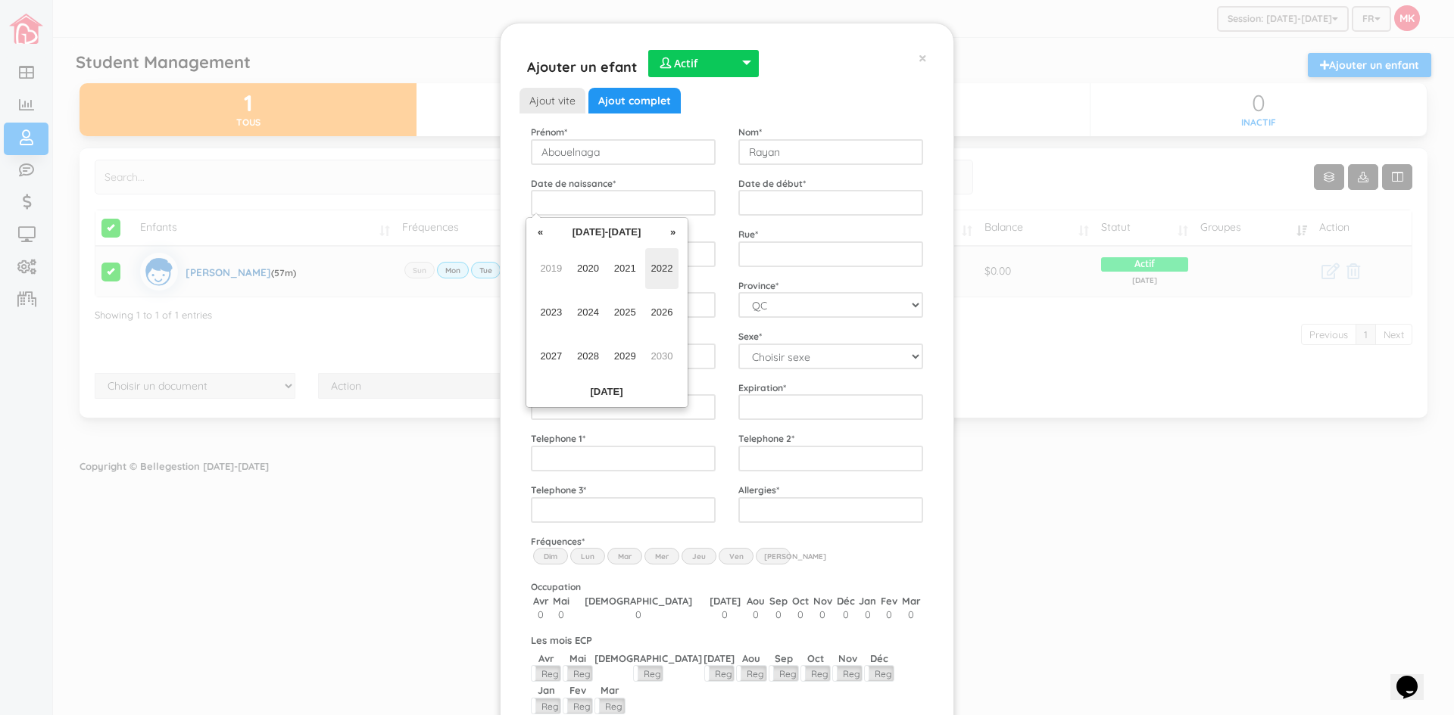
click at [656, 267] on span "2022" at bounding box center [662, 268] width 34 height 41
click at [627, 309] on span "Jul" at bounding box center [625, 312] width 34 height 41
click at [664, 302] on td "8" at bounding box center [670, 300] width 23 height 23
type input "2022-07-08"
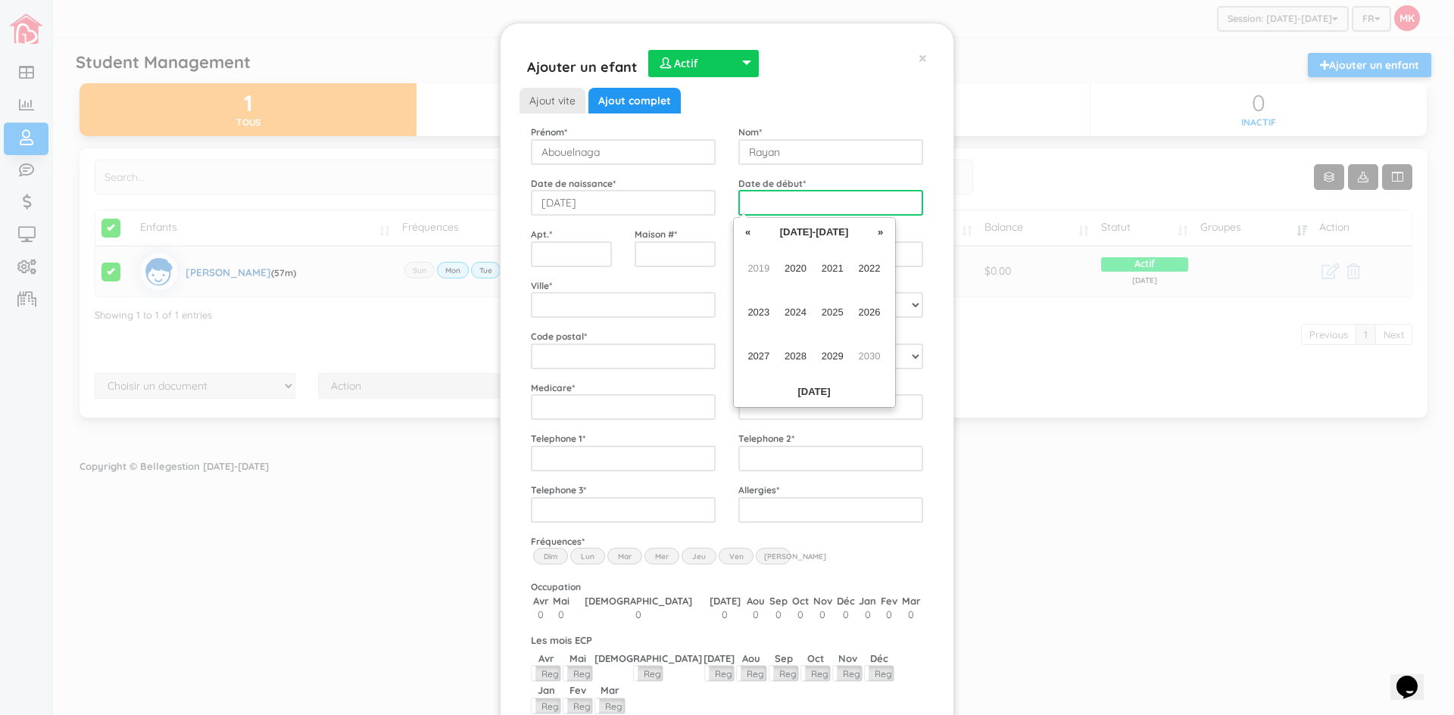
click at [783, 199] on input "text" at bounding box center [830, 203] width 185 height 26
click at [795, 309] on span "2024" at bounding box center [795, 312] width 34 height 41
click at [762, 315] on span "May" at bounding box center [758, 312] width 34 height 41
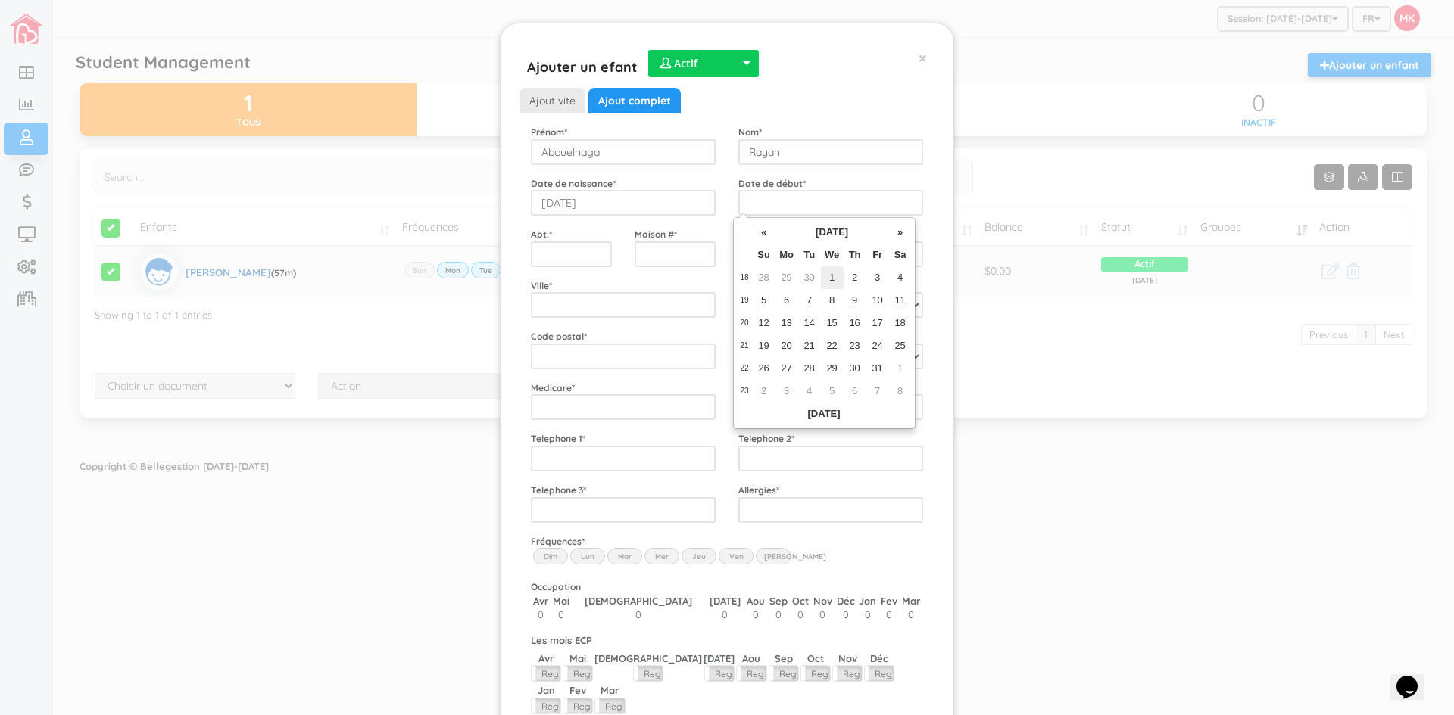
click at [833, 282] on td "1" at bounding box center [832, 278] width 23 height 23
type input "2024-05-01"
click at [581, 260] on input "text" at bounding box center [571, 255] width 81 height 26
type input "3831"
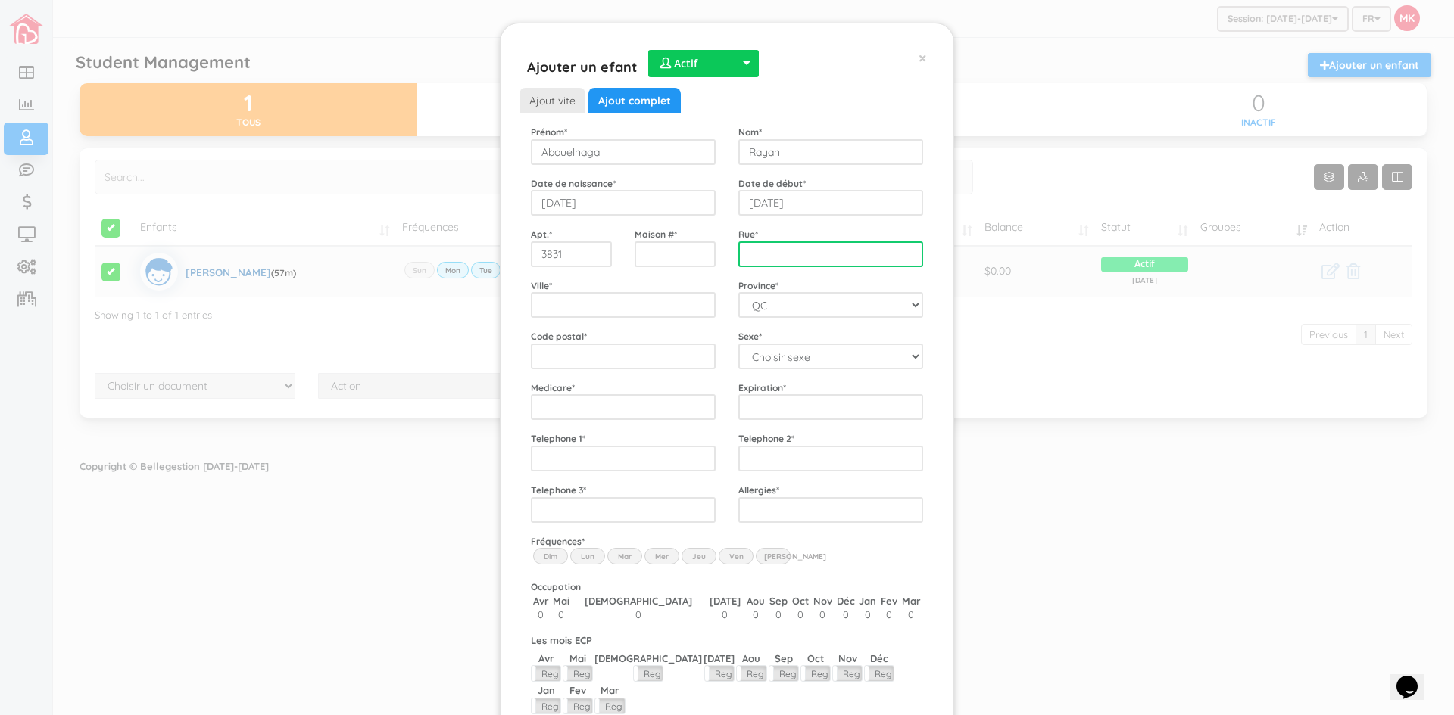
click at [763, 253] on input "Street" at bounding box center [830, 255] width 185 height 26
type input "Adam"
click at [641, 313] on input "City" at bounding box center [623, 305] width 185 height 26
type input "Montreal"
click at [802, 341] on div "Sexe * Choisir sexe Garçon Fille" at bounding box center [830, 349] width 207 height 40
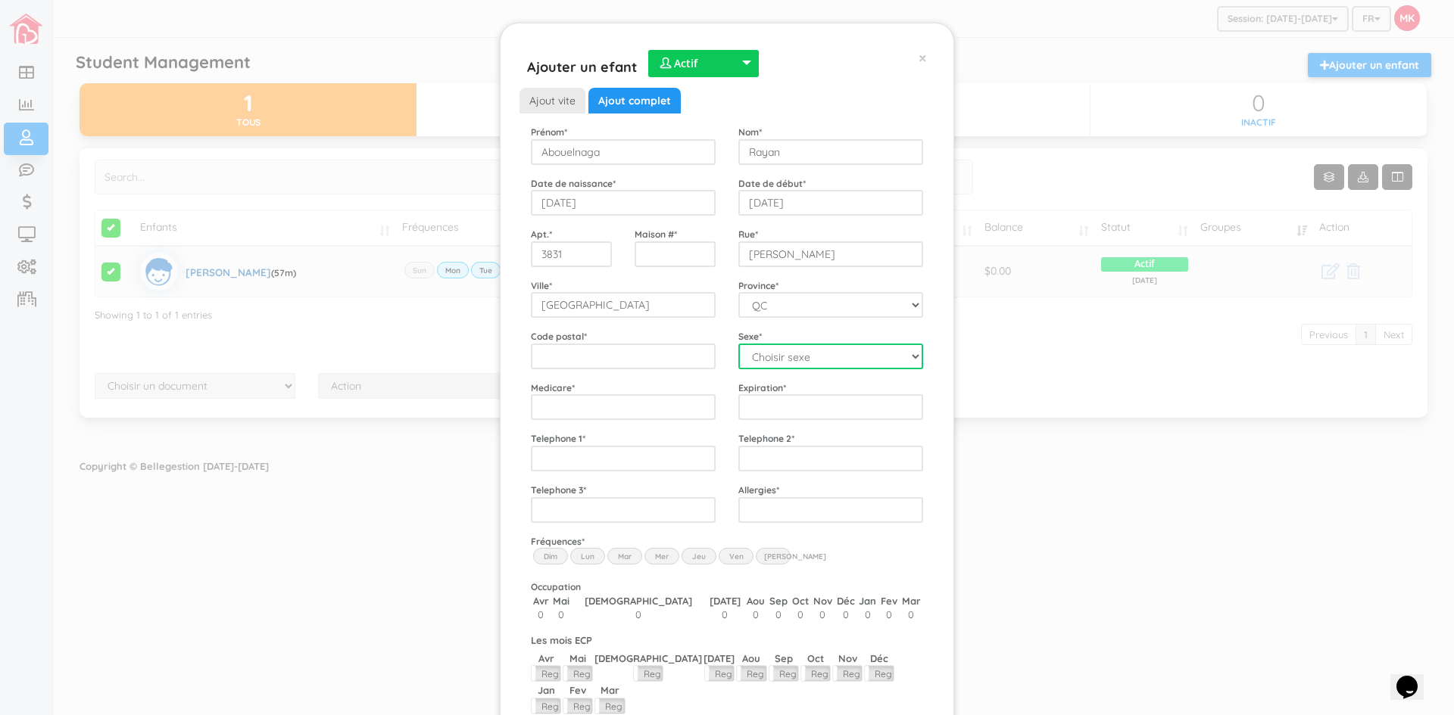
drag, startPoint x: 802, startPoint y: 347, endPoint x: 801, endPoint y: 357, distance: 9.9
click at [802, 351] on select "Choisir sexe Garçon Fille" at bounding box center [830, 357] width 185 height 26
select select "1"
click at [738, 344] on select "Choisir sexe Garçon Fille" at bounding box center [830, 357] width 185 height 26
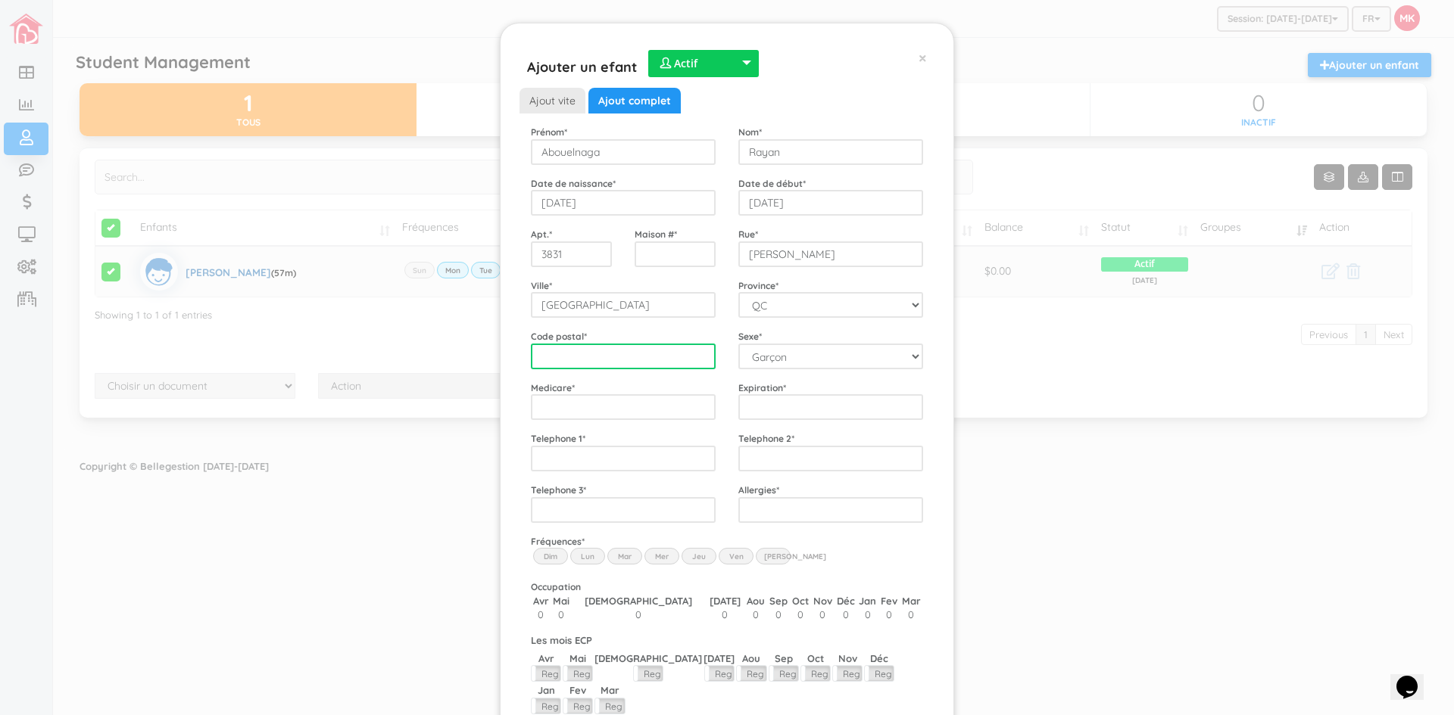
click at [631, 358] on input "text" at bounding box center [623, 357] width 185 height 26
type input "W1Z6H1"
drag, startPoint x: 609, startPoint y: 351, endPoint x: 515, endPoint y: 369, distance: 95.6
click at [519, 369] on div "Code postal * W1Z6H1" at bounding box center [622, 349] width 207 height 40
type input "H1W1Z6"
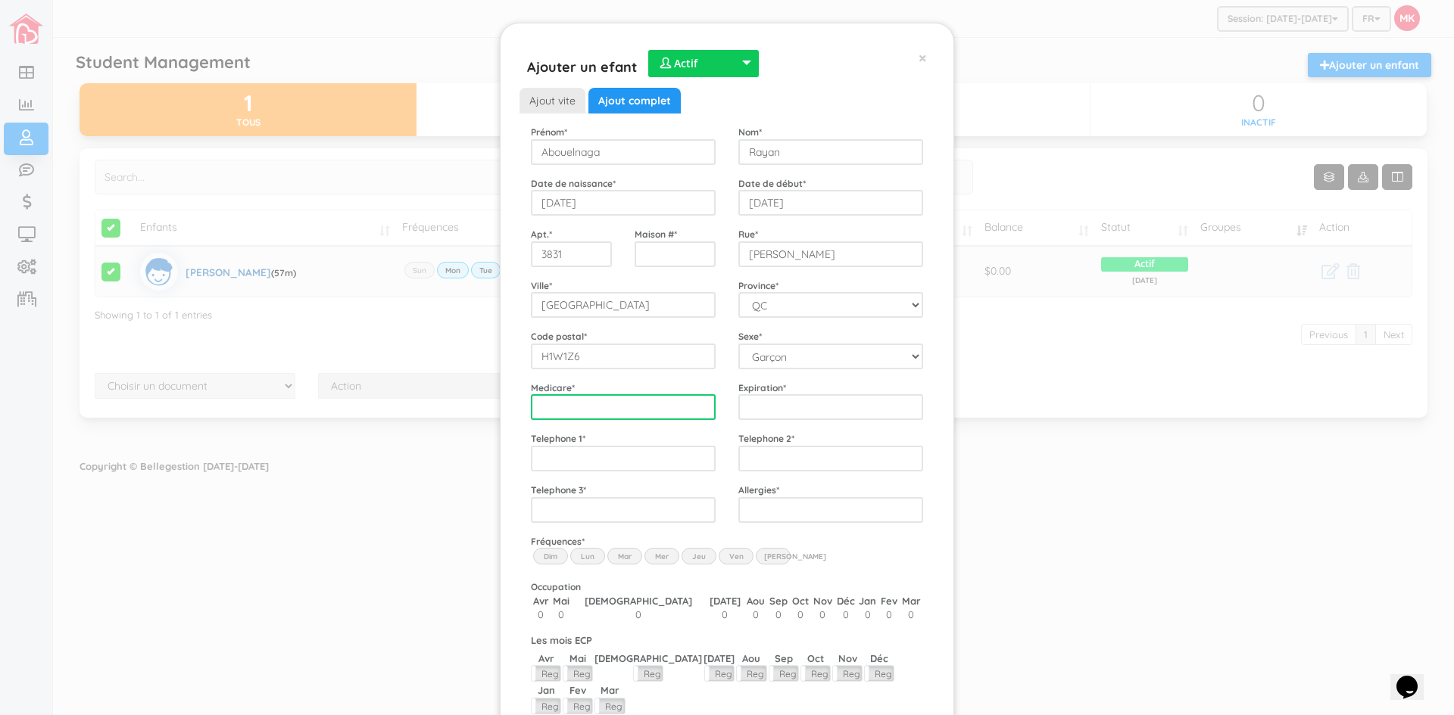
click at [629, 410] on input "Medicare" at bounding box center [623, 407] width 185 height 26
type input "ABOR22070816"
click at [759, 407] on input "Expiration" at bounding box center [830, 407] width 185 height 26
type input "022027"
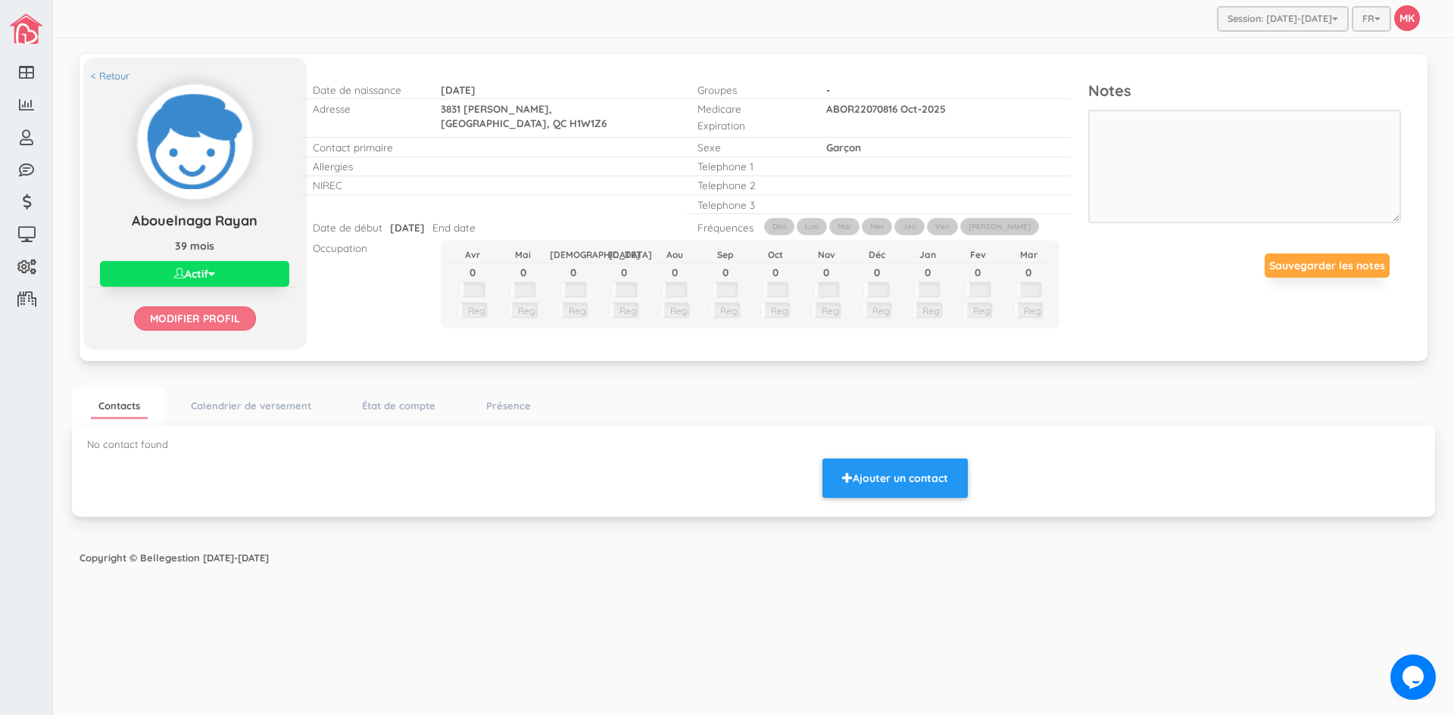
click at [232, 326] on input "Modifier profil" at bounding box center [195, 319] width 122 height 24
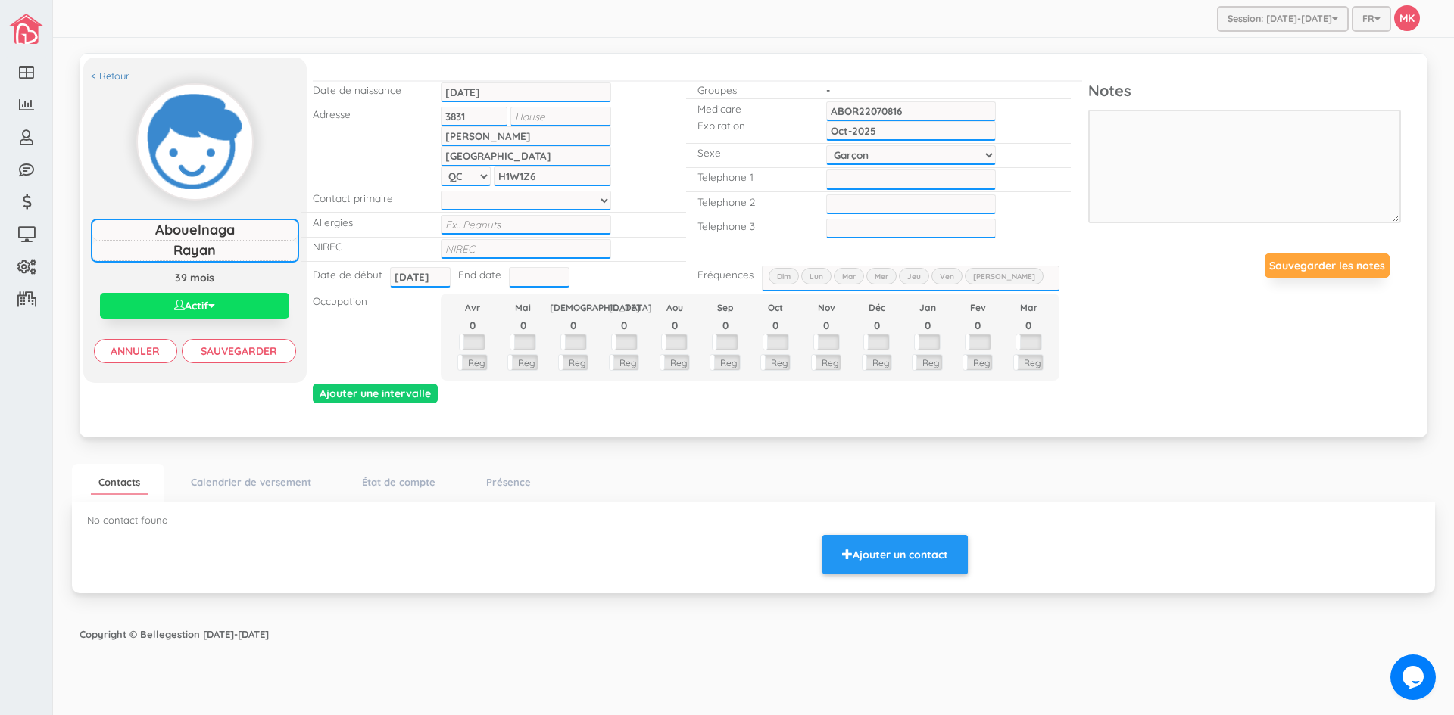
click at [603, 201] on select at bounding box center [526, 201] width 170 height 20
click at [564, 204] on select at bounding box center [526, 201] width 170 height 20
click at [563, 205] on select at bounding box center [526, 201] width 170 height 20
click at [562, 201] on select at bounding box center [526, 201] width 170 height 20
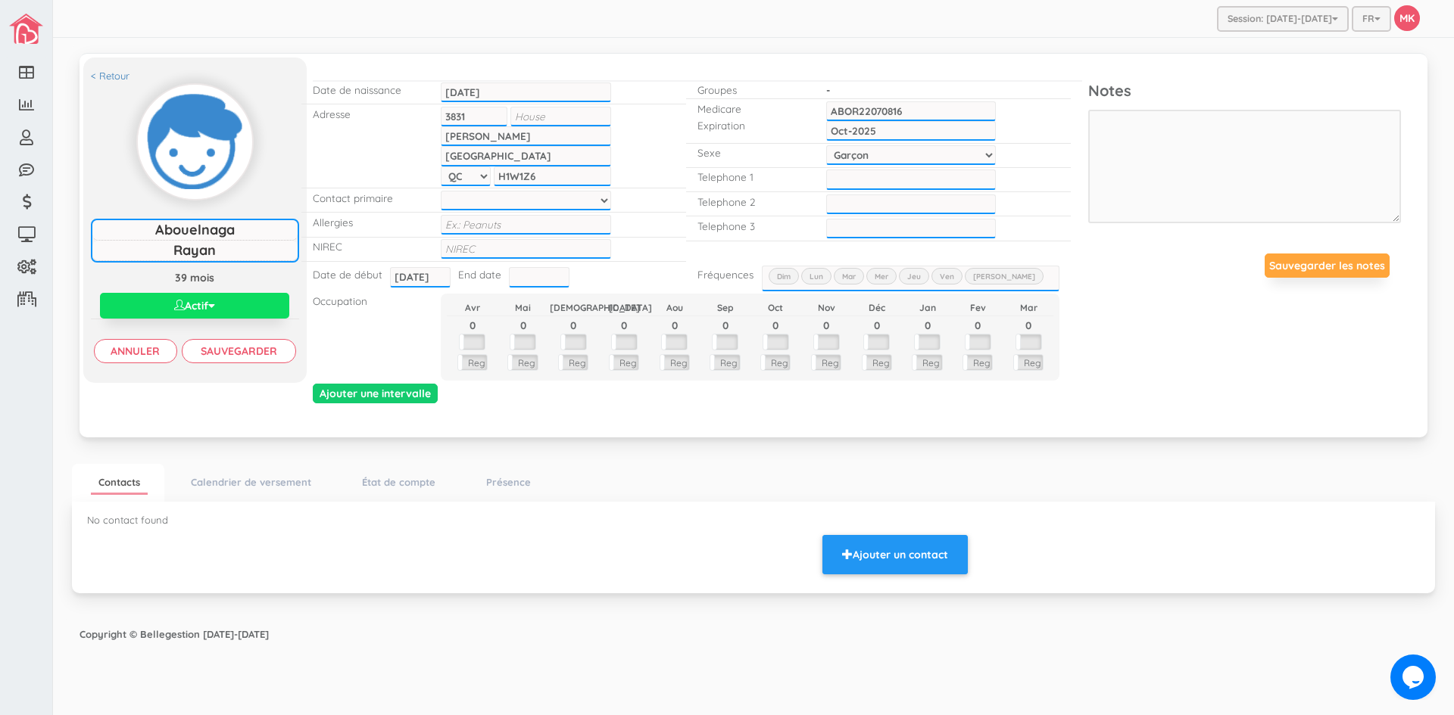
click at [562, 201] on select at bounding box center [526, 201] width 170 height 20
click at [535, 225] on input "text" at bounding box center [526, 225] width 170 height 20
type input "non"
click at [522, 249] on input "text" at bounding box center [526, 249] width 170 height 20
click at [432, 279] on input "[DATE]" at bounding box center [420, 277] width 61 height 20
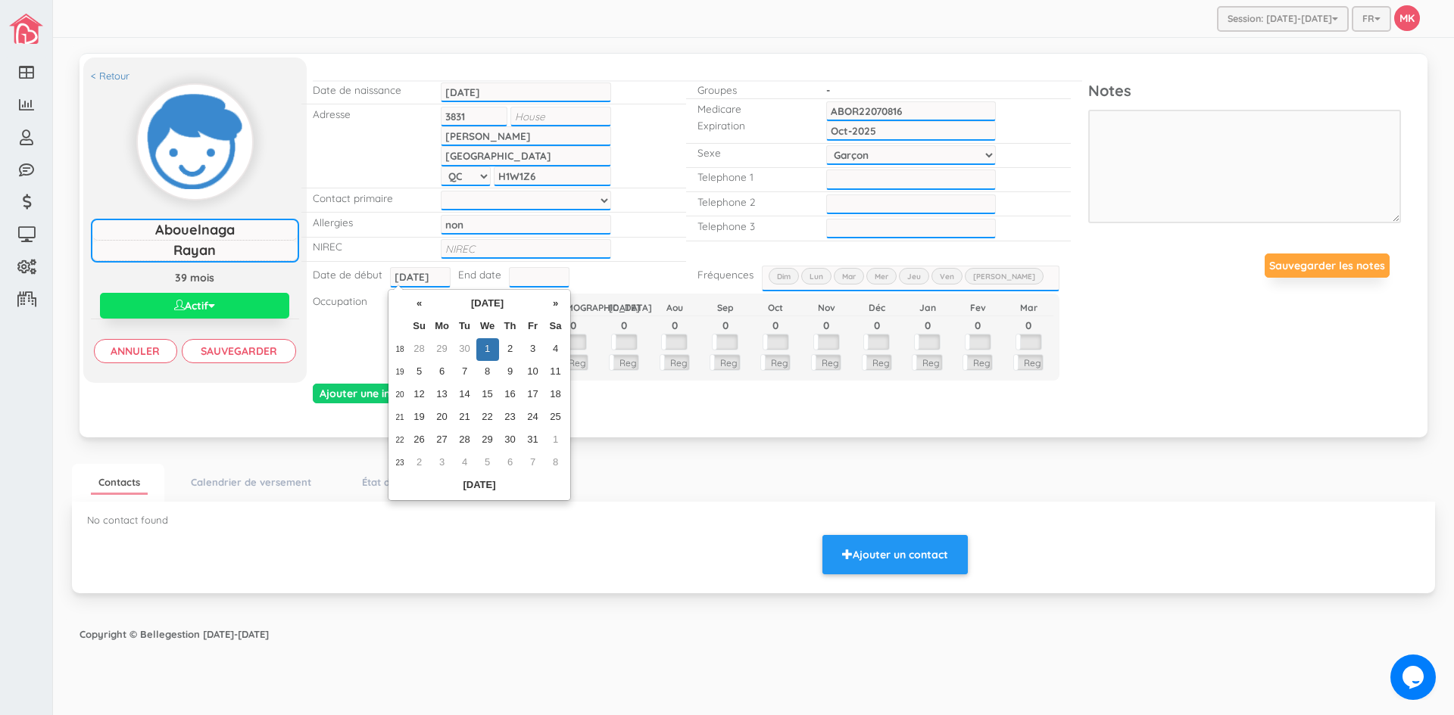
click at [488, 344] on td "1" at bounding box center [487, 349] width 23 height 23
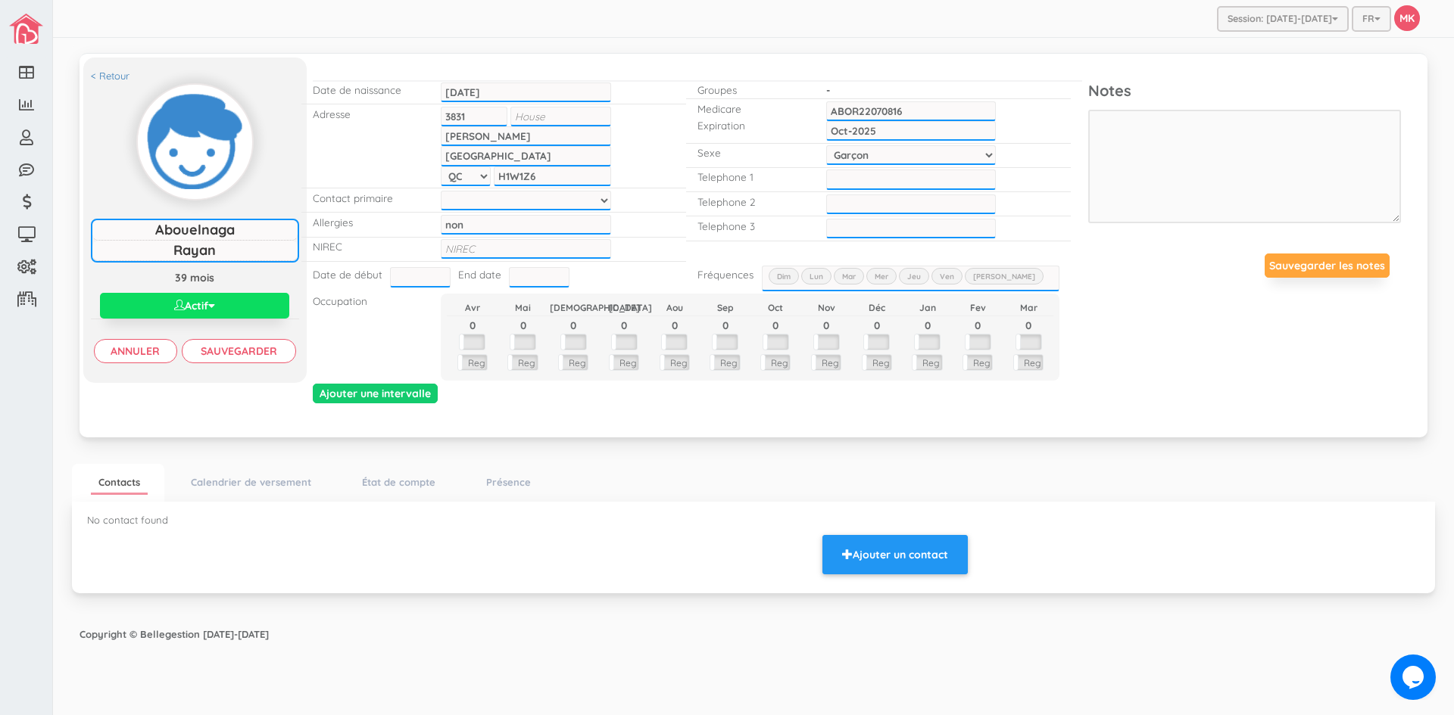
click at [431, 271] on input "text" at bounding box center [420, 277] width 61 height 20
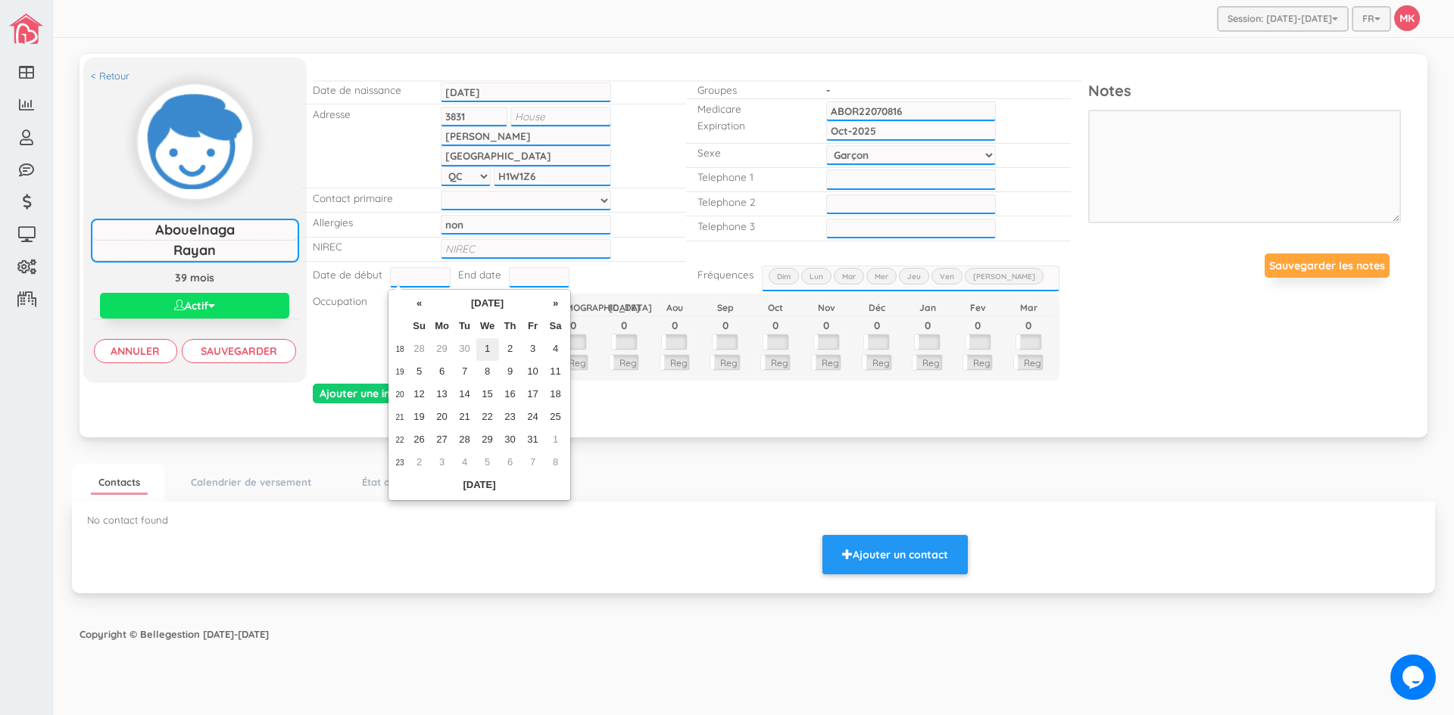
drag, startPoint x: 475, startPoint y: 319, endPoint x: 493, endPoint y: 338, distance: 26.3
click at [493, 338] on table "« May 2024 » Su Mo Tu We Th Fr Sa 18 28 29 30 1 2 3 4 19 5 6 7 8 9 10 11 20 12 …" at bounding box center [478, 395] width 175 height 204
click at [493, 338] on td "1" at bounding box center [487, 349] width 23 height 23
type input "[DATE]"
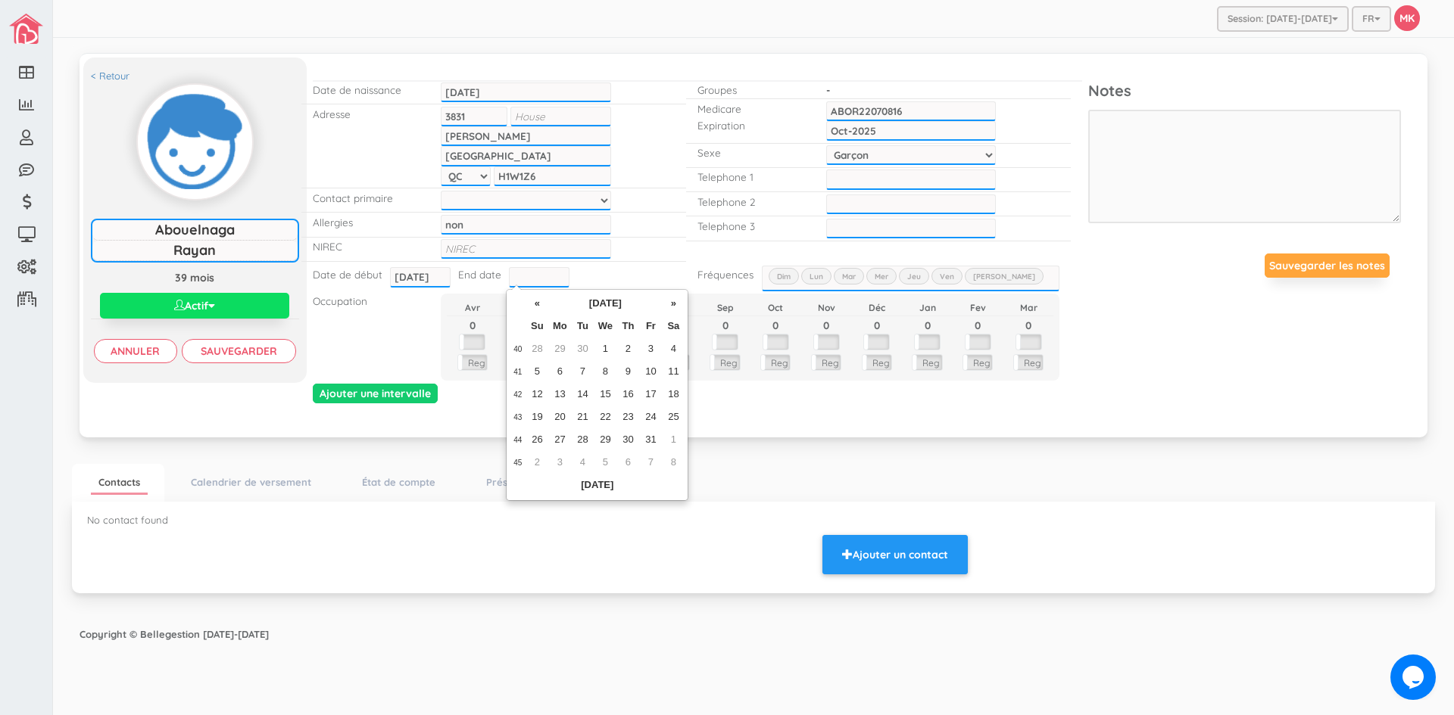
click at [524, 276] on input "text" at bounding box center [539, 277] width 61 height 20
click at [609, 307] on th "October 2025" at bounding box center [605, 304] width 114 height 23
click at [573, 305] on th "2025" at bounding box center [587, 304] width 110 height 23
click at [529, 429] on span "2027" at bounding box center [532, 427] width 34 height 41
click at [644, 382] on span "Aug" at bounding box center [642, 384] width 34 height 41
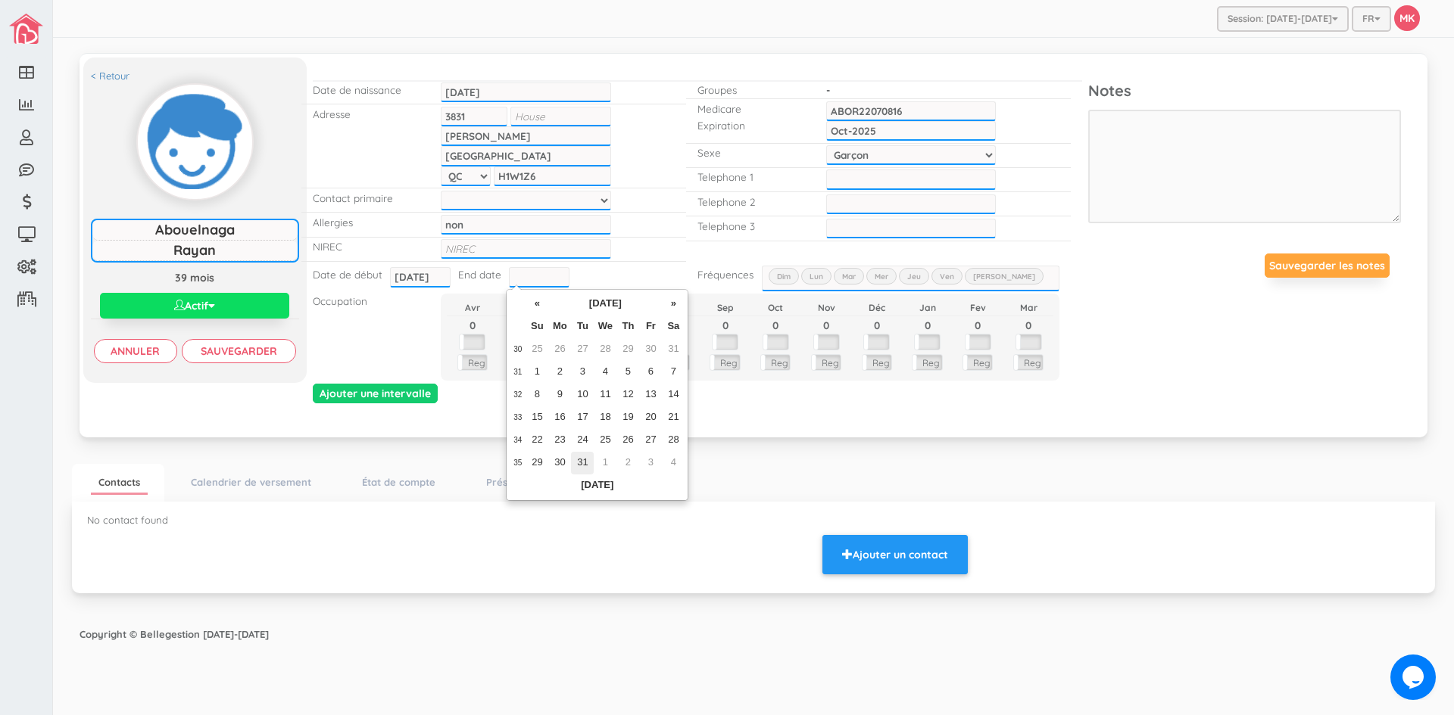
click at [582, 462] on td "31" at bounding box center [582, 463] width 23 height 23
type input "[DATE]"
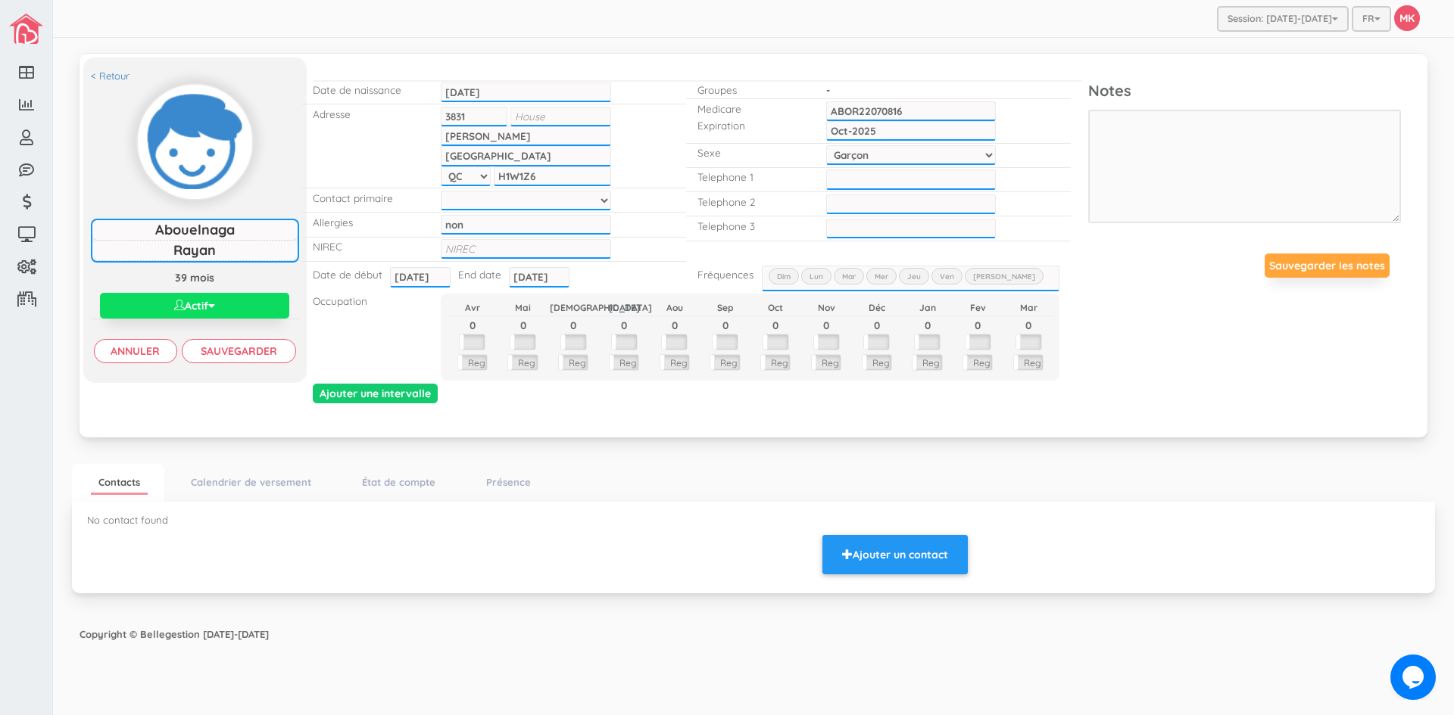
click at [821, 279] on label "Lun" at bounding box center [816, 276] width 30 height 17
click at [0, 0] on input "Lun" at bounding box center [0, 0] width 0 height 0
click at [841, 276] on label "Mar" at bounding box center [849, 276] width 30 height 17
click at [0, 0] on input "Mar" at bounding box center [0, 0] width 0 height 0
click at [881, 277] on label "Mer" at bounding box center [881, 276] width 30 height 17
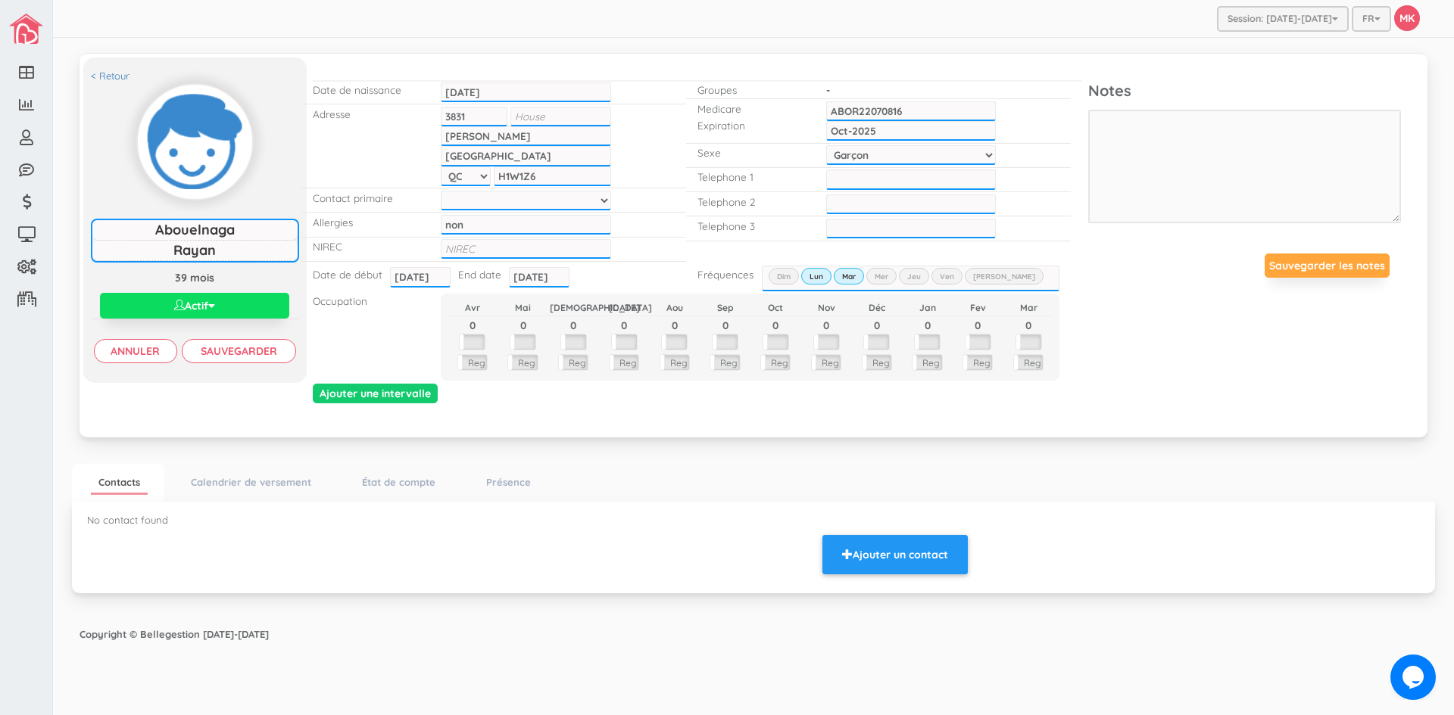
click at [0, 0] on input "Mer" at bounding box center [0, 0] width 0 height 0
drag, startPoint x: 908, startPoint y: 275, endPoint x: 927, endPoint y: 276, distance: 19.0
click at [910, 275] on label "Jeu" at bounding box center [914, 276] width 30 height 17
click at [0, 0] on input "Jeu" at bounding box center [0, 0] width 0 height 0
click at [952, 277] on label "Ven" at bounding box center [946, 276] width 31 height 17
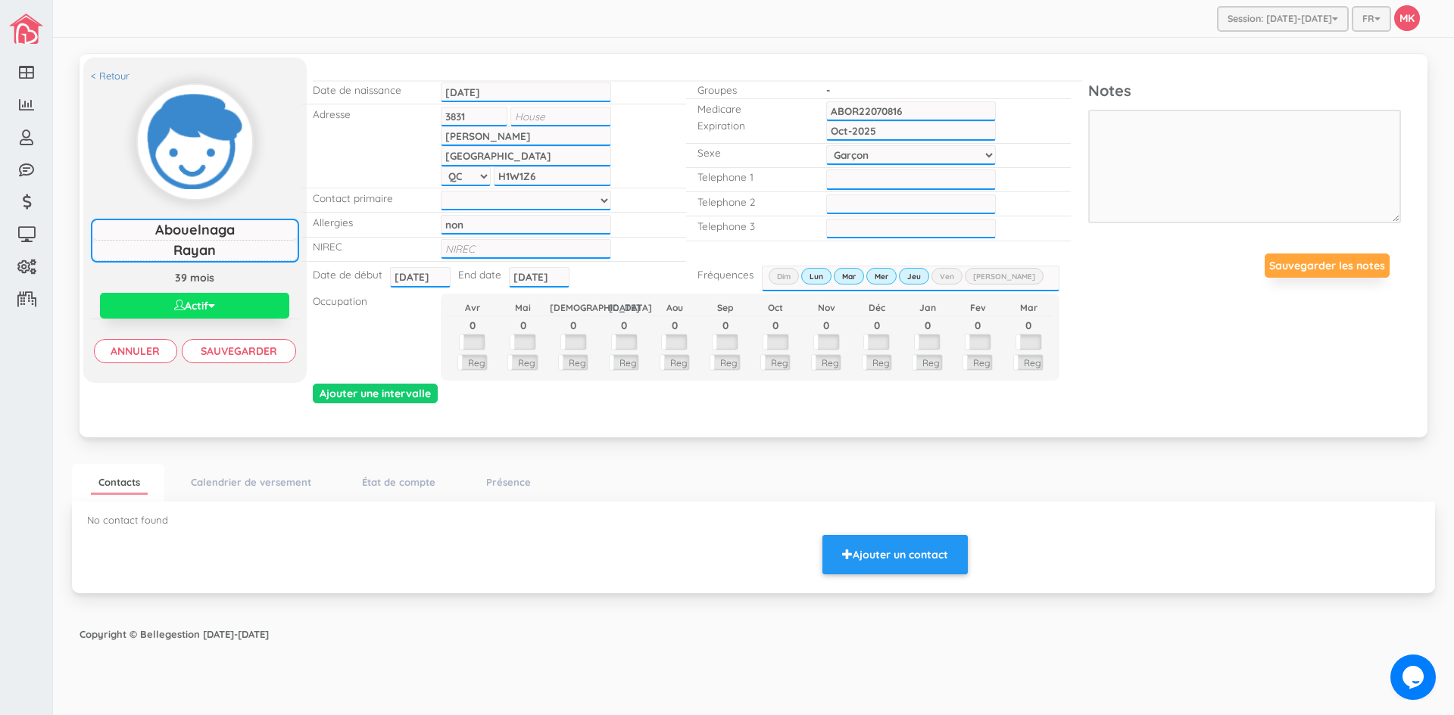
click at [0, 0] on input "Ven" at bounding box center [0, 0] width 0 height 0
click at [878, 178] on input "___-___-____" at bounding box center [911, 180] width 170 height 20
type input "514-296-1964"
click at [257, 347] on input "Sauvegarder" at bounding box center [239, 351] width 114 height 24
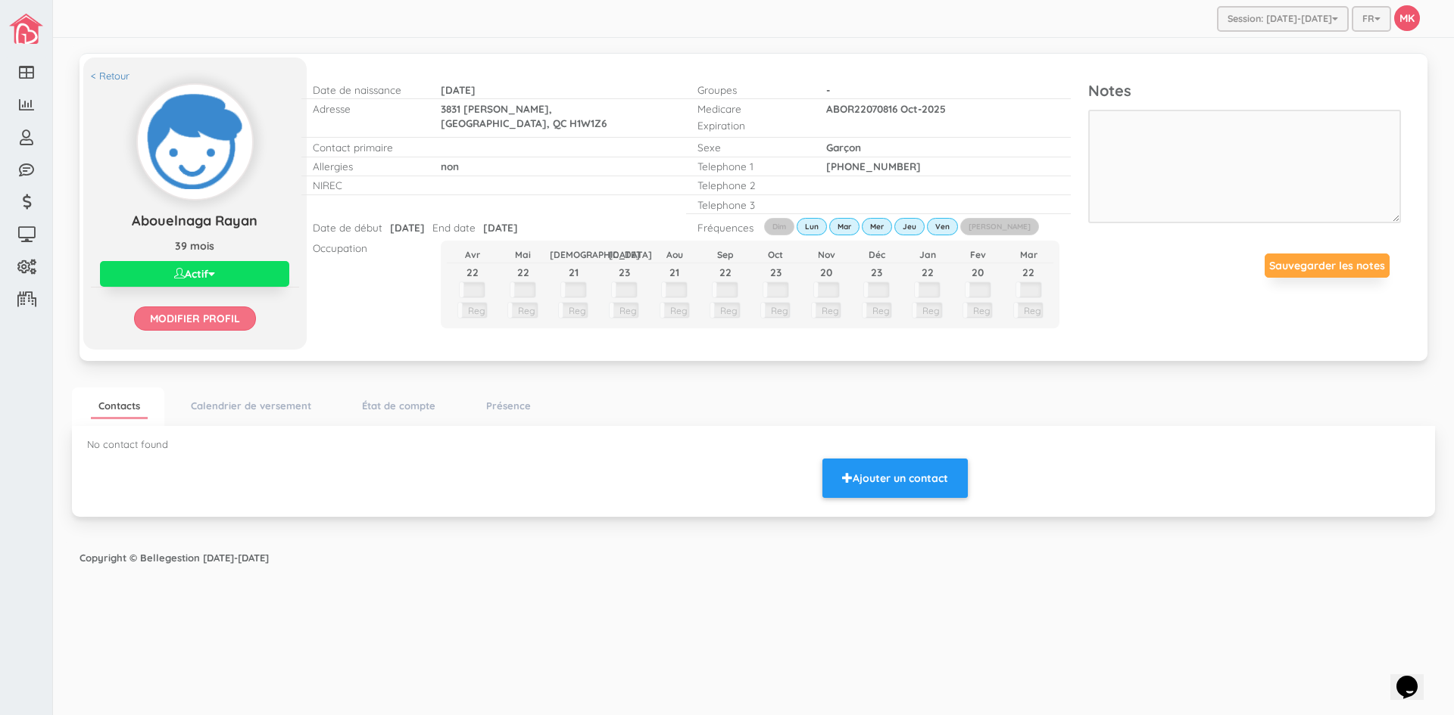
click at [193, 316] on input "Modifier profil" at bounding box center [195, 319] width 122 height 24
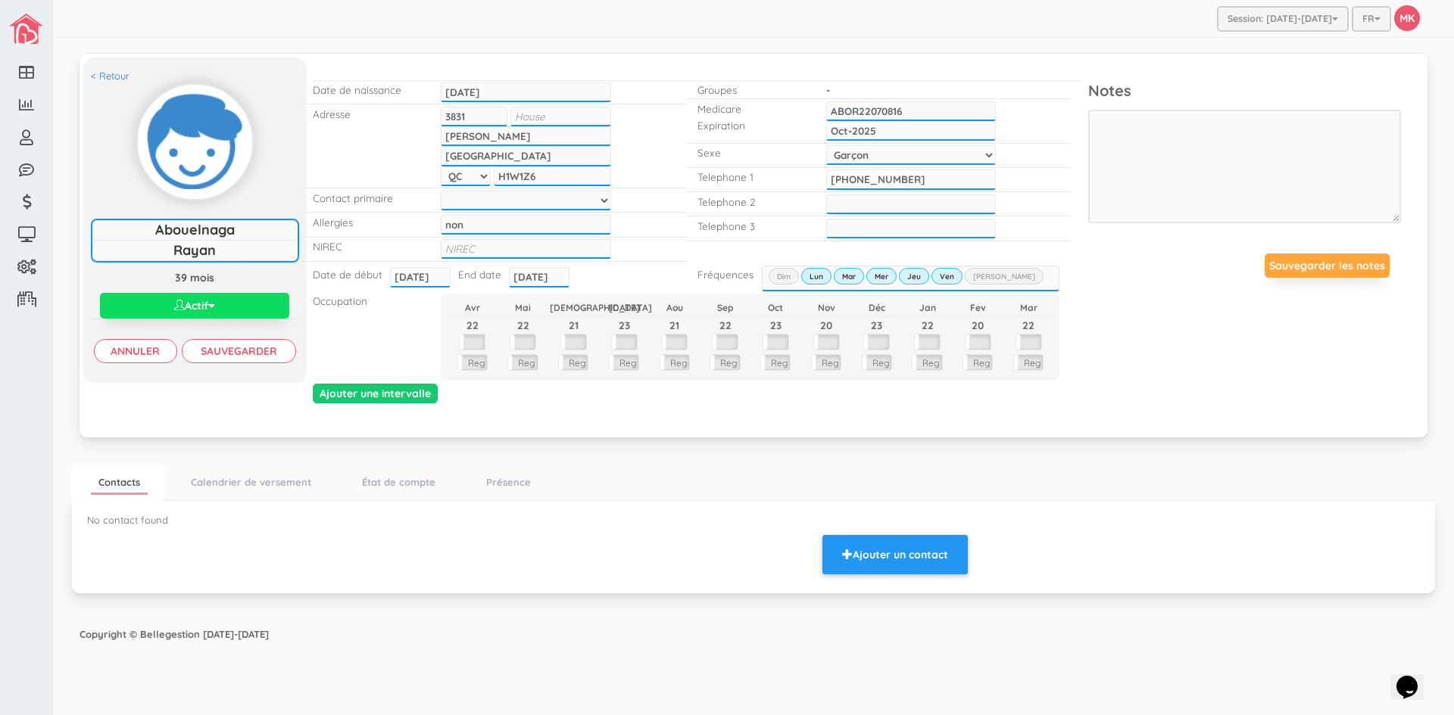
click at [606, 199] on select at bounding box center [526, 201] width 170 height 20
click at [572, 197] on select at bounding box center [526, 201] width 170 height 20
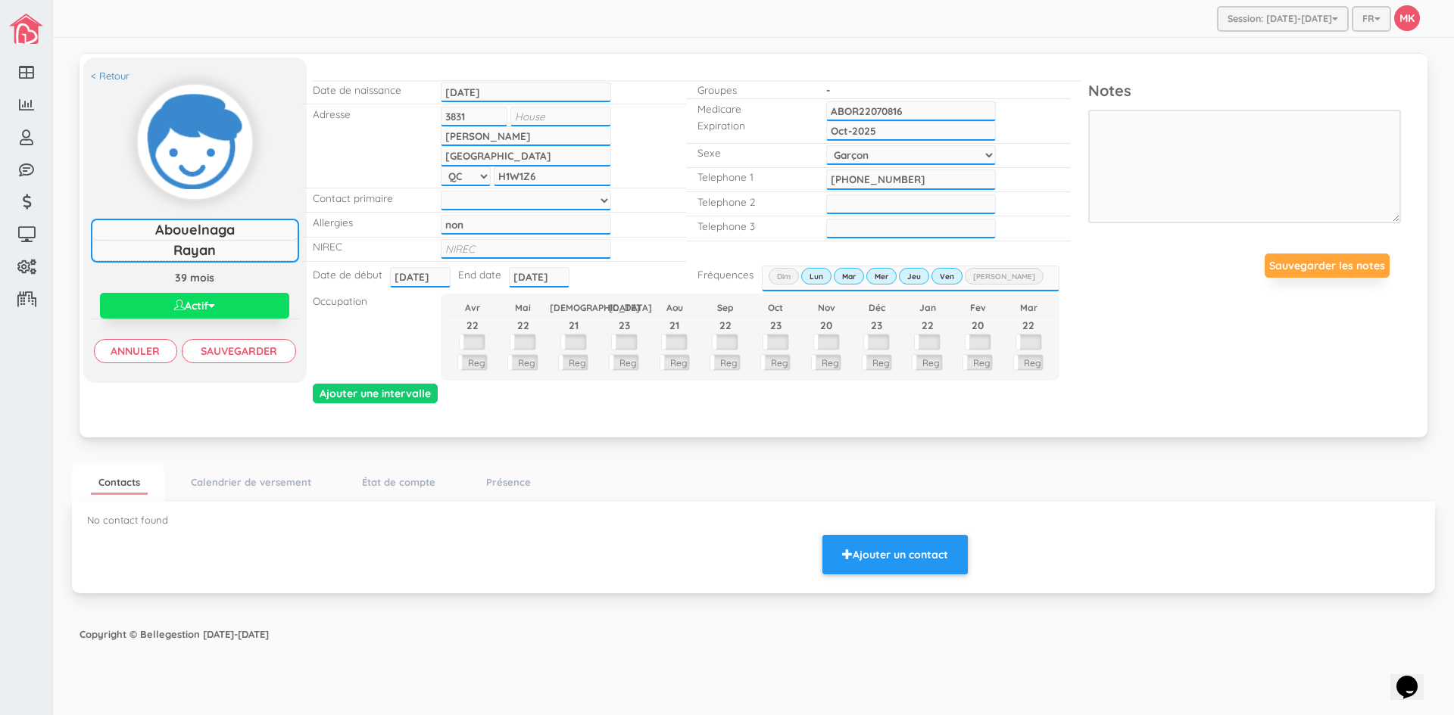
click at [605, 197] on select at bounding box center [526, 201] width 170 height 20
click at [578, 201] on select at bounding box center [526, 201] width 170 height 20
click at [572, 204] on select at bounding box center [526, 201] width 170 height 20
click at [202, 352] on input "Sauvegarder" at bounding box center [239, 351] width 114 height 24
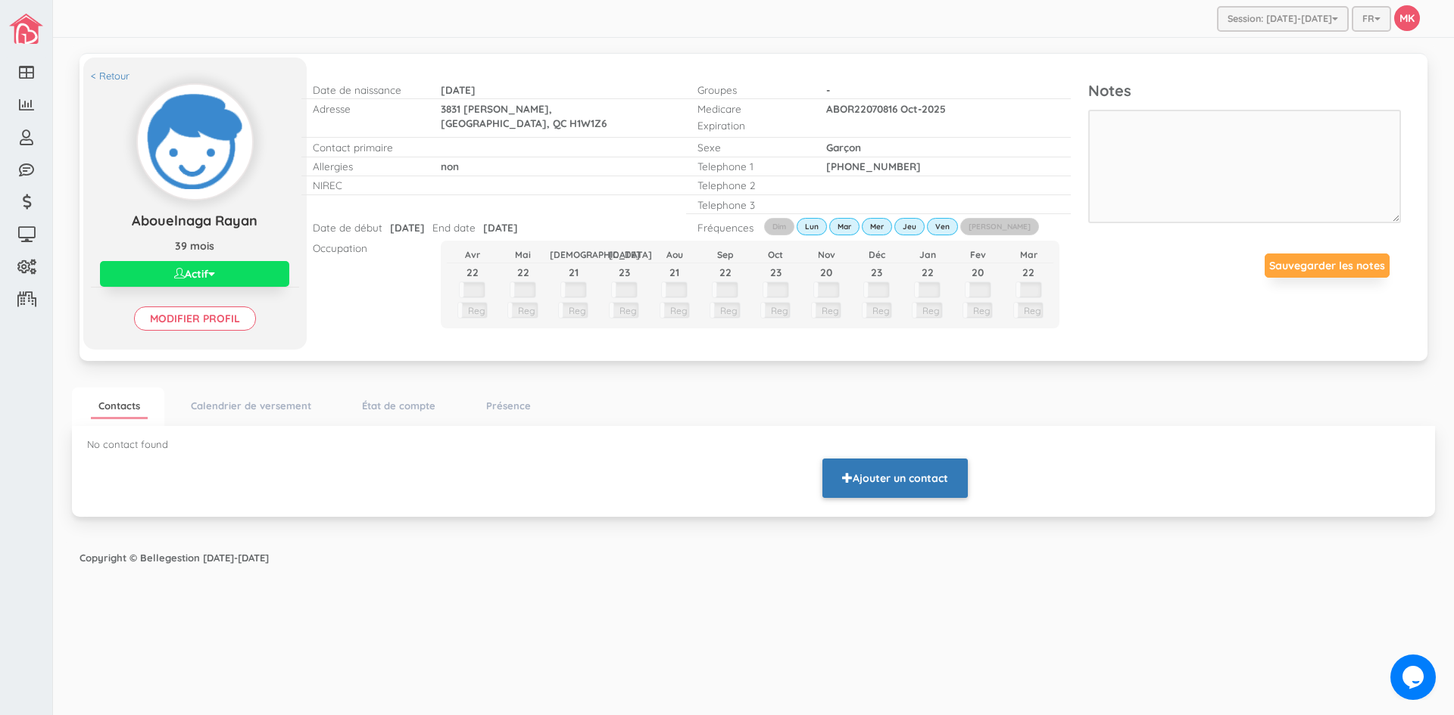
click at [943, 488] on button "Ajouter un contact" at bounding box center [894, 478] width 145 height 39
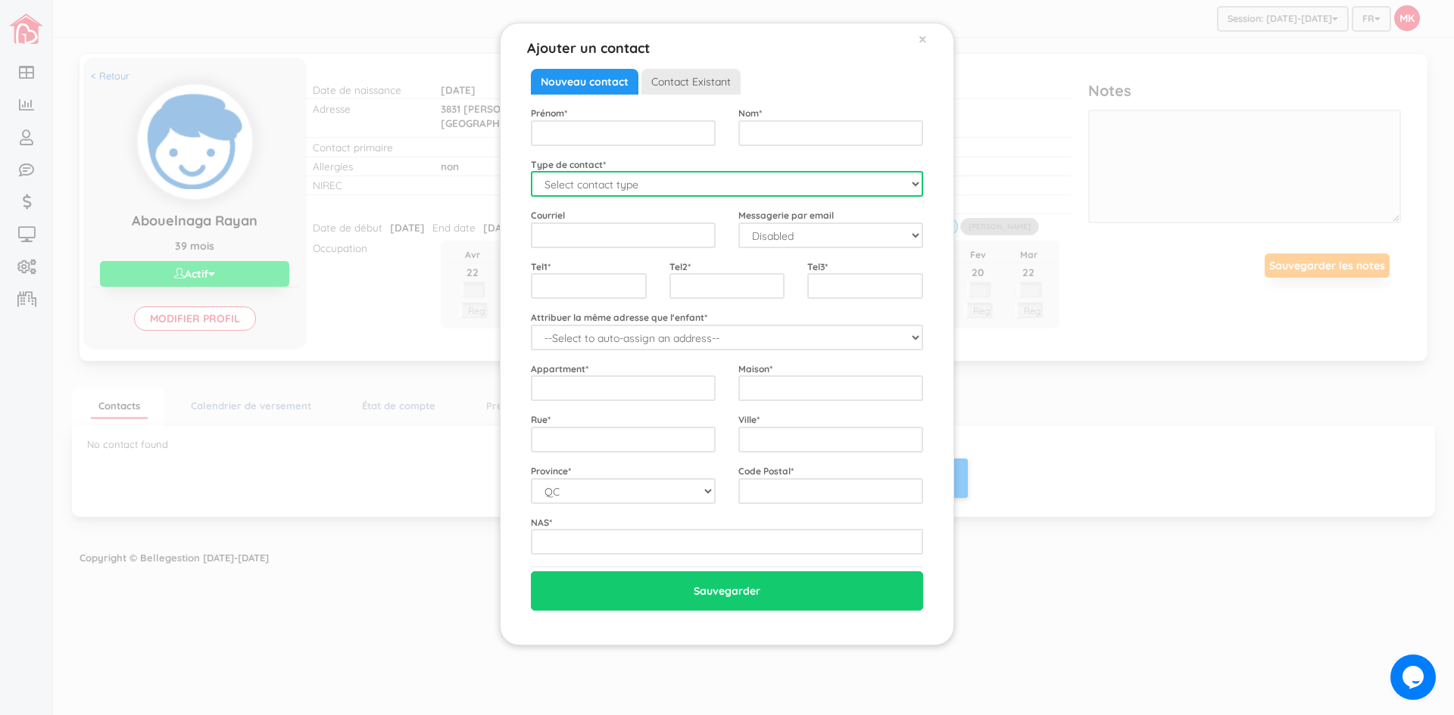
click at [918, 185] on select "Select contact type Mère Père Urgence" at bounding box center [727, 184] width 392 height 26
select select "Mother"
click at [531, 171] on select "Select contact type Mère Père Urgence" at bounding box center [727, 184] width 392 height 26
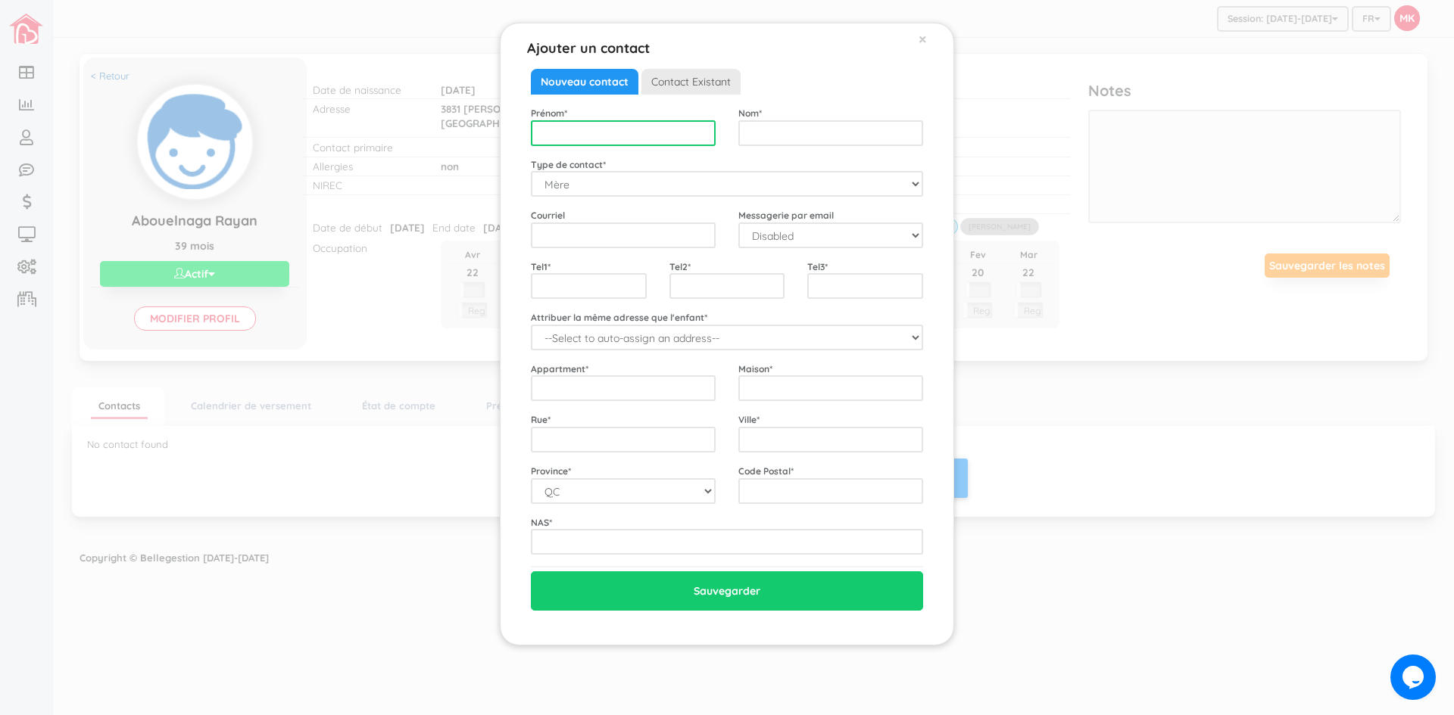
click at [681, 133] on input "text" at bounding box center [623, 133] width 185 height 26
type input "Svittlana"
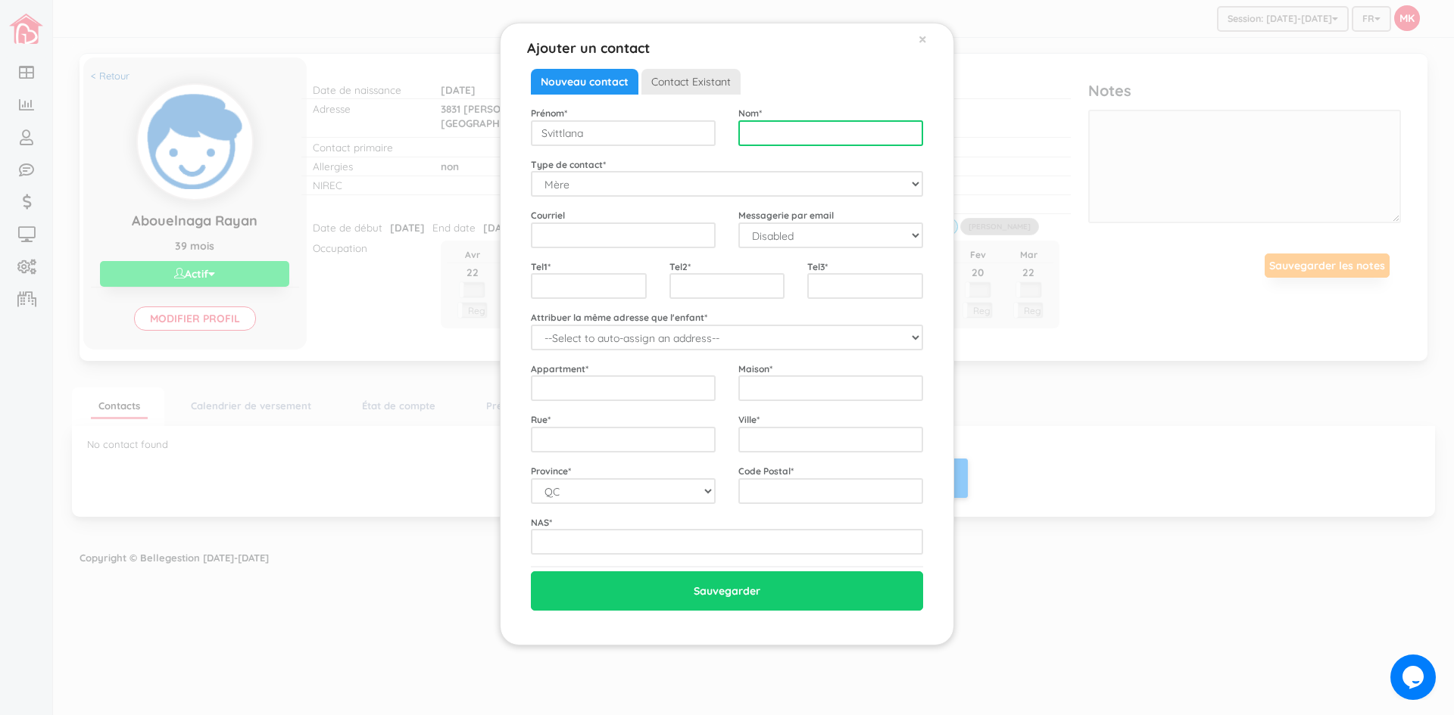
click at [793, 127] on input "text" at bounding box center [830, 133] width 185 height 26
type input "Hnatievska"
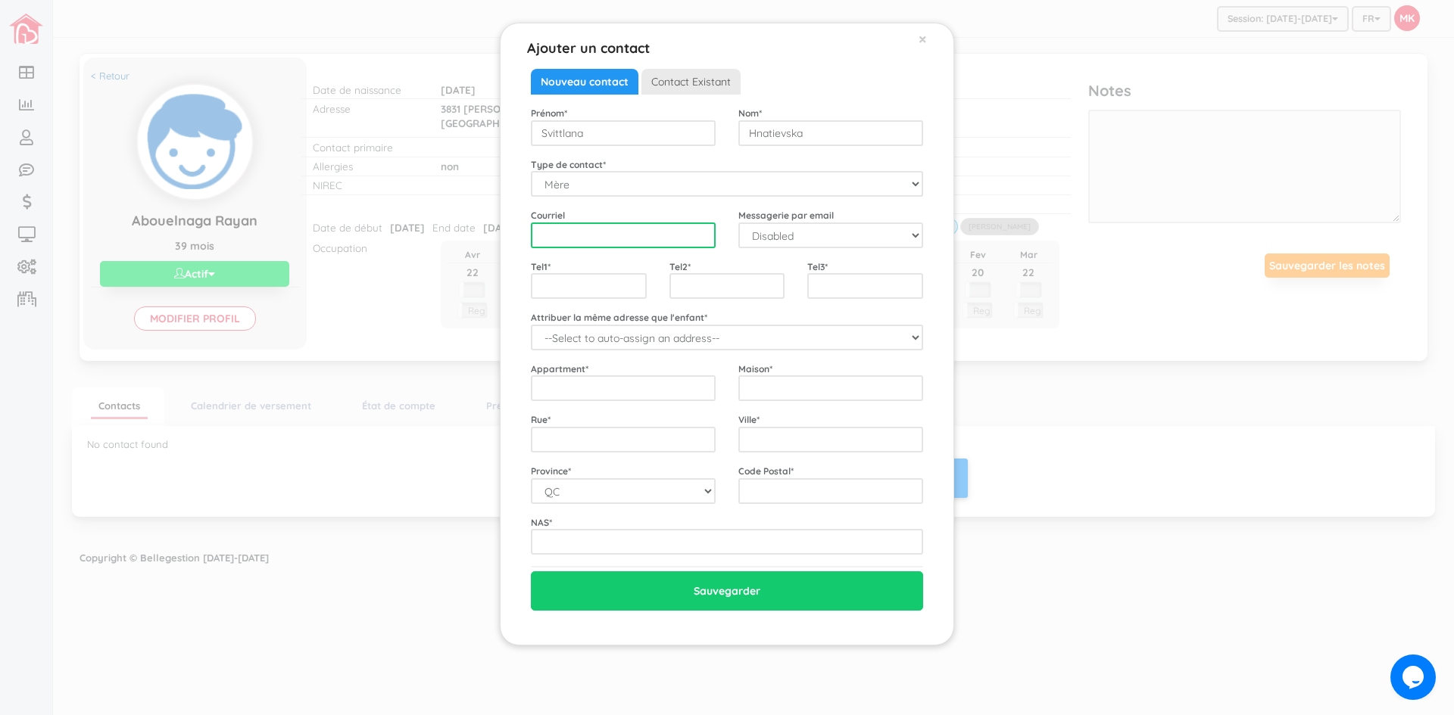
click at [696, 234] on input "email" at bounding box center [623, 236] width 185 height 26
type input "svitlana.ignatyevska@gmail.com"
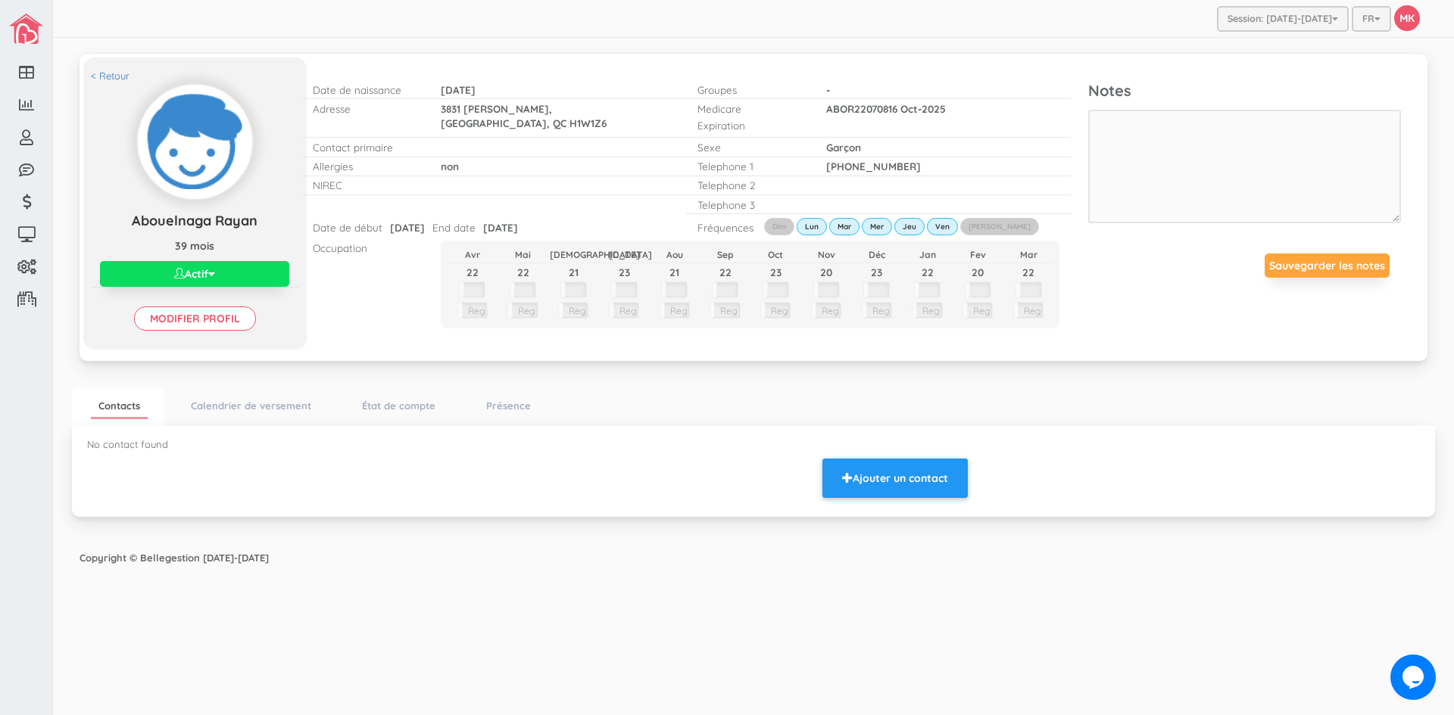
click at [920, 438] on p "No contact found" at bounding box center [527, 445] width 881 height 14
click at [915, 474] on button "Ajouter un contact" at bounding box center [894, 478] width 145 height 39
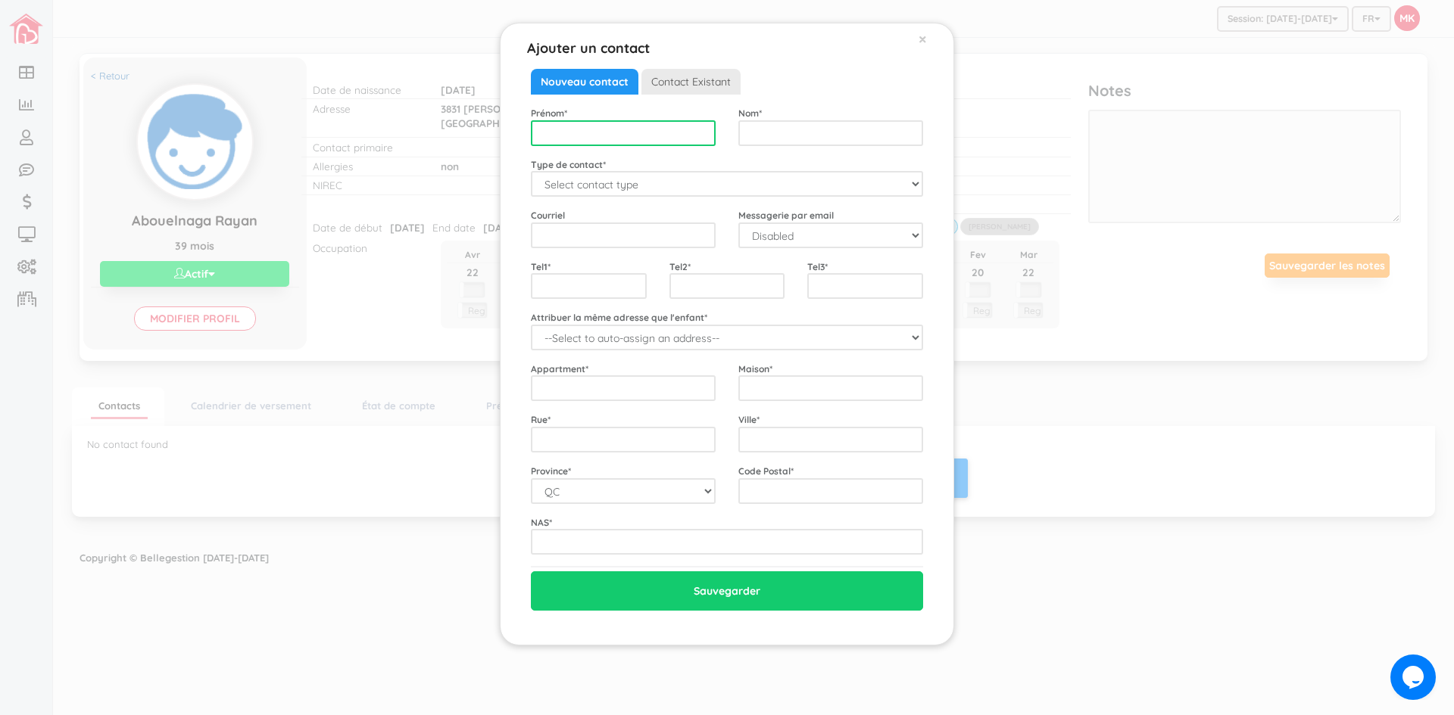
click at [644, 133] on input "text" at bounding box center [623, 133] width 185 height 26
click at [687, 89] on span "Contact Existant" at bounding box center [690, 82] width 99 height 26
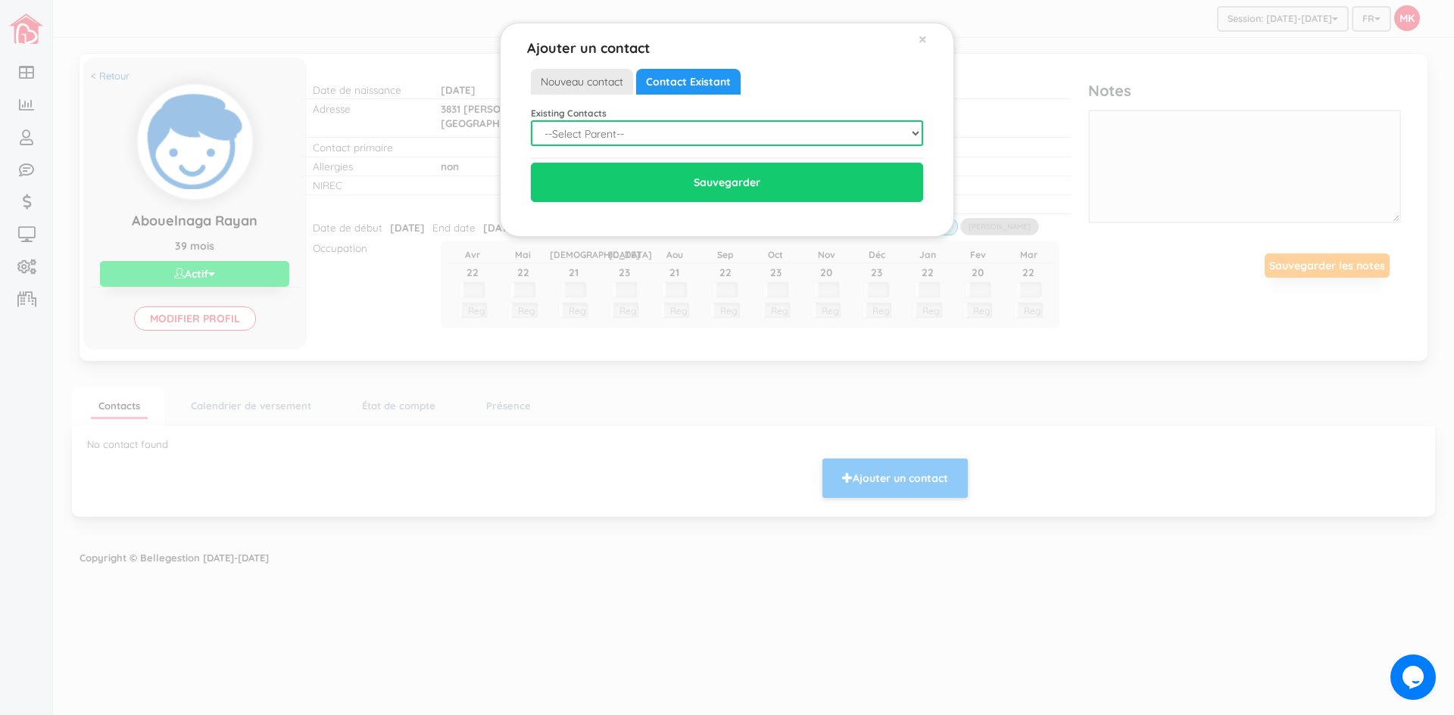
click at [690, 126] on select "--Select Parent-- Pas dans la liste" at bounding box center [727, 133] width 392 height 26
click at [531, 120] on select "--Select Parent-- Pas dans la liste" at bounding box center [727, 133] width 392 height 26
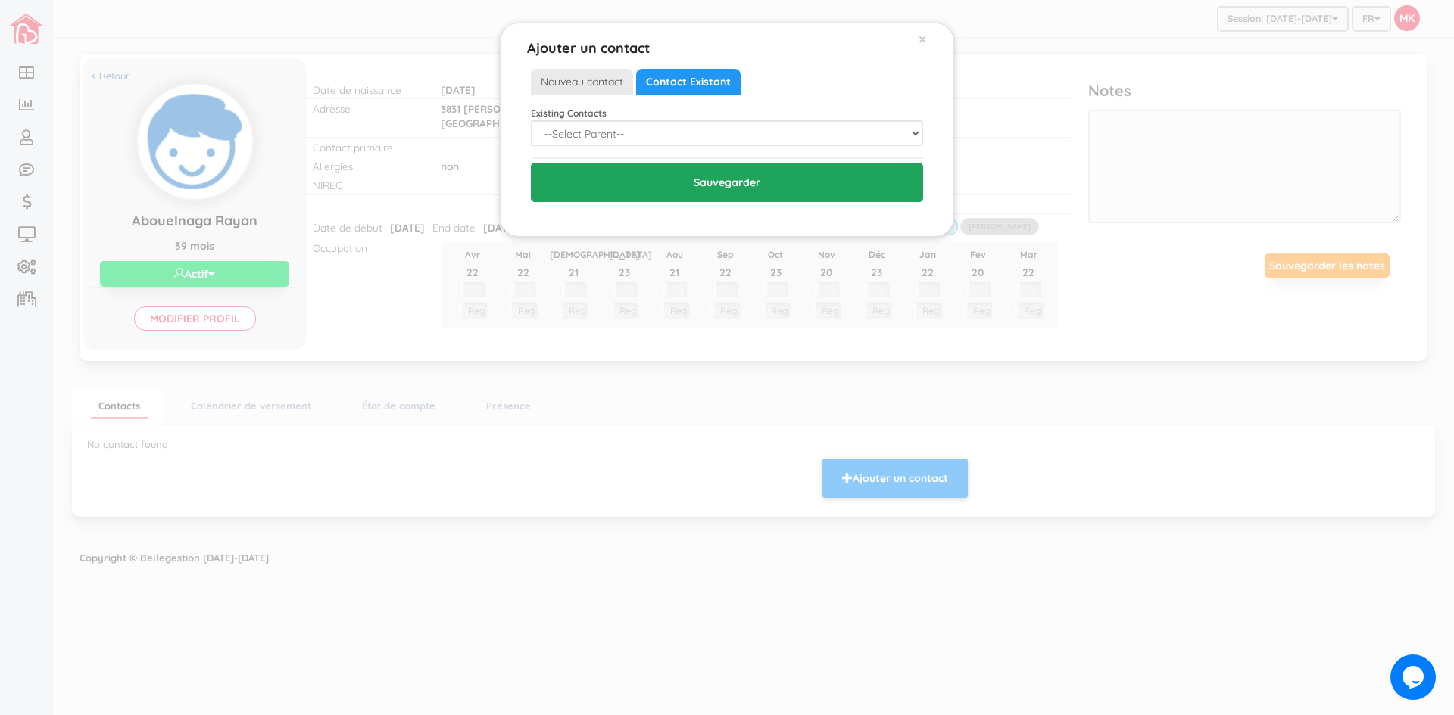
click at [727, 184] on input "Sauvegarder" at bounding box center [727, 182] width 392 height 39
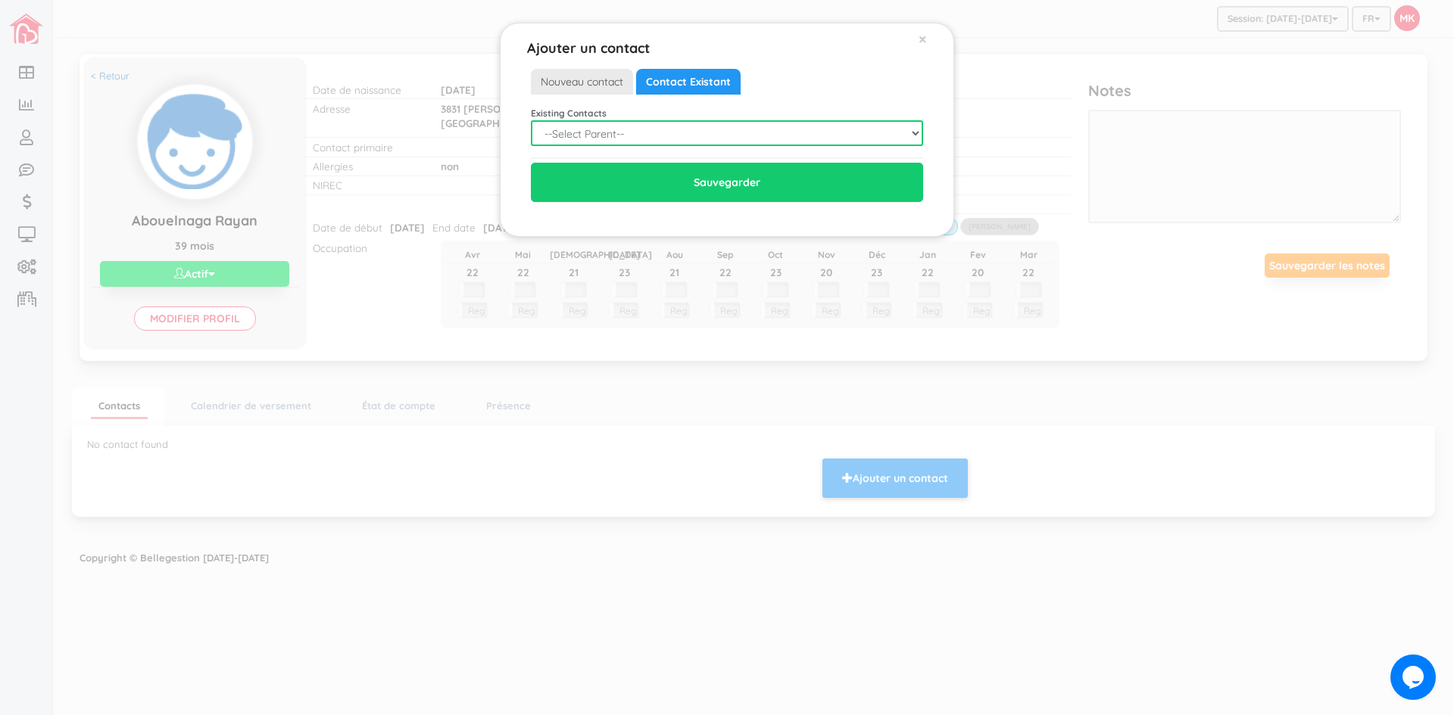
click at [909, 127] on select "--Select Parent-- Pas dans la liste" at bounding box center [727, 133] width 392 height 26
click at [531, 120] on select "--Select Parent-- Pas dans la liste" at bounding box center [727, 133] width 392 height 26
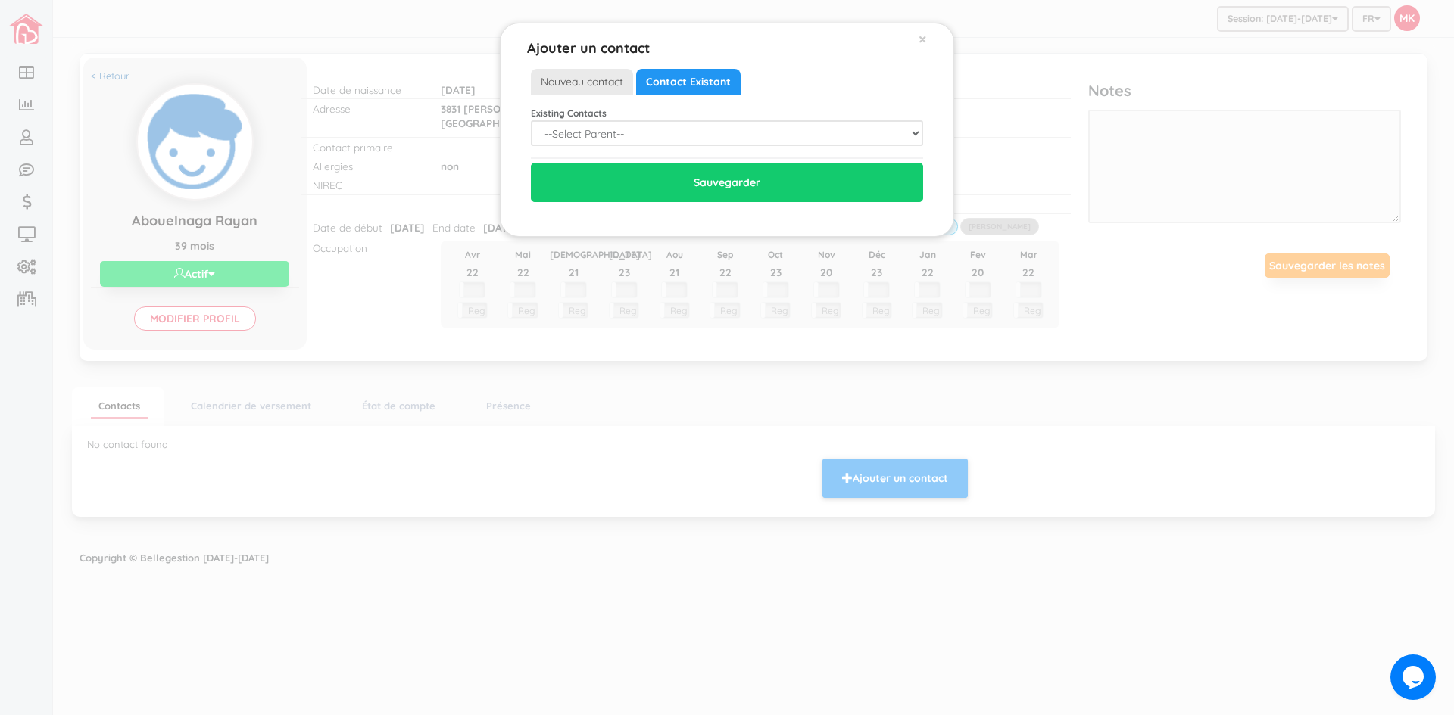
click at [593, 79] on span "Nouveau contact" at bounding box center [582, 82] width 102 height 26
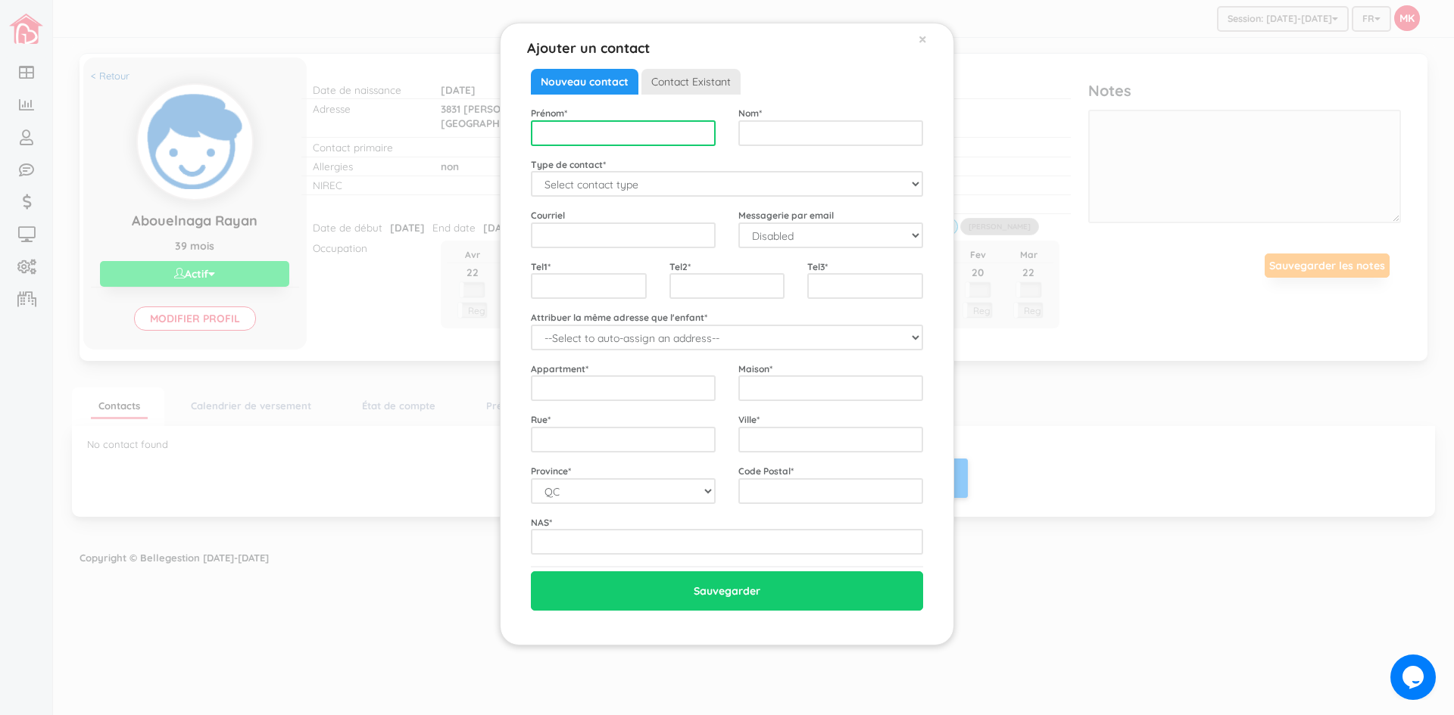
click at [596, 136] on input "text" at bounding box center [623, 133] width 185 height 26
type input "Svitlana"
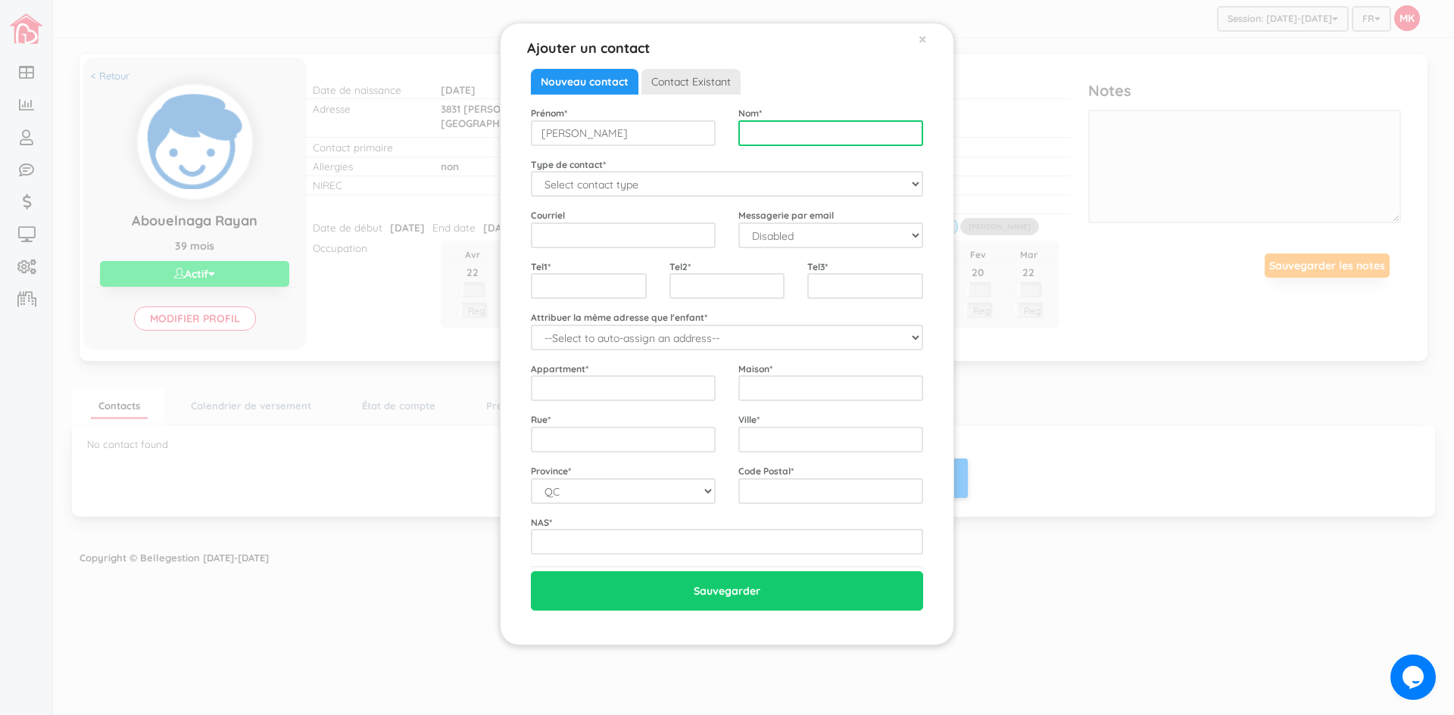
click at [781, 142] on input "text" at bounding box center [830, 133] width 185 height 26
click at [751, 137] on input "ihnatievska" at bounding box center [830, 133] width 185 height 26
type input "Ihnatievska"
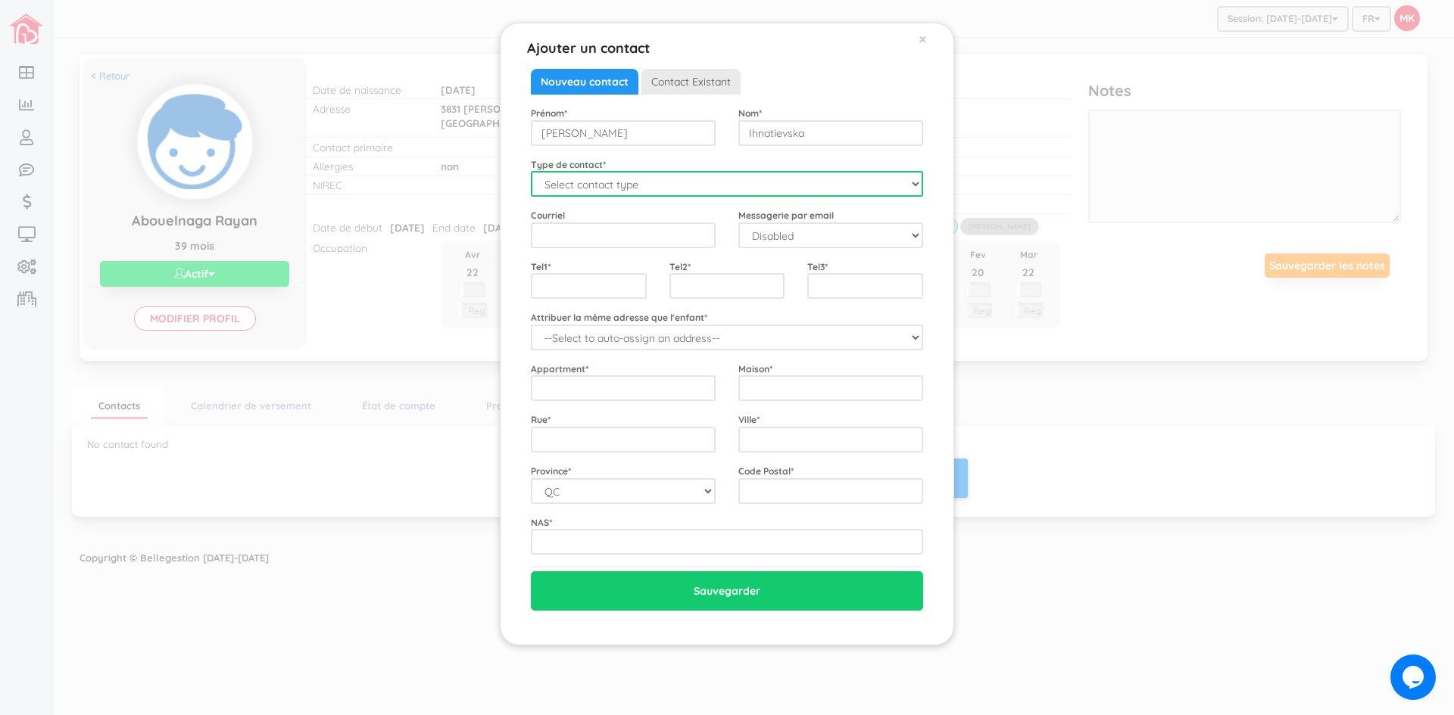
click at [772, 185] on select "Select contact type Mère Père Urgence" at bounding box center [727, 184] width 392 height 26
select select "Mother"
click at [531, 171] on select "Select contact type Mère Père Urgence" at bounding box center [727, 184] width 392 height 26
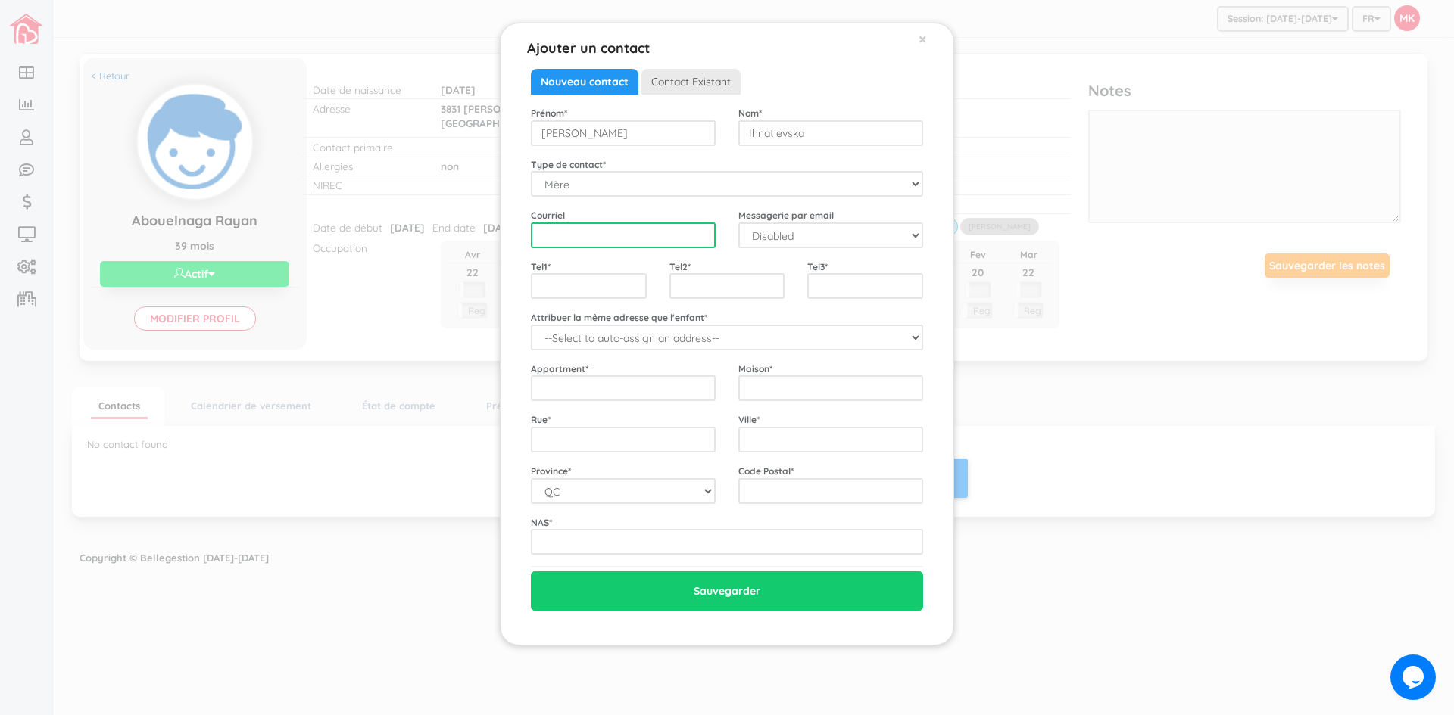
click at [640, 247] on input "email" at bounding box center [623, 236] width 185 height 26
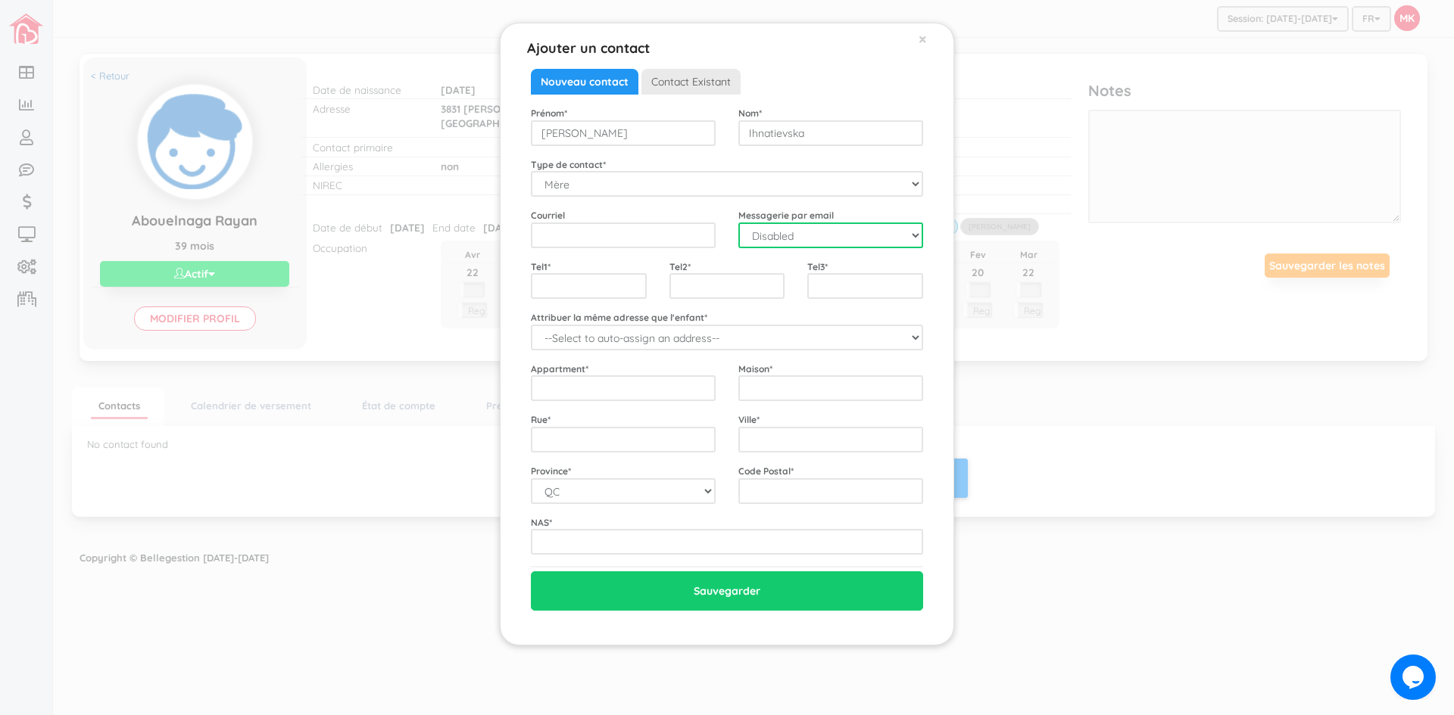
click at [877, 238] on select "Disabled Enabled" at bounding box center [830, 236] width 185 height 26
select select "1"
click at [738, 223] on select "Disabled Enabled" at bounding box center [830, 236] width 185 height 26
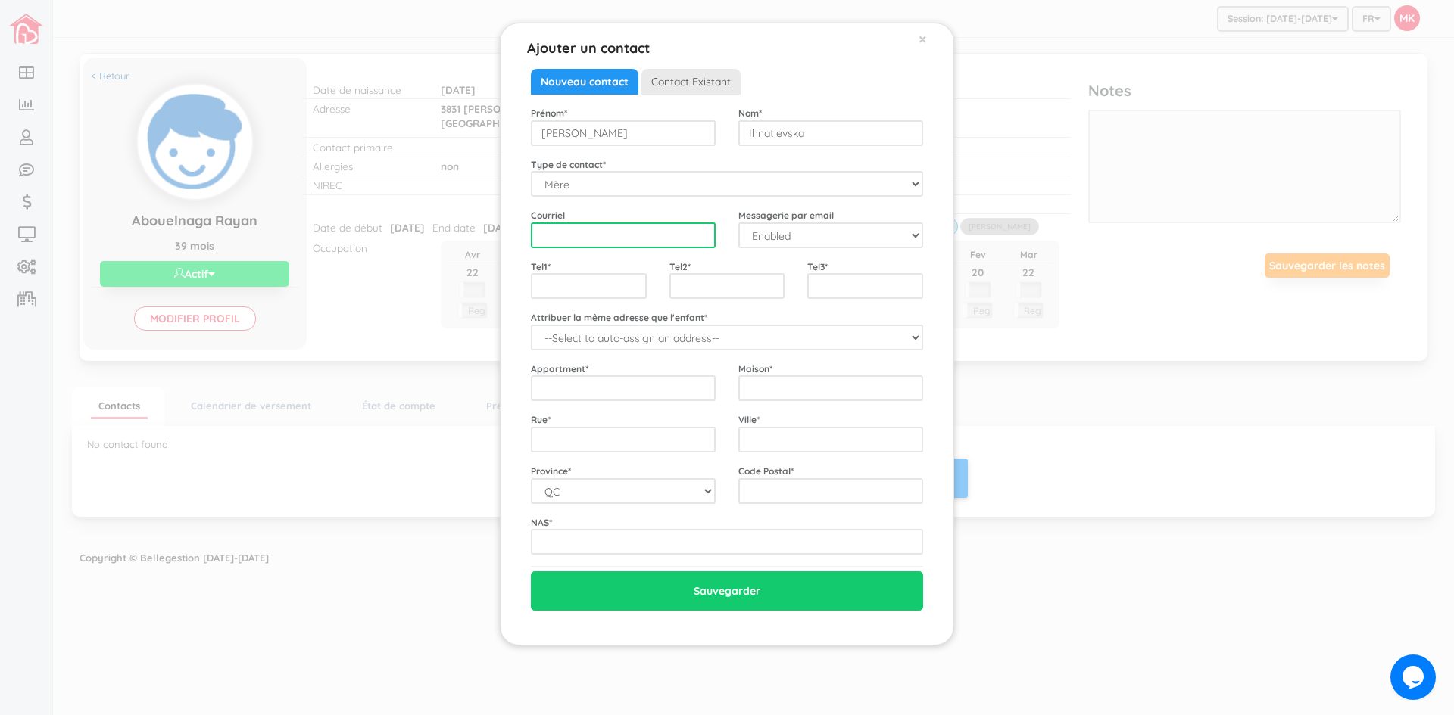
click at [654, 229] on input "email" at bounding box center [623, 236] width 185 height 26
click at [581, 233] on input "svitlana.ignatyevska" at bounding box center [623, 236] width 185 height 26
click at [680, 232] on input "svitlana.ignatyevska" at bounding box center [623, 236] width 185 height 26
type input "svitlana.ignatyevska@gmail.com"
click at [611, 279] on input "text" at bounding box center [589, 286] width 116 height 26
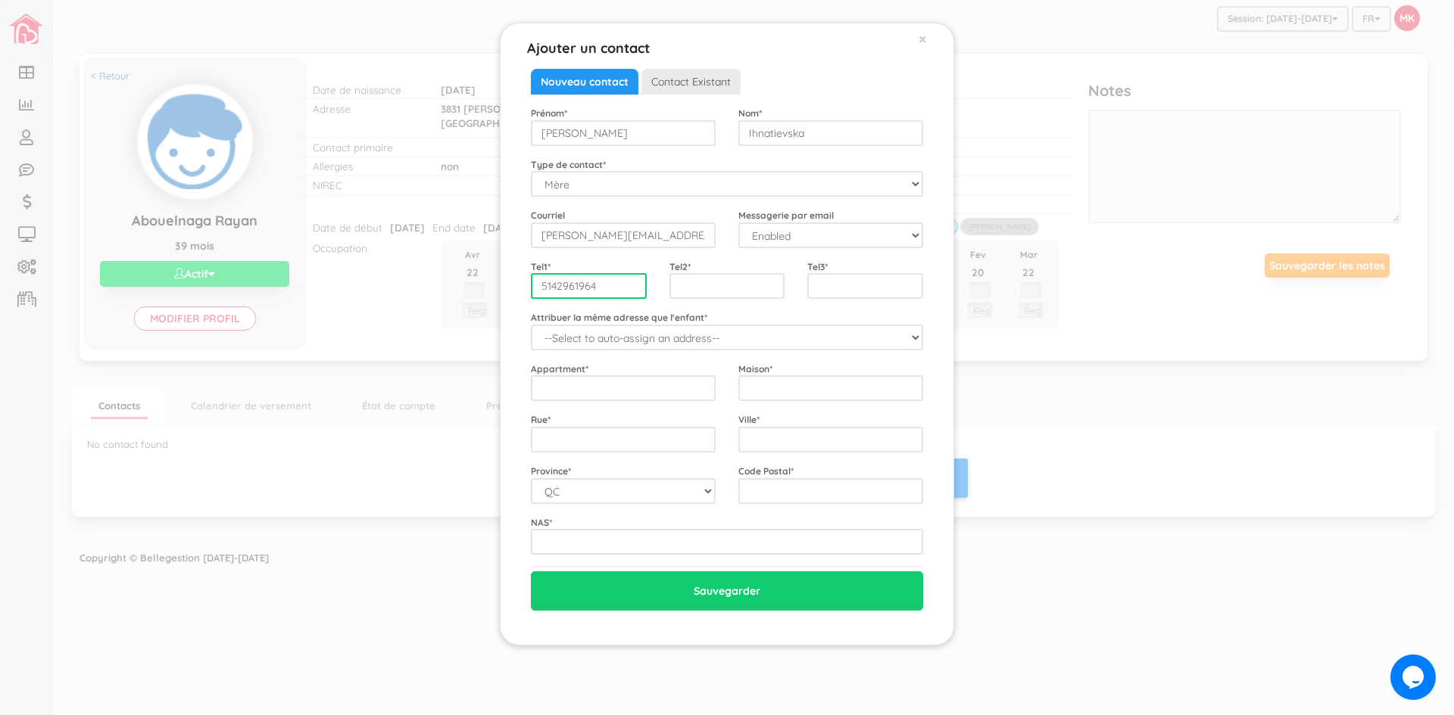
type input "5142961964"
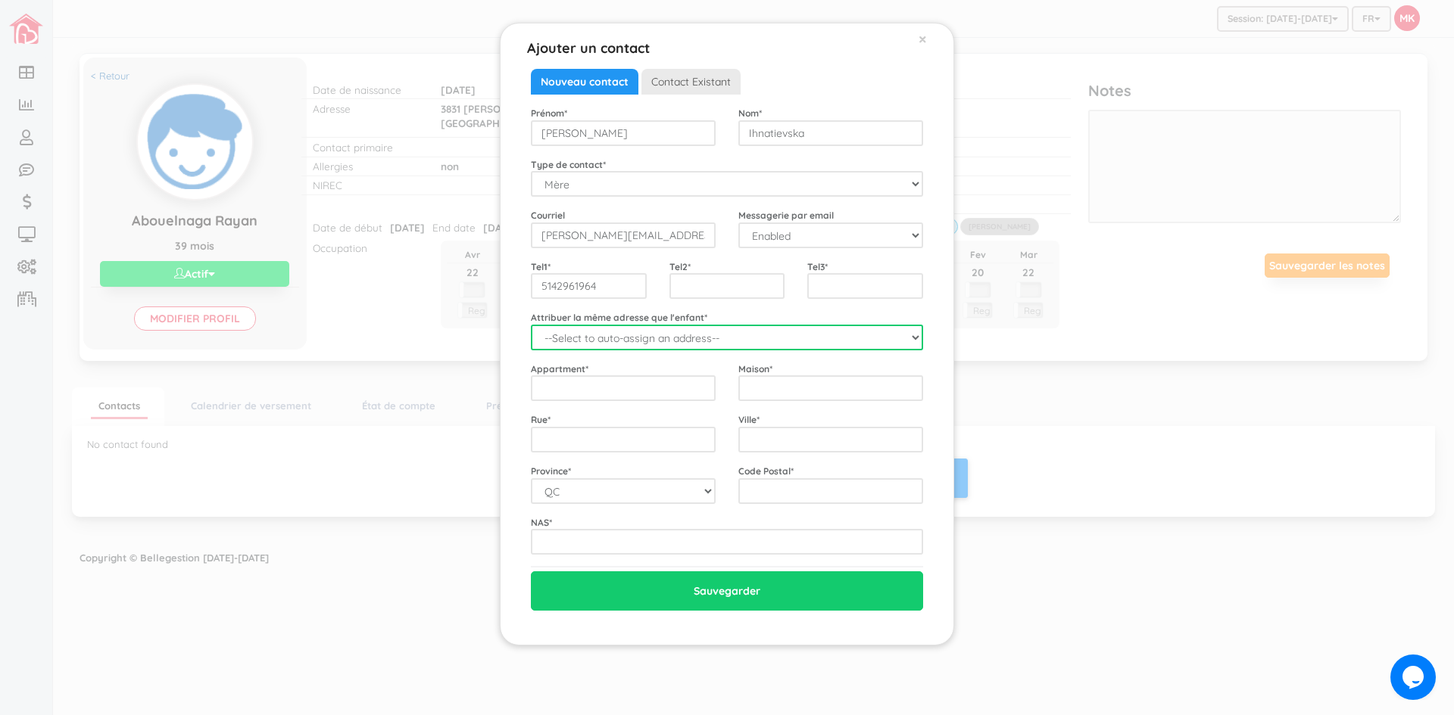
click at [699, 339] on select "--Select to auto-assign an address-- Abouelnaga (3831 Adam, Montreal, QC, H1W1Z…" at bounding box center [727, 338] width 392 height 26
select select "2337"
click at [531, 325] on select "--Select to auto-assign an address-- Abouelnaga (3831 Adam, Montreal, QC, H1W1Z…" at bounding box center [727, 338] width 392 height 26
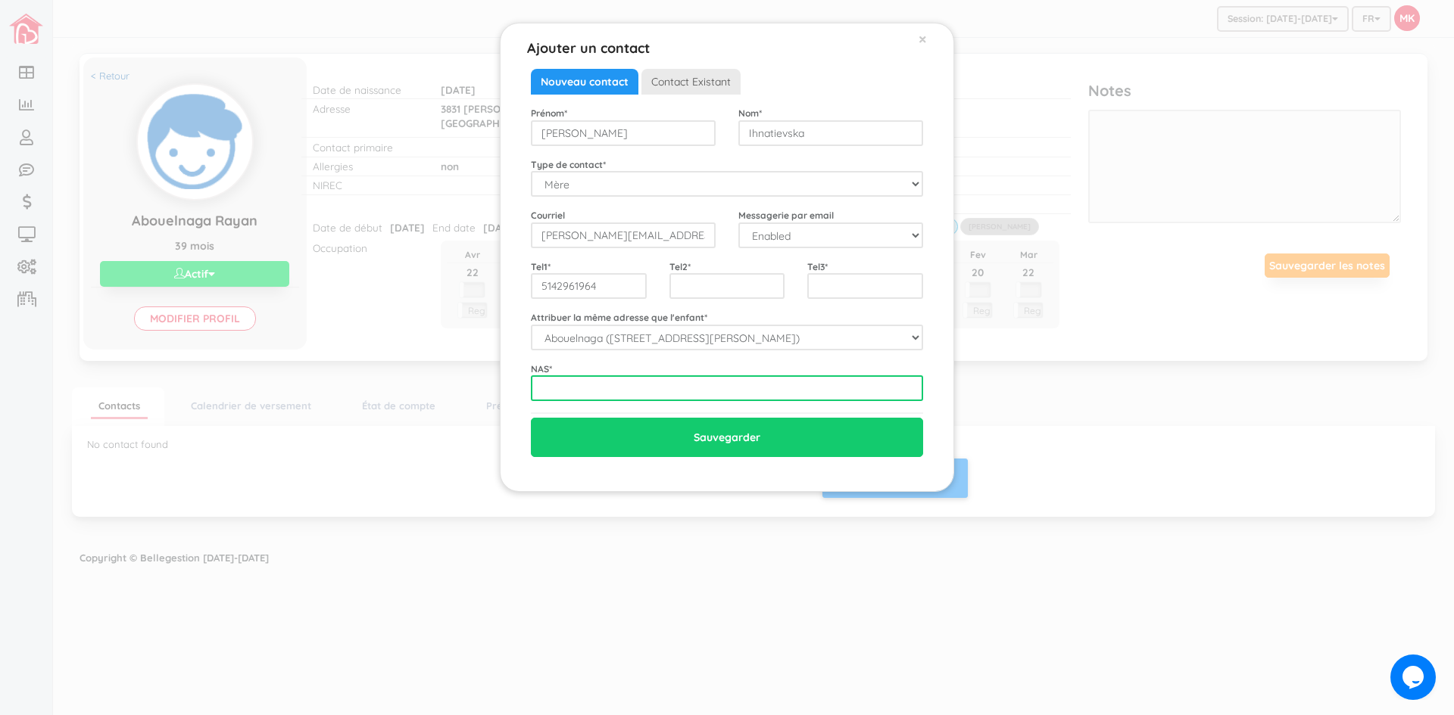
click at [730, 392] on input "text" at bounding box center [727, 389] width 392 height 26
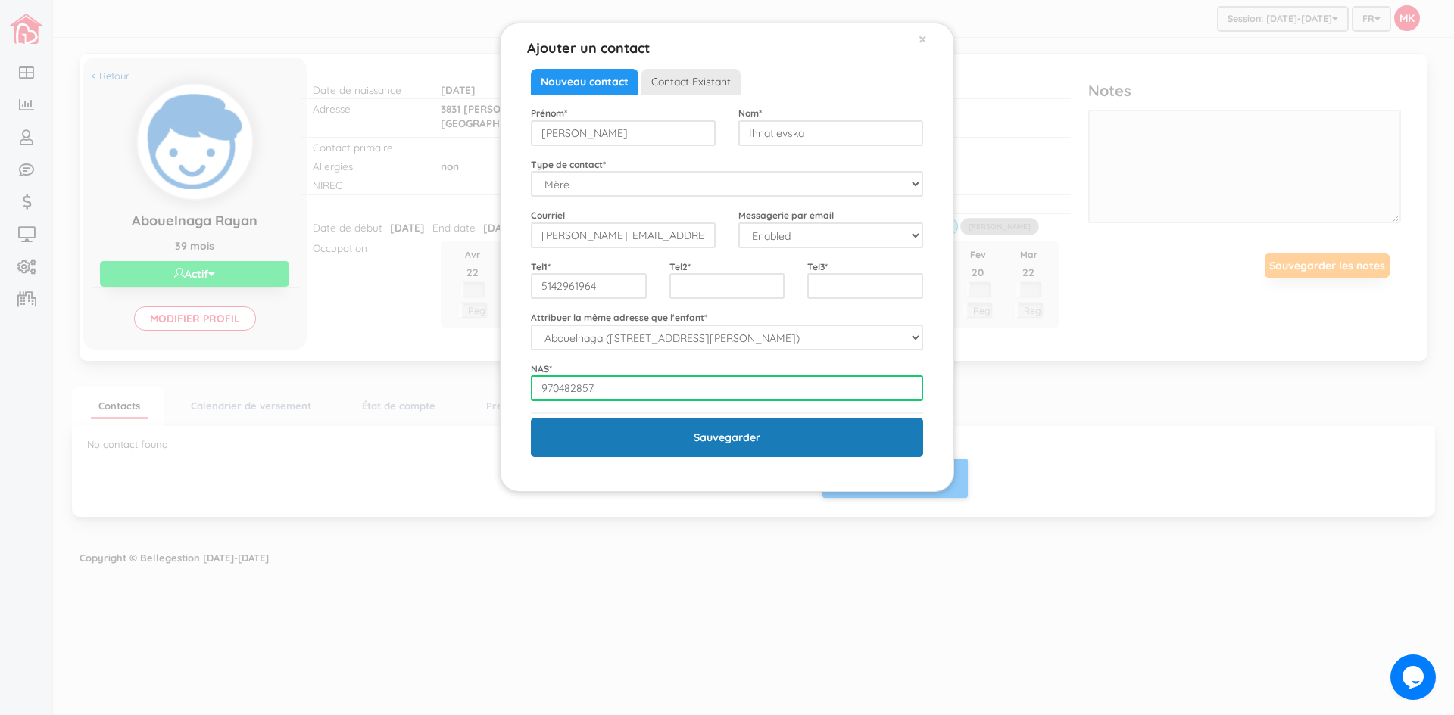
type input "970482857"
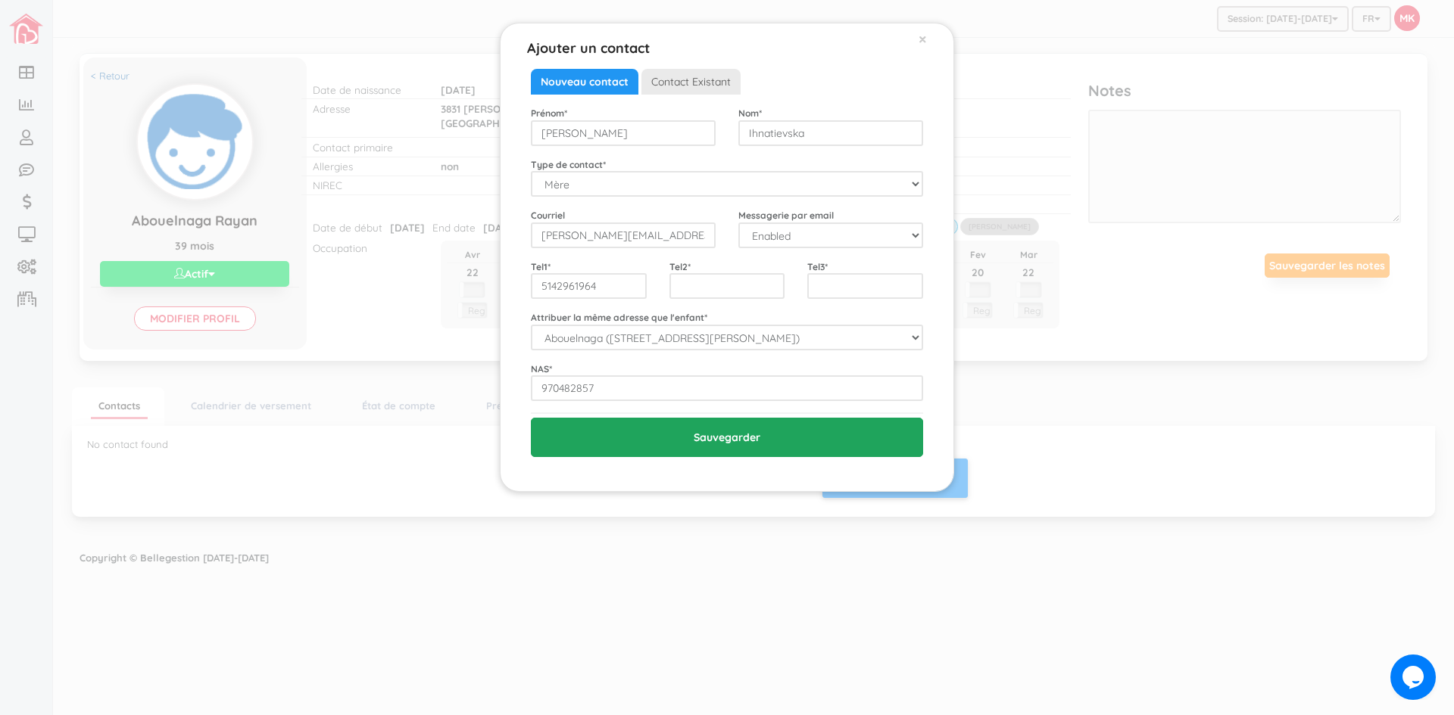
click at [754, 447] on input "Sauvegarder" at bounding box center [727, 437] width 392 height 39
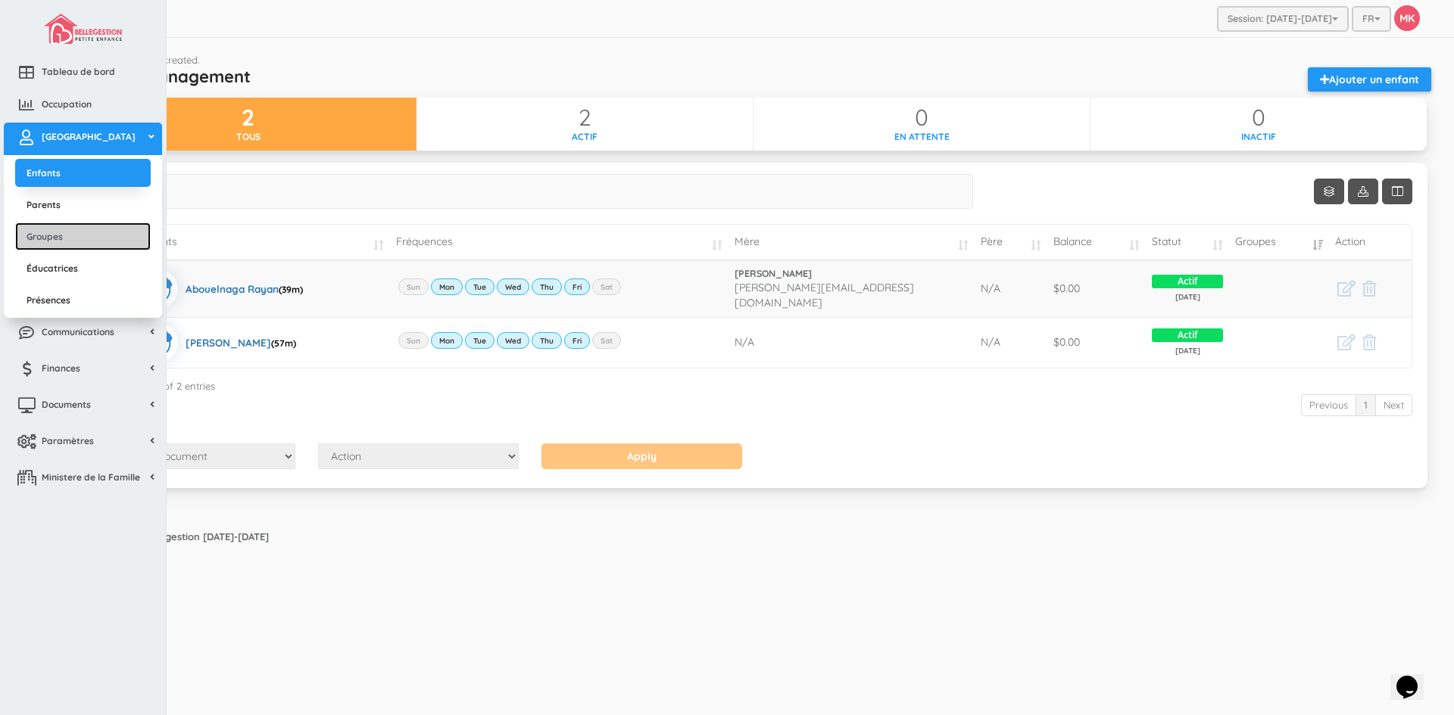
click at [64, 234] on link "Groupes" at bounding box center [83, 237] width 136 height 28
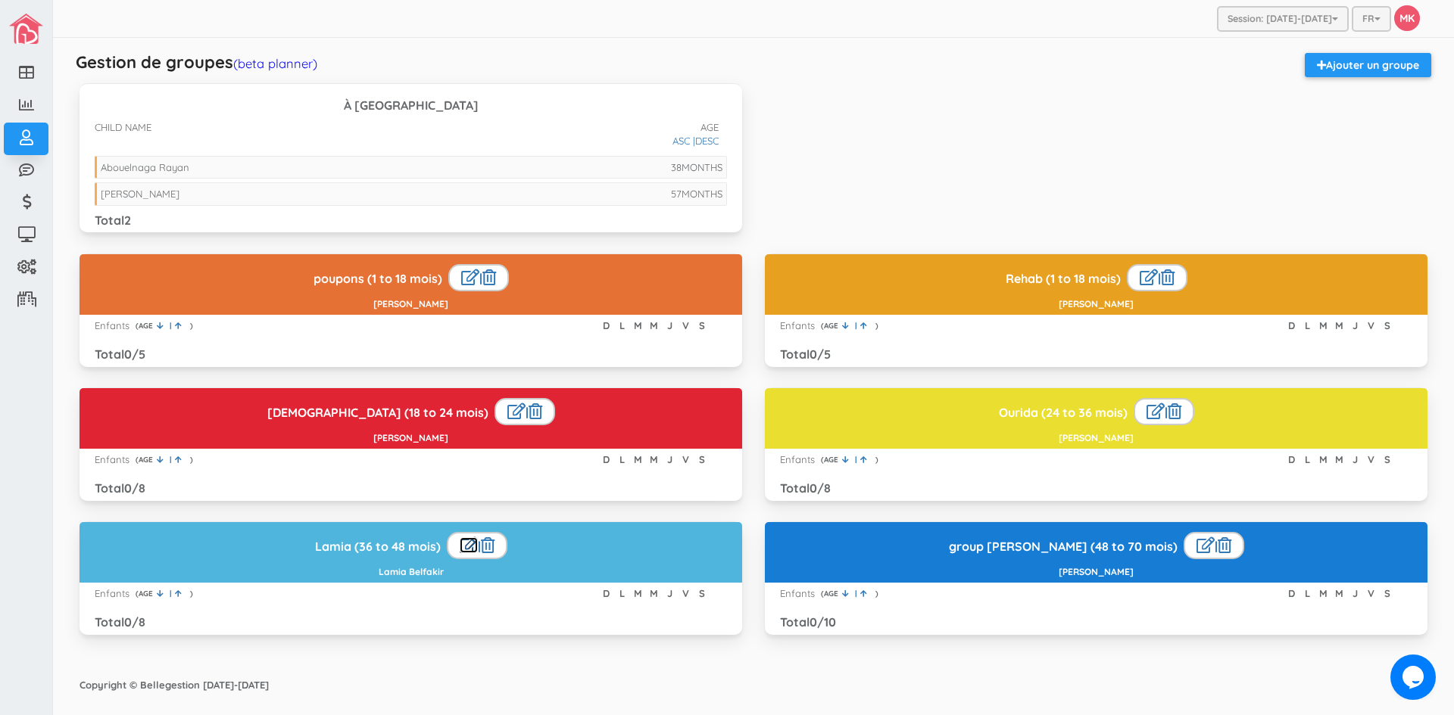
click at [467, 546] on link at bounding box center [469, 546] width 18 height 16
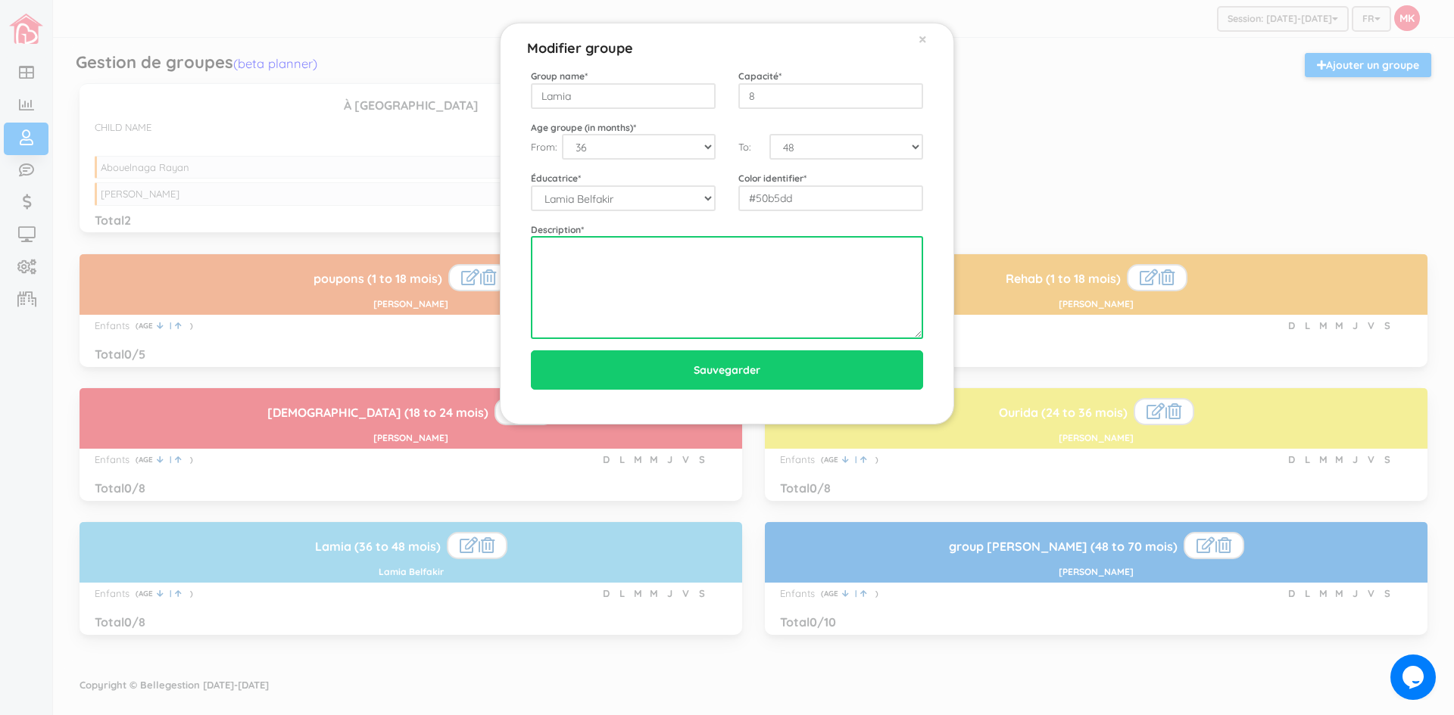
click at [805, 250] on textarea at bounding box center [727, 287] width 392 height 103
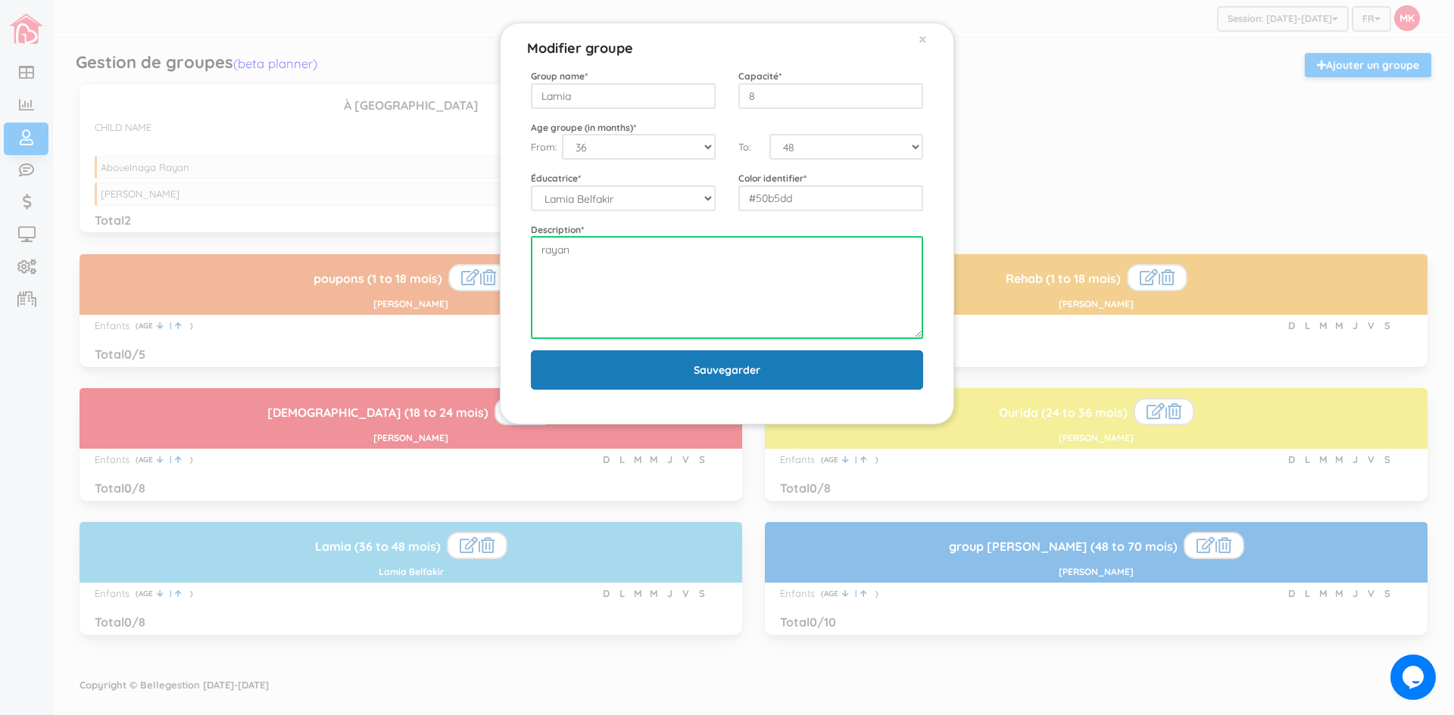
type textarea "rayan"
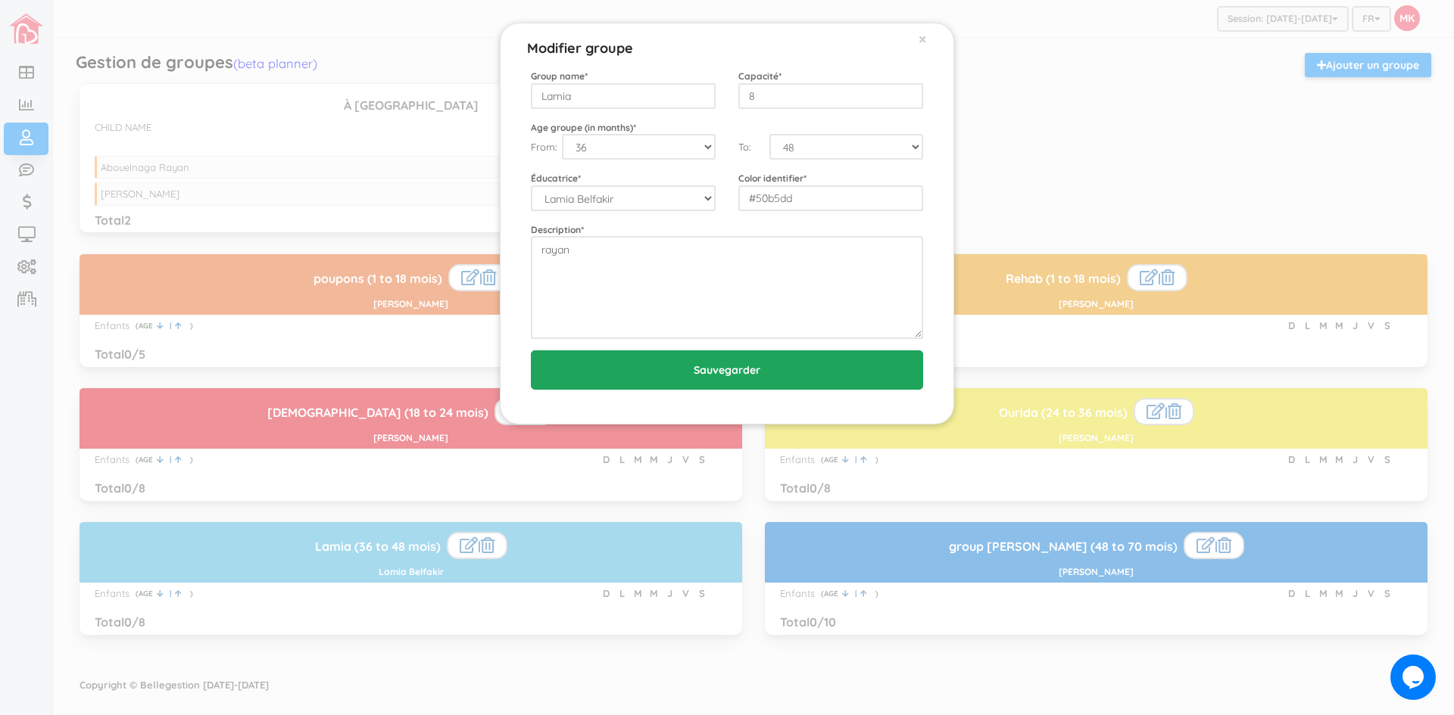
click at [827, 372] on input "Sauvegarder" at bounding box center [727, 370] width 392 height 39
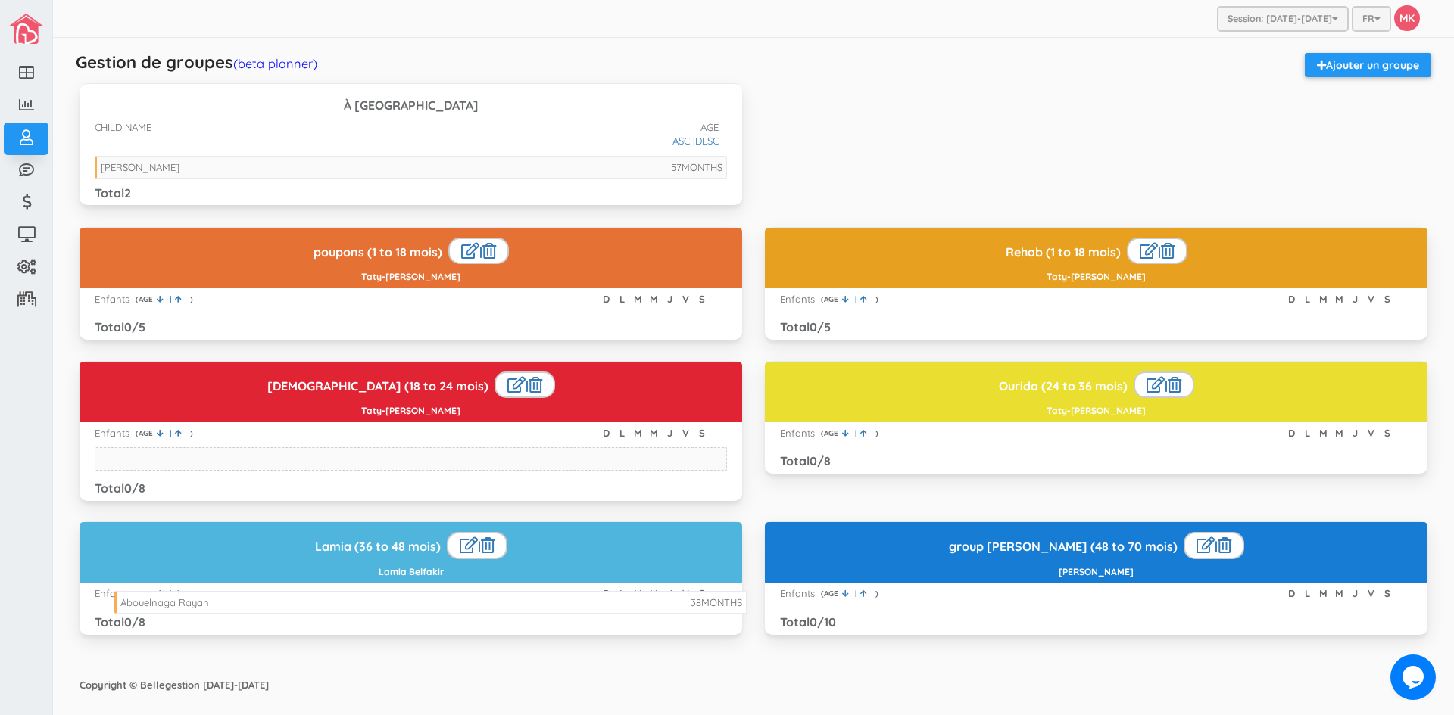
drag, startPoint x: 465, startPoint y: 164, endPoint x: 485, endPoint y: 599, distance: 435.8
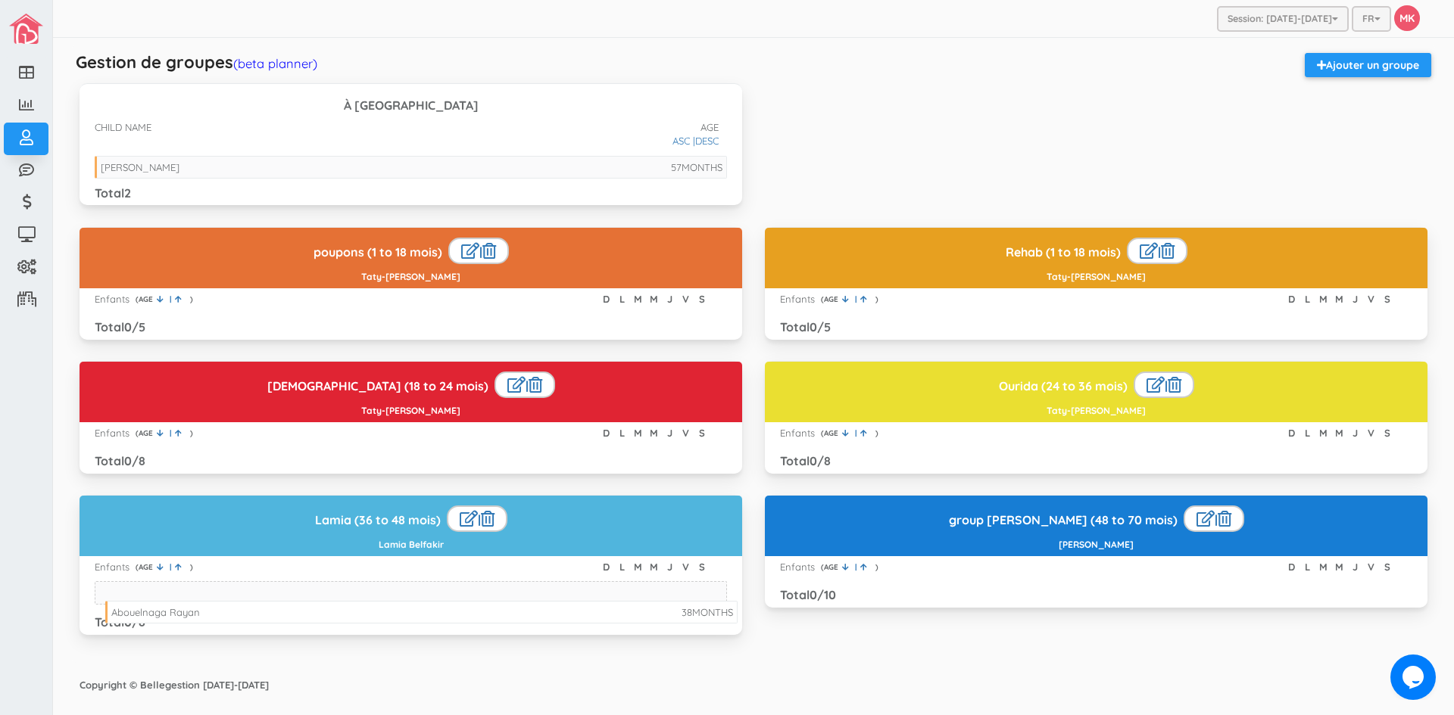
drag, startPoint x: 361, startPoint y: 164, endPoint x: 372, endPoint y: 609, distance: 445.3
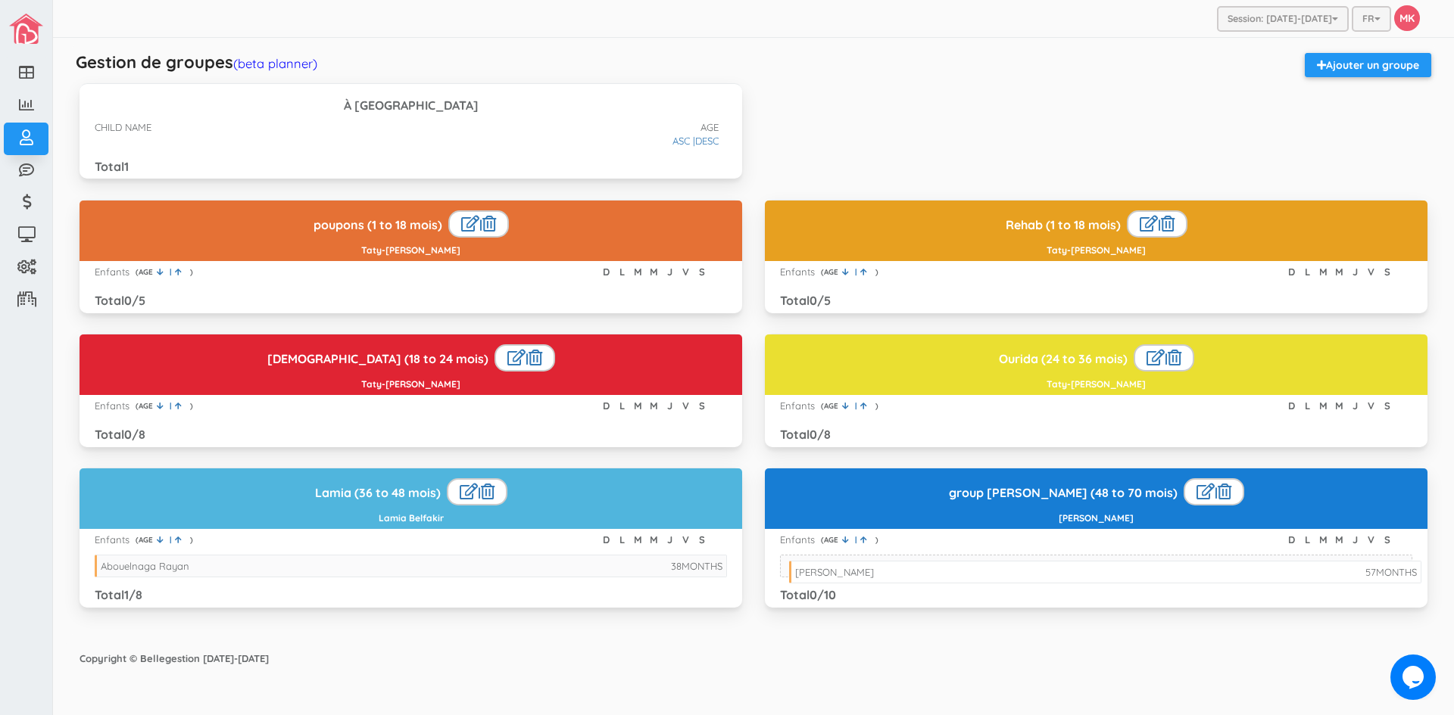
drag, startPoint x: 310, startPoint y: 170, endPoint x: 1004, endPoint y: 575, distance: 803.8
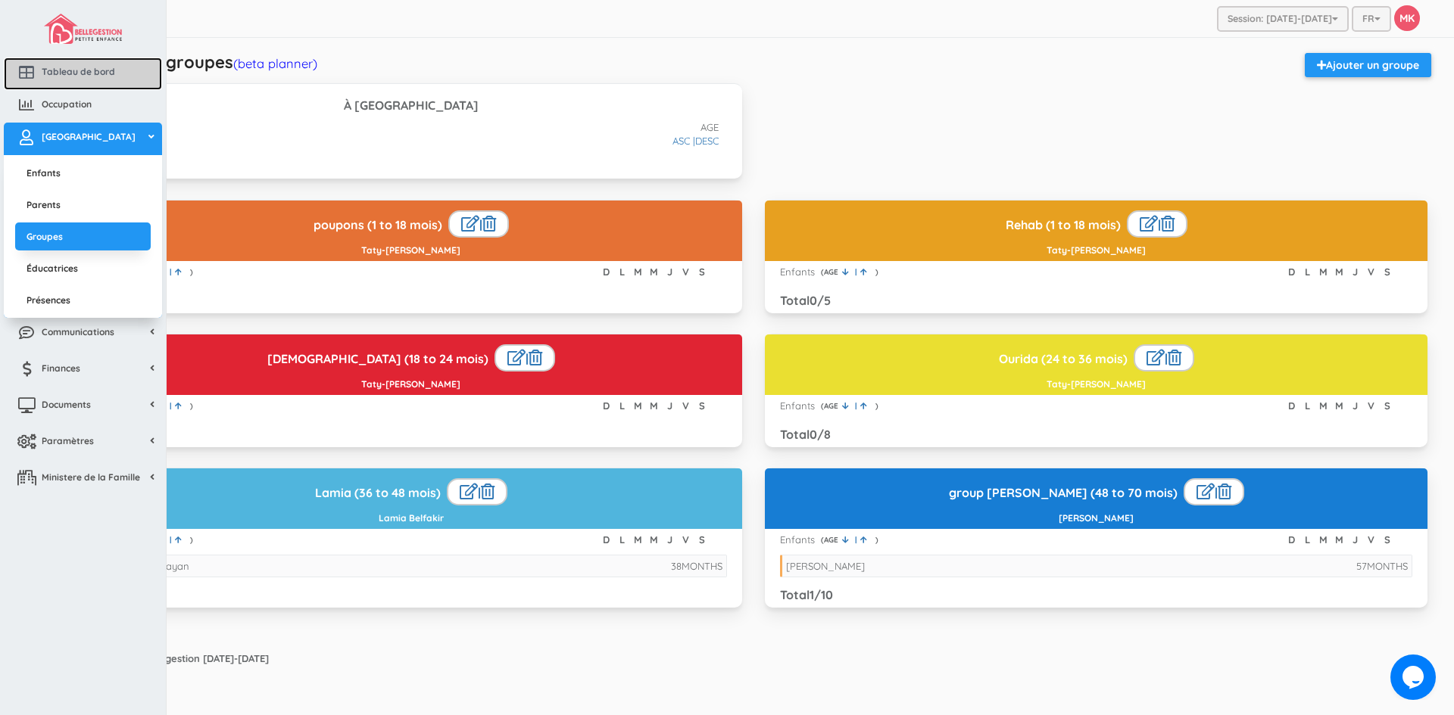
click at [16, 80] on link "Tableau de bord" at bounding box center [83, 74] width 158 height 33
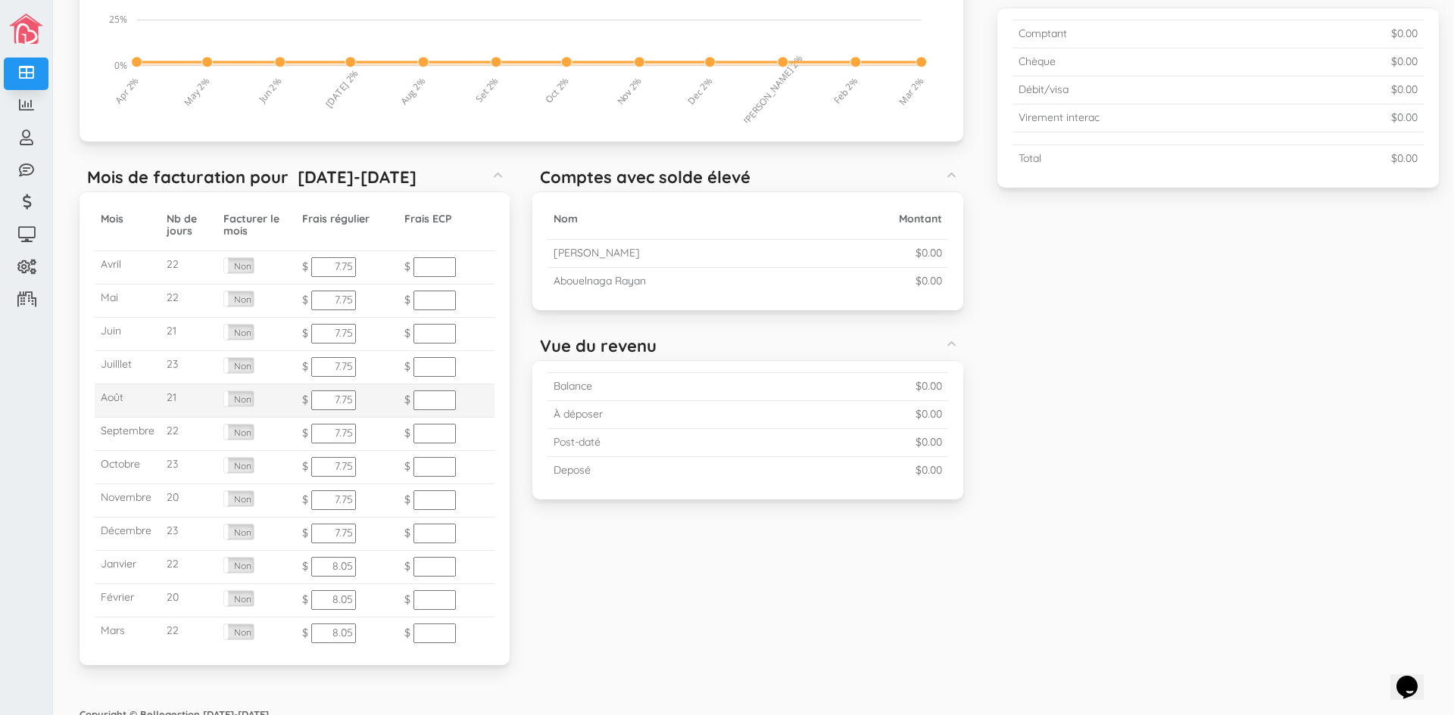
scroll to position [341, 0]
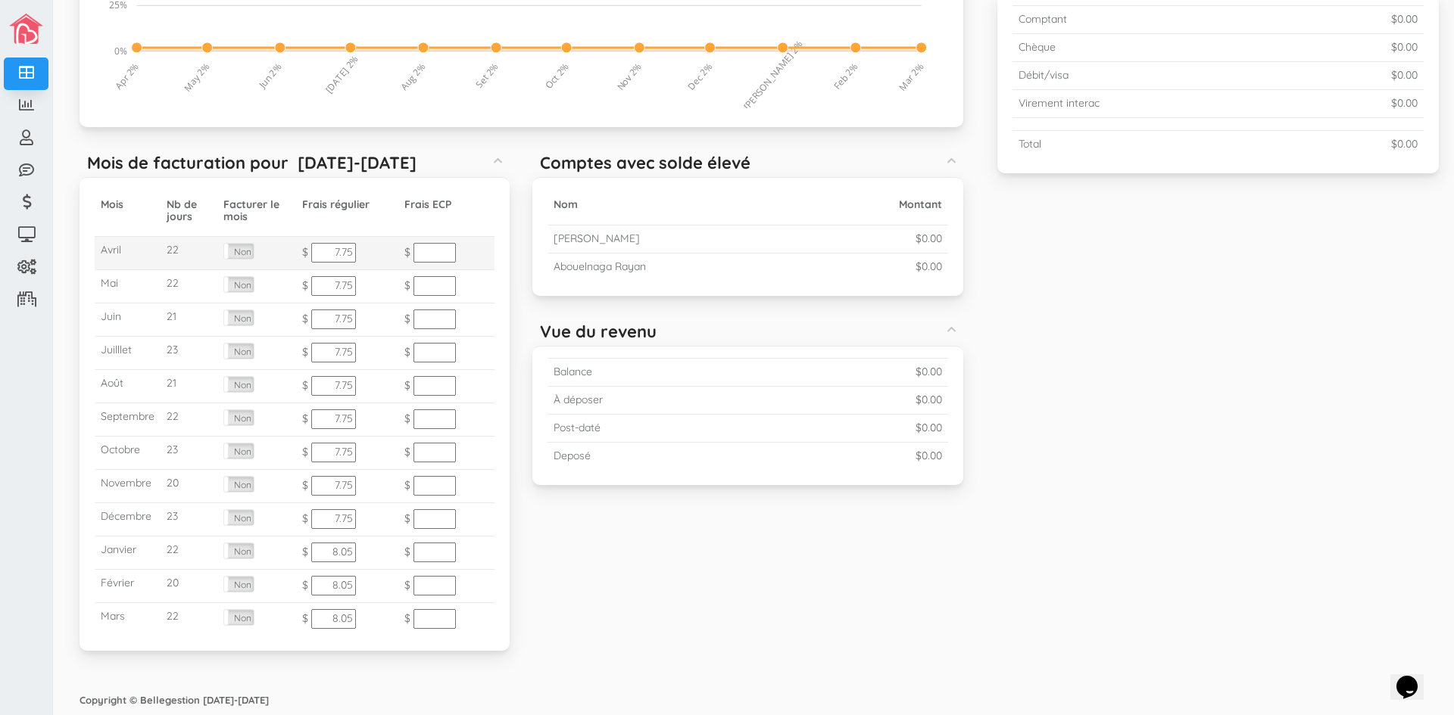
click at [432, 251] on input "text" at bounding box center [434, 253] width 42 height 20
click at [343, 246] on input "7.75" at bounding box center [333, 253] width 45 height 20
click at [335, 253] on input "7.75" at bounding box center [333, 253] width 45 height 20
click at [336, 252] on input "7.75" at bounding box center [333, 253] width 45 height 20
click at [351, 253] on input "9.75" at bounding box center [333, 253] width 45 height 20
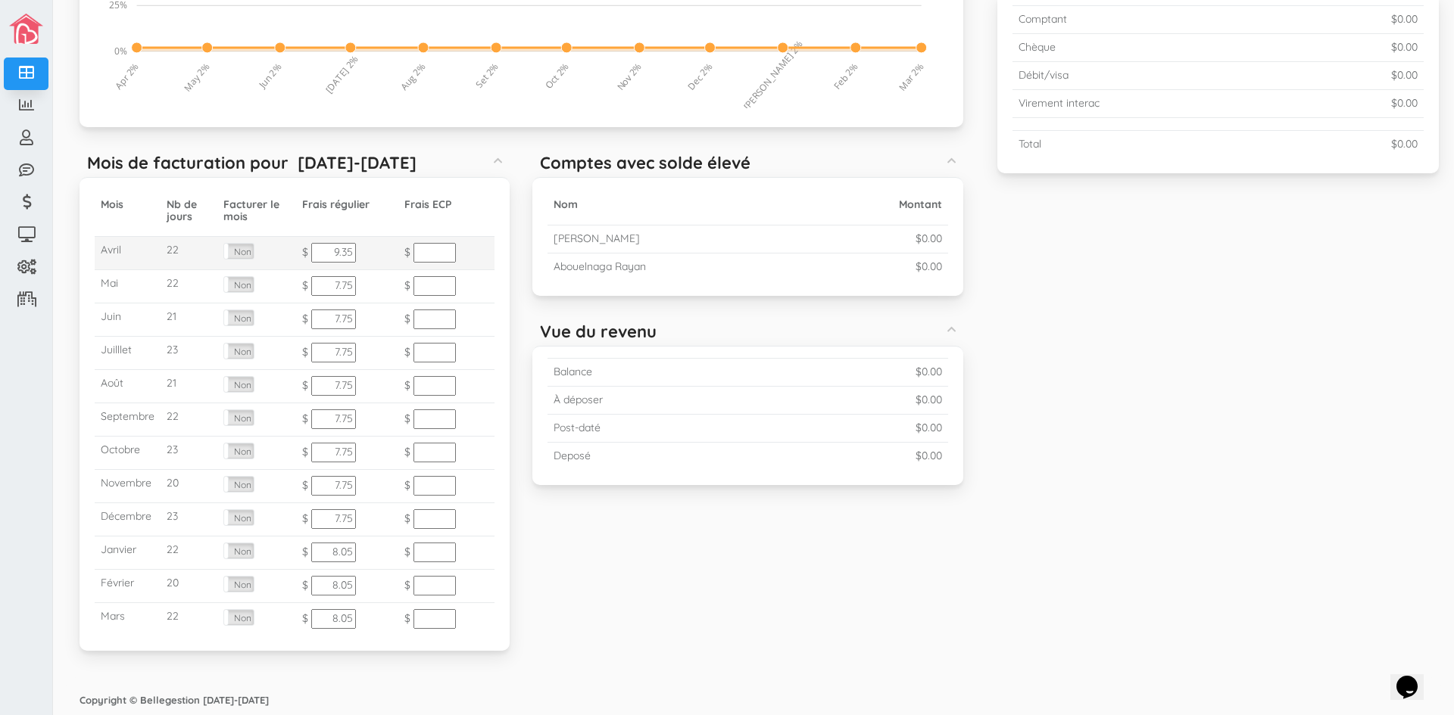
type input "9.35"
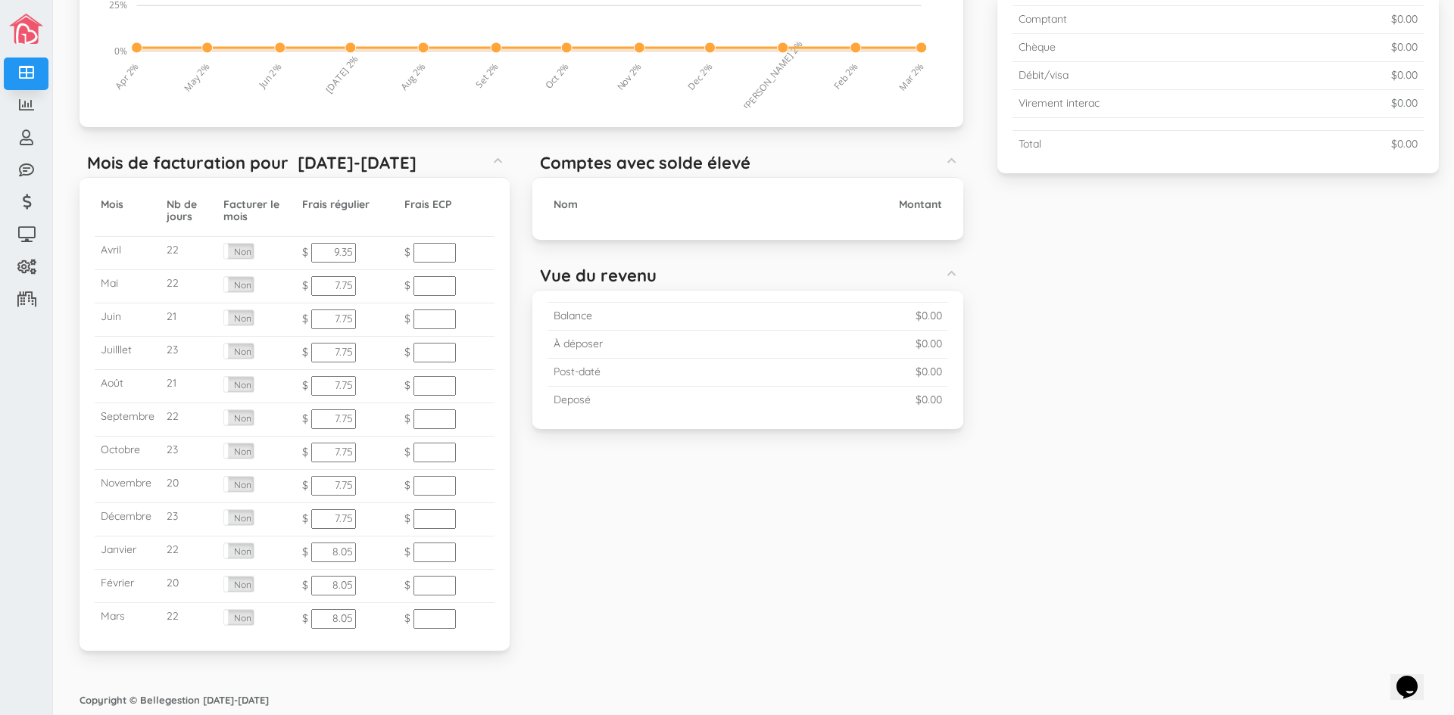
click at [495, 420] on div "Mois Nb de jours Facturer le mois Frais régulier Frais ECP Avril 22 Oui Non $ 9…" at bounding box center [294, 414] width 430 height 474
click at [238, 254] on label "Non" at bounding box center [239, 251] width 30 height 15
click at [234, 292] on label "Non" at bounding box center [239, 284] width 30 height 15
click at [234, 310] on td "Oui Non" at bounding box center [256, 320] width 79 height 33
click at [238, 331] on td "Oui Non" at bounding box center [256, 320] width 79 height 33
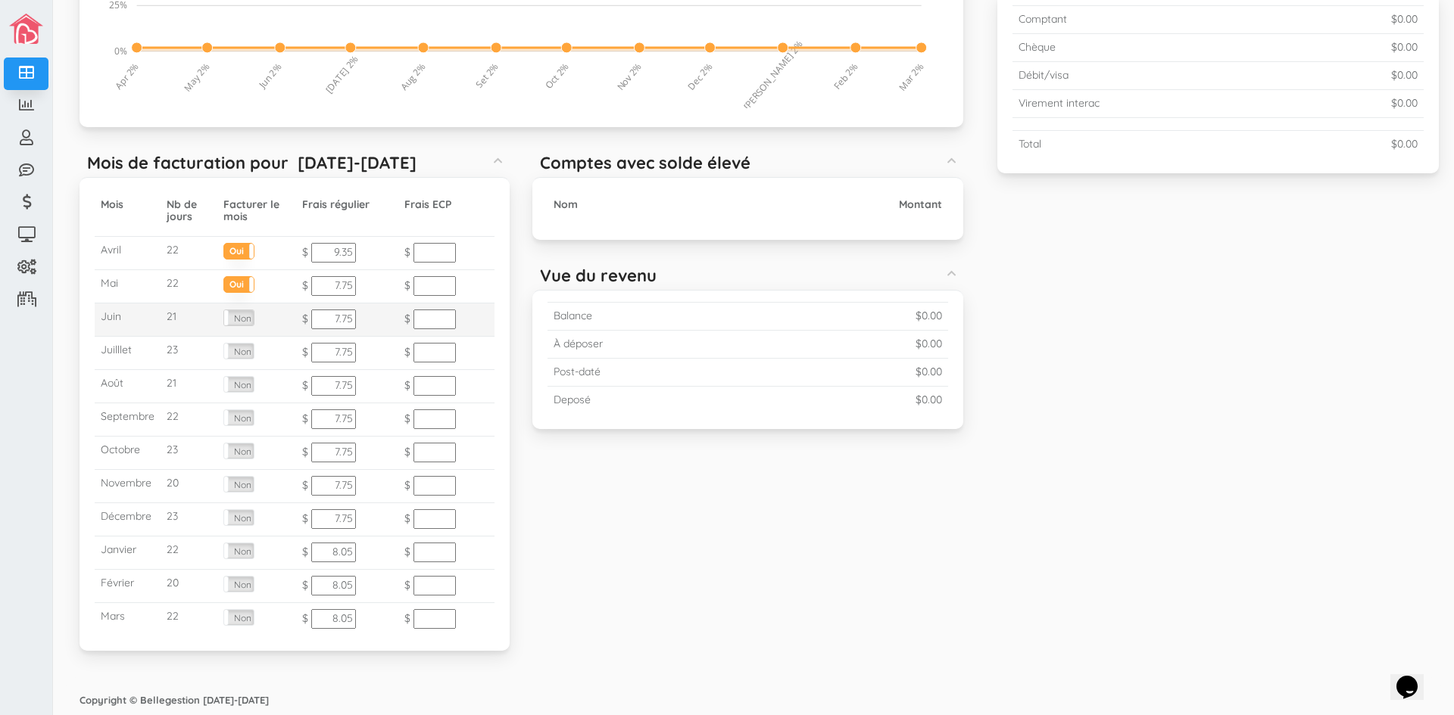
click at [239, 326] on div "Oui Non" at bounding box center [238, 318] width 31 height 17
click at [236, 337] on tbody "Avril 22 Oui Non $ 9.35 $ Mai 22 Oui Non $ 7.75 $ Juin 21 Oui Non $ 7.75 $ Juil…" at bounding box center [295, 437] width 400 height 400
click at [236, 349] on label "Non" at bounding box center [239, 351] width 30 height 15
click at [379, 314] on td "$ 7.75" at bounding box center [347, 320] width 102 height 33
click at [230, 248] on label "Oui" at bounding box center [239, 249] width 30 height 11
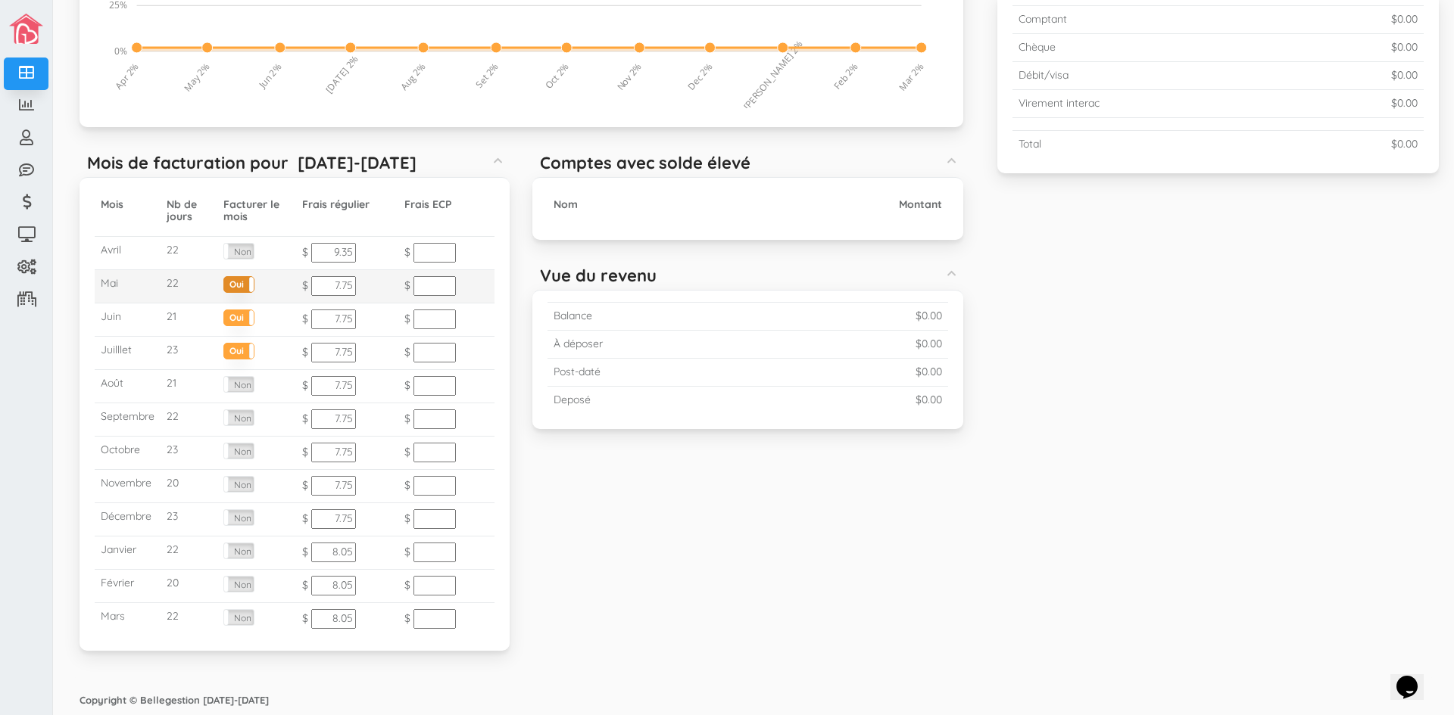
drag, startPoint x: 245, startPoint y: 273, endPoint x: 236, endPoint y: 286, distance: 16.4
click at [245, 274] on td "Oui Non" at bounding box center [256, 286] width 79 height 33
click at [236, 284] on label "Oui" at bounding box center [239, 282] width 30 height 11
click at [245, 305] on td "Oui Non" at bounding box center [256, 320] width 79 height 33
click at [241, 318] on label "Oui" at bounding box center [239, 315] width 30 height 11
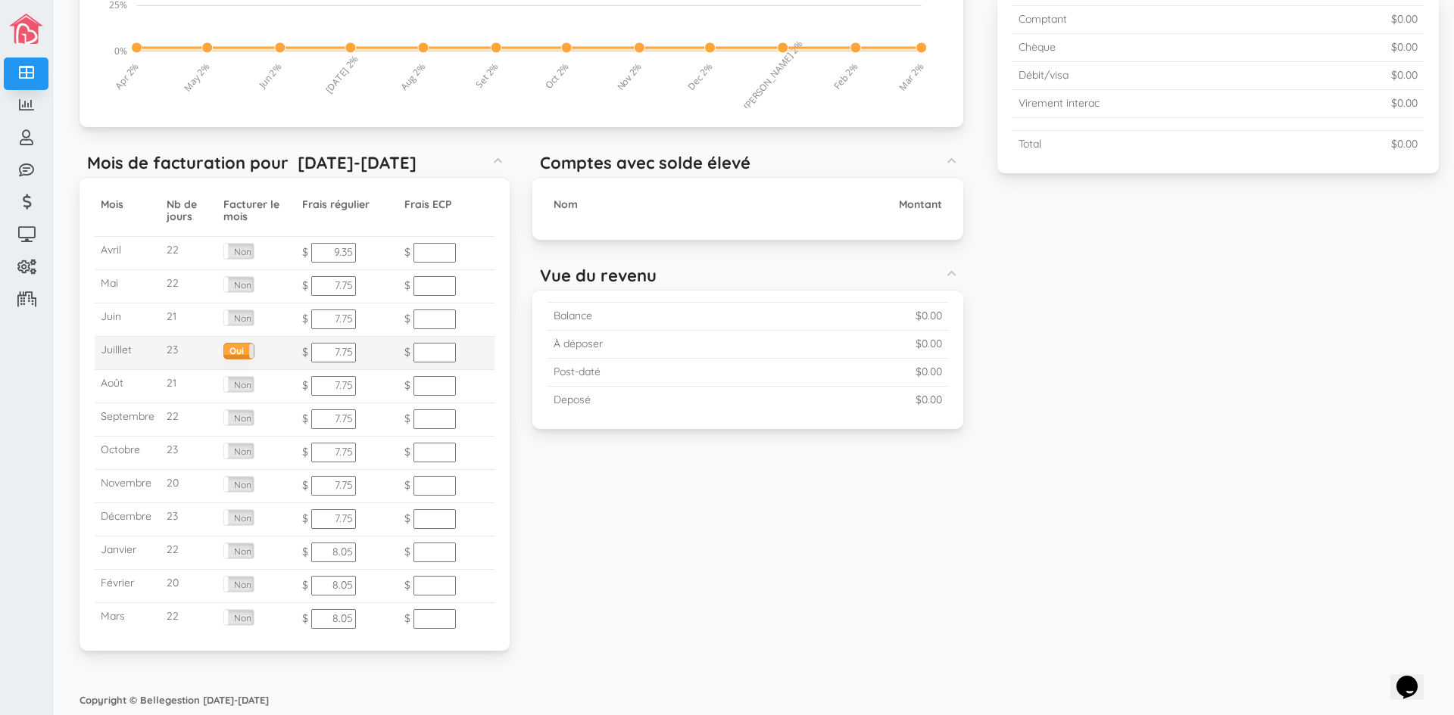
click at [245, 350] on label "Oui" at bounding box center [239, 349] width 30 height 11
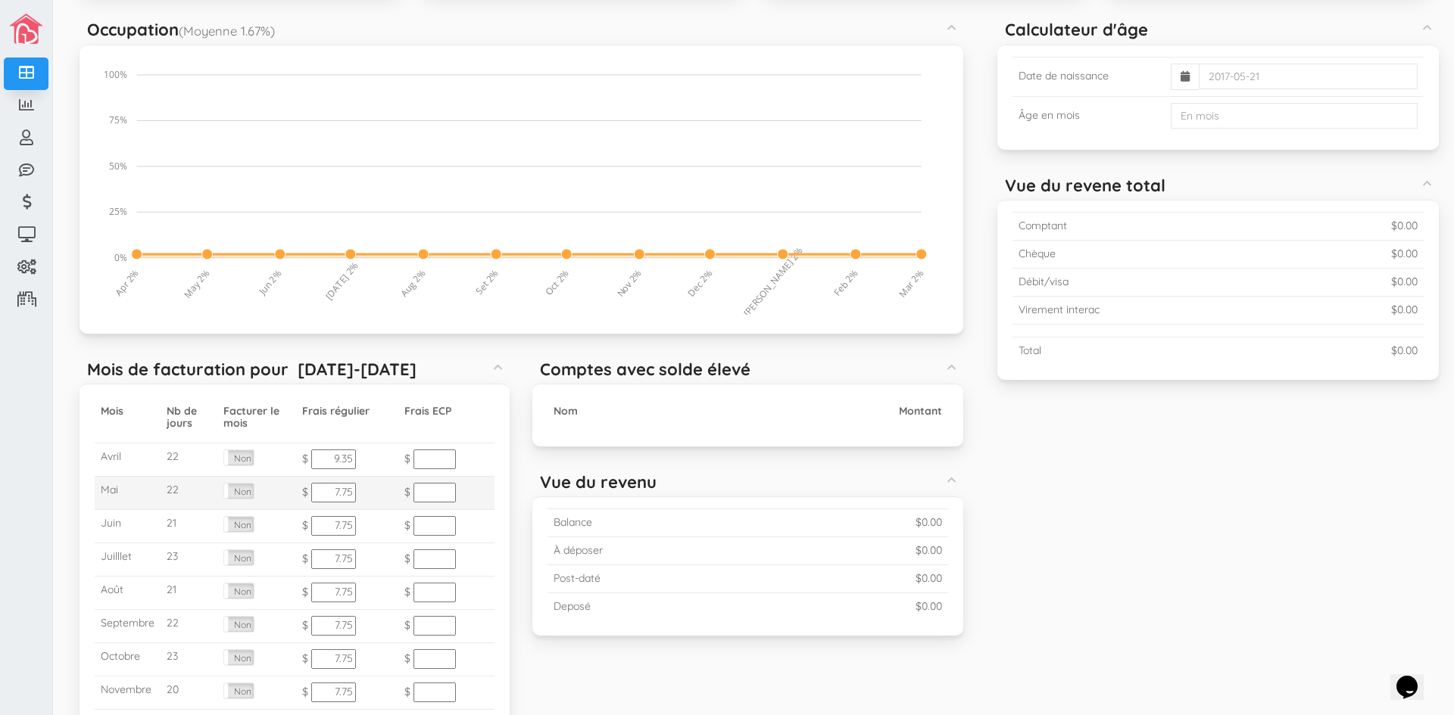
scroll to position [114, 0]
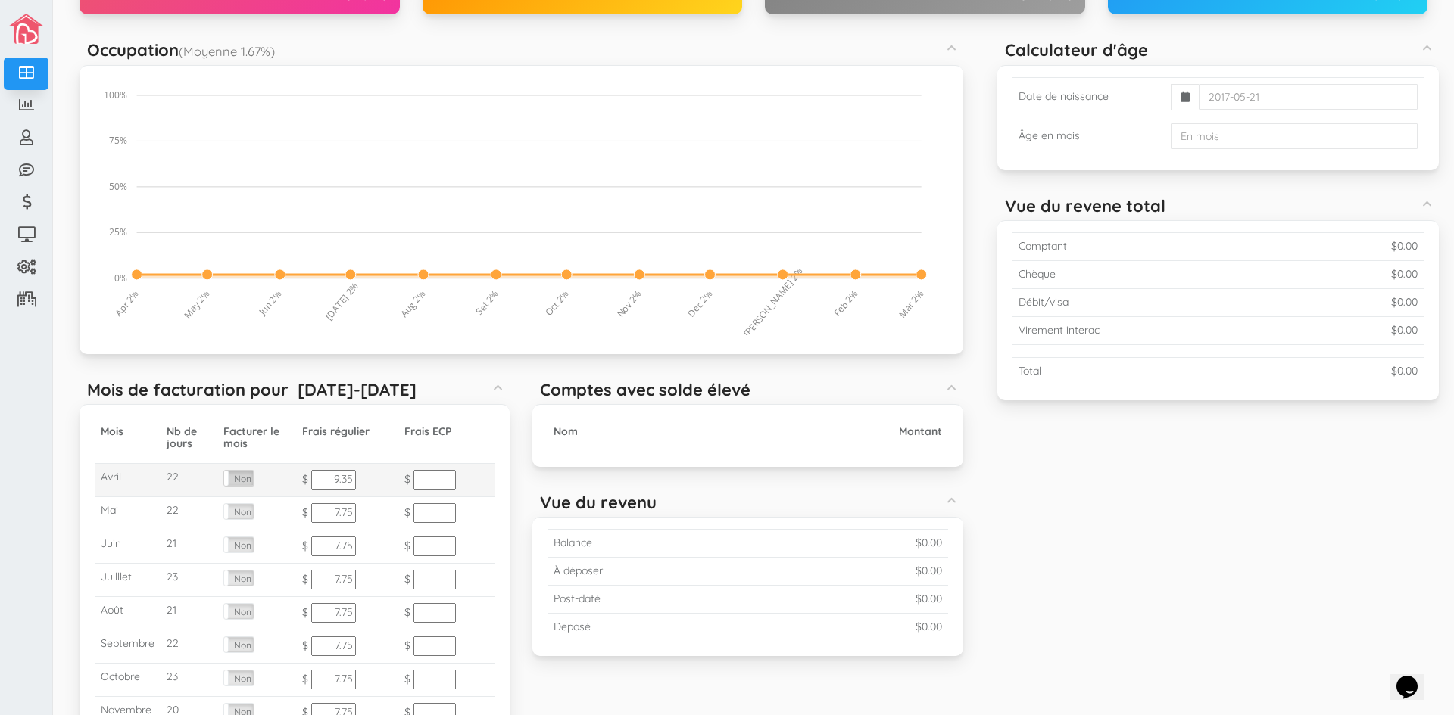
click at [238, 479] on label "Non" at bounding box center [239, 478] width 30 height 15
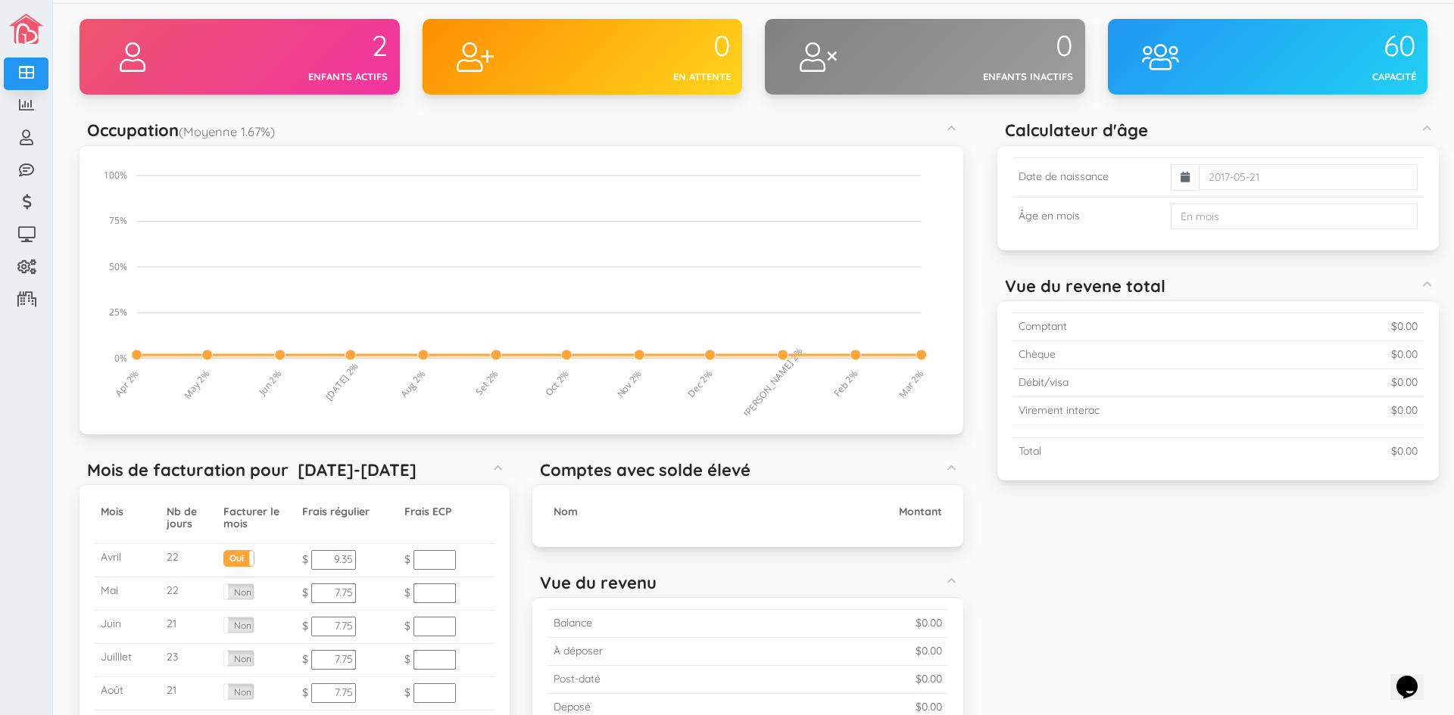
scroll to position [0, 0]
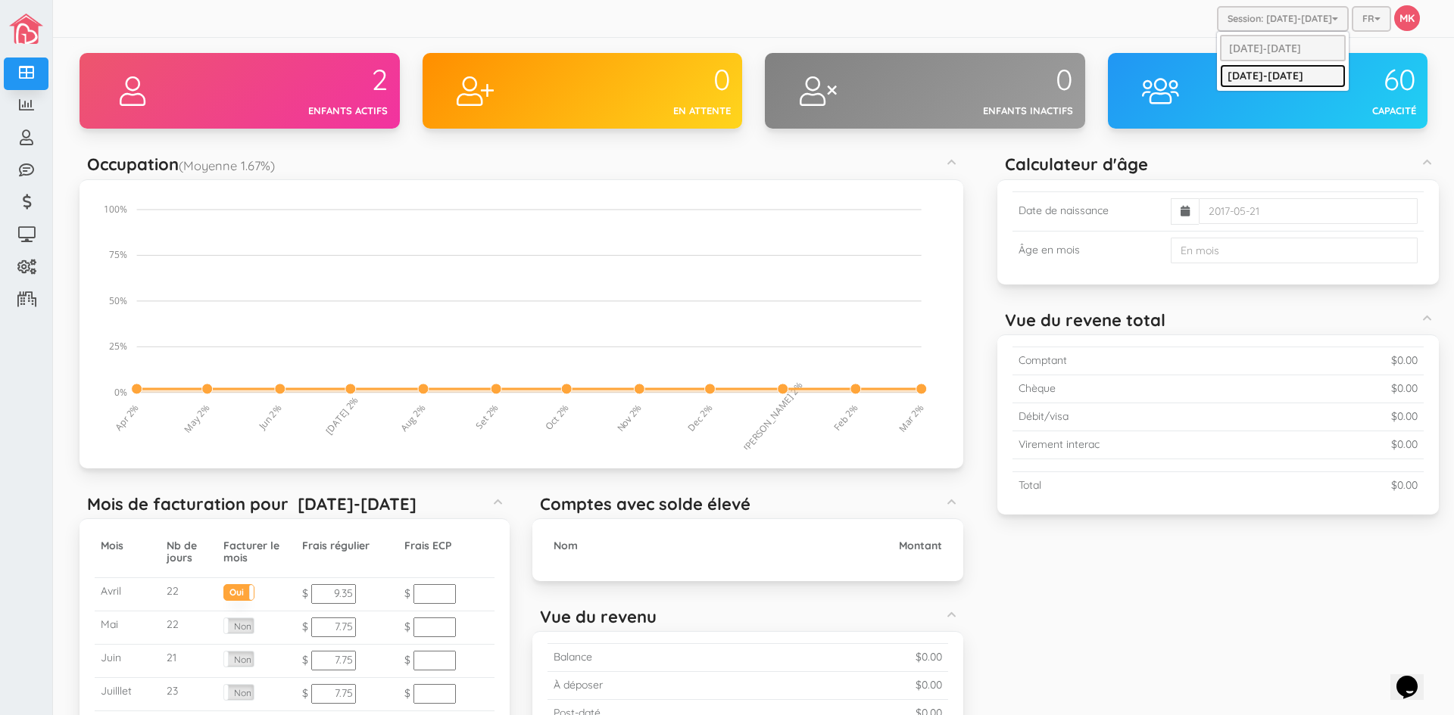
click at [1264, 80] on link "[DATE]-[DATE]" at bounding box center [1283, 75] width 126 height 23
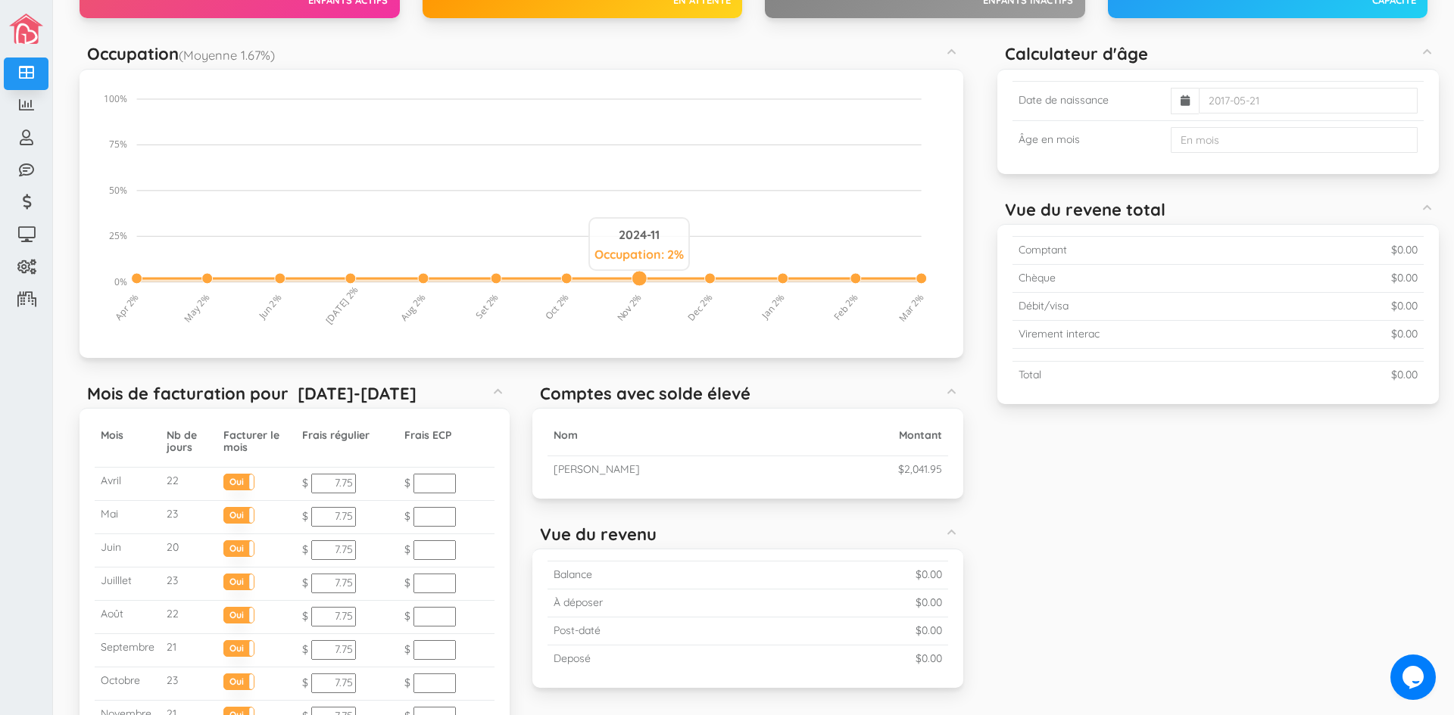
scroll to position [151, 0]
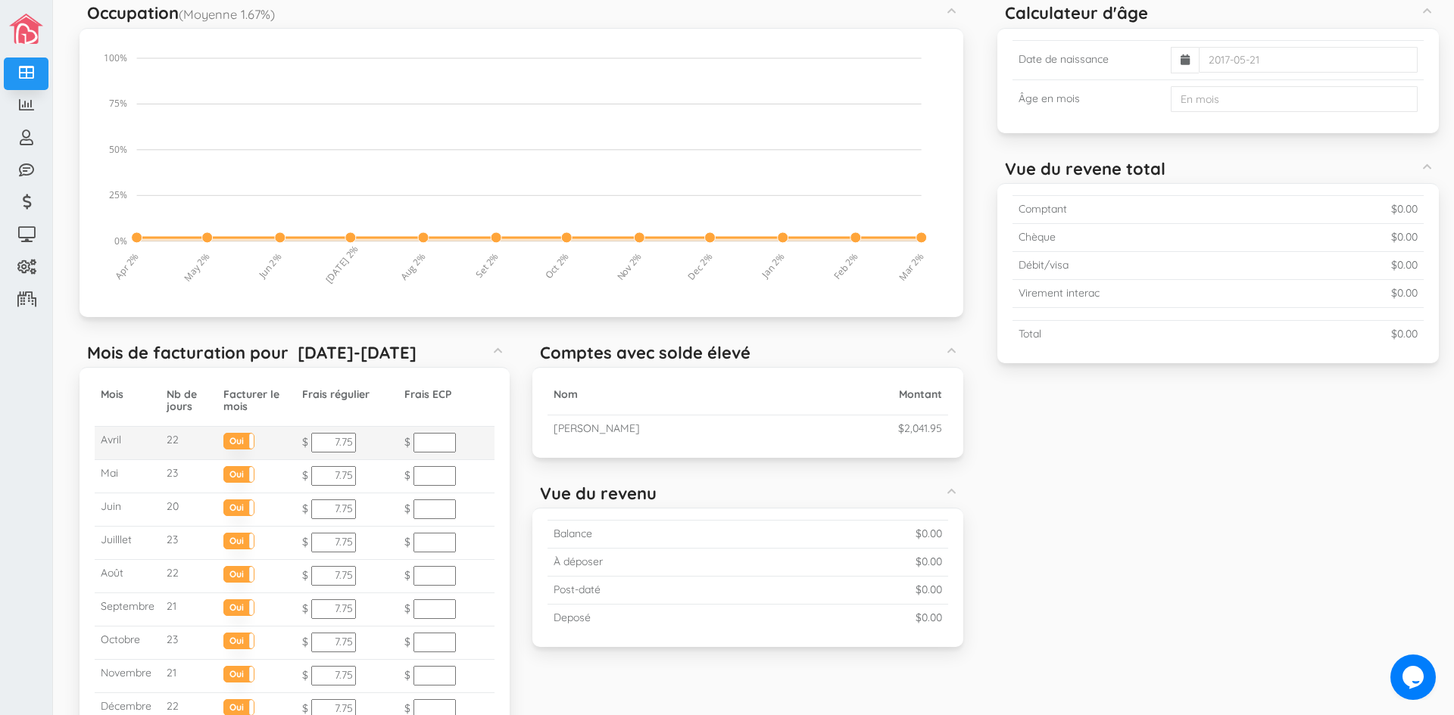
click at [336, 444] on input "7.75" at bounding box center [333, 443] width 45 height 20
drag, startPoint x: 348, startPoint y: 438, endPoint x: 339, endPoint y: 443, distance: 10.2
click at [339, 443] on input "9.75" at bounding box center [333, 443] width 45 height 20
type input "9.10"
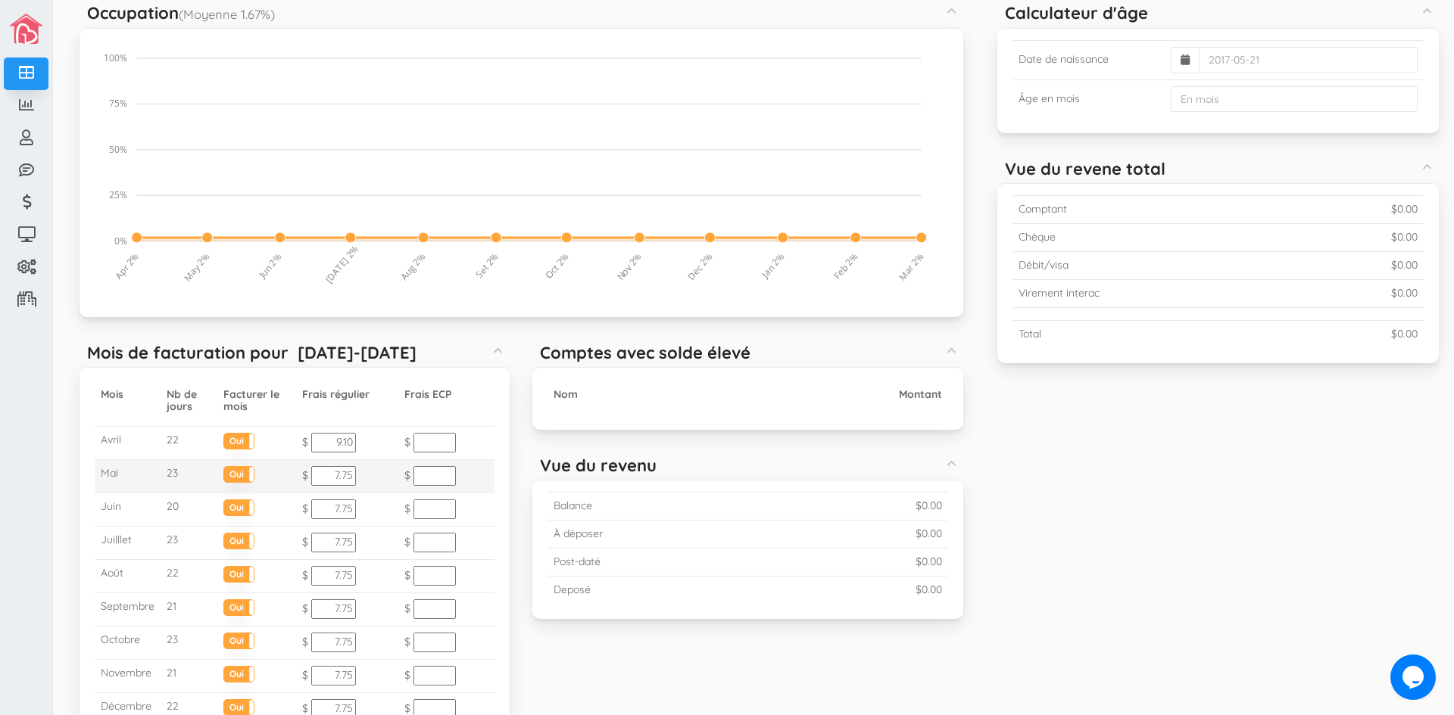
drag, startPoint x: 351, startPoint y: 482, endPoint x: 341, endPoint y: 479, distance: 10.8
click at [341, 479] on input "7.75" at bounding box center [333, 476] width 45 height 20
click at [338, 483] on input "7.10" at bounding box center [333, 476] width 45 height 20
type input "9.10"
click at [329, 516] on input "7.75" at bounding box center [333, 510] width 45 height 20
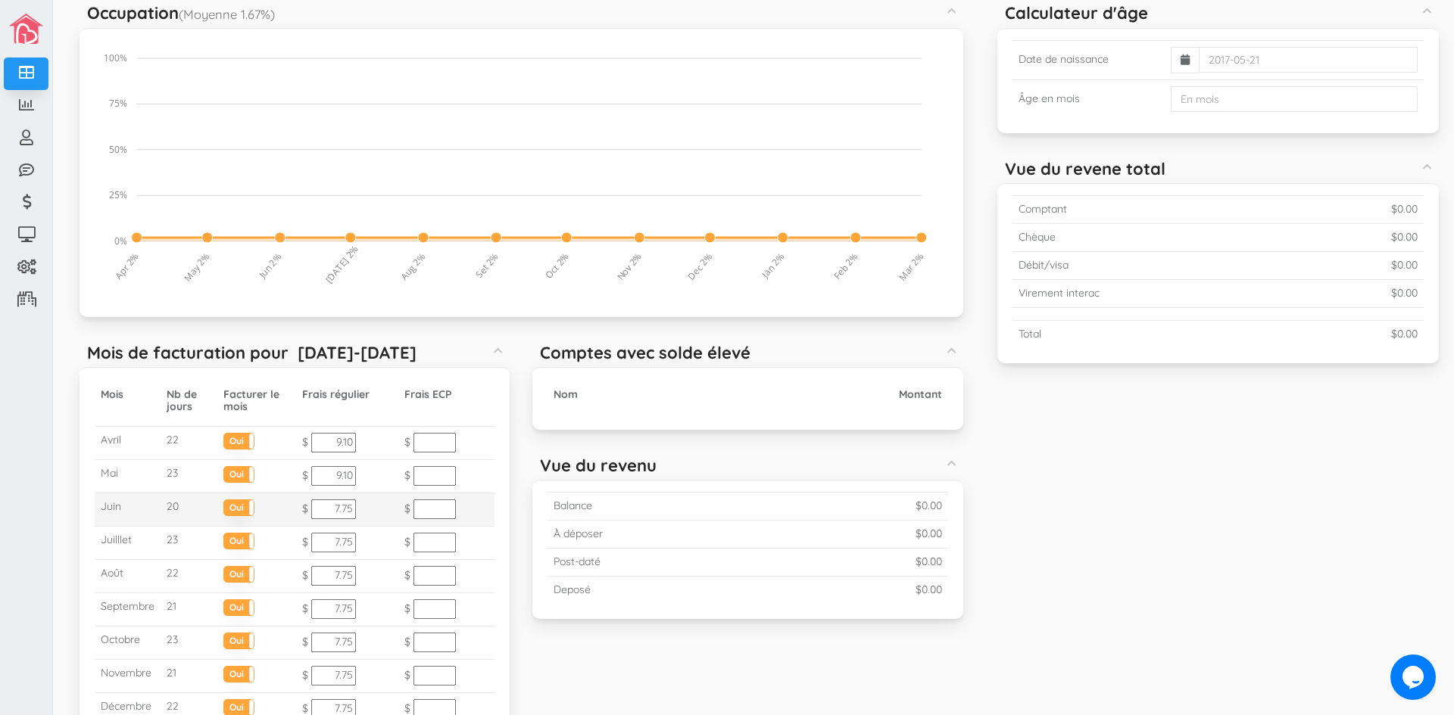
drag, startPoint x: 327, startPoint y: 514, endPoint x: 338, endPoint y: 513, distance: 10.6
click at [338, 513] on input "7.75" at bounding box center [333, 510] width 45 height 20
click at [349, 513] on input "9.75" at bounding box center [333, 510] width 45 height 20
click at [347, 515] on input "9.75" at bounding box center [333, 510] width 45 height 20
drag, startPoint x: 349, startPoint y: 510, endPoint x: 338, endPoint y: 509, distance: 10.7
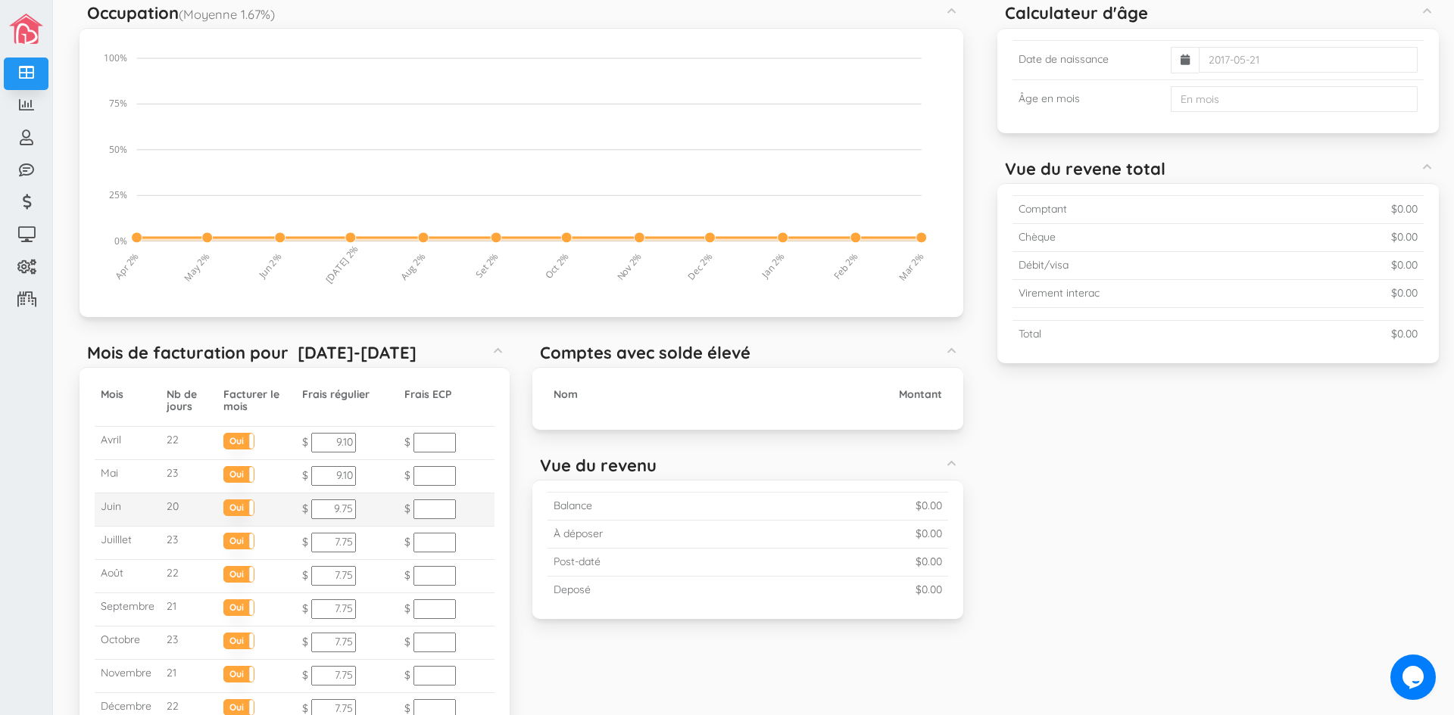
click at [338, 509] on input "9.75" at bounding box center [333, 510] width 45 height 20
type input "9.10"
drag, startPoint x: 329, startPoint y: 541, endPoint x: 337, endPoint y: 546, distance: 9.5
click at [337, 546] on input "7.75" at bounding box center [333, 543] width 45 height 20
drag, startPoint x: 341, startPoint y: 546, endPoint x: 349, endPoint y: 549, distance: 8.9
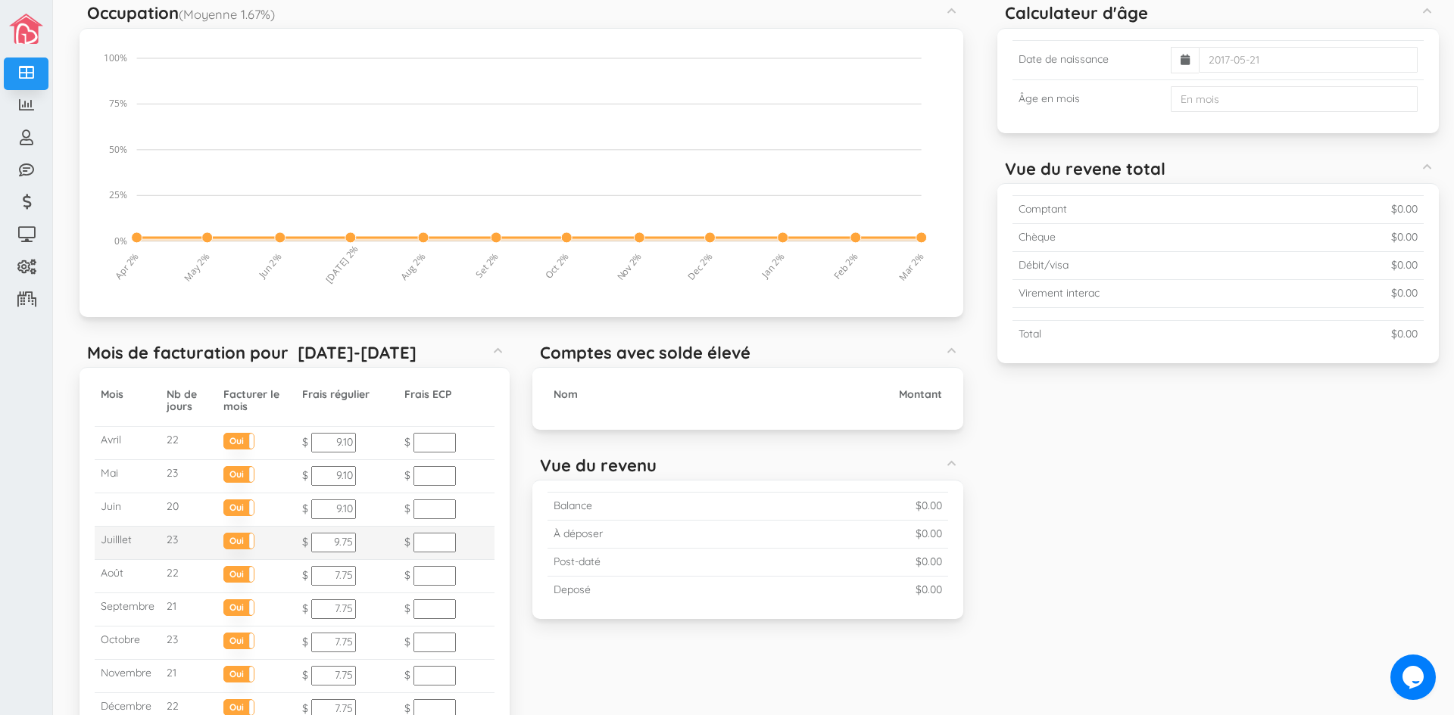
click at [349, 549] on input "9.75" at bounding box center [333, 543] width 45 height 20
type input "9.10"
drag, startPoint x: 327, startPoint y: 578, endPoint x: 335, endPoint y: 582, distance: 9.1
click at [335, 582] on input "7.75" at bounding box center [333, 576] width 45 height 20
drag, startPoint x: 338, startPoint y: 572, endPoint x: 356, endPoint y: 574, distance: 18.3
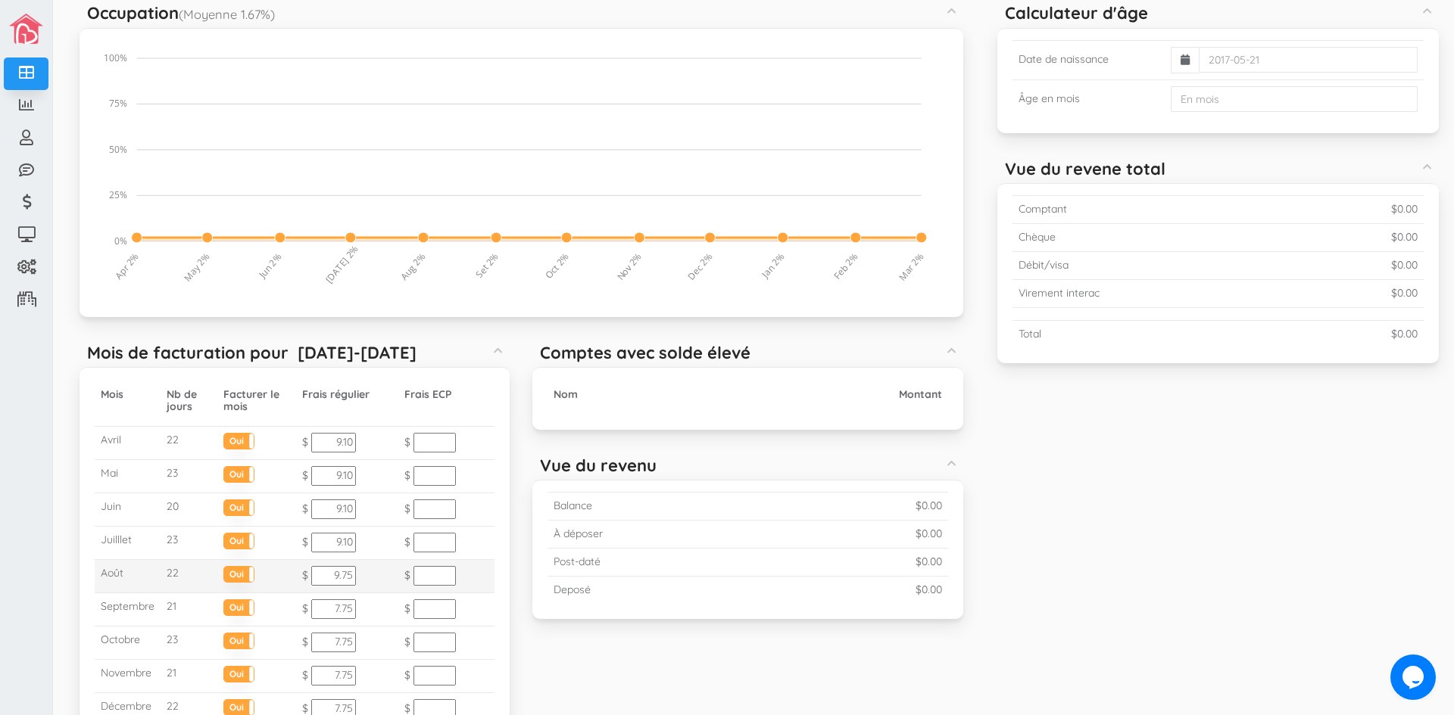
click at [356, 574] on td "$ 9.75" at bounding box center [347, 576] width 102 height 33
type input "9.10"
drag, startPoint x: 341, startPoint y: 608, endPoint x: 357, endPoint y: 609, distance: 15.2
click at [357, 609] on td "$ 7.75" at bounding box center [347, 610] width 102 height 33
drag, startPoint x: 329, startPoint y: 613, endPoint x: 339, endPoint y: 609, distance: 11.3
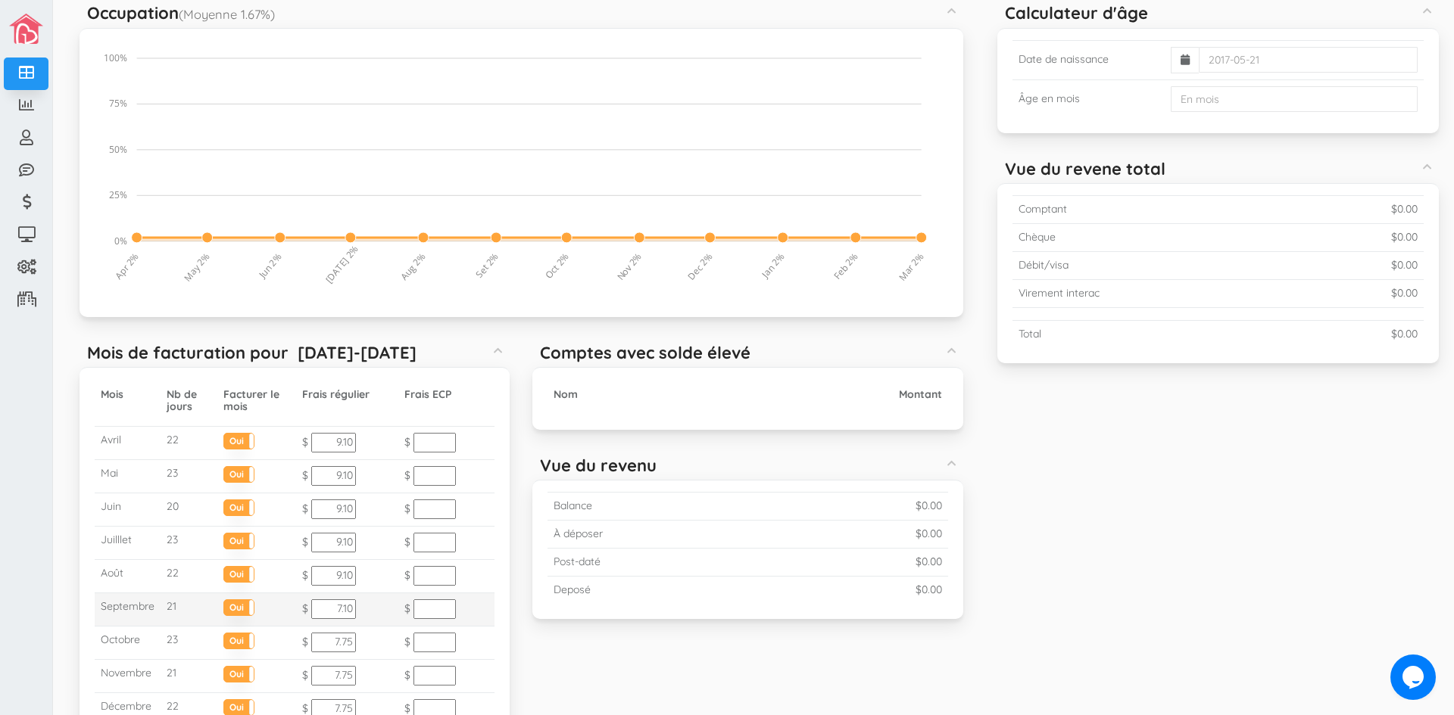
click at [339, 609] on input "7.10" at bounding box center [333, 610] width 45 height 20
type input "9.10"
click at [337, 643] on input "7.75" at bounding box center [333, 643] width 45 height 20
drag, startPoint x: 338, startPoint y: 644, endPoint x: 357, endPoint y: 645, distance: 18.2
click at [357, 645] on td "$ 9.75" at bounding box center [347, 643] width 102 height 33
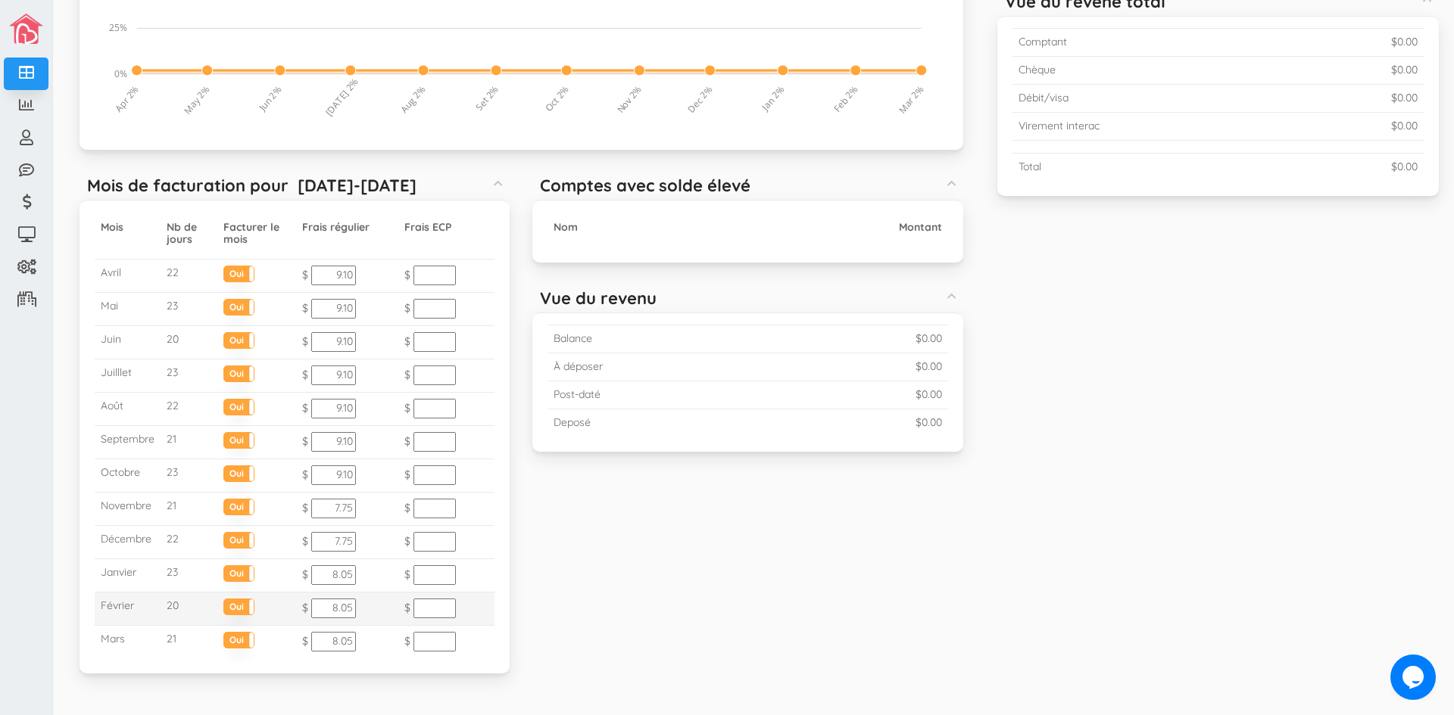
scroll to position [341, 0]
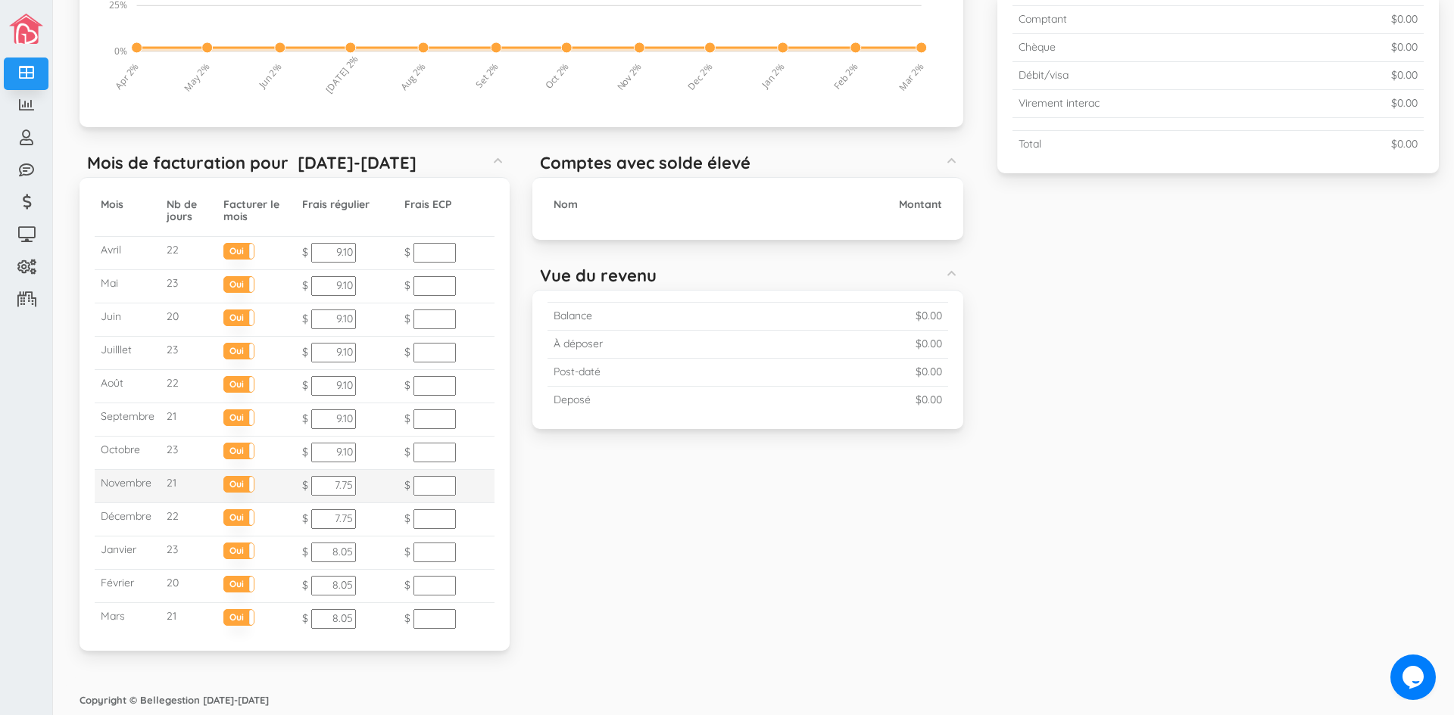
type input "9.10"
click at [328, 484] on input "7.75" at bounding box center [333, 486] width 45 height 20
click at [330, 486] on input "7.75" at bounding box center [333, 486] width 45 height 20
click at [335, 485] on input "7.75" at bounding box center [333, 486] width 45 height 20
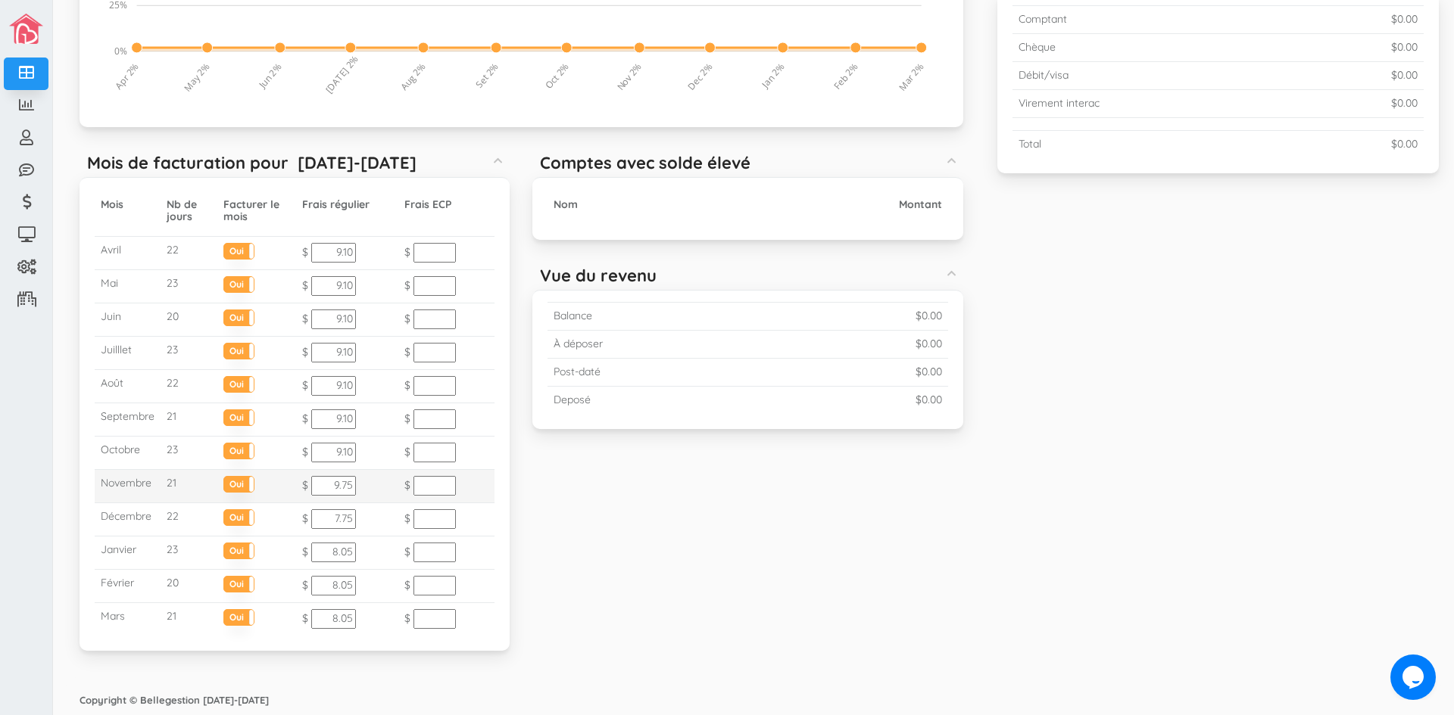
drag, startPoint x: 341, startPoint y: 485, endPoint x: 351, endPoint y: 486, distance: 10.0
click at [351, 486] on input "9.75" at bounding box center [333, 486] width 45 height 20
type input "9.10"
drag, startPoint x: 332, startPoint y: 514, endPoint x: 336, endPoint y: 521, distance: 7.8
click at [336, 521] on input "7.75" at bounding box center [333, 520] width 45 height 20
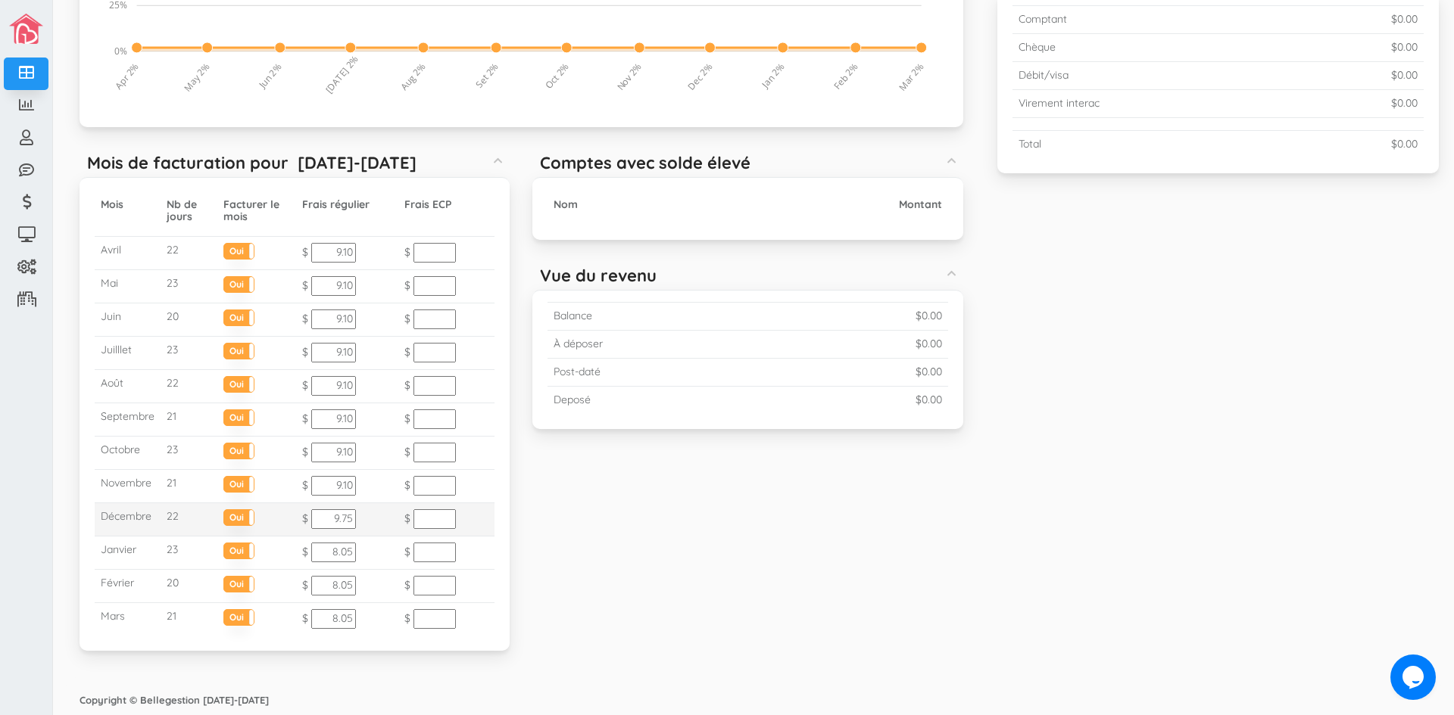
drag, startPoint x: 338, startPoint y: 518, endPoint x: 351, endPoint y: 522, distance: 13.6
click at [351, 522] on input "9.75" at bounding box center [333, 520] width 45 height 20
type input "9.10"
click at [335, 556] on input "8.05" at bounding box center [333, 553] width 45 height 20
drag, startPoint x: 341, startPoint y: 557, endPoint x: 365, endPoint y: 560, distance: 24.3
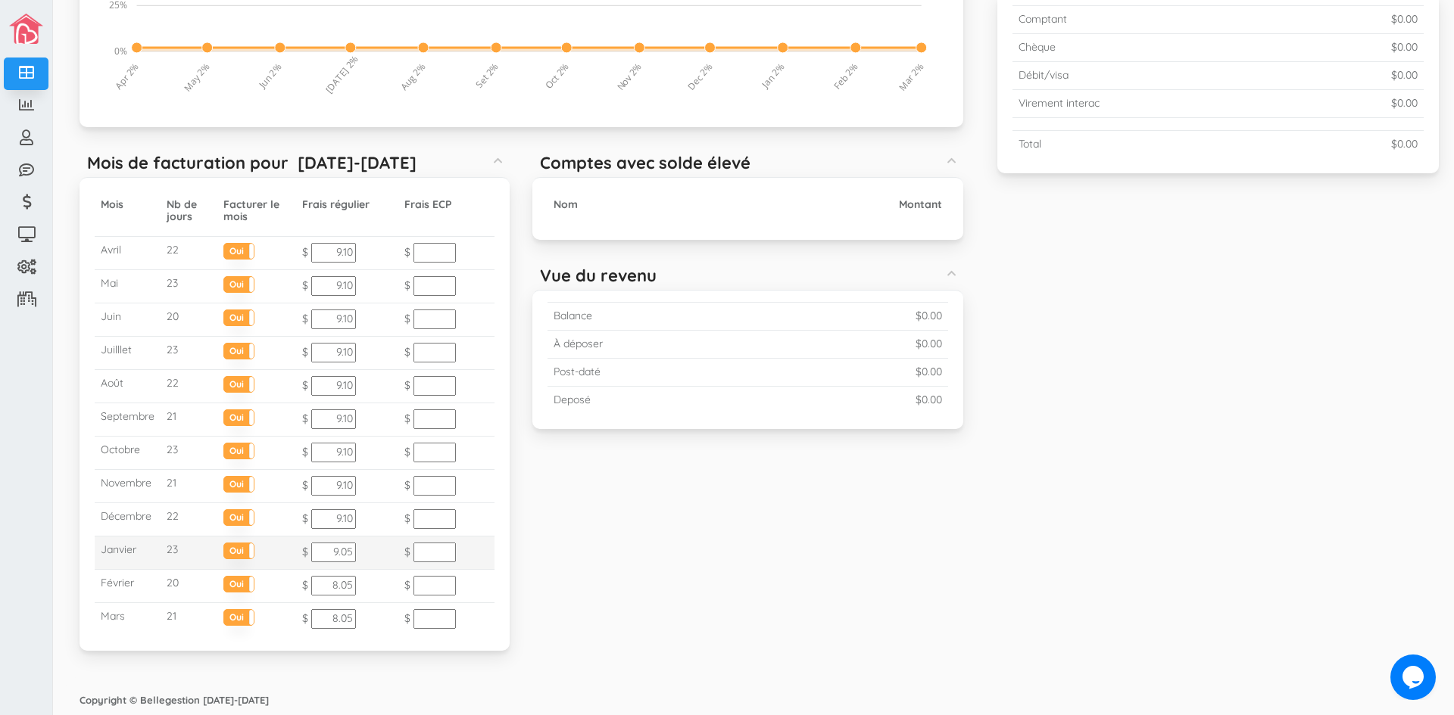
click at [365, 560] on td "$ 9.05" at bounding box center [347, 553] width 102 height 33
type input "9.10"
click at [334, 588] on input "8.05" at bounding box center [333, 586] width 45 height 20
click at [342, 591] on input "9.05" at bounding box center [333, 586] width 45 height 20
drag, startPoint x: 340, startPoint y: 585, endPoint x: 357, endPoint y: 584, distance: 17.4
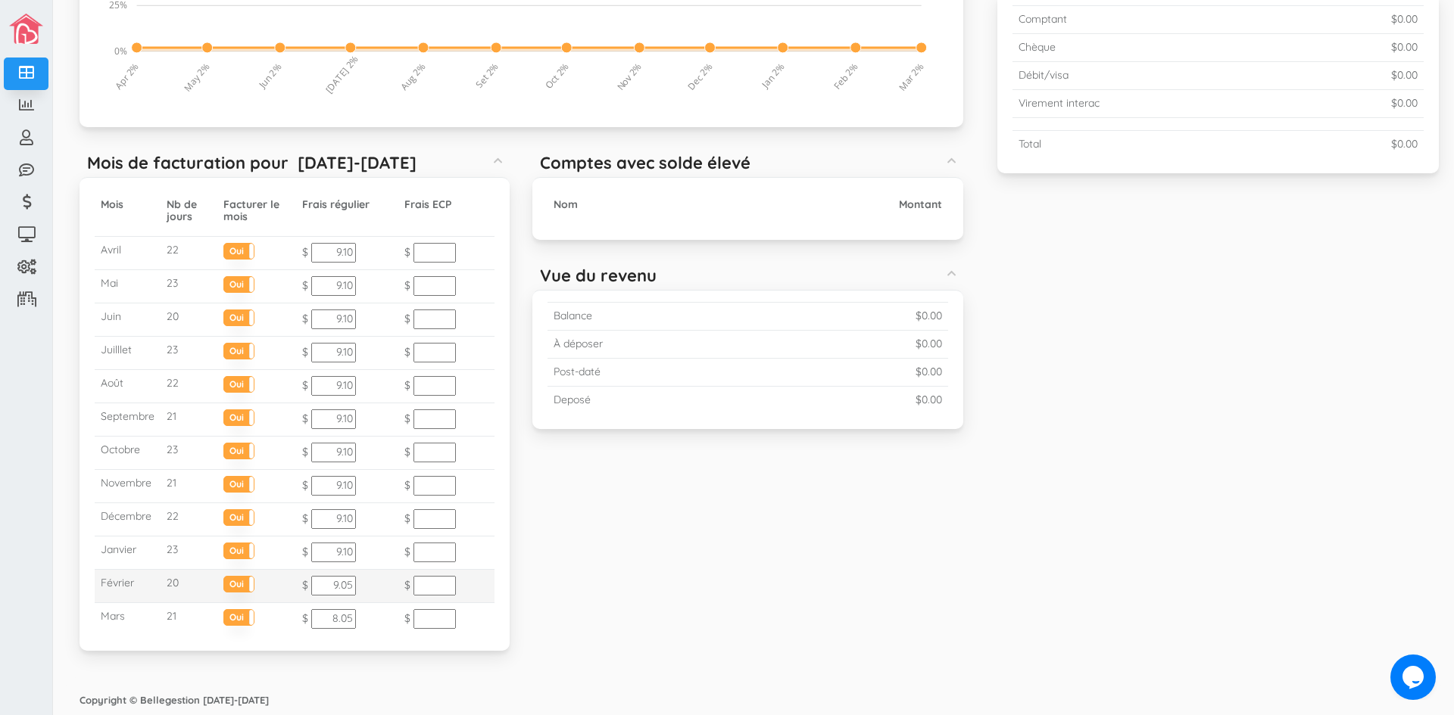
click at [357, 584] on td "$ 9.05" at bounding box center [347, 586] width 102 height 33
type input "9.10"
drag, startPoint x: 336, startPoint y: 617, endPoint x: 371, endPoint y: 636, distance: 39.6
click at [371, 636] on td "$ 8.05" at bounding box center [347, 619] width 102 height 33
drag, startPoint x: 327, startPoint y: 618, endPoint x: 335, endPoint y: 619, distance: 8.4
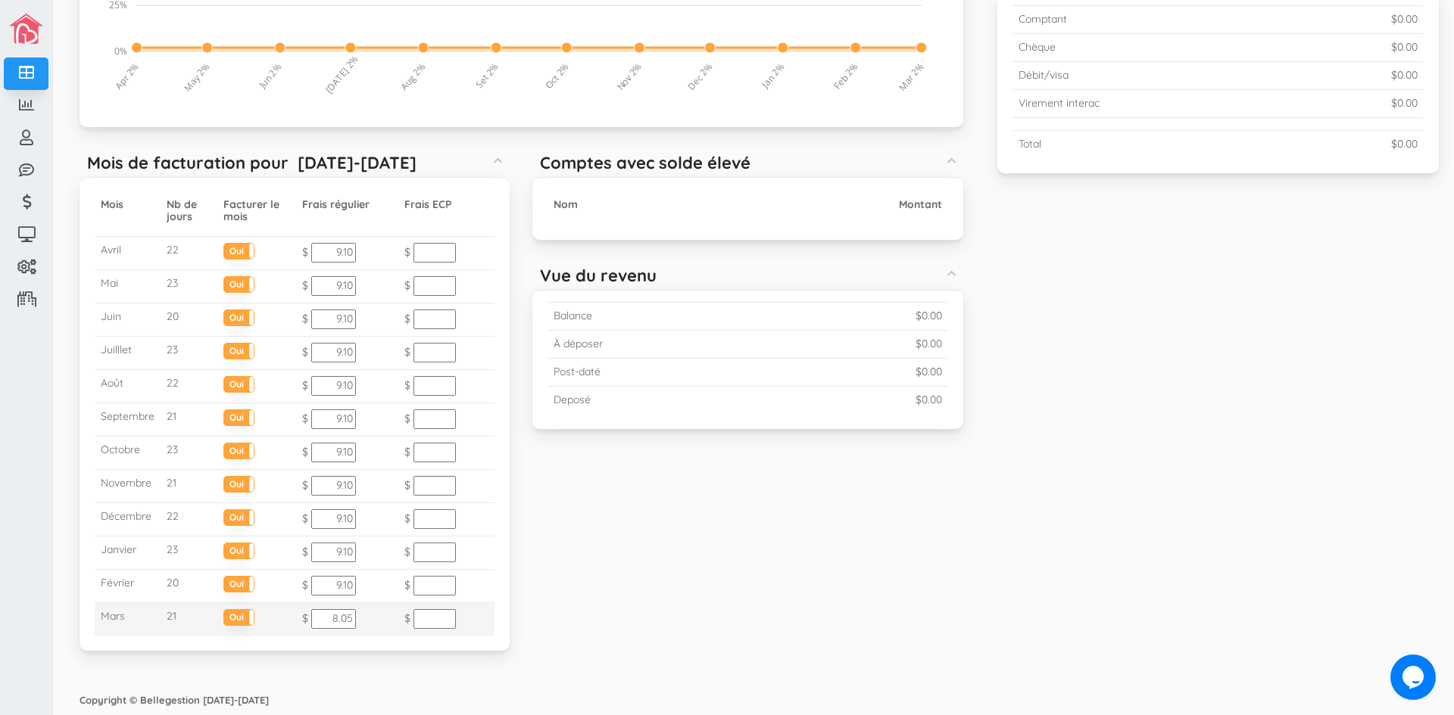
click at [335, 619] on input "8.05" at bounding box center [333, 619] width 45 height 20
drag, startPoint x: 341, startPoint y: 624, endPoint x: 354, endPoint y: 626, distance: 13.1
click at [354, 626] on td "$ 9.05" at bounding box center [347, 619] width 102 height 33
type input "9.10"
click at [480, 537] on td "$" at bounding box center [446, 553] width 96 height 33
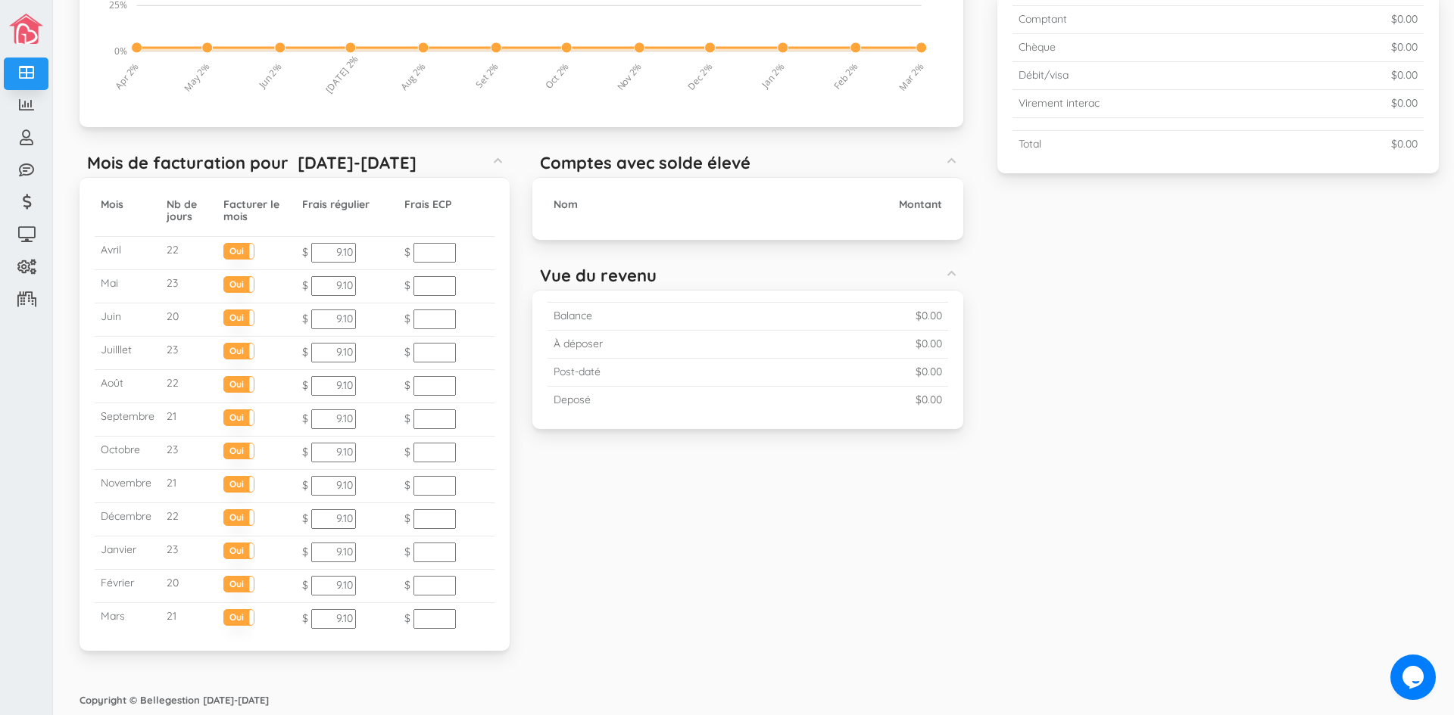
click at [619, 518] on div "Occupation (Moyenne 1.67%) Created with Raphaël 2.1.0 0% 25% 50% 75% 100% Mar 2…" at bounding box center [521, 238] width 929 height 864
drag, startPoint x: 340, startPoint y: 555, endPoint x: 368, endPoint y: 557, distance: 28.1
click at [368, 557] on td "$ 9.10" at bounding box center [347, 553] width 102 height 33
type input "9.35"
drag, startPoint x: 339, startPoint y: 584, endPoint x: 359, endPoint y: 591, distance: 20.8
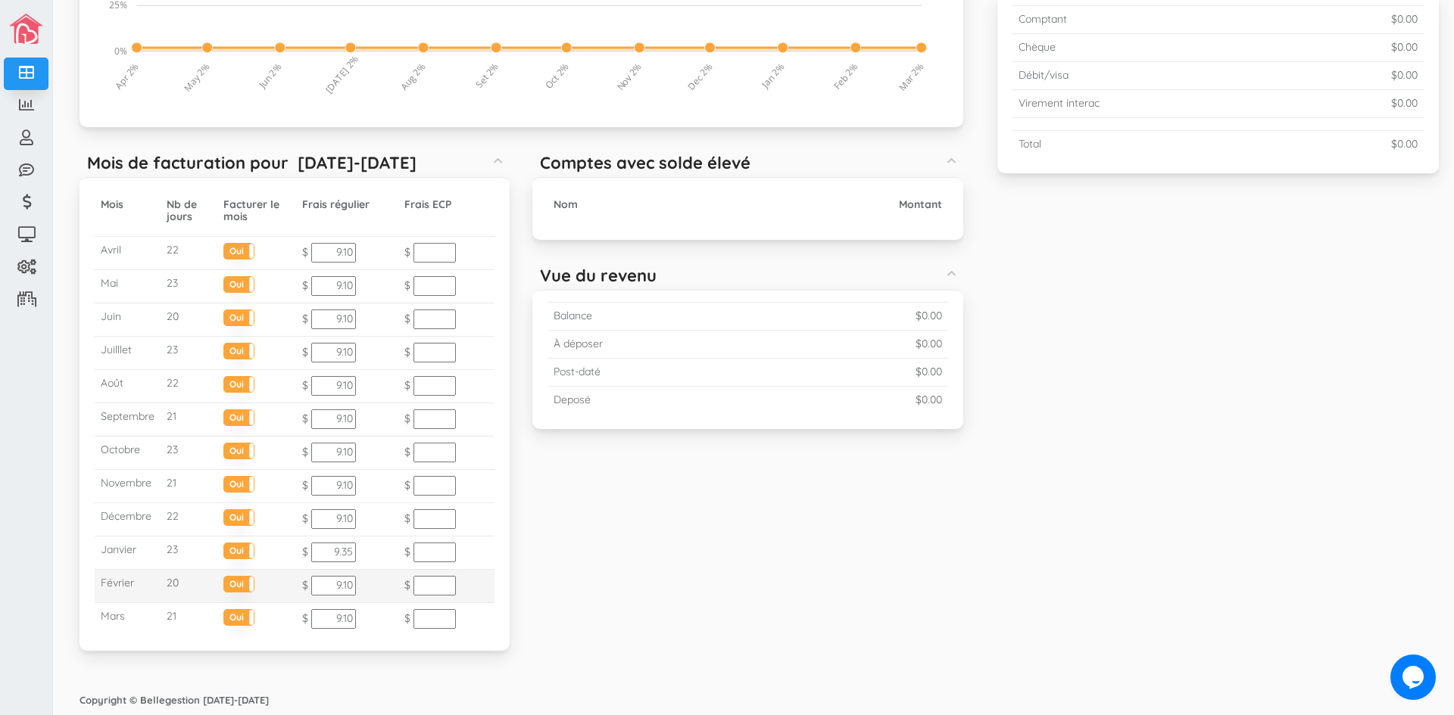
click at [359, 591] on td "$ 9.10" at bounding box center [347, 586] width 102 height 33
click at [341, 588] on input "935" at bounding box center [333, 586] width 45 height 20
type input "9.35"
drag, startPoint x: 340, startPoint y: 619, endPoint x: 354, endPoint y: 619, distance: 14.4
click at [354, 619] on td "$ 9.10" at bounding box center [347, 619] width 102 height 33
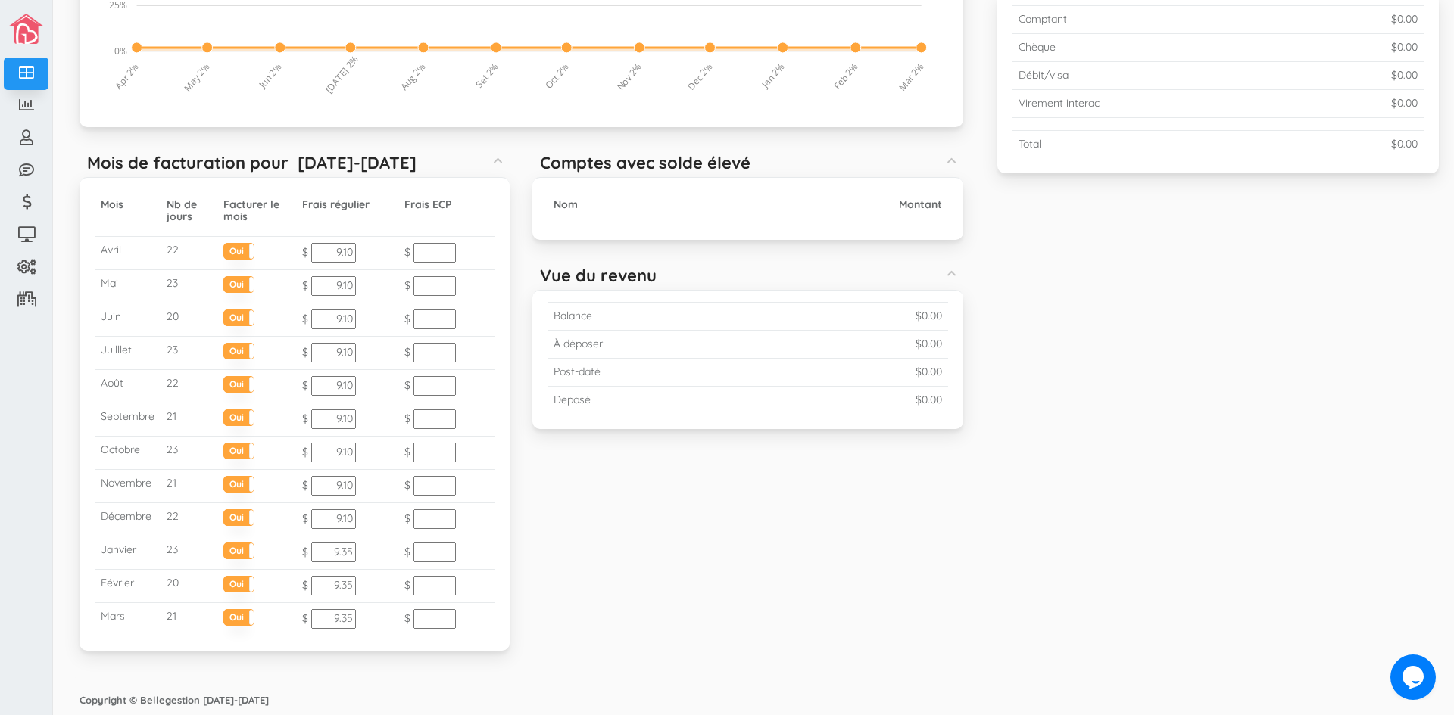
type input "9.35"
click at [563, 547] on div "Occupation (Moyenne 1.67%) Created with Raphaël 2.1.0 0% 25% 50% 75% 100% Mar 2…" at bounding box center [521, 238] width 929 height 864
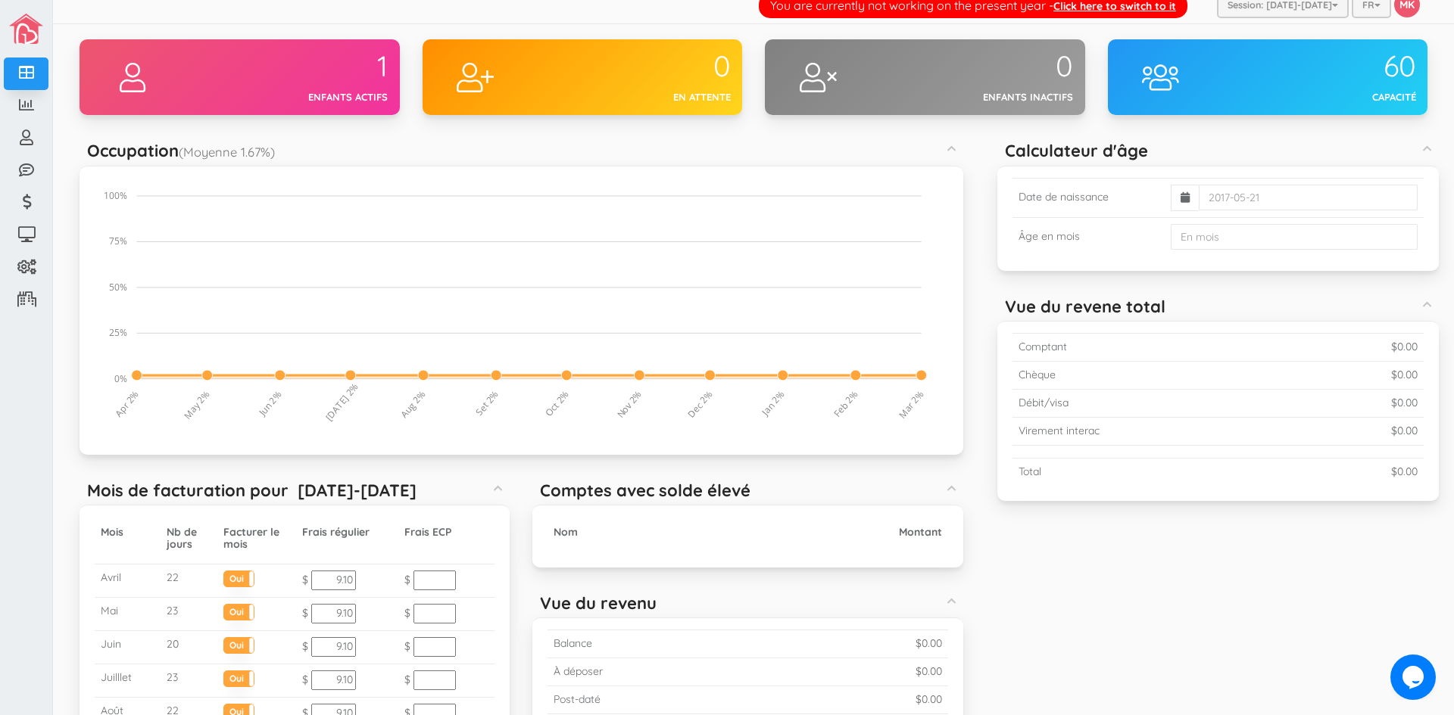
scroll to position [0, 0]
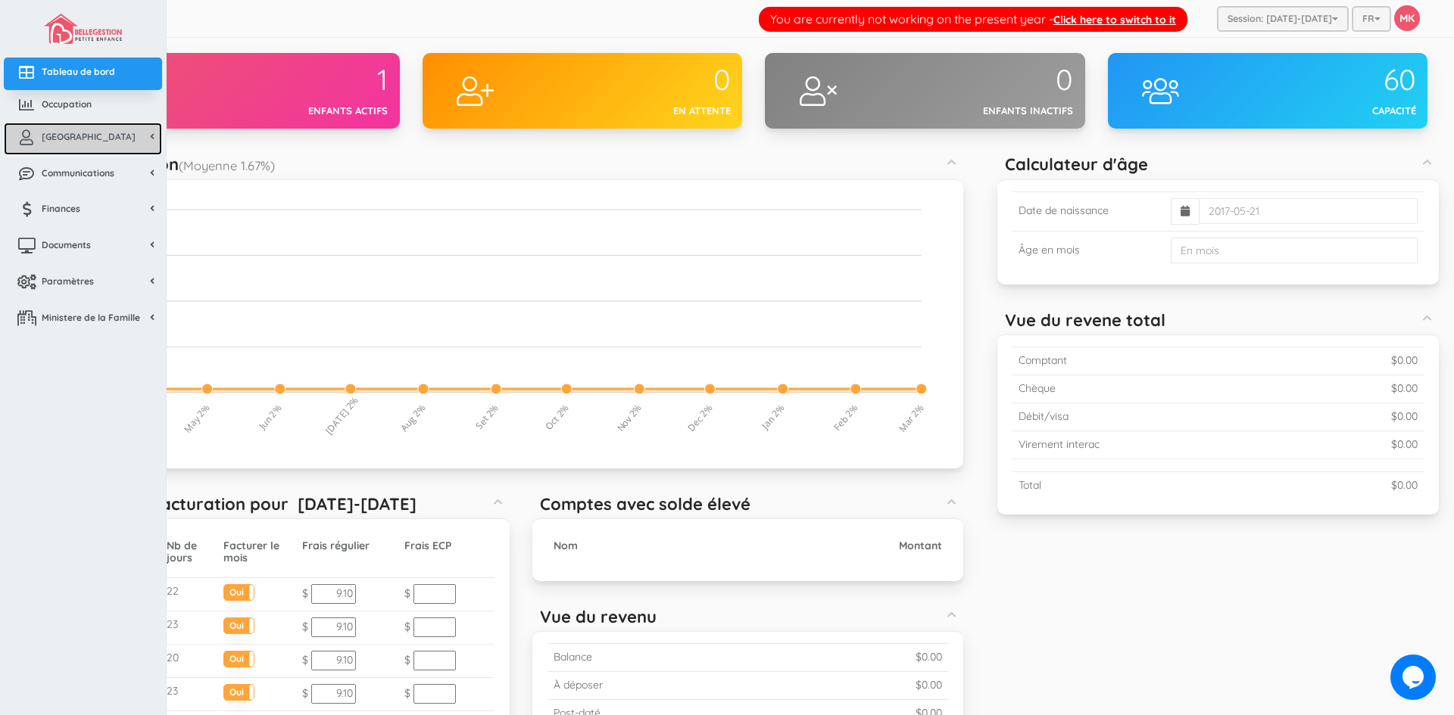
click at [129, 139] on link "[GEOGRAPHIC_DATA]" at bounding box center [83, 139] width 158 height 33
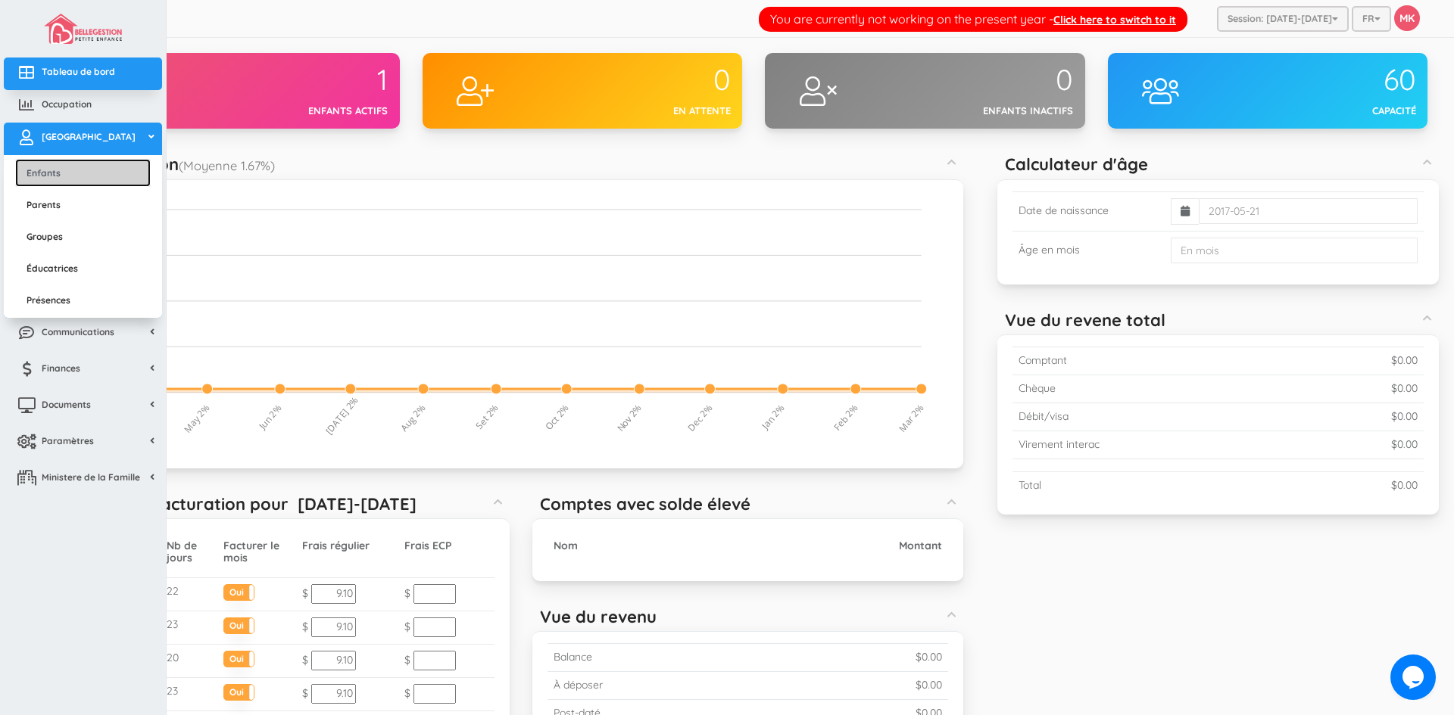
click at [88, 177] on link "Enfants" at bounding box center [83, 173] width 136 height 28
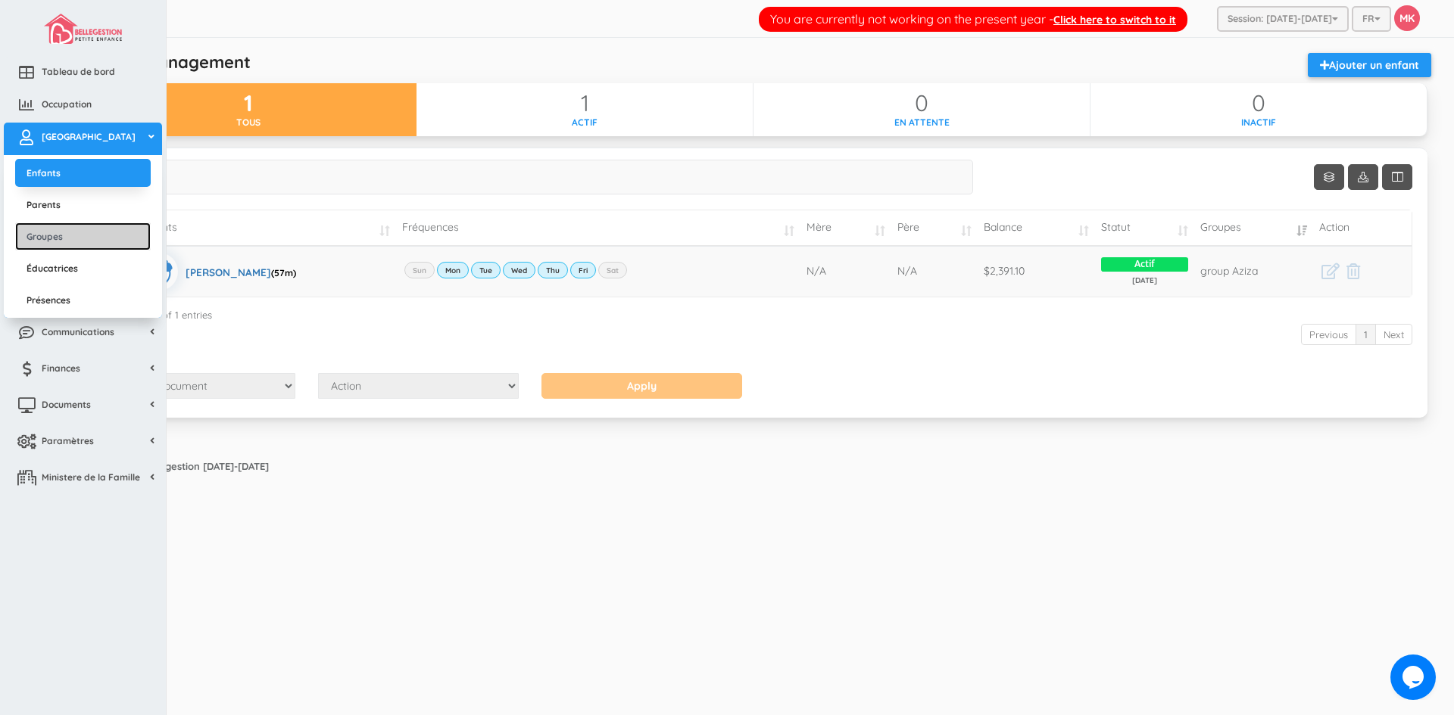
click at [53, 236] on link "Groupes" at bounding box center [83, 237] width 136 height 28
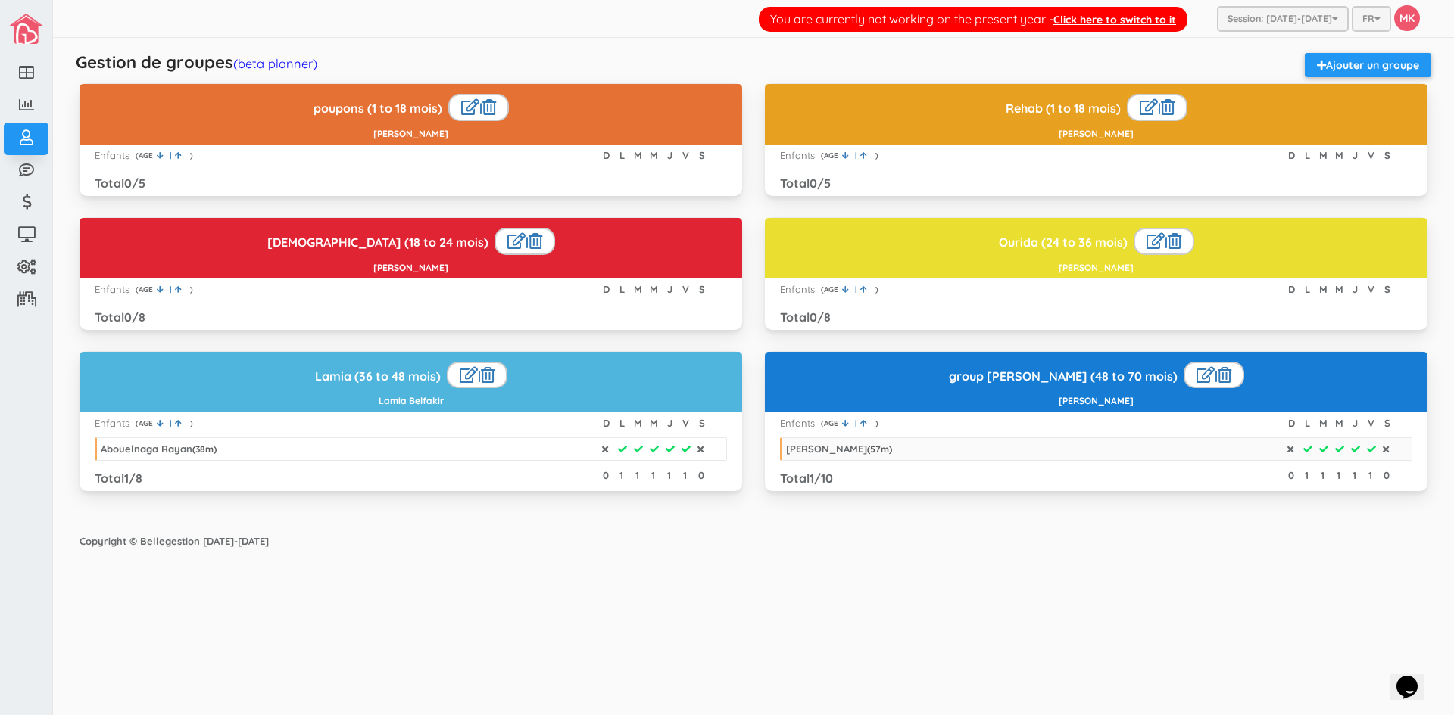
click at [263, 447] on li "Abouelnaga Rayan ( 38 m)" at bounding box center [411, 449] width 632 height 23
click at [214, 447] on span "( 38 m)" at bounding box center [204, 449] width 24 height 11
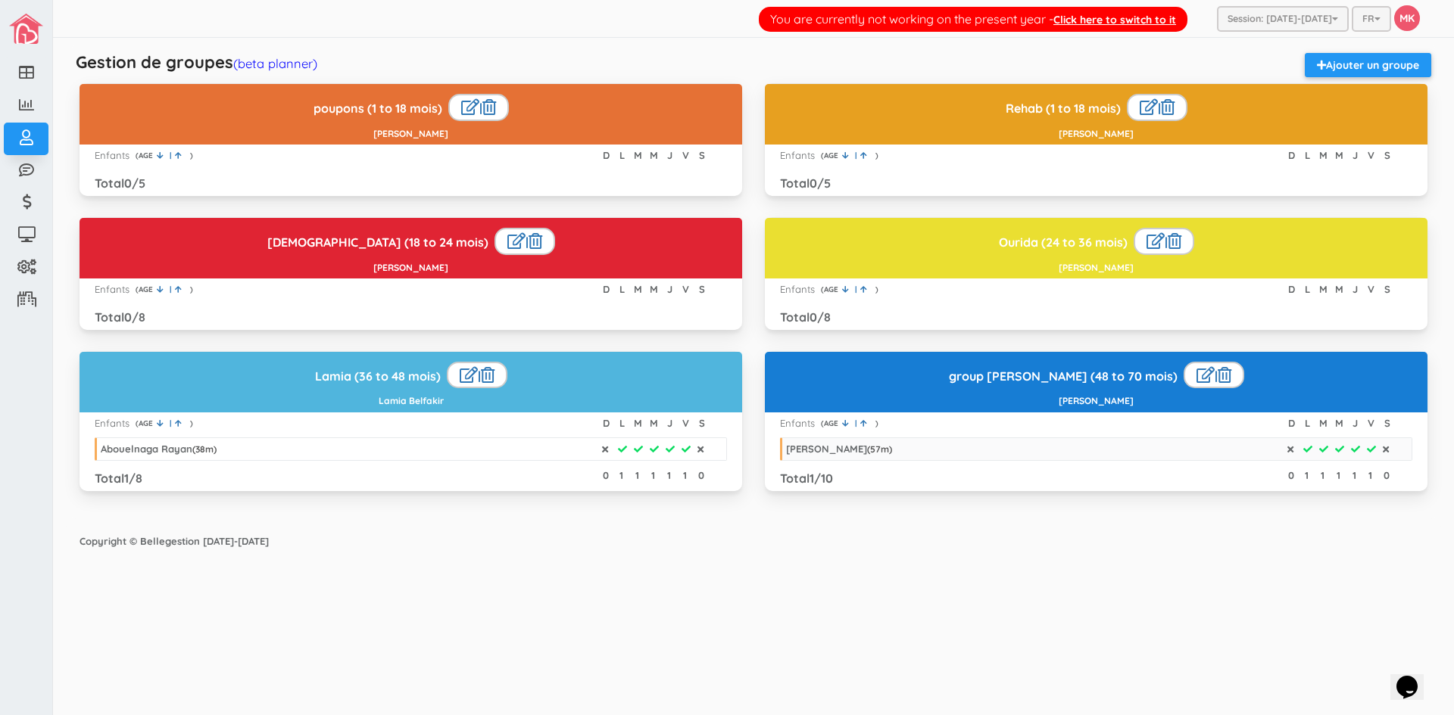
click at [203, 447] on span "38" at bounding box center [200, 449] width 10 height 11
click at [201, 447] on span "38" at bounding box center [200, 449] width 10 height 11
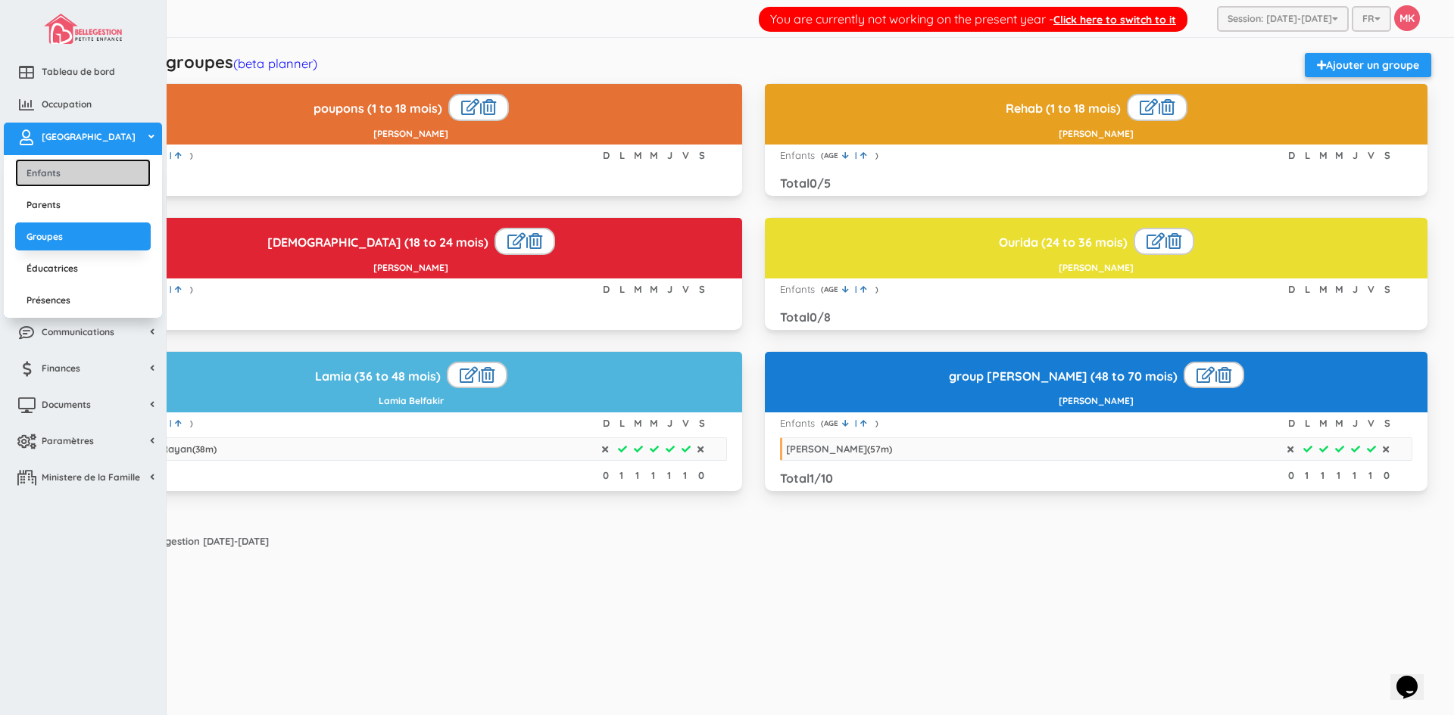
click at [36, 169] on link "Enfants" at bounding box center [83, 173] width 136 height 28
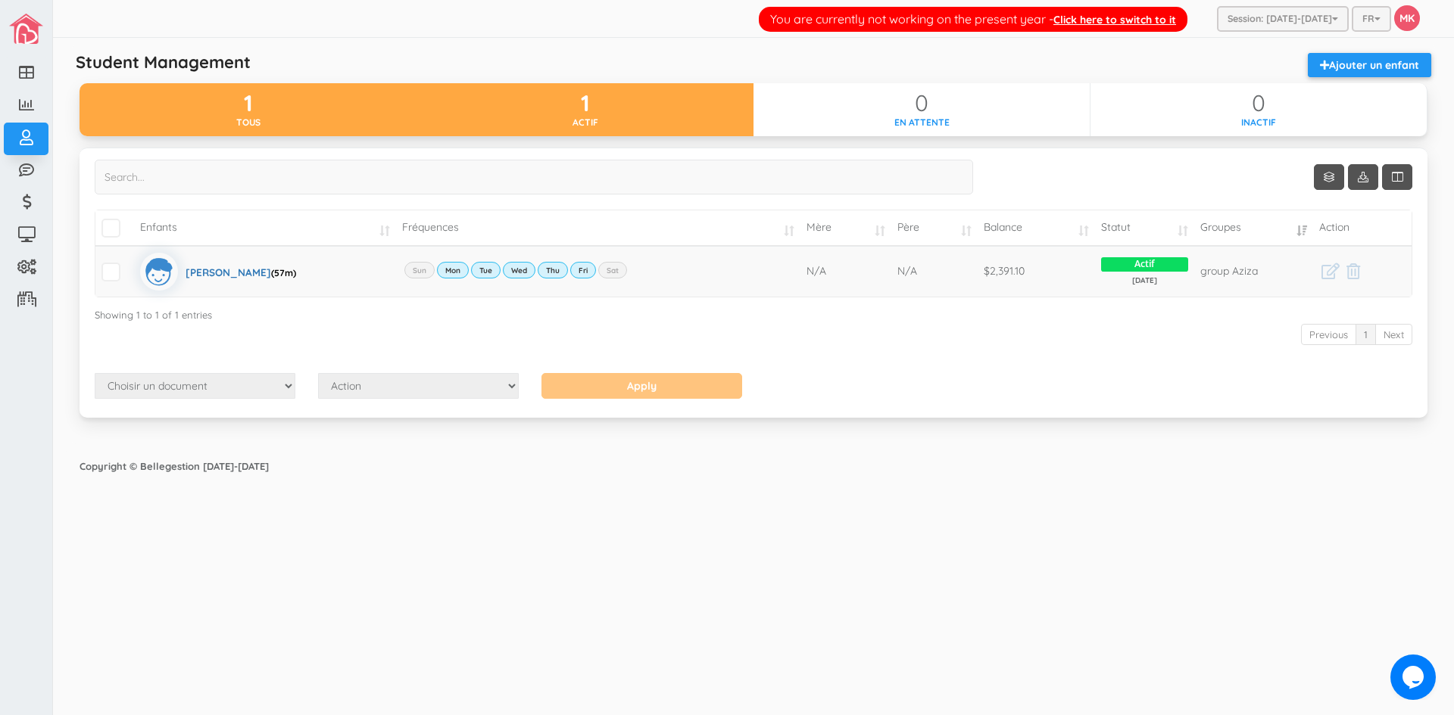
click at [588, 95] on div "1" at bounding box center [584, 103] width 337 height 25
click at [273, 121] on div "tous" at bounding box center [247, 122] width 337 height 13
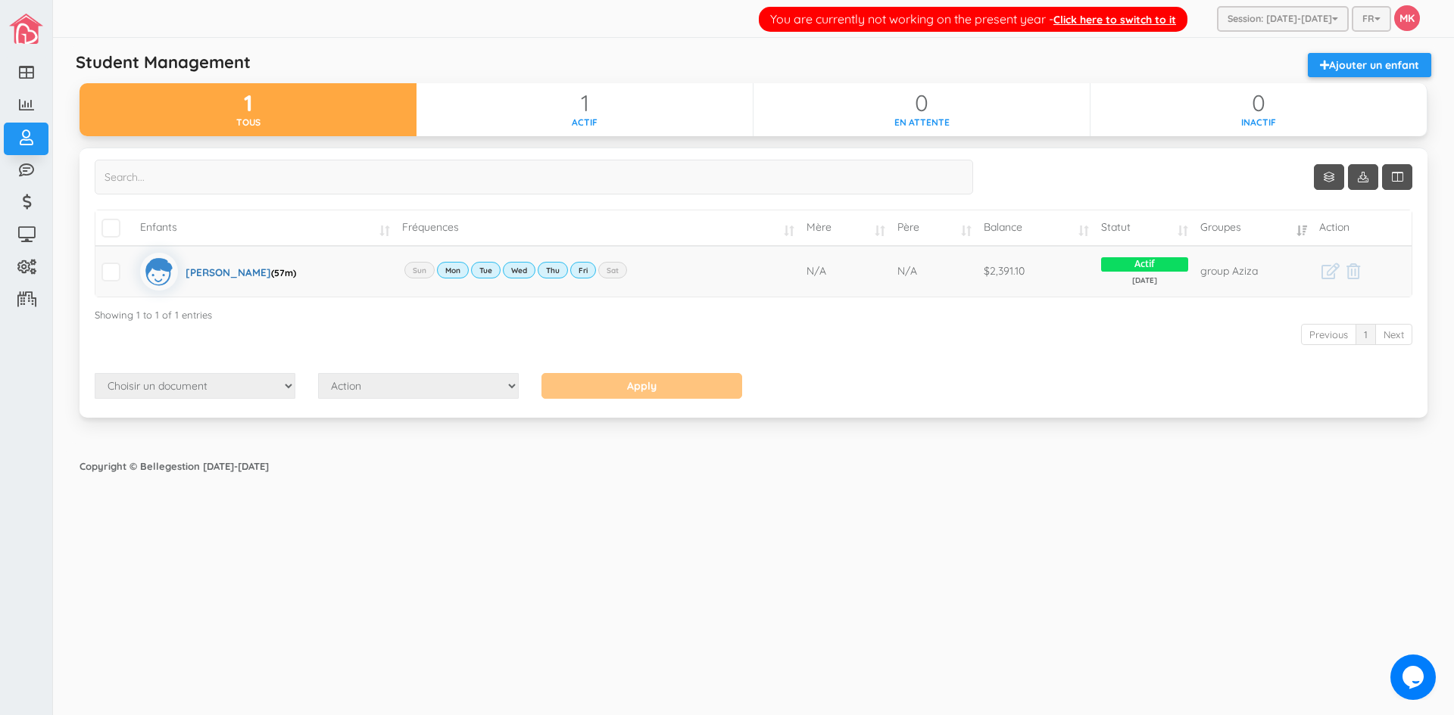
click at [535, 32] on div "You are currently not working on the present year - Click here to switch to it …" at bounding box center [753, 19] width 1401 height 38
drag, startPoint x: 1329, startPoint y: 11, endPoint x: 1320, endPoint y: 47, distance: 36.7
click at [1320, 32] on div "Session: 2024-2025 2025-2026 2024-2025" at bounding box center [1283, 19] width 132 height 26
click at [1318, 46] on link "[DATE]-[DATE]" at bounding box center [1283, 46] width 126 height 23
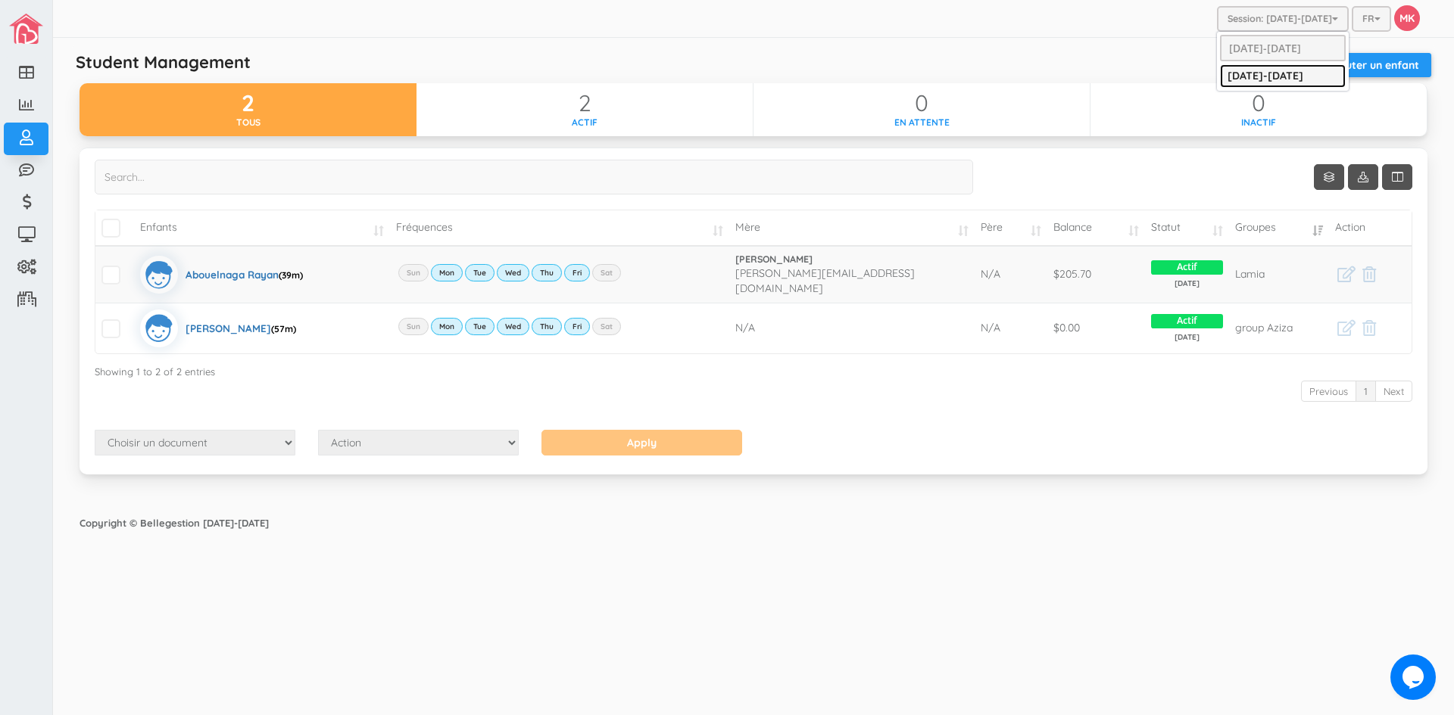
click at [1289, 74] on link "[DATE]-[DATE]" at bounding box center [1283, 75] width 126 height 23
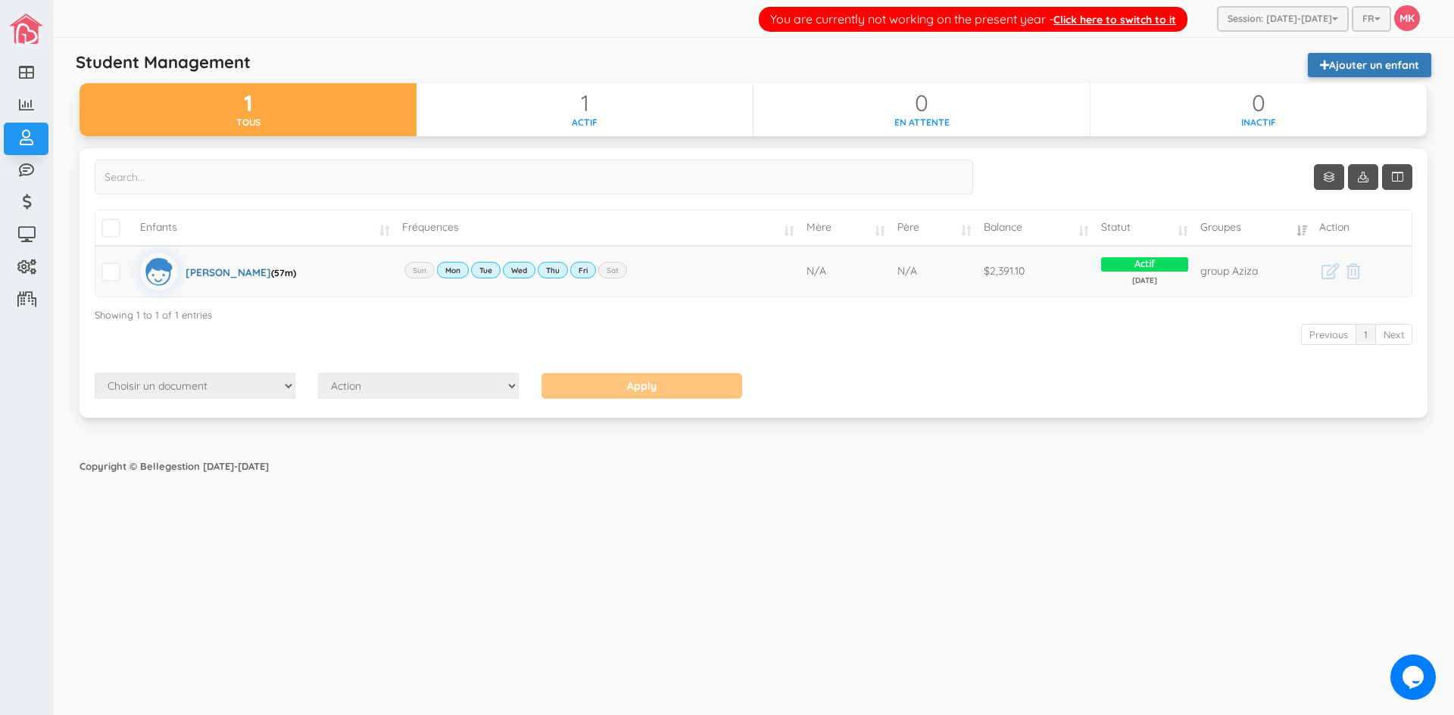
click at [1378, 63] on link "Ajouter un enfant" at bounding box center [1369, 65] width 123 height 24
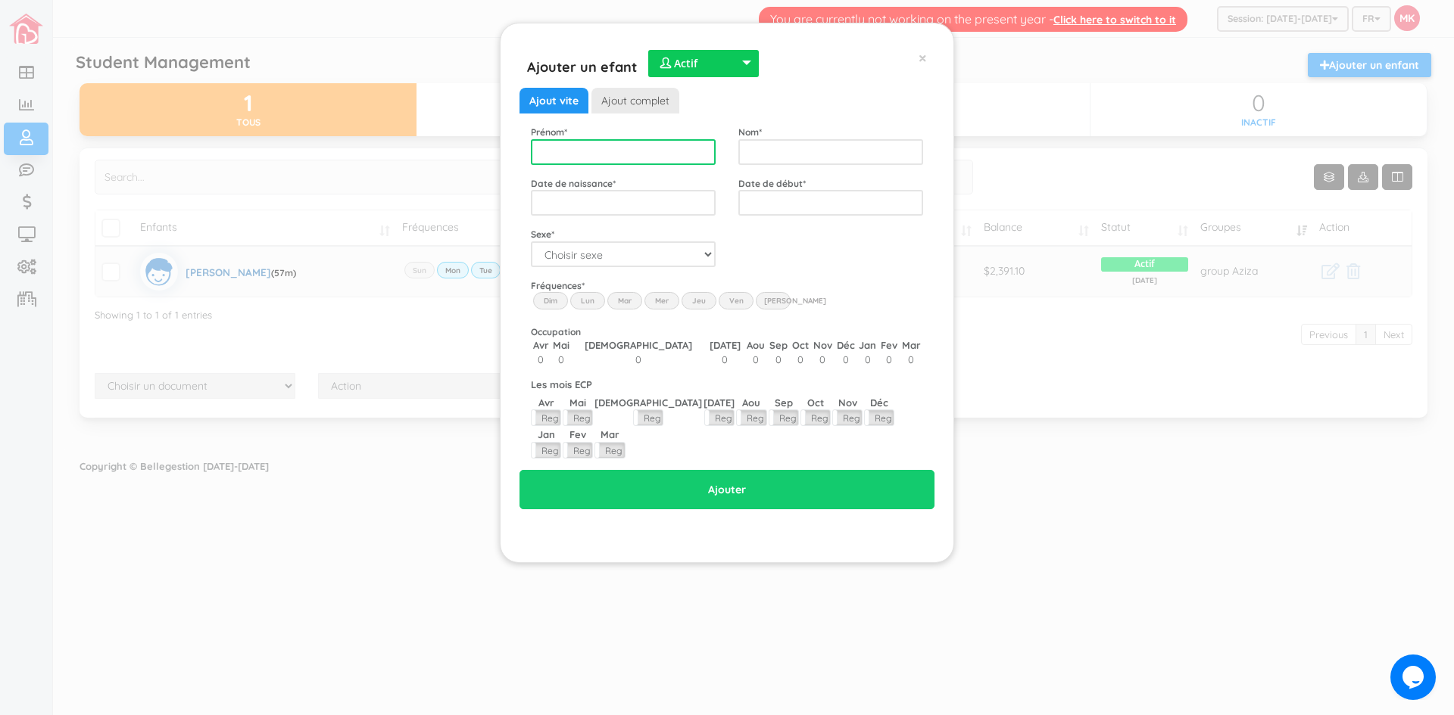
click at [694, 157] on input "text" at bounding box center [623, 152] width 185 height 26
click at [691, 157] on input "text" at bounding box center [623, 152] width 185 height 26
click at [684, 155] on input "text" at bounding box center [623, 152] width 185 height 26
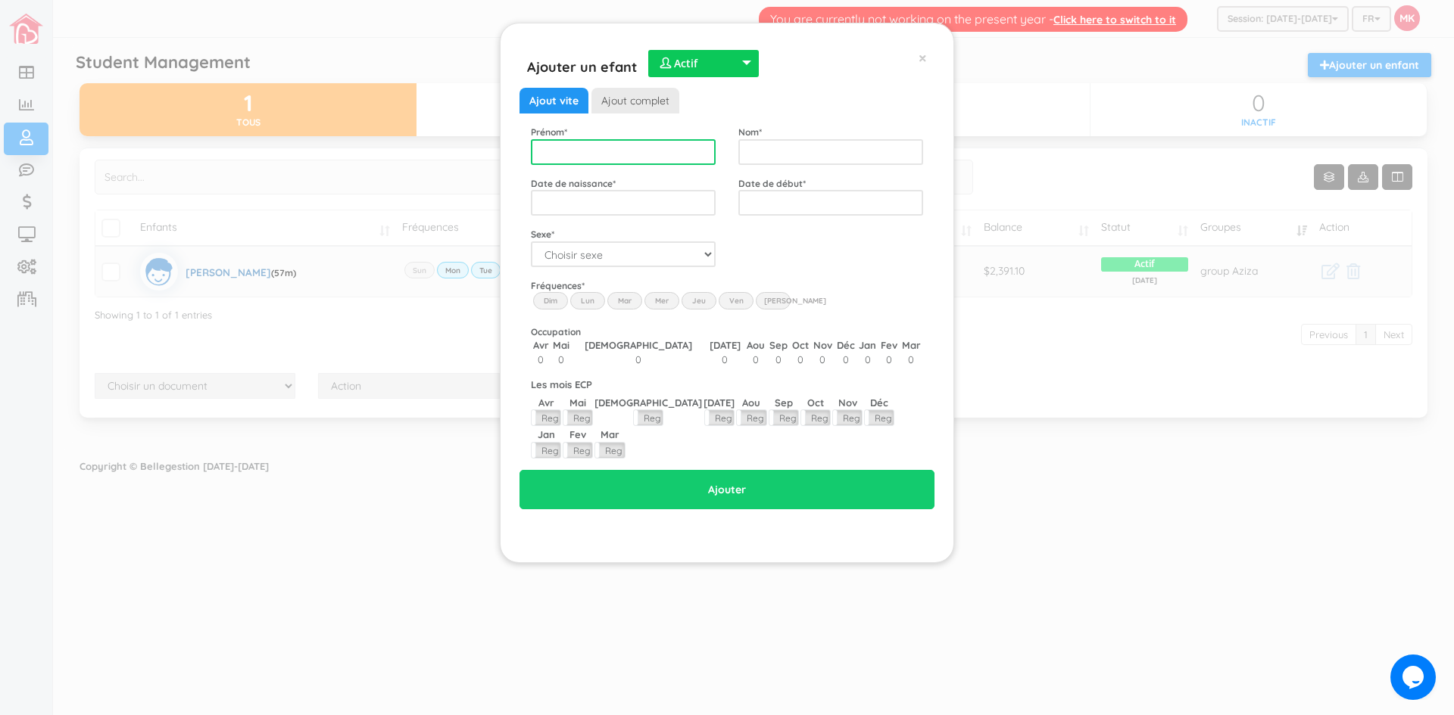
click at [639, 142] on input "text" at bounding box center [623, 152] width 185 height 26
type input "Rayan"
click at [842, 142] on input "text" at bounding box center [830, 152] width 185 height 26
type input "Aboelnaga"
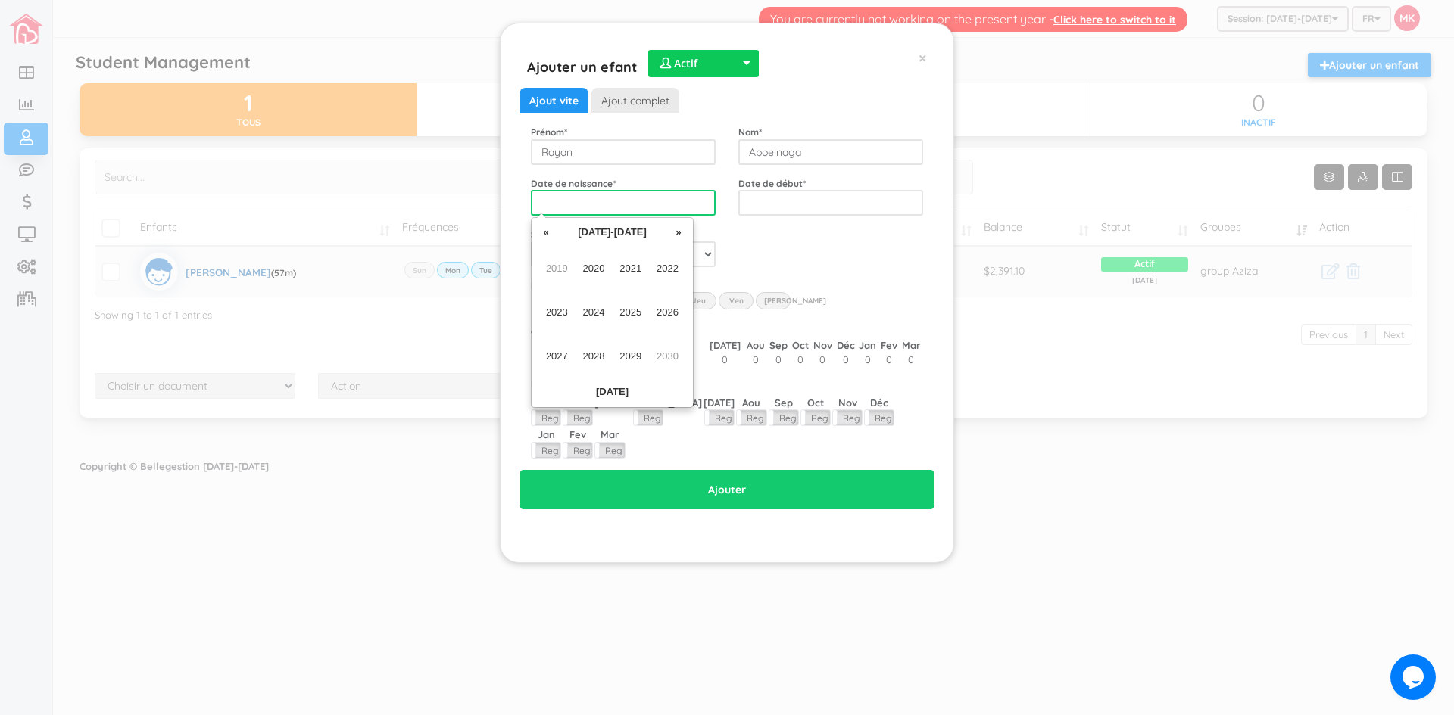
click at [637, 200] on input "text" at bounding box center [623, 203] width 185 height 26
click at [661, 267] on span "2022" at bounding box center [667, 268] width 34 height 41
click at [624, 313] on span "[DATE]" at bounding box center [630, 312] width 34 height 41
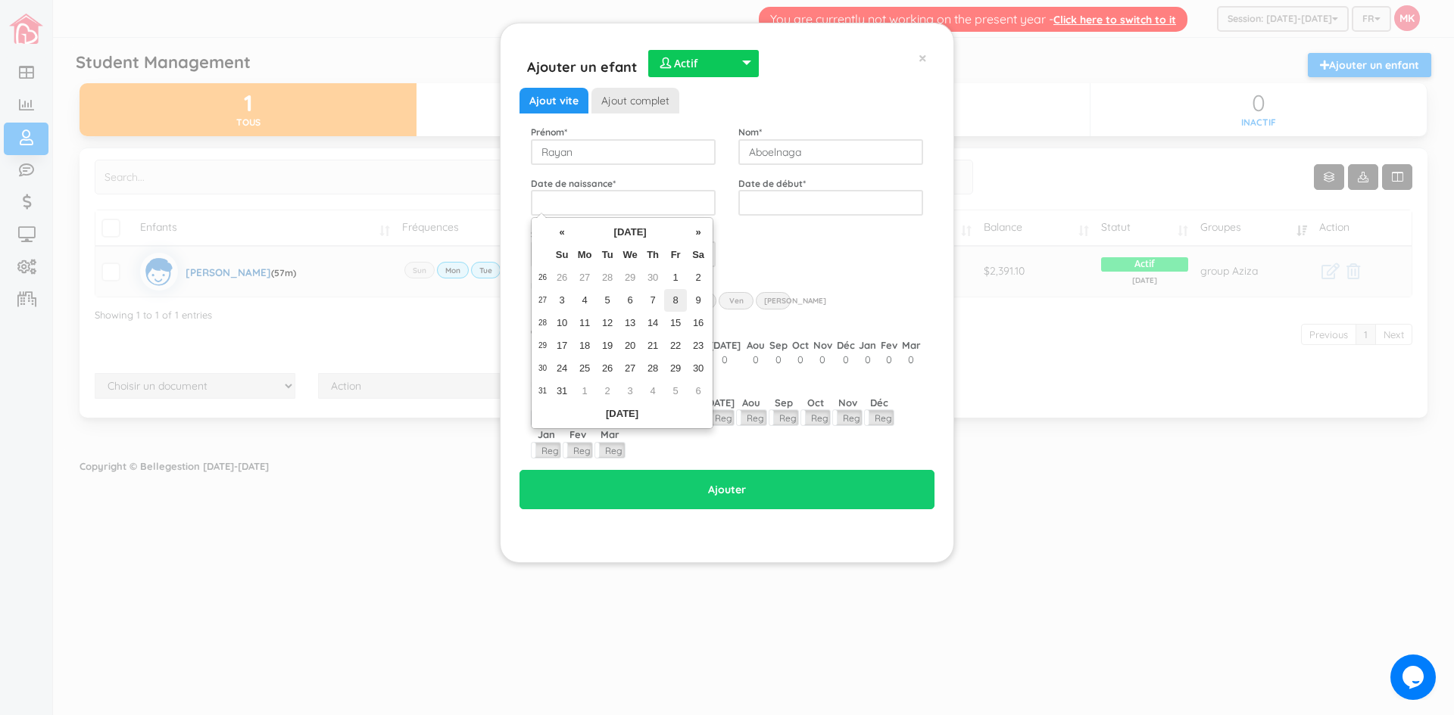
click at [678, 301] on td "8" at bounding box center [675, 300] width 23 height 23
type input "[DATE]"
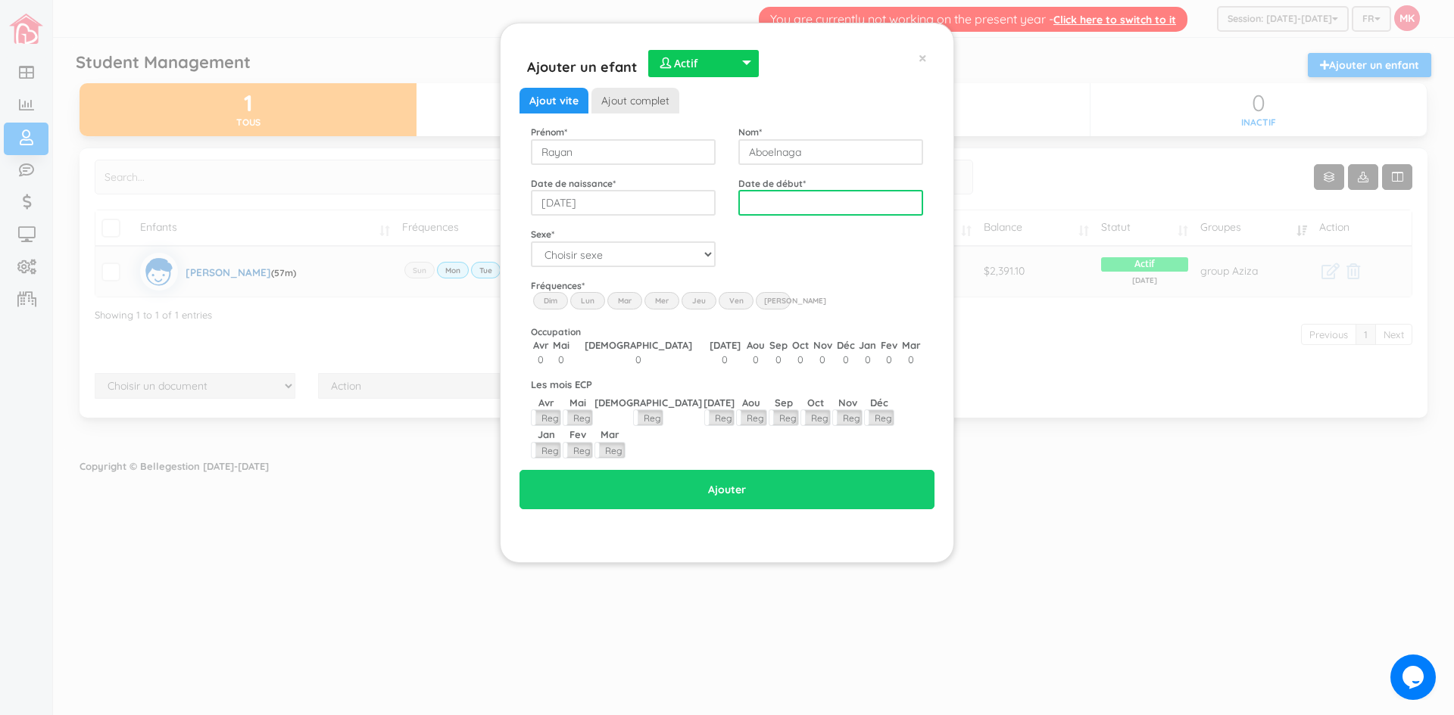
click at [775, 207] on input "text" at bounding box center [830, 203] width 185 height 26
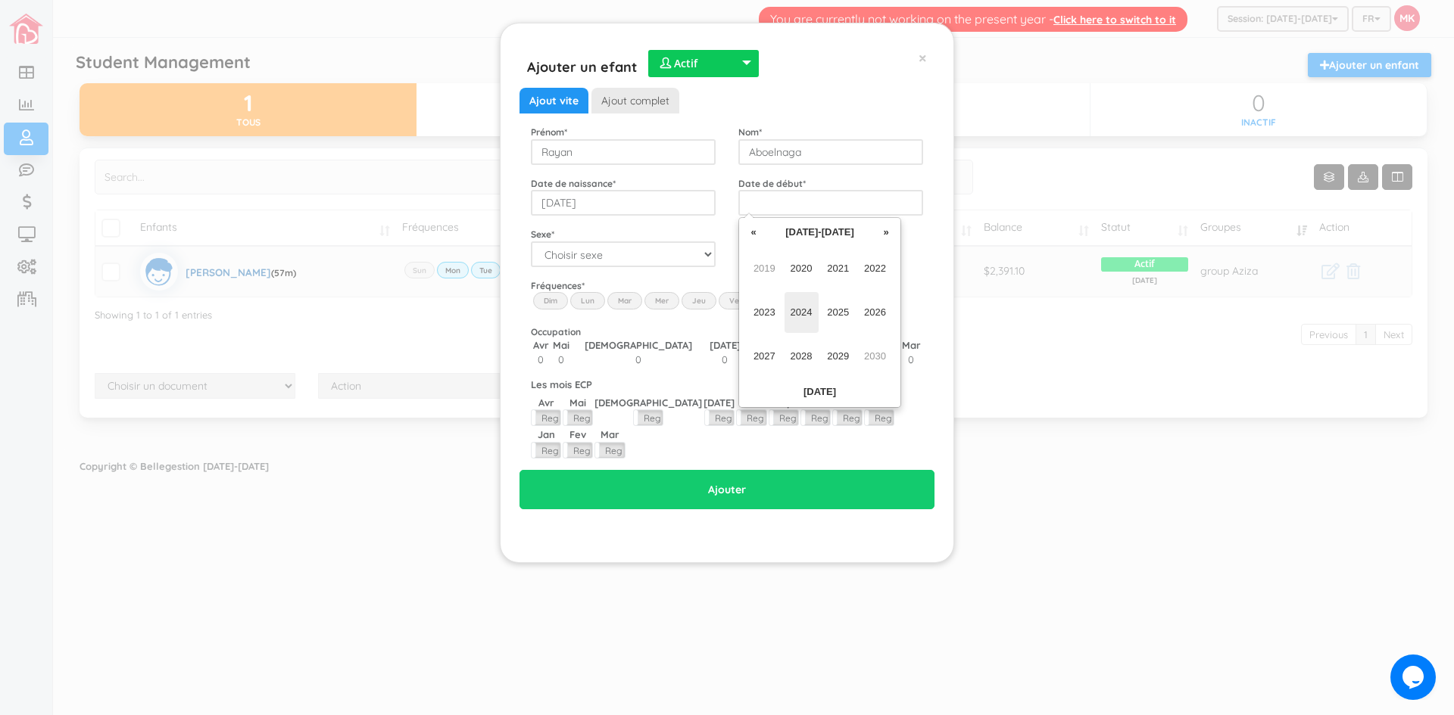
click at [794, 306] on span "2024" at bounding box center [801, 312] width 34 height 41
click at [772, 311] on span "May" at bounding box center [764, 312] width 34 height 41
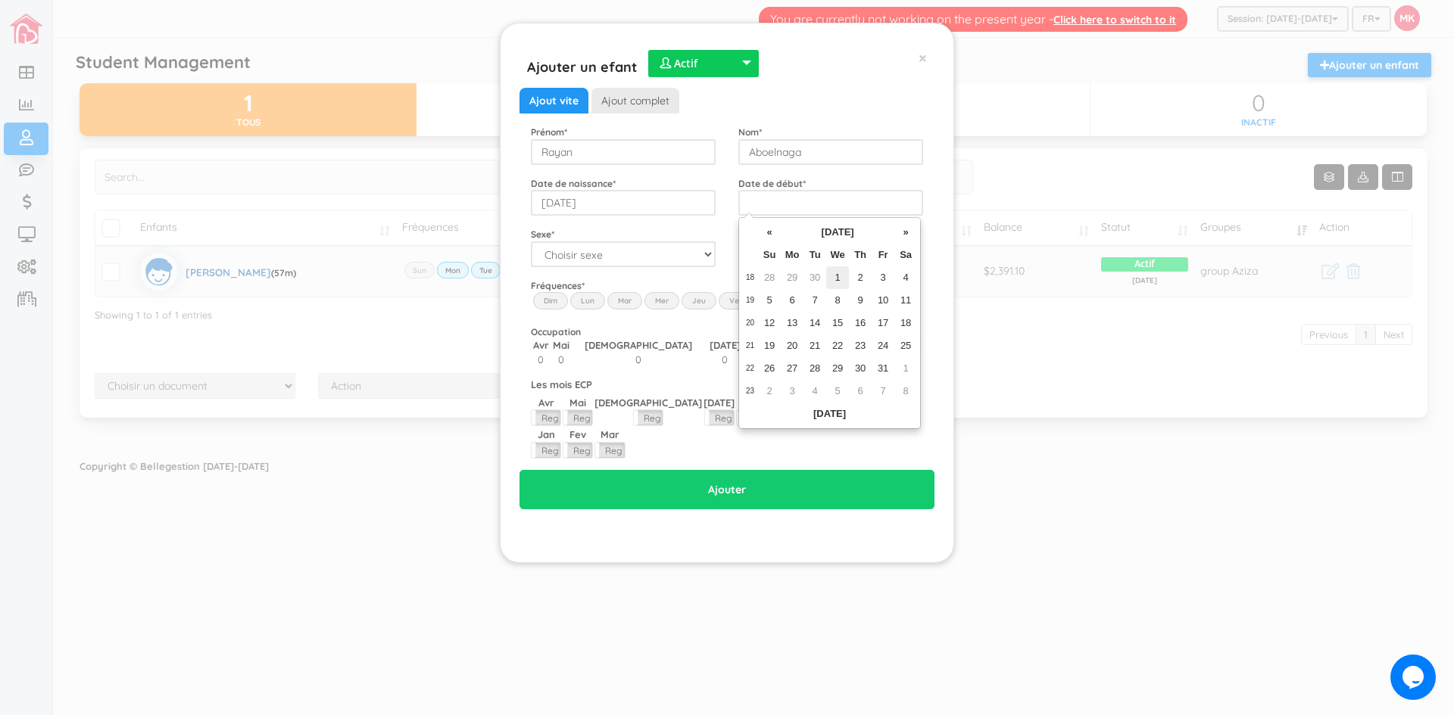
click at [837, 282] on td "1" at bounding box center [837, 278] width 23 height 23
type input "[DATE]"
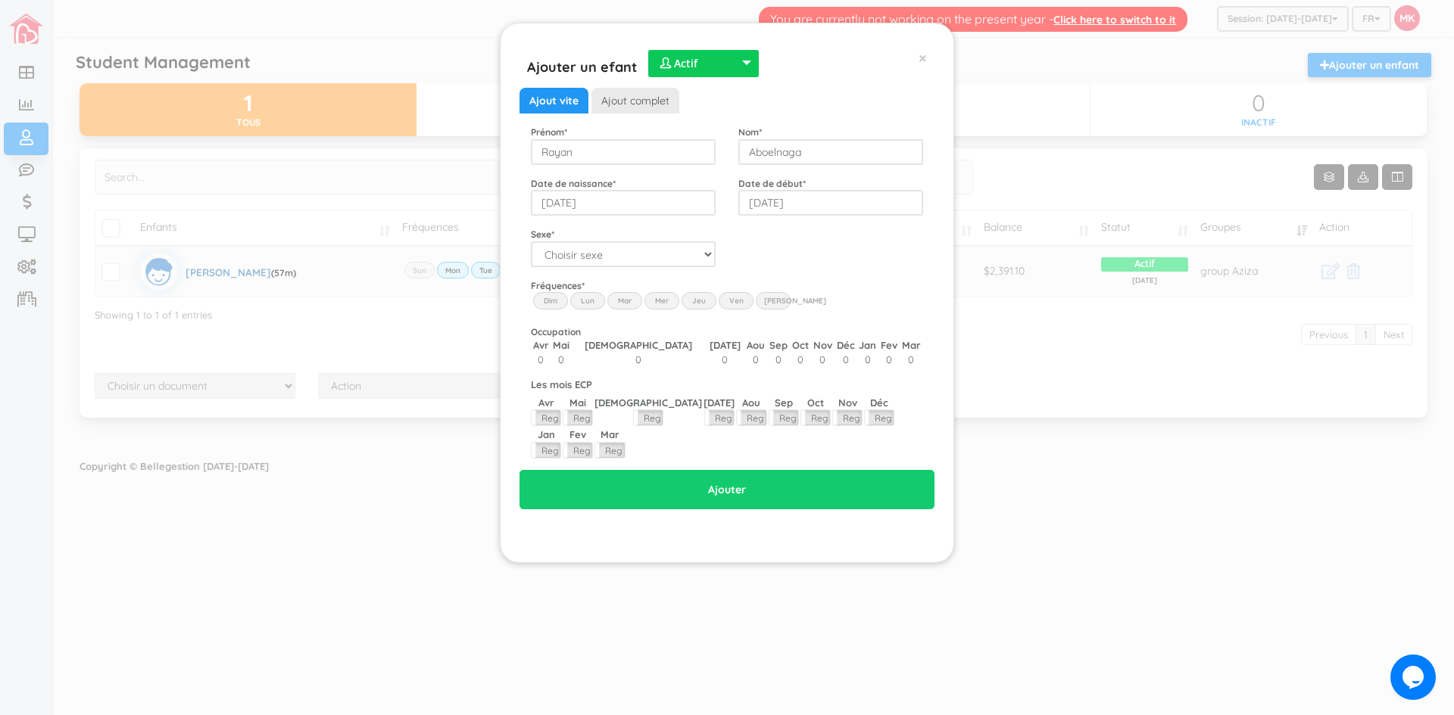
drag, startPoint x: 627, startPoint y: 302, endPoint x: 656, endPoint y: 303, distance: 28.8
click at [632, 303] on label "Mar" at bounding box center [624, 300] width 35 height 17
click at [0, 0] on input "Mar" at bounding box center [0, 0] width 0 height 0
click at [663, 302] on label "Mer" at bounding box center [661, 300] width 35 height 17
click at [0, 0] on input "Wed" at bounding box center [0, 0] width 0 height 0
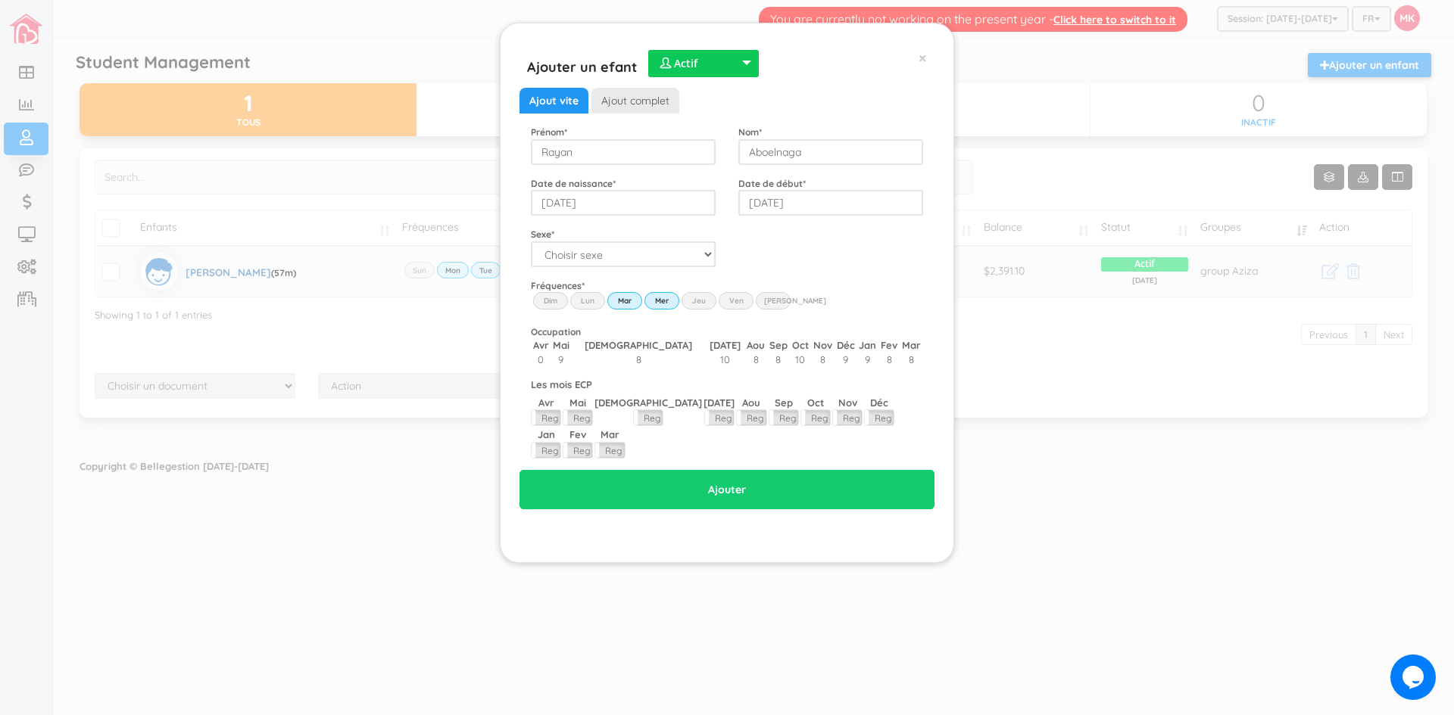
click at [694, 300] on label "Jeu" at bounding box center [698, 300] width 35 height 17
click at [0, 0] on input "Thu" at bounding box center [0, 0] width 0 height 0
click at [734, 299] on label "Ven" at bounding box center [736, 300] width 35 height 17
click at [0, 0] on input "Fri" at bounding box center [0, 0] width 0 height 0
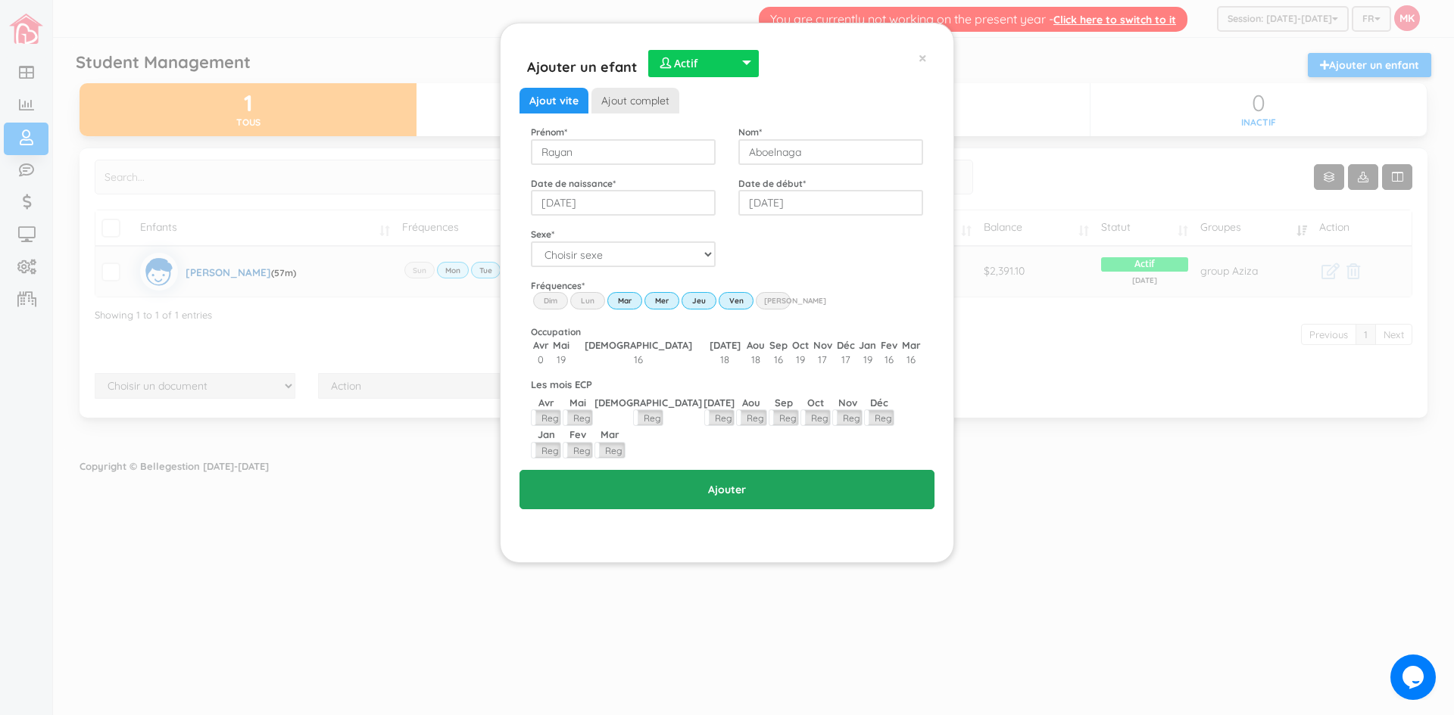
click at [747, 470] on input "Ajouter" at bounding box center [726, 489] width 415 height 39
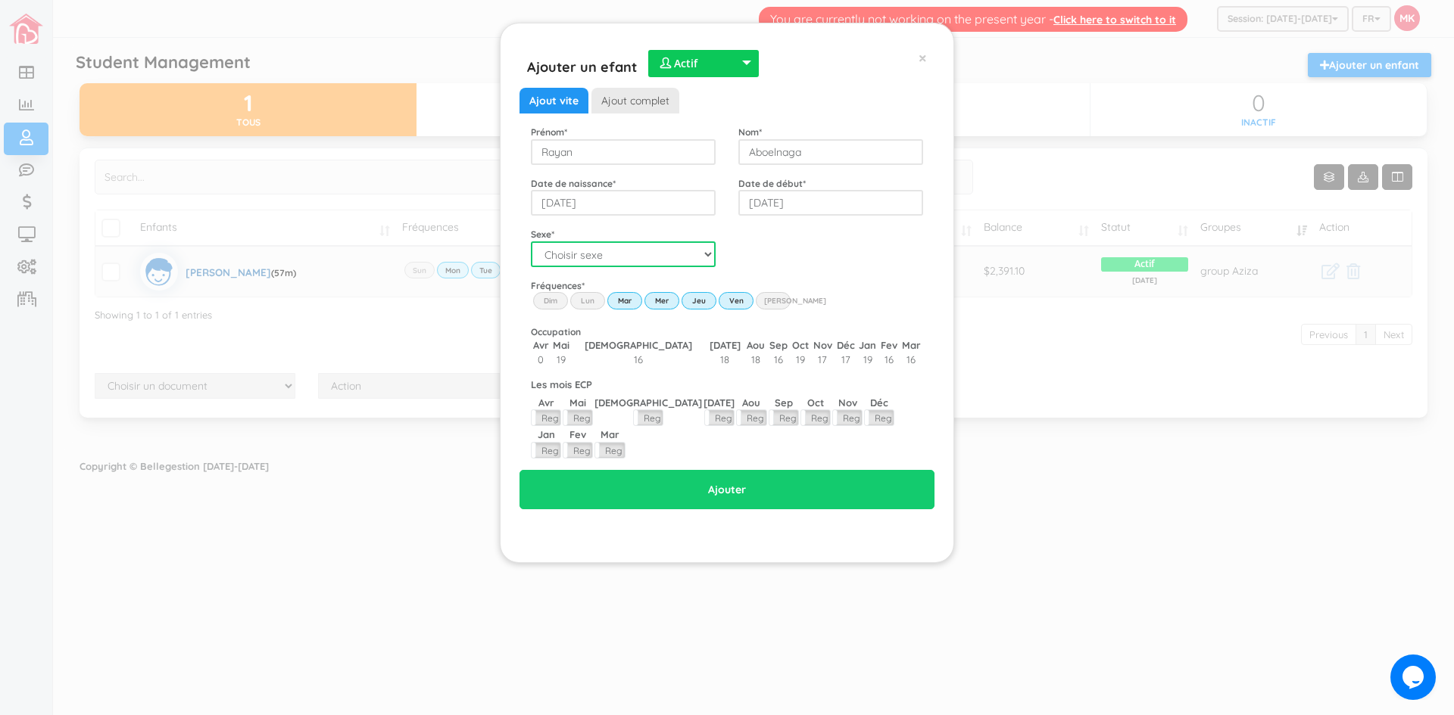
click at [685, 251] on select "Choisir sexe Garçon Fille" at bounding box center [623, 255] width 185 height 26
select select "1"
click at [531, 242] on select "Choisir sexe Garçon Fille" at bounding box center [623, 255] width 185 height 26
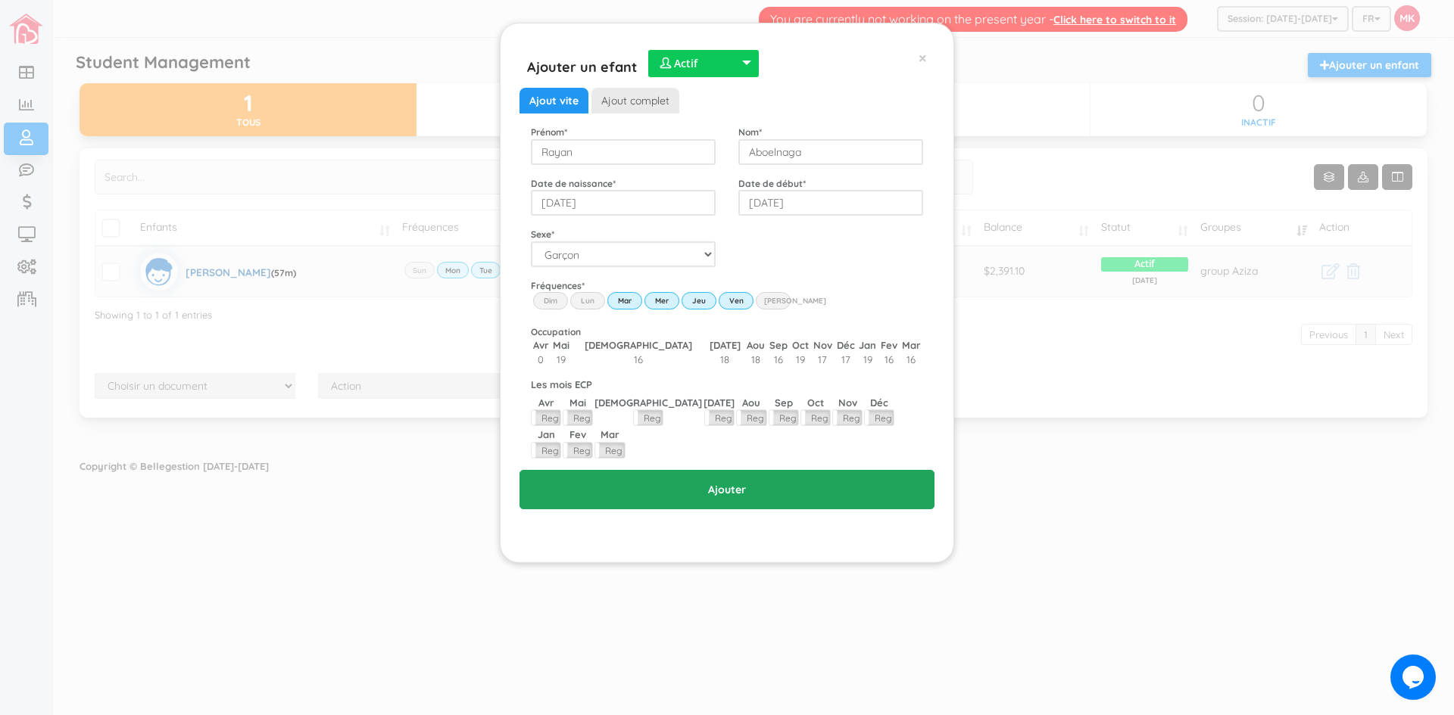
click at [744, 470] on input "Ajouter" at bounding box center [726, 489] width 415 height 39
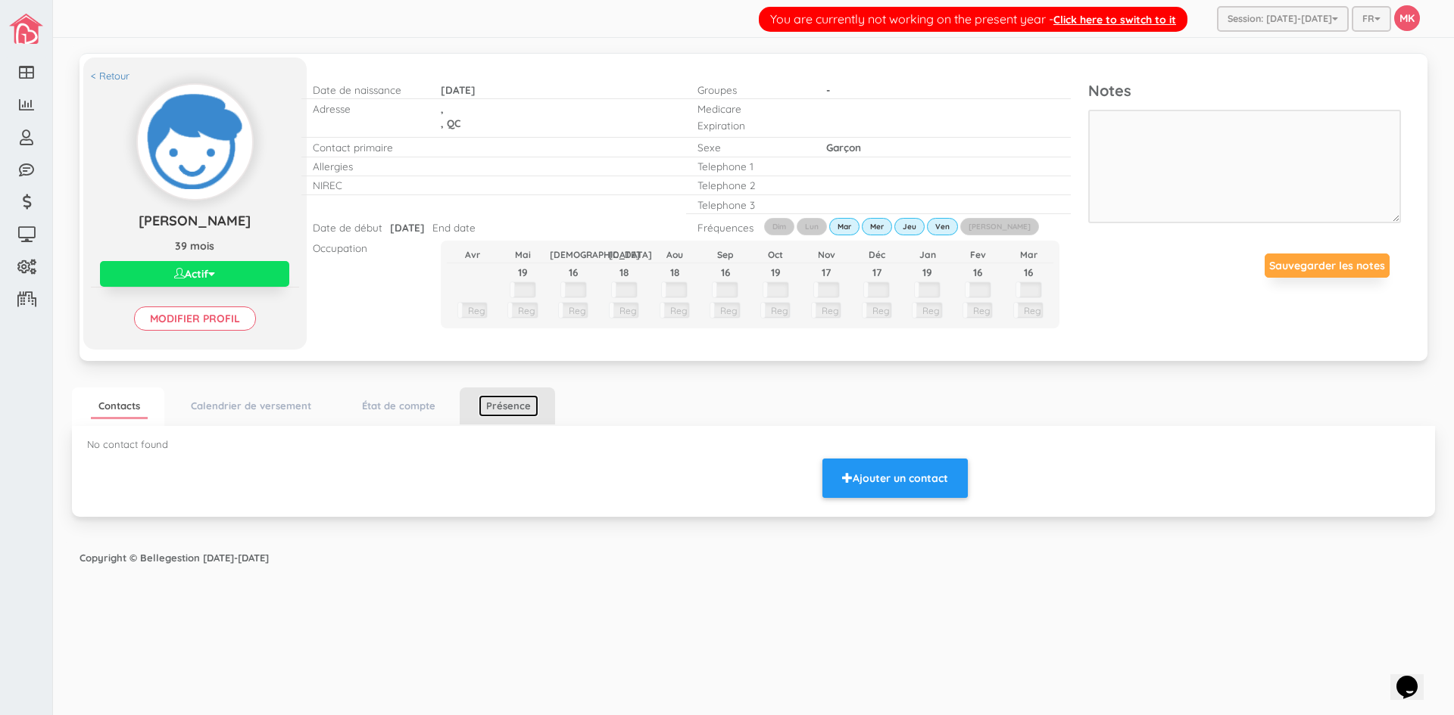
click at [509, 414] on link "Présence" at bounding box center [509, 406] width 60 height 22
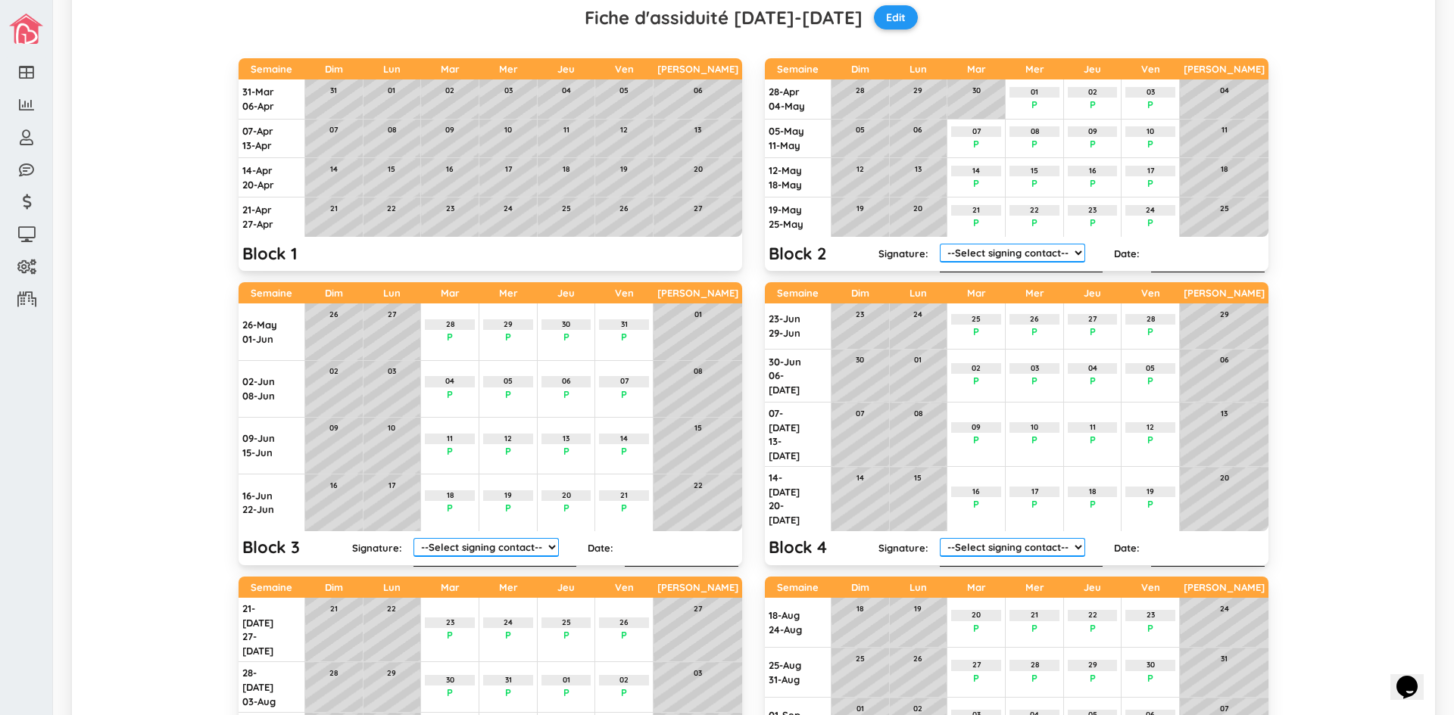
scroll to position [454, 0]
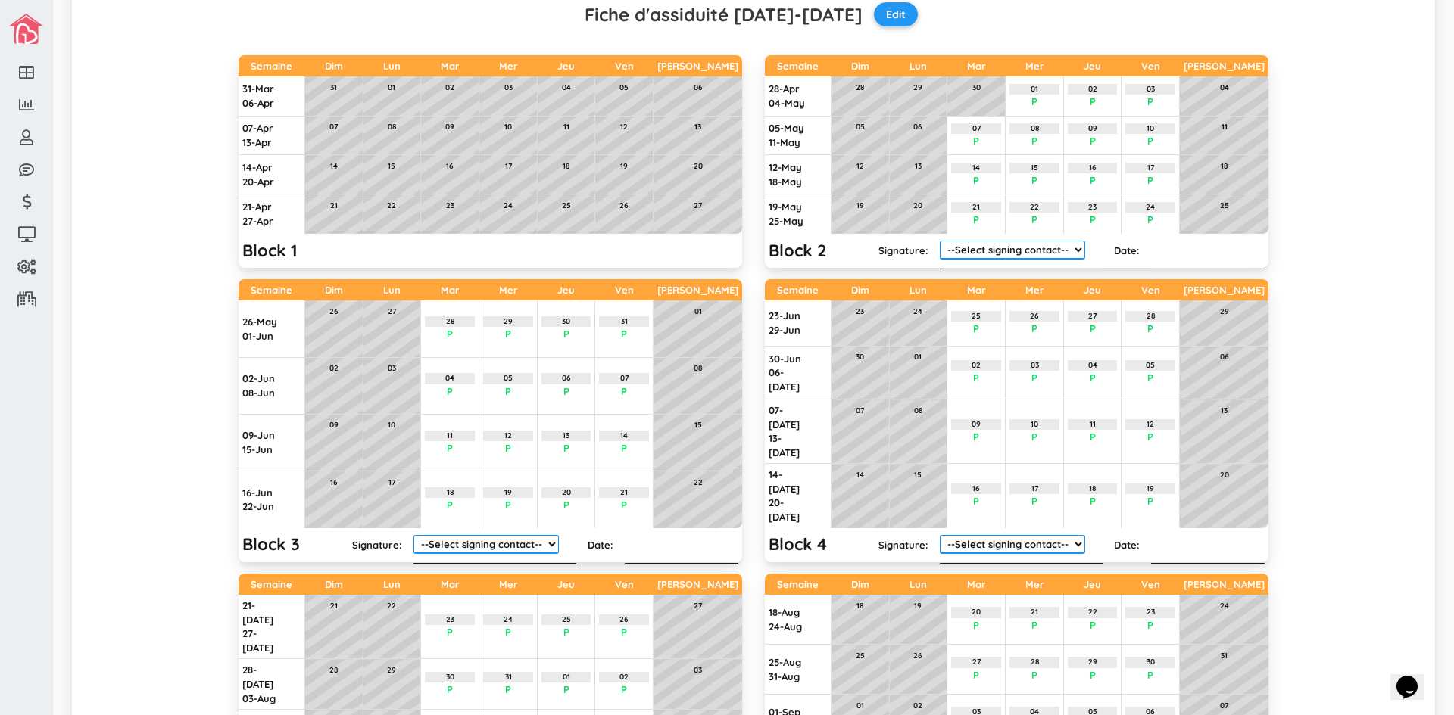
click at [517, 385] on div "P" at bounding box center [508, 392] width 50 height 14
click at [544, 535] on select "--Select signing contact-- ';" at bounding box center [485, 544] width 145 height 19
click at [413, 535] on select "--Select signing contact-- ';" at bounding box center [485, 544] width 145 height 19
click at [625, 526] on div at bounding box center [682, 545] width 114 height 38
drag, startPoint x: 625, startPoint y: 482, endPoint x: 638, endPoint y: 482, distance: 12.9
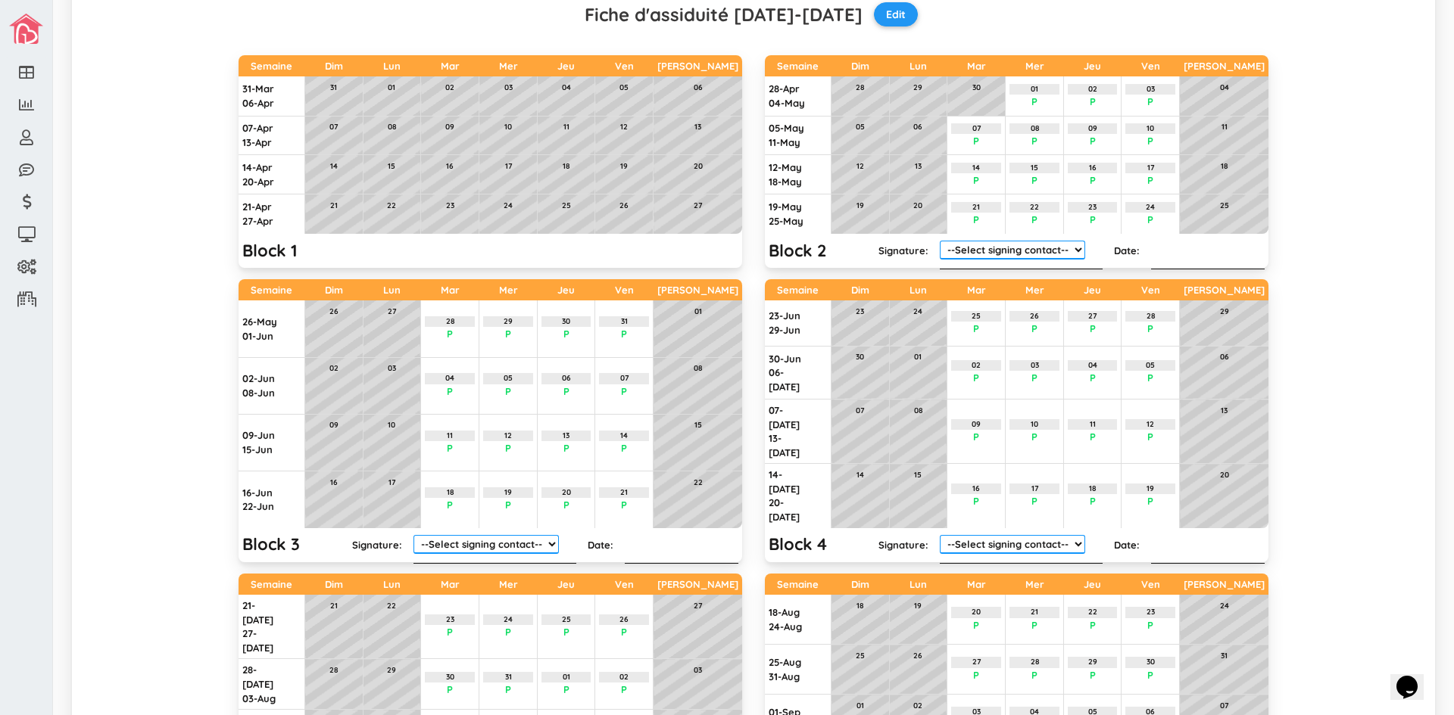
click at [638, 526] on div at bounding box center [682, 545] width 114 height 38
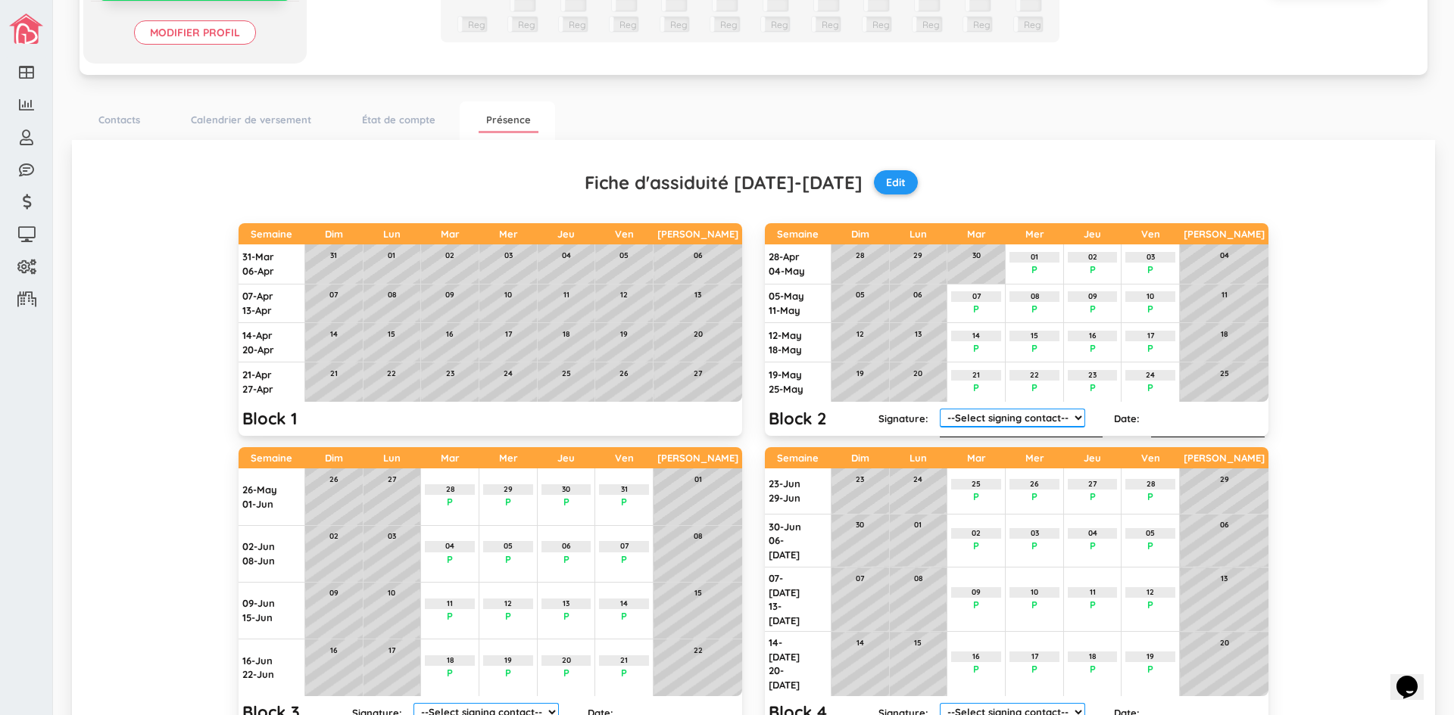
scroll to position [303, 0]
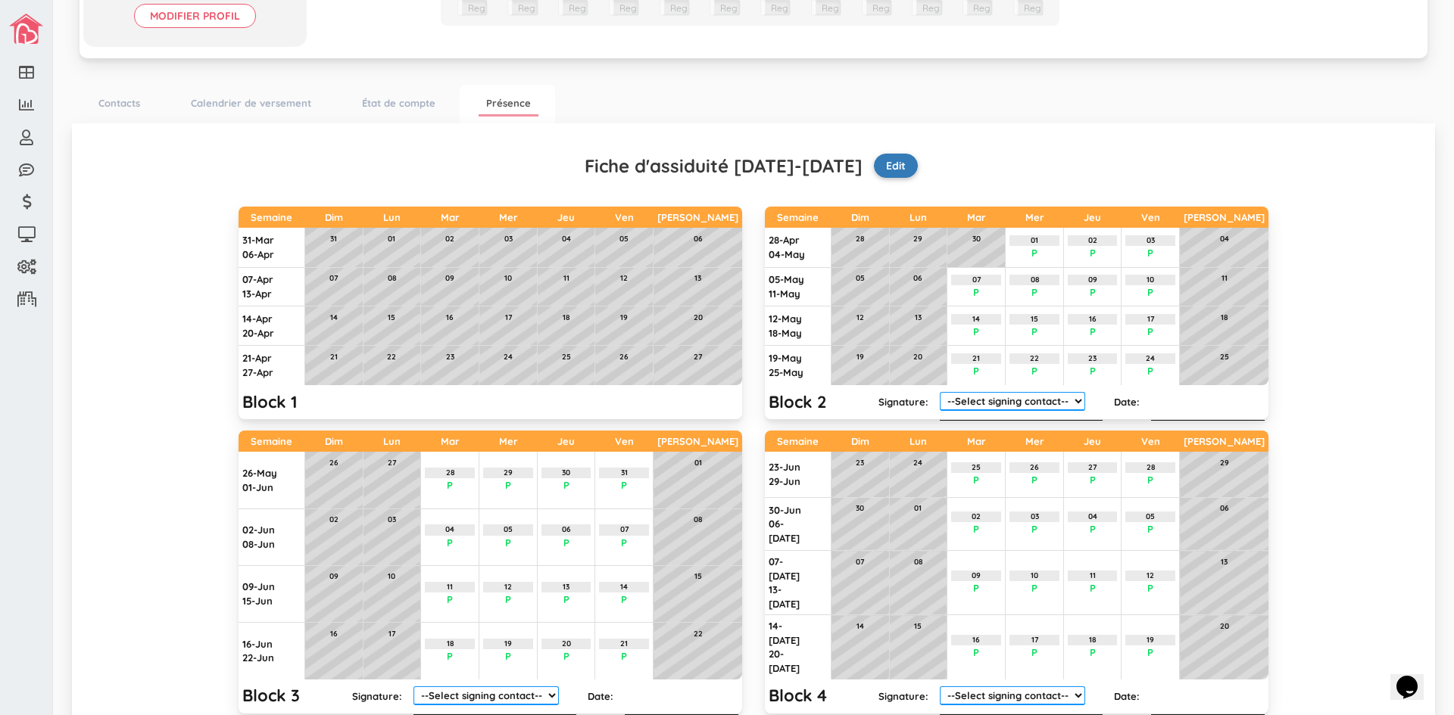
click at [883, 167] on small "Edit" at bounding box center [896, 166] width 44 height 24
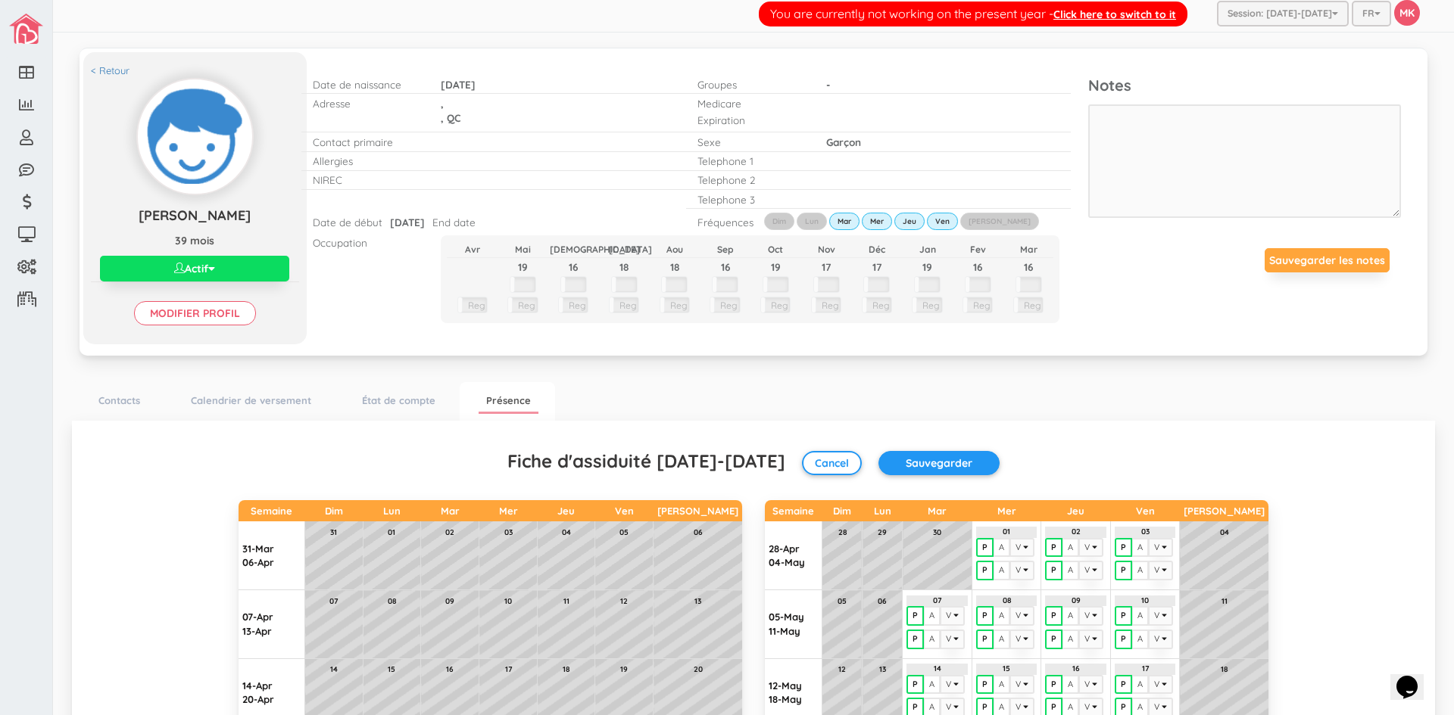
scroll to position [0, 0]
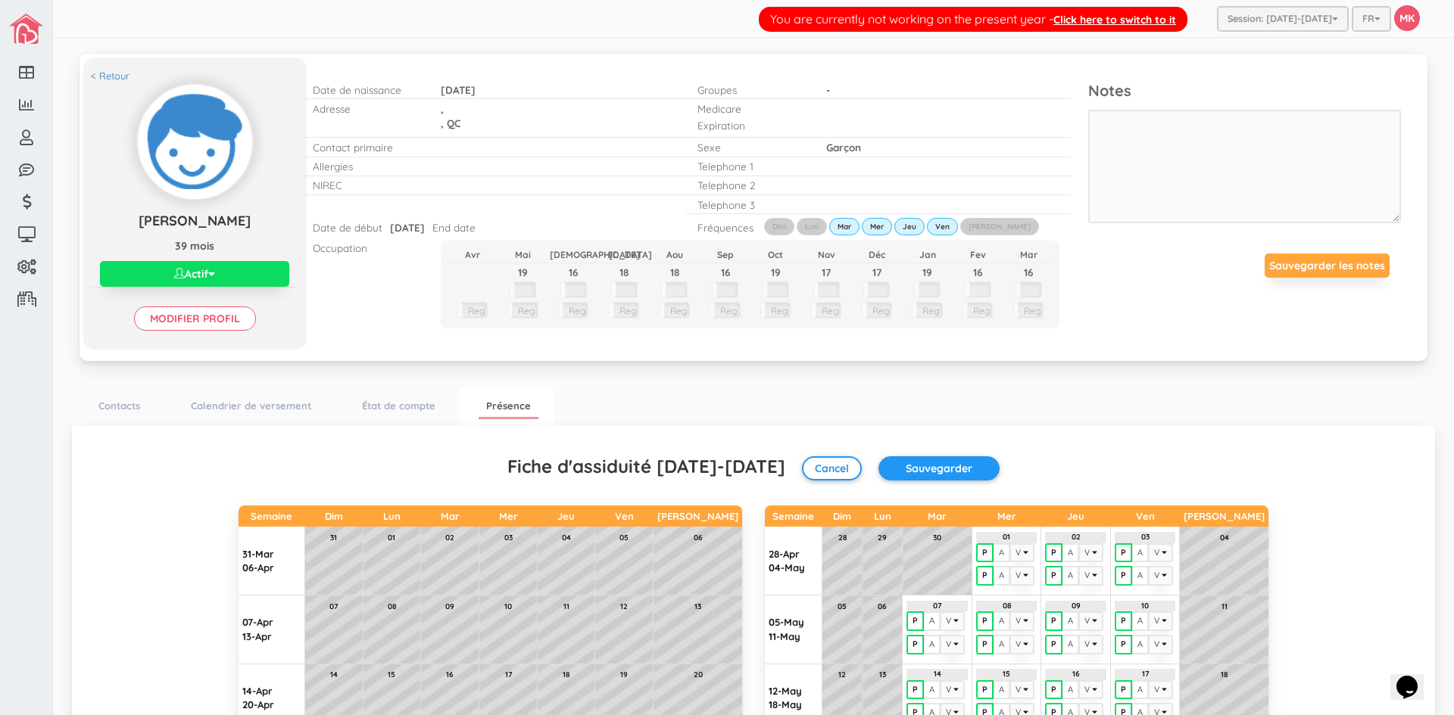
click at [182, 11] on div "You are currently not working on the present year - Click here to switch to it …" at bounding box center [753, 19] width 1401 height 38
click at [120, 73] on link "< Retour" at bounding box center [110, 76] width 39 height 14
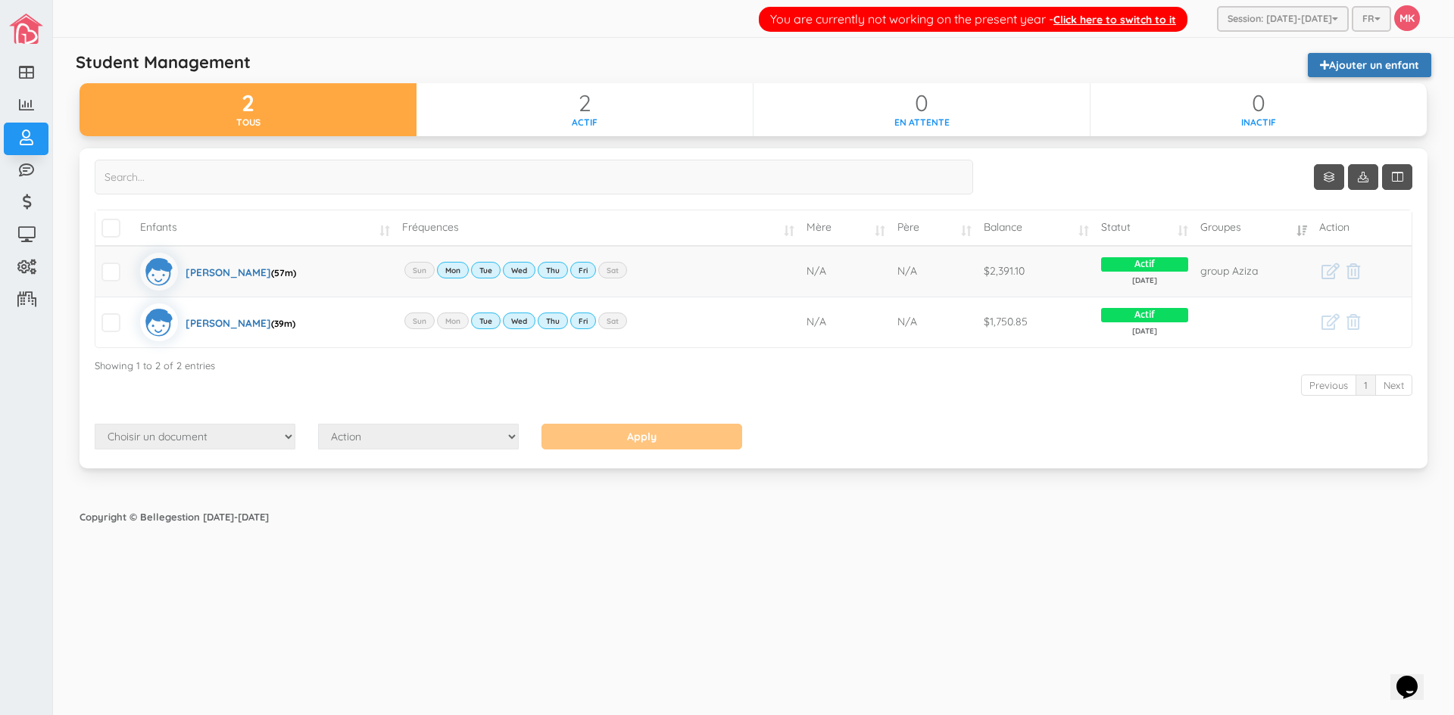
click at [1330, 61] on link "Ajouter un enfant" at bounding box center [1369, 65] width 123 height 24
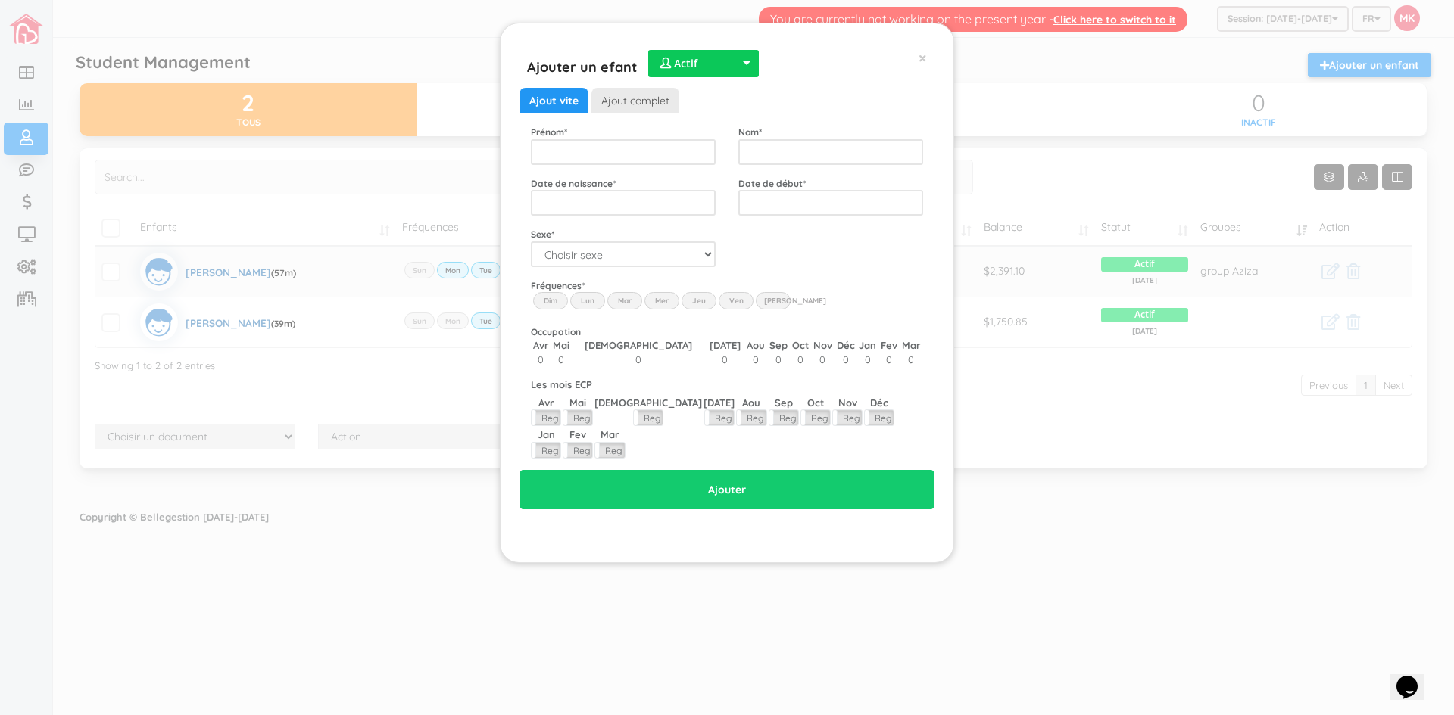
click at [917, 58] on div "Ajouter un efant  Actif  Inactif  En attente  Actif  Actif  Inactif  En …" at bounding box center [726, 57] width 415 height 30
click at [933, 58] on div "Ajouter un efant  Actif  Inactif  En attente  Actif  Actif  Inactif  En …" at bounding box center [726, 57] width 415 height 30
click at [921, 60] on span "×" at bounding box center [922, 58] width 8 height 20
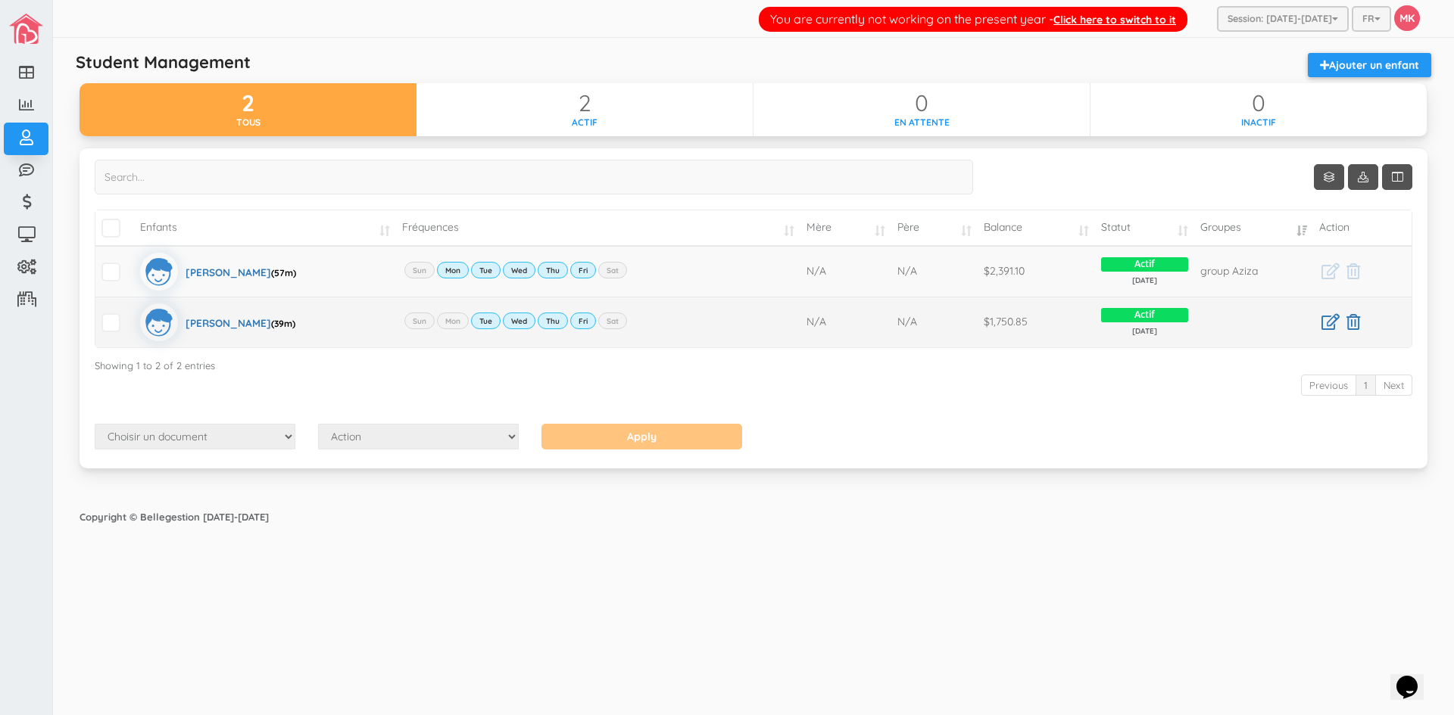
click at [448, 321] on label "Mon" at bounding box center [453, 321] width 32 height 17
click at [172, 319] on img at bounding box center [159, 323] width 38 height 38
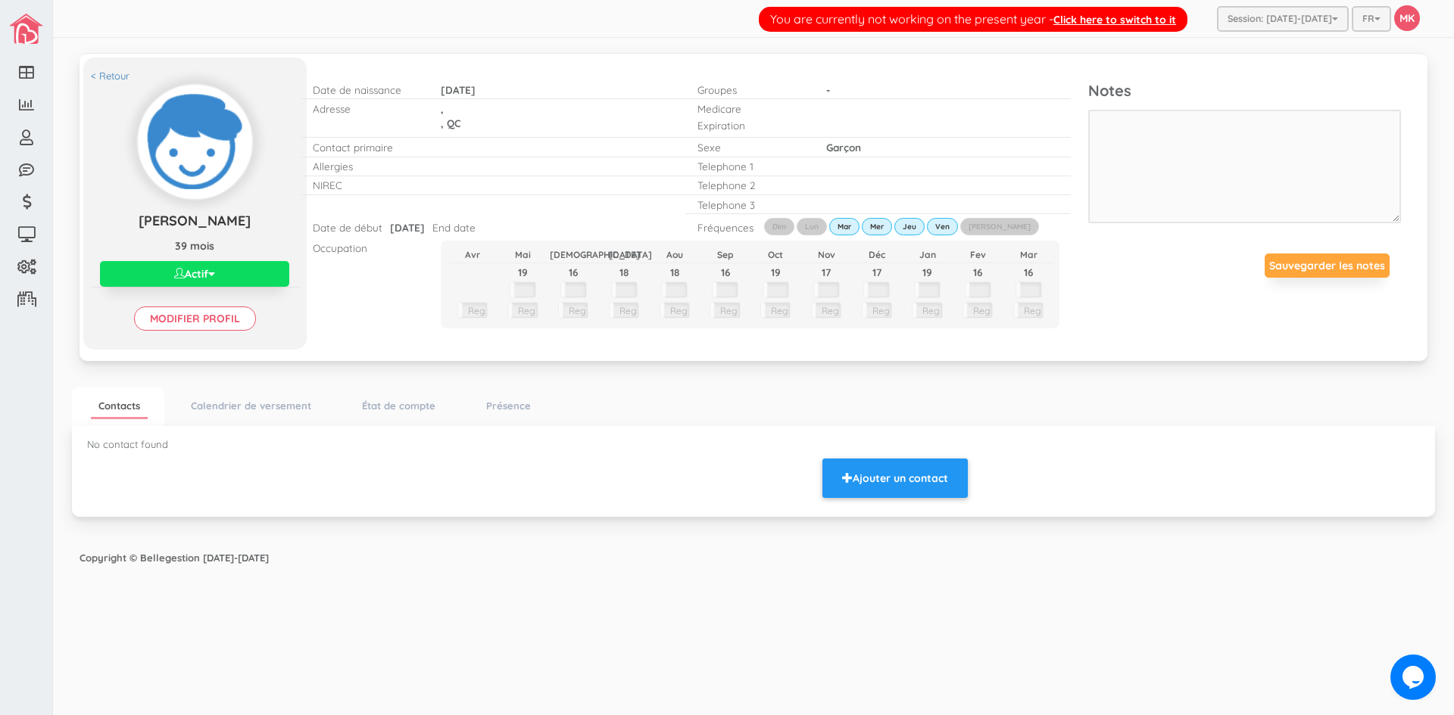
click at [812, 223] on label "Lun" at bounding box center [812, 226] width 30 height 17
click at [0, 0] on input "Lun" at bounding box center [0, 0] width 0 height 0
click at [813, 223] on label "Lun" at bounding box center [812, 226] width 30 height 17
click at [0, 0] on input "Lun" at bounding box center [0, 0] width 0 height 0
drag, startPoint x: 808, startPoint y: 225, endPoint x: 698, endPoint y: 252, distance: 113.1
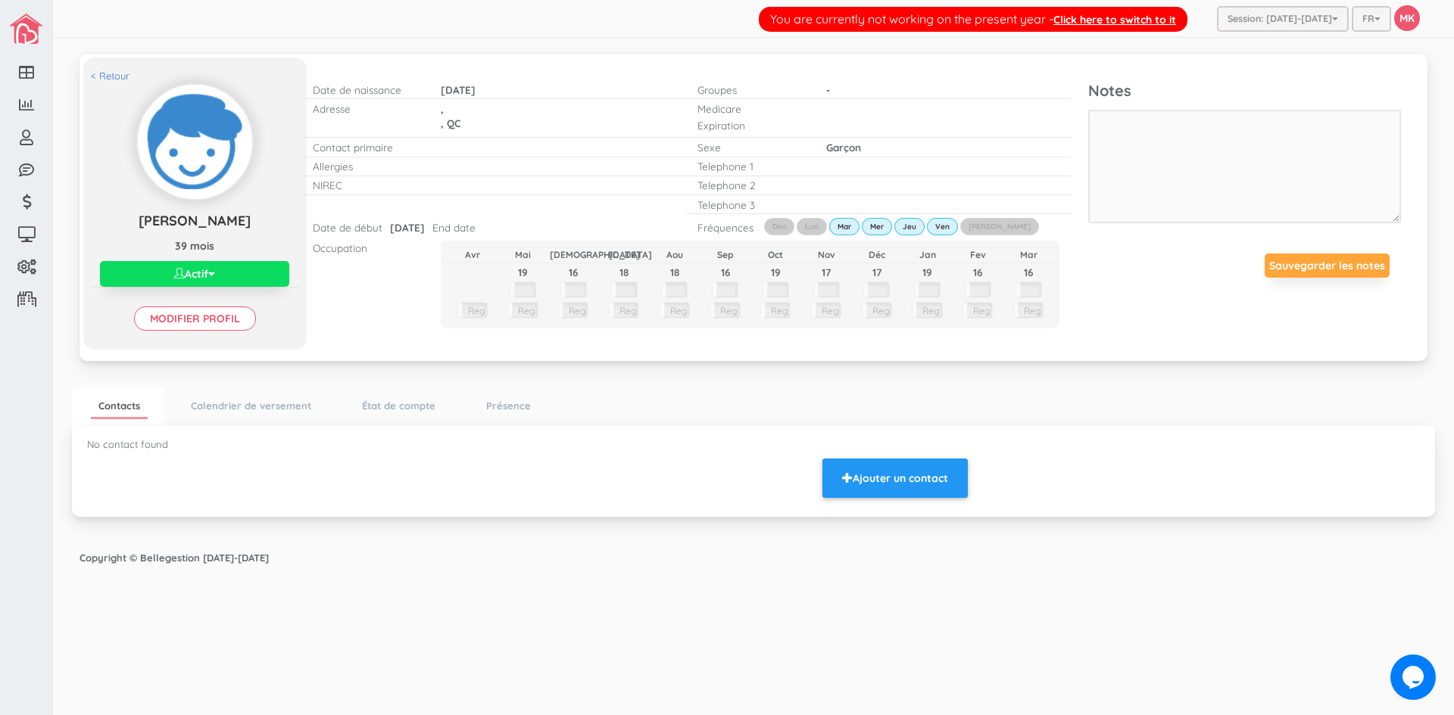
click at [806, 226] on label "Lun" at bounding box center [812, 226] width 30 height 17
click at [0, 0] on input "Lun" at bounding box center [0, 0] width 0 height 0
click at [219, 319] on input "Modifier profil" at bounding box center [195, 319] width 122 height 24
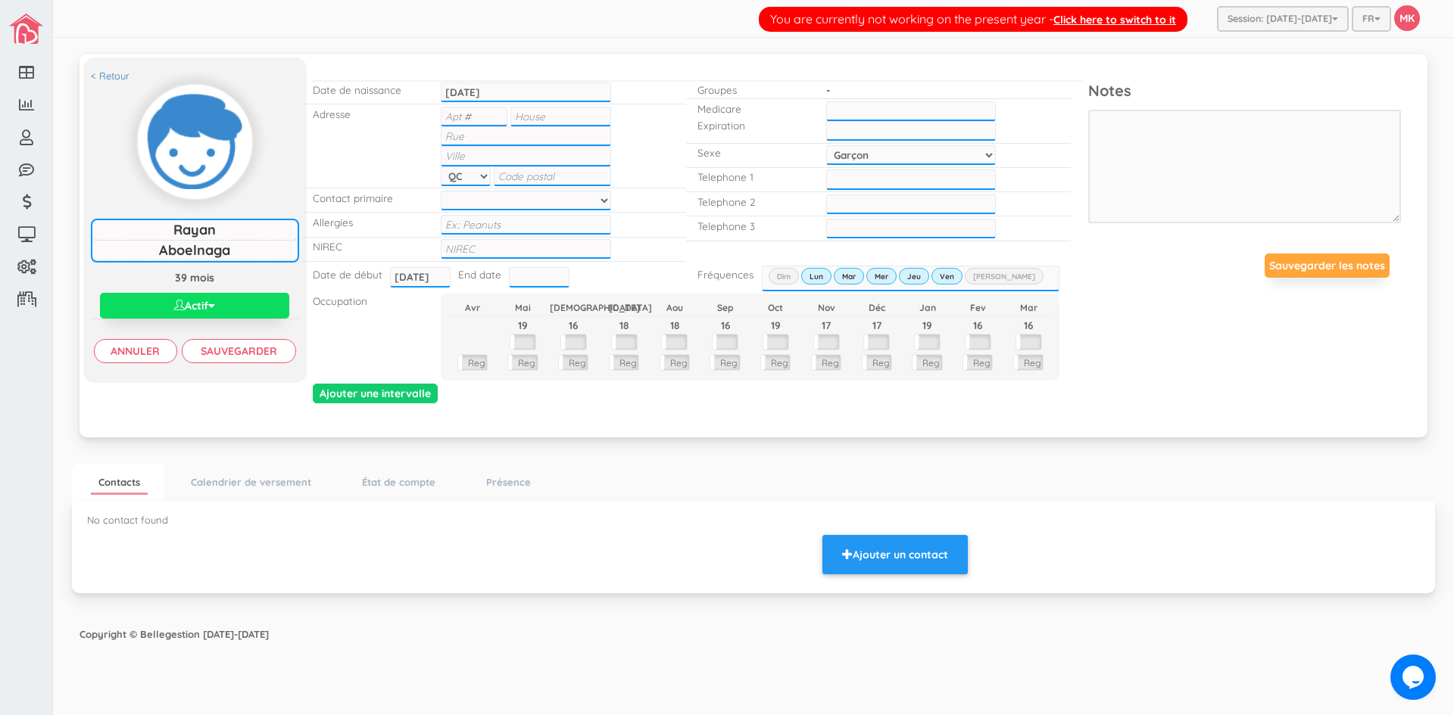
click at [814, 272] on label "Lun" at bounding box center [816, 276] width 30 height 17
click at [0, 0] on input "Lun" at bounding box center [0, 0] width 0 height 0
click at [817, 279] on label "Lun" at bounding box center [816, 276] width 30 height 17
click at [0, 0] on input "Lun" at bounding box center [0, 0] width 0 height 0
click at [242, 351] on input "Sauvegarder" at bounding box center [239, 351] width 114 height 24
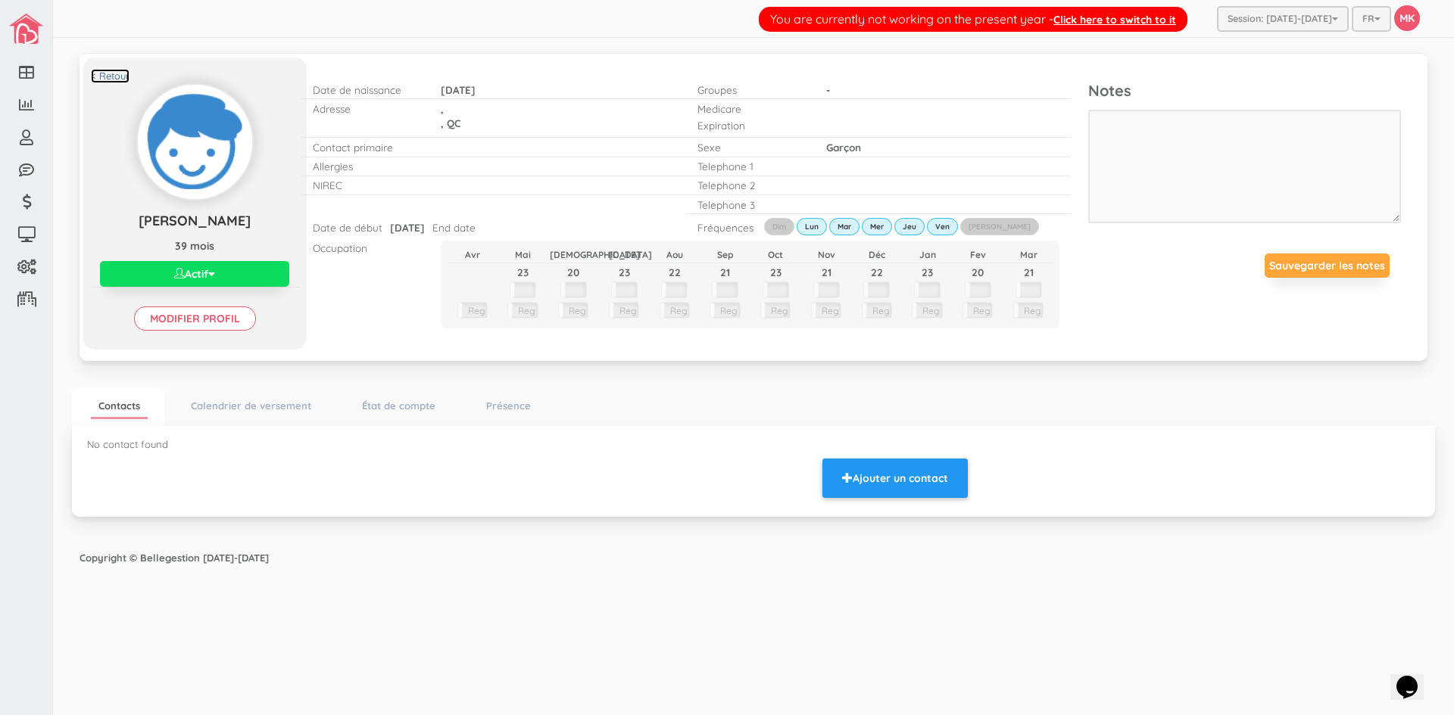
click at [101, 74] on link "< Retour" at bounding box center [110, 76] width 39 height 14
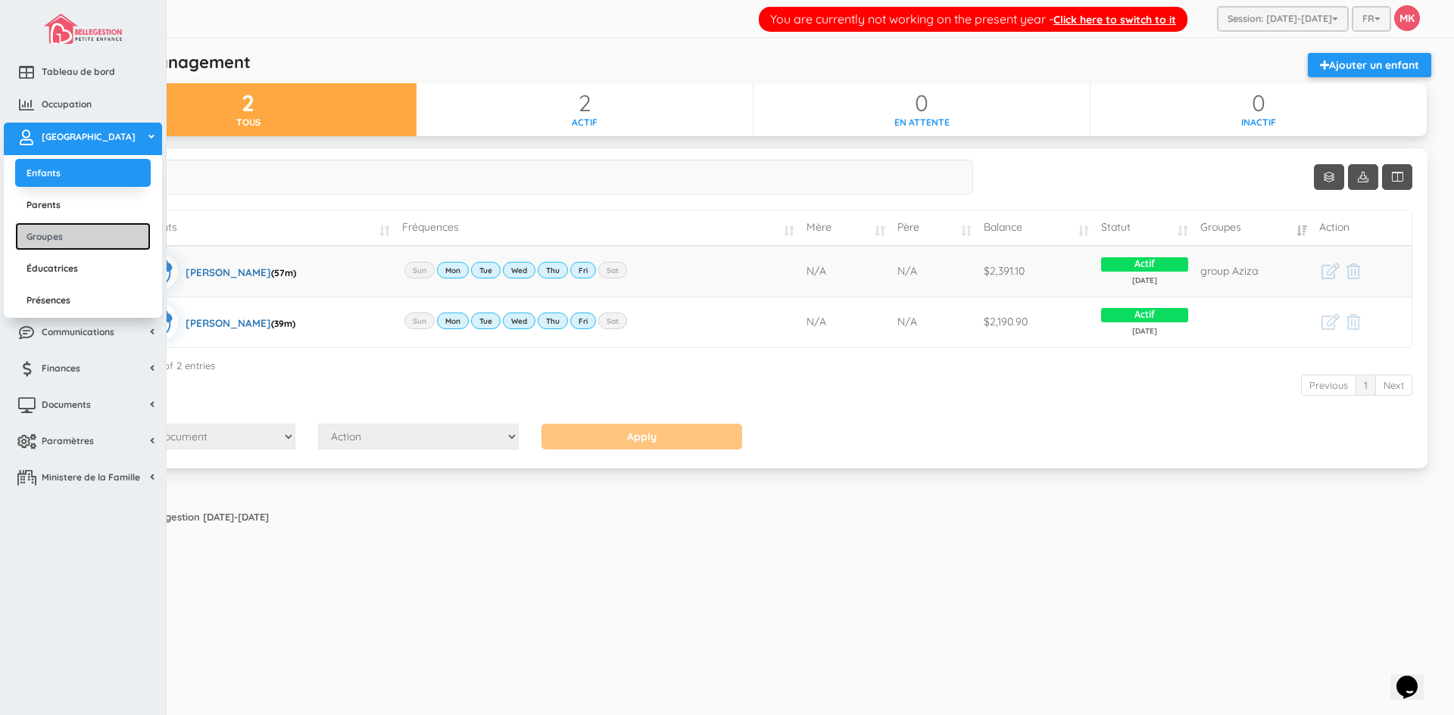
click at [79, 238] on link "Groupes" at bounding box center [83, 237] width 136 height 28
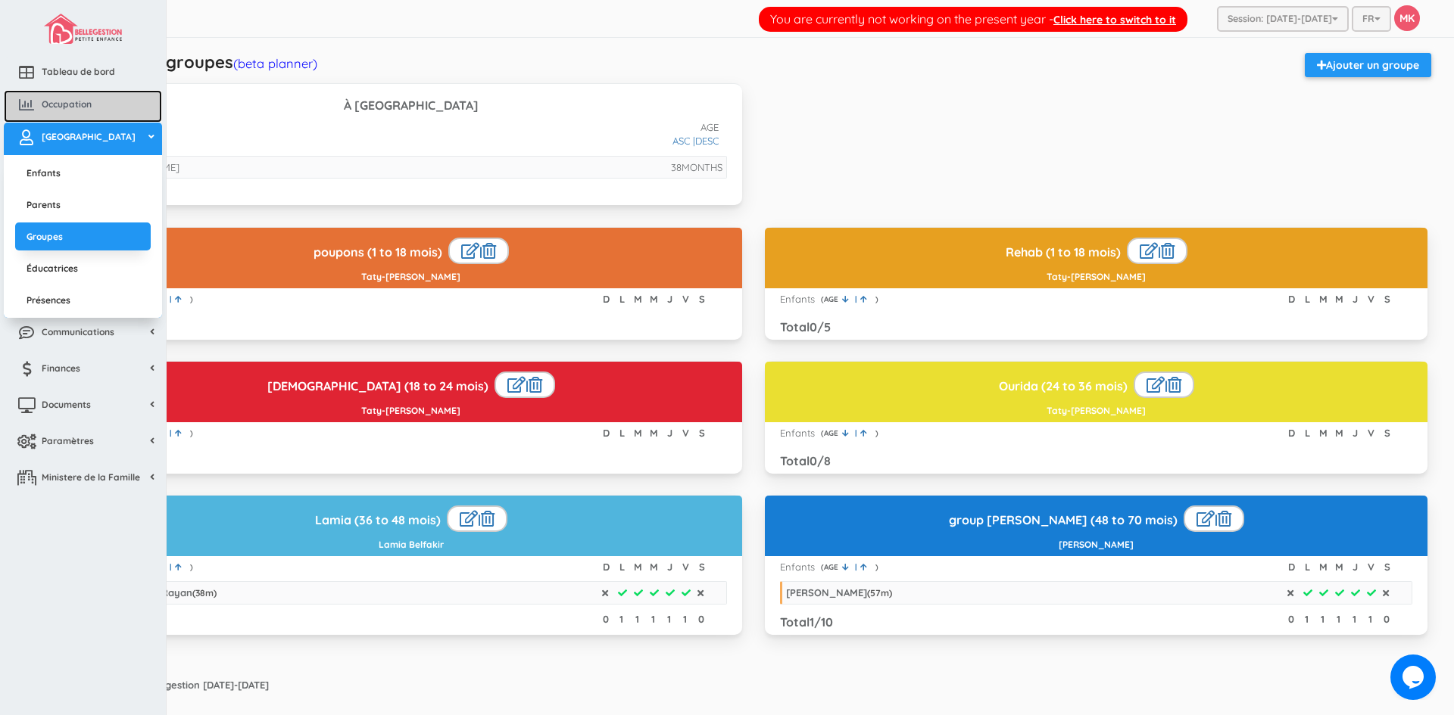
click at [78, 101] on span "Occupation" at bounding box center [67, 104] width 50 height 13
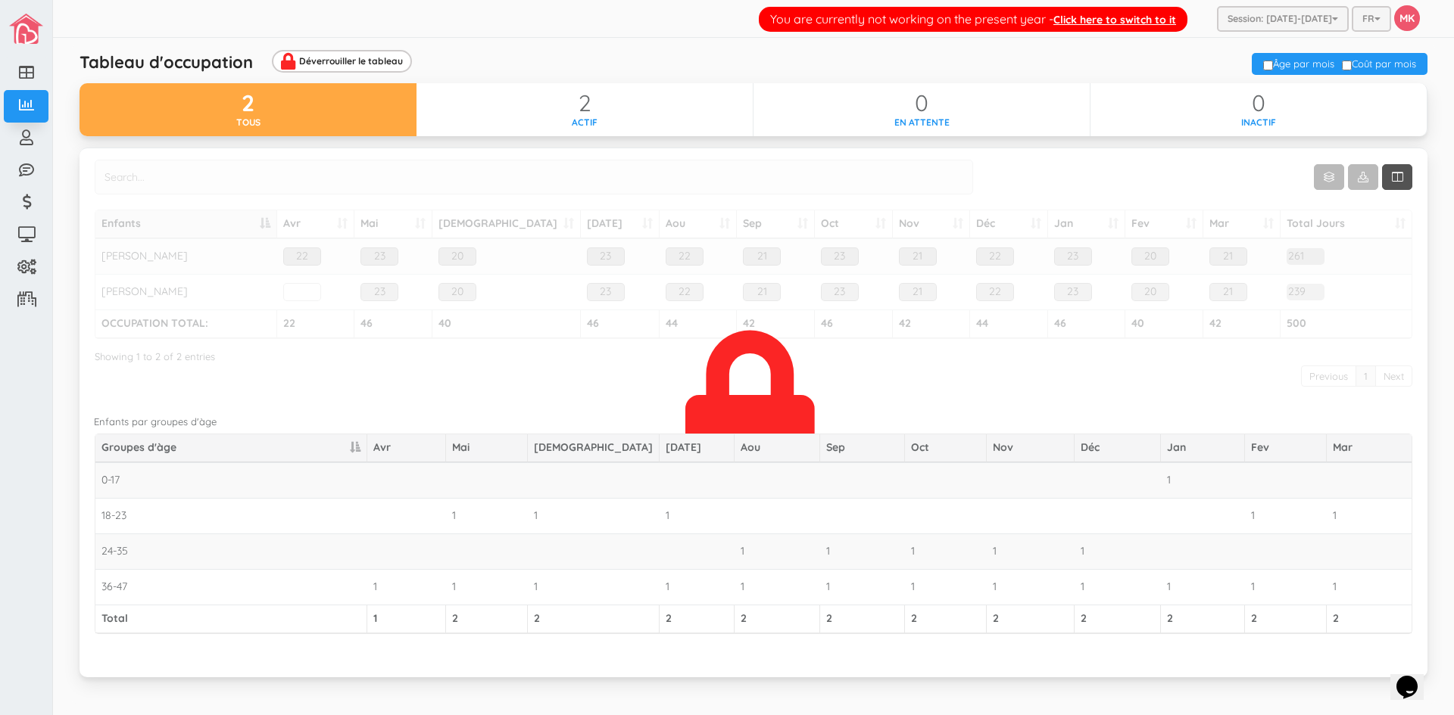
click at [769, 408] on div at bounding box center [749, 404] width 129 height 211
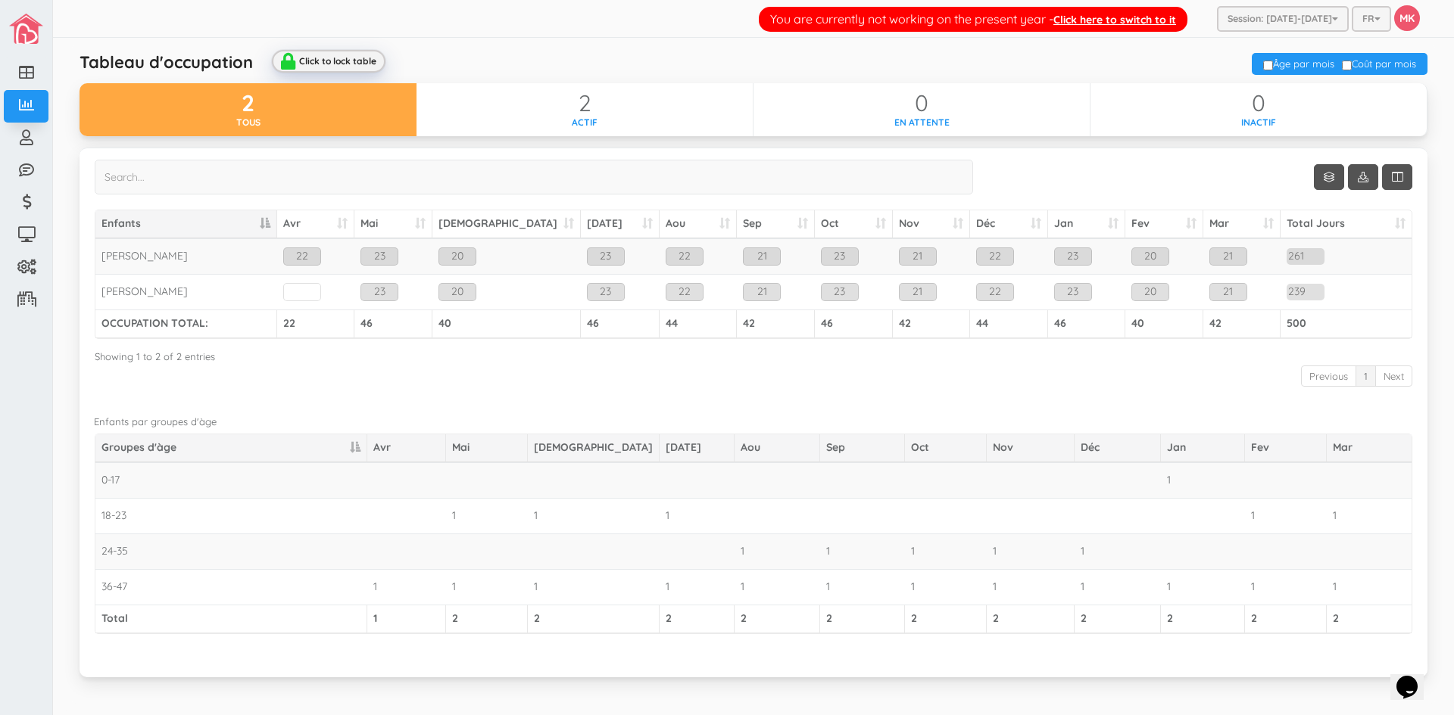
click at [325, 61] on div "Click to lock table" at bounding box center [338, 61] width 78 height 10
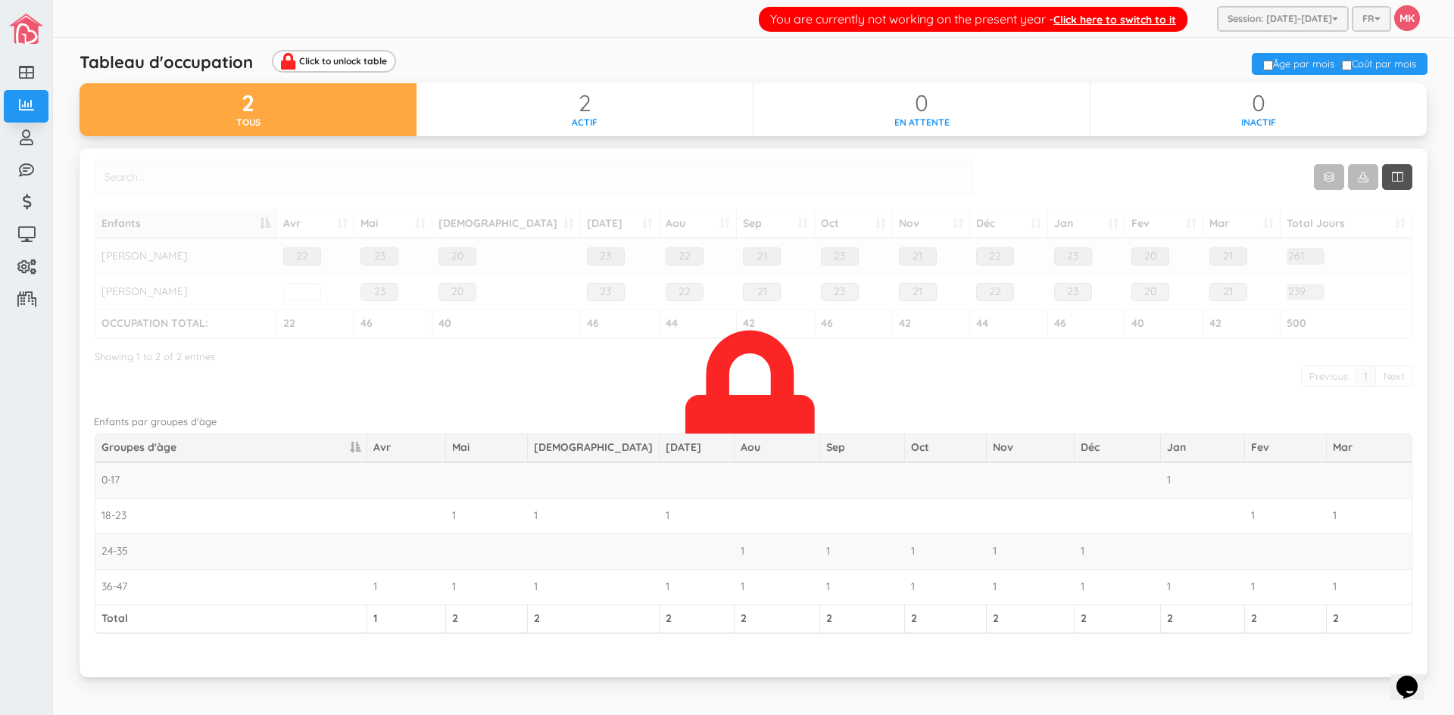
click at [488, 49] on div "Tableau d'occupation Click to unlock table Âge par mois Coût par mois Update da…" at bounding box center [753, 374] width 1363 height 659
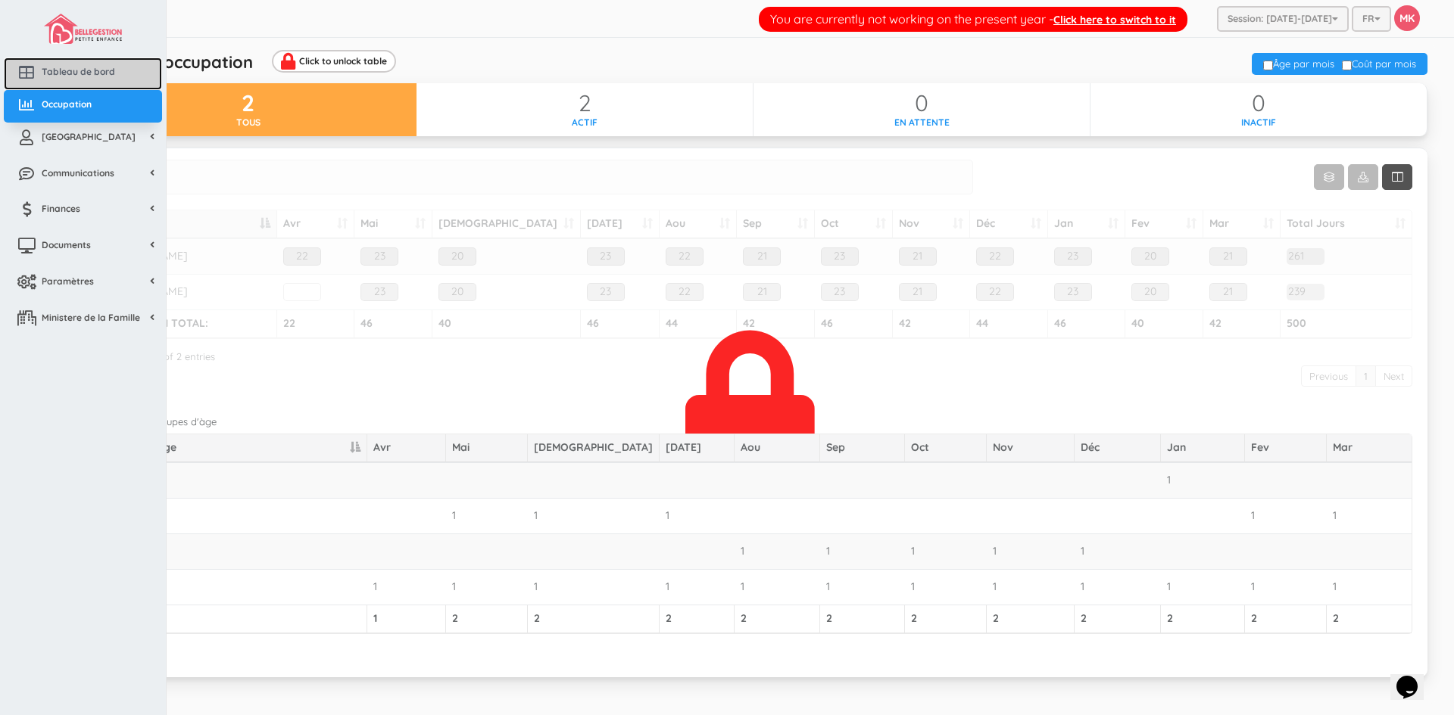
click at [54, 70] on span "Tableau de bord" at bounding box center [78, 71] width 73 height 13
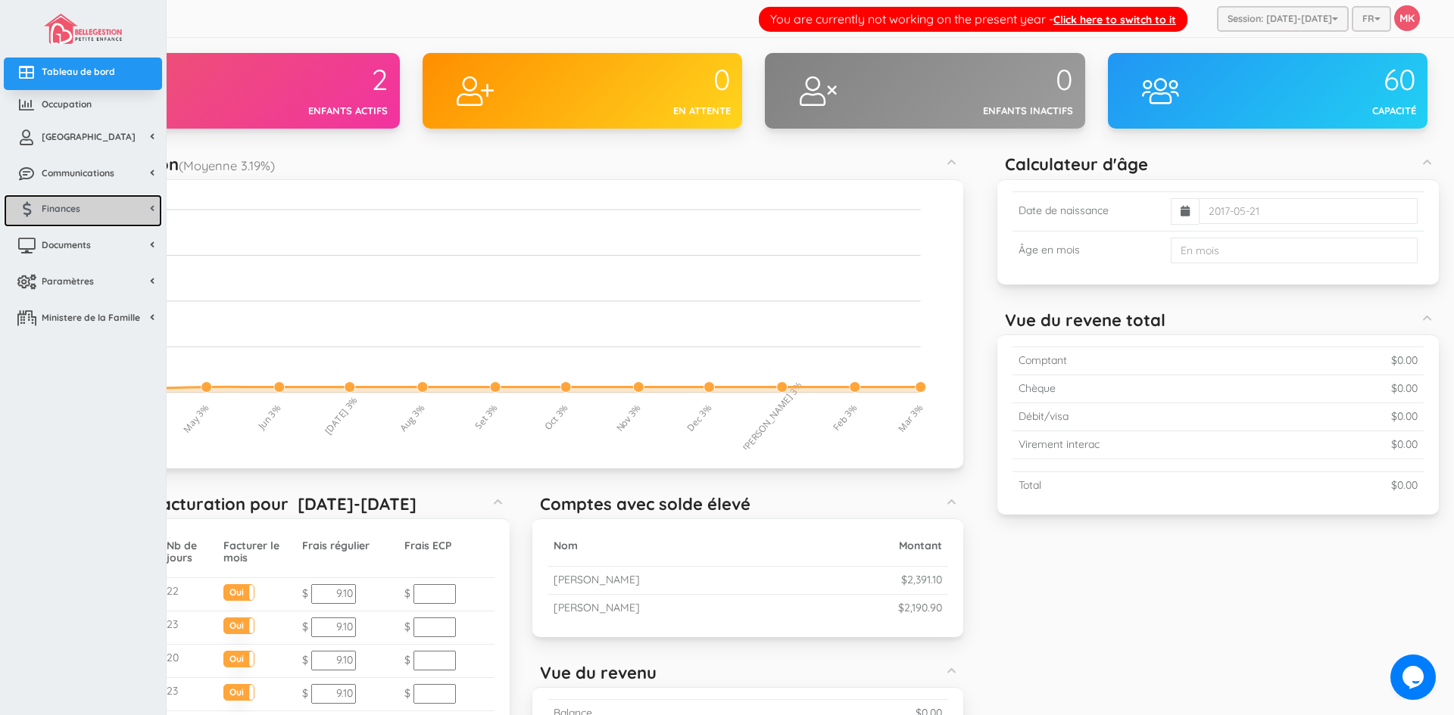
click at [70, 211] on span "Finances" at bounding box center [61, 208] width 39 height 13
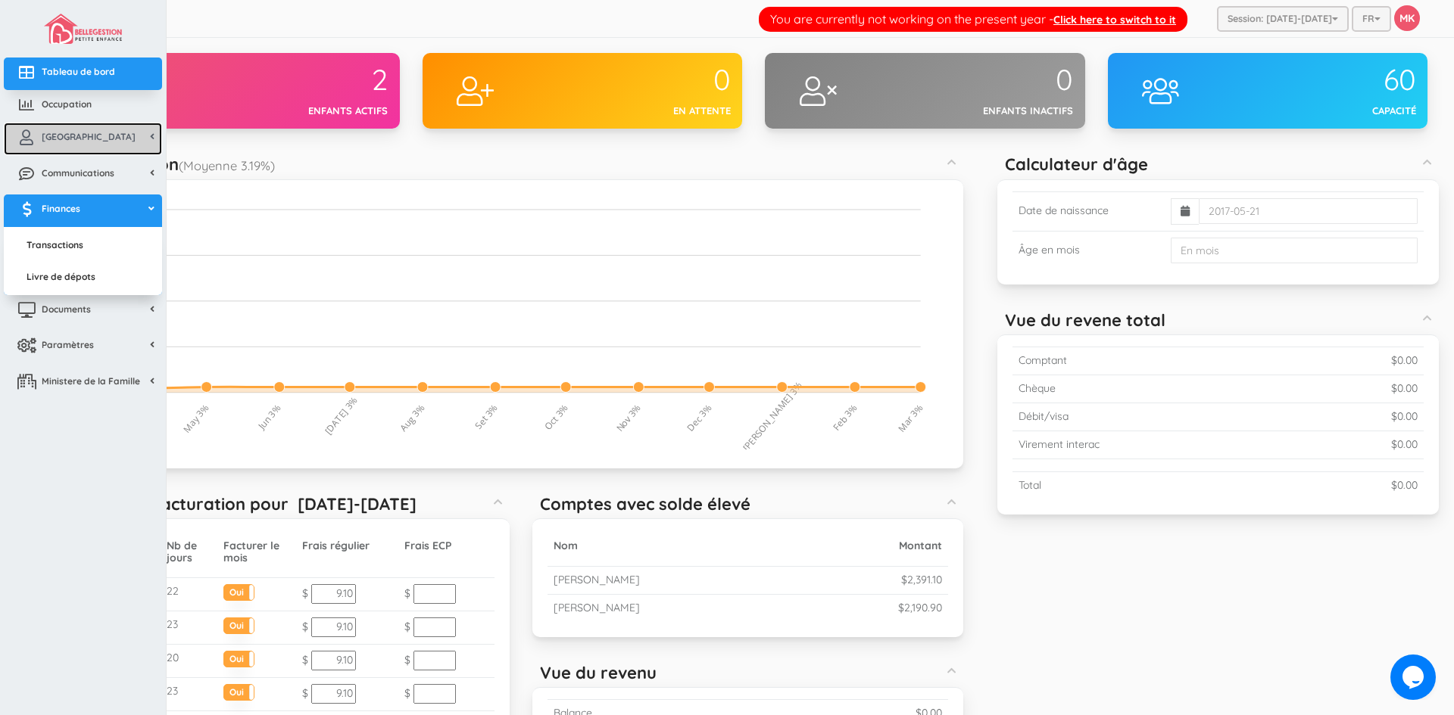
click at [95, 136] on link "[GEOGRAPHIC_DATA]" at bounding box center [83, 139] width 158 height 33
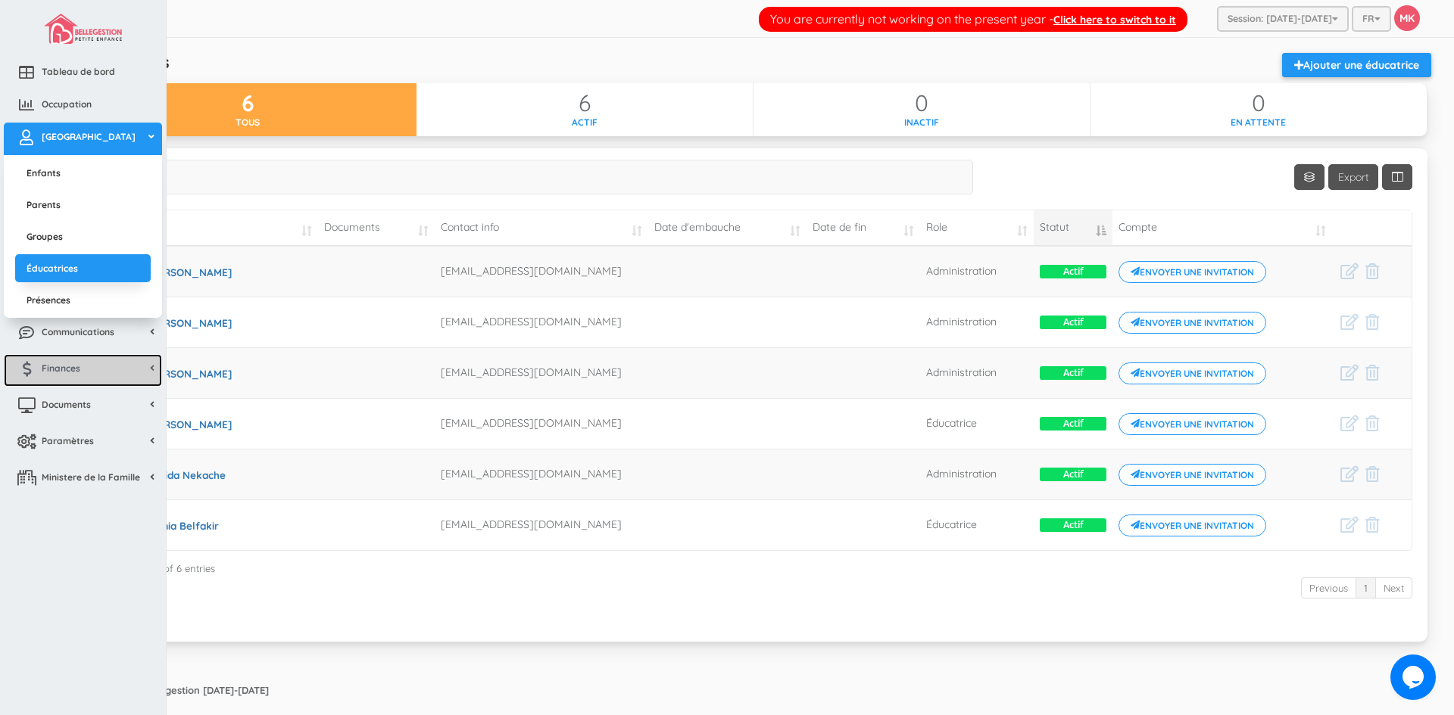
click at [64, 364] on span "Finances" at bounding box center [61, 368] width 39 height 13
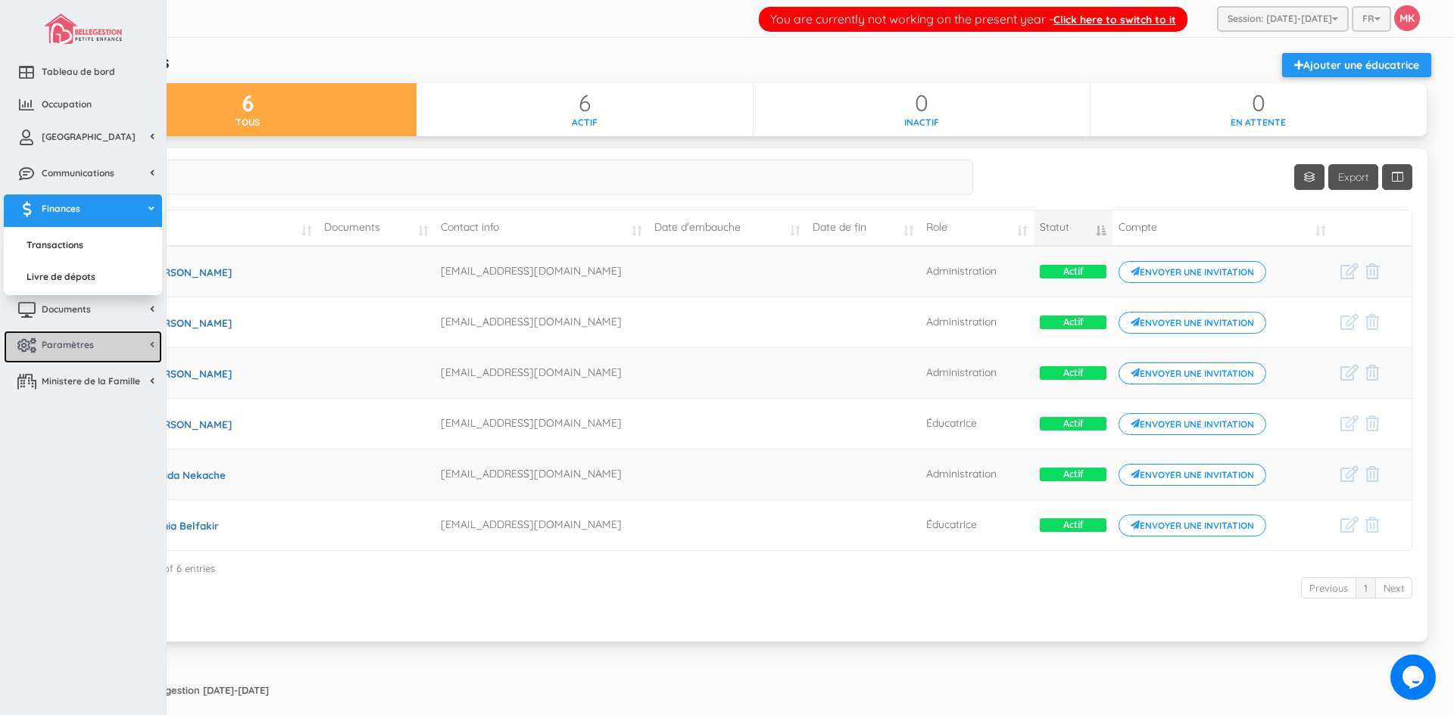
click at [72, 348] on span "Paramètres" at bounding box center [68, 344] width 52 height 13
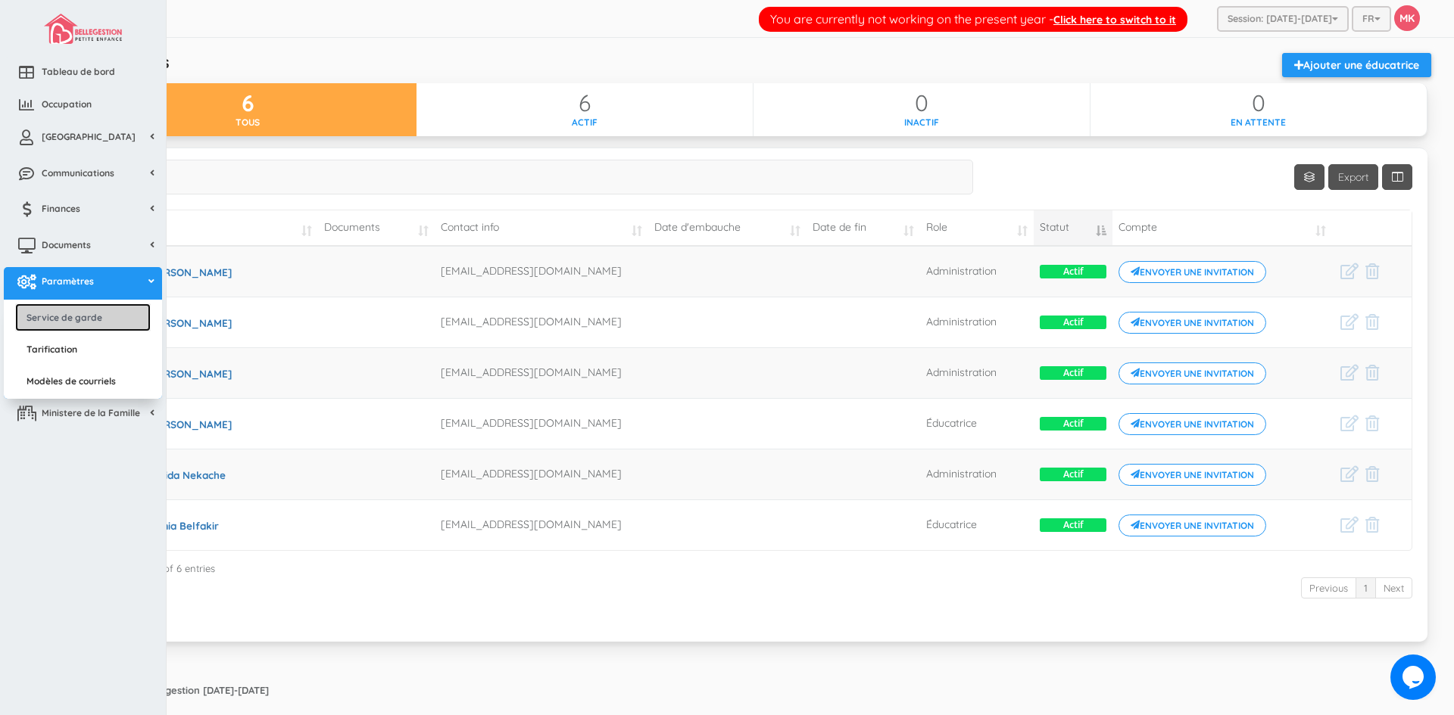
click at [96, 322] on link "Service de garde" at bounding box center [83, 318] width 136 height 28
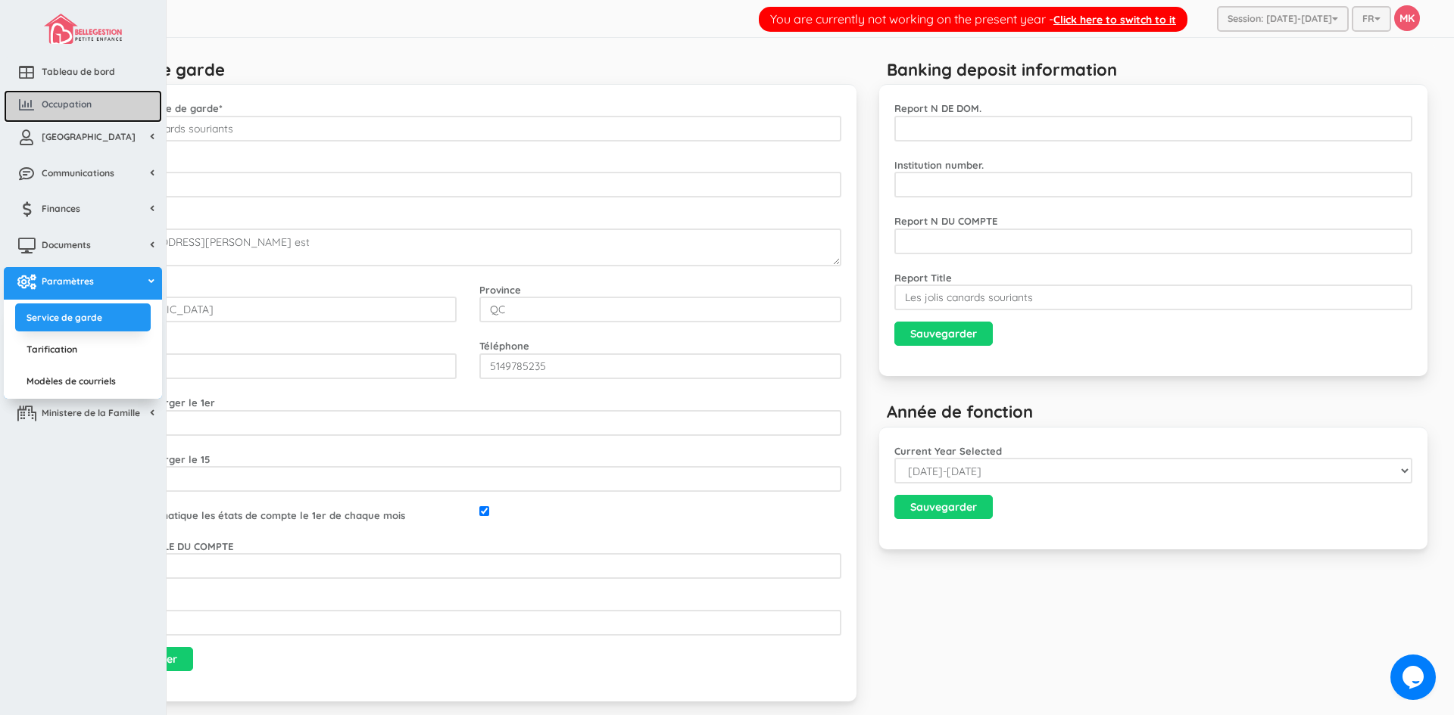
click at [49, 105] on span "Occupation" at bounding box center [67, 104] width 50 height 13
